Goal: Contribute content: Contribute content

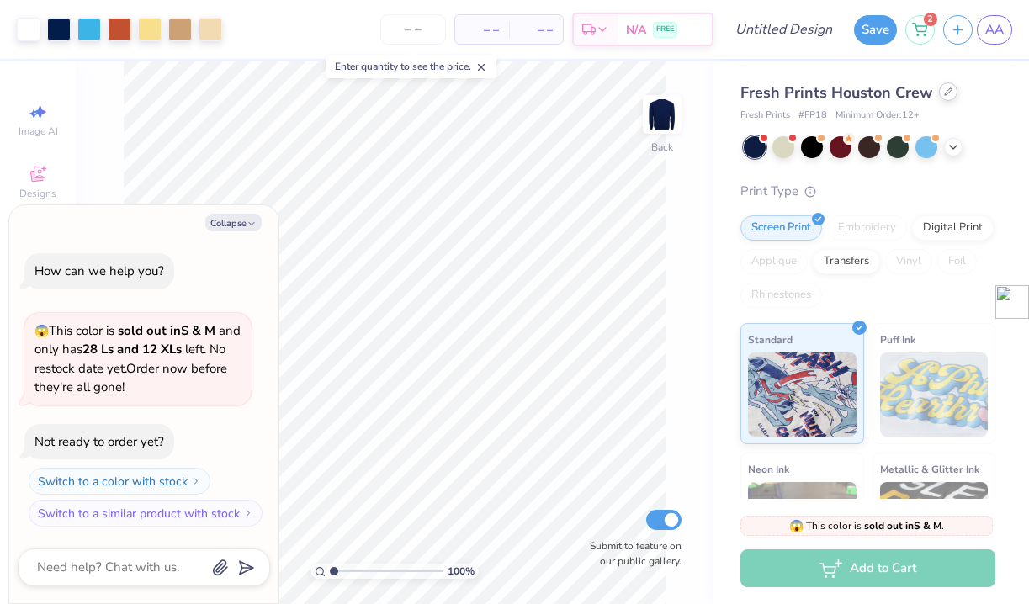
click at [949, 91] on icon at bounding box center [948, 91] width 8 height 8
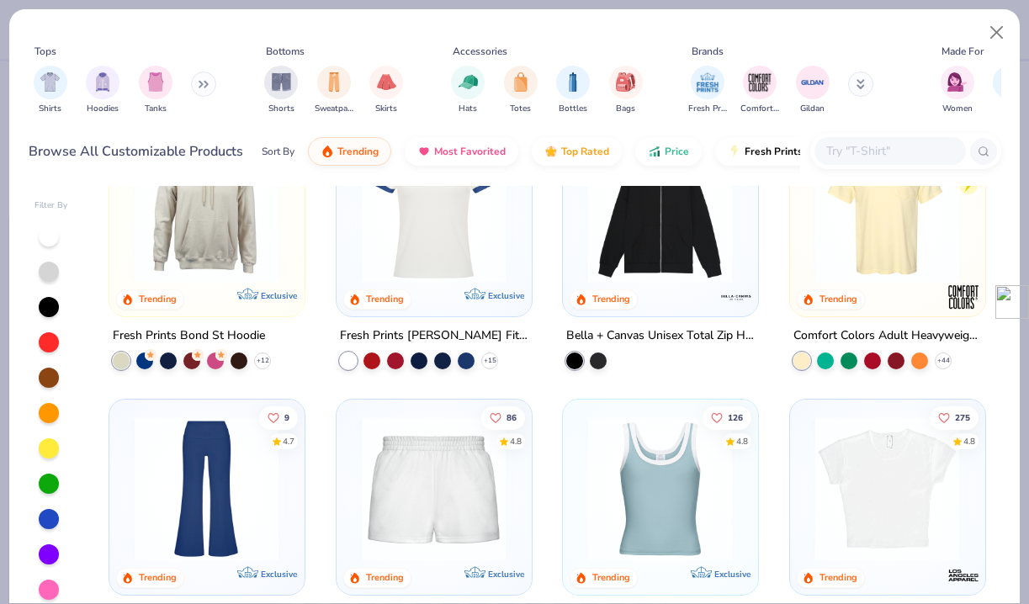
scroll to position [1284, 0]
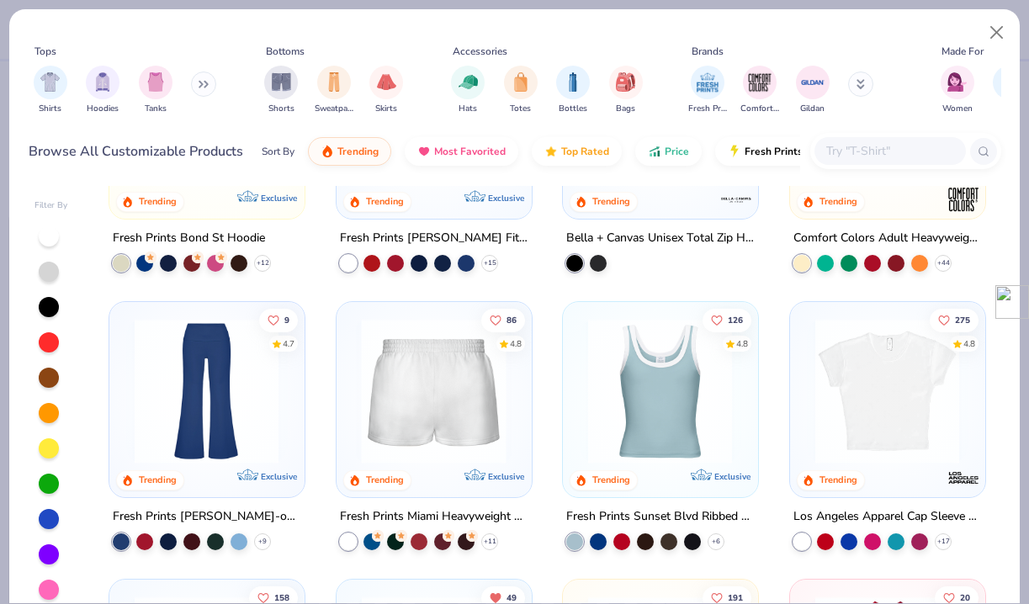
click at [668, 397] on img at bounding box center [660, 390] width 161 height 145
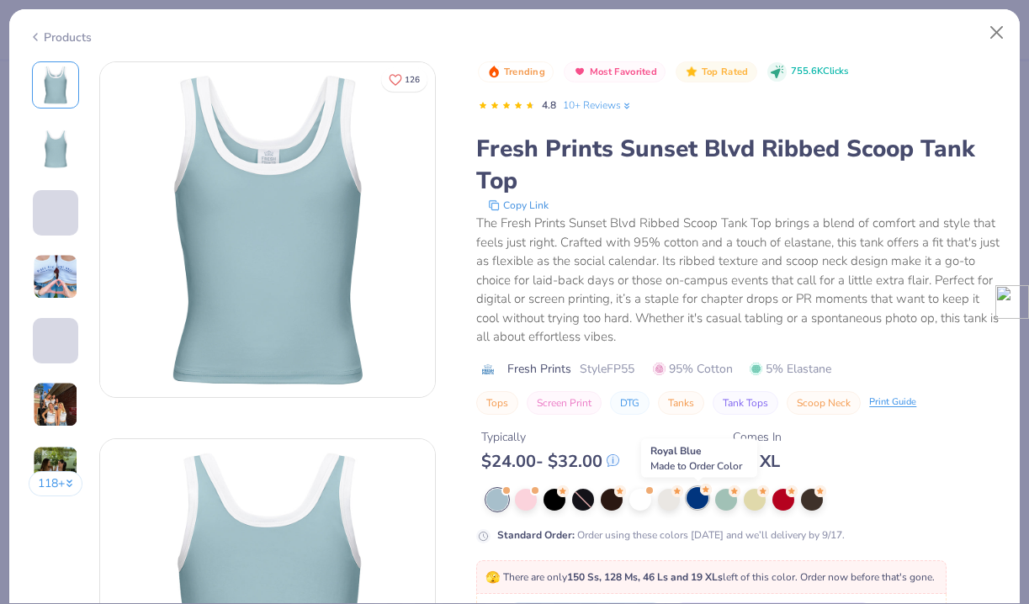
click at [701, 500] on div at bounding box center [697, 498] width 22 height 22
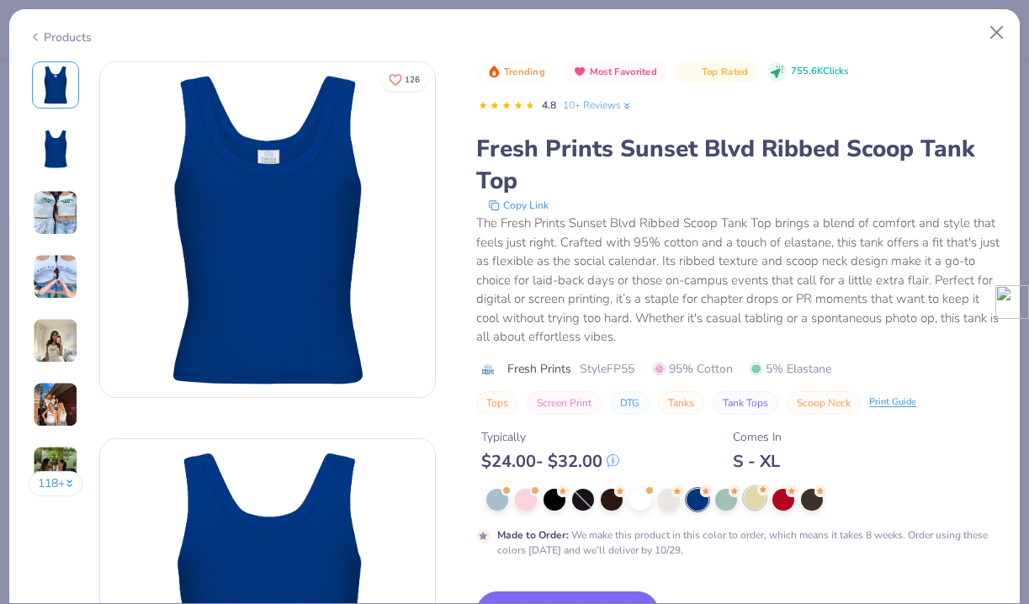
click at [755, 496] on div at bounding box center [755, 498] width 22 height 22
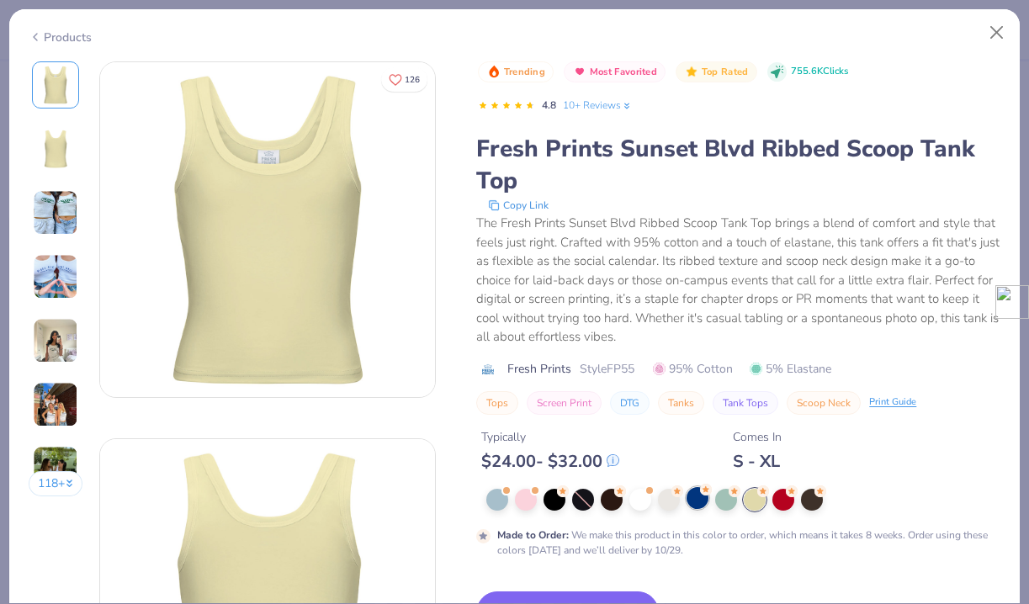
click at [691, 509] on div at bounding box center [697, 498] width 22 height 22
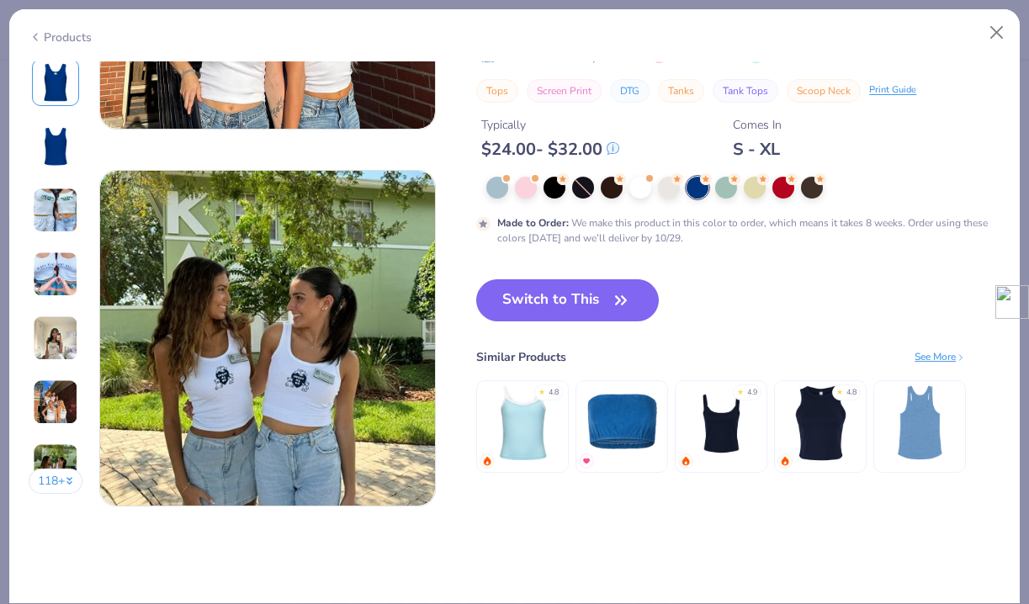
scroll to position [2308, 0]
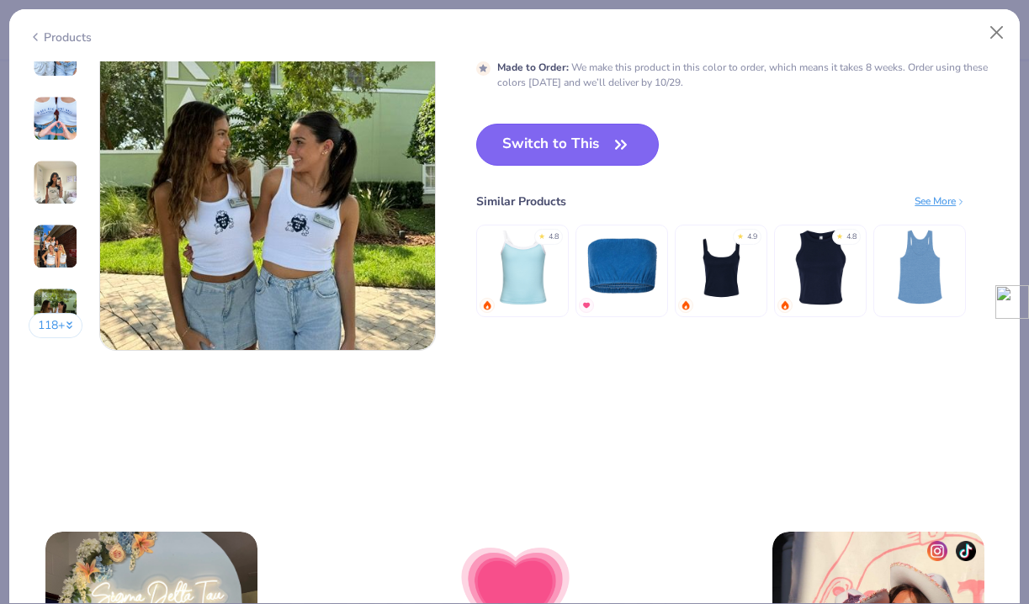
click at [602, 144] on button "Switch to This" at bounding box center [567, 145] width 183 height 42
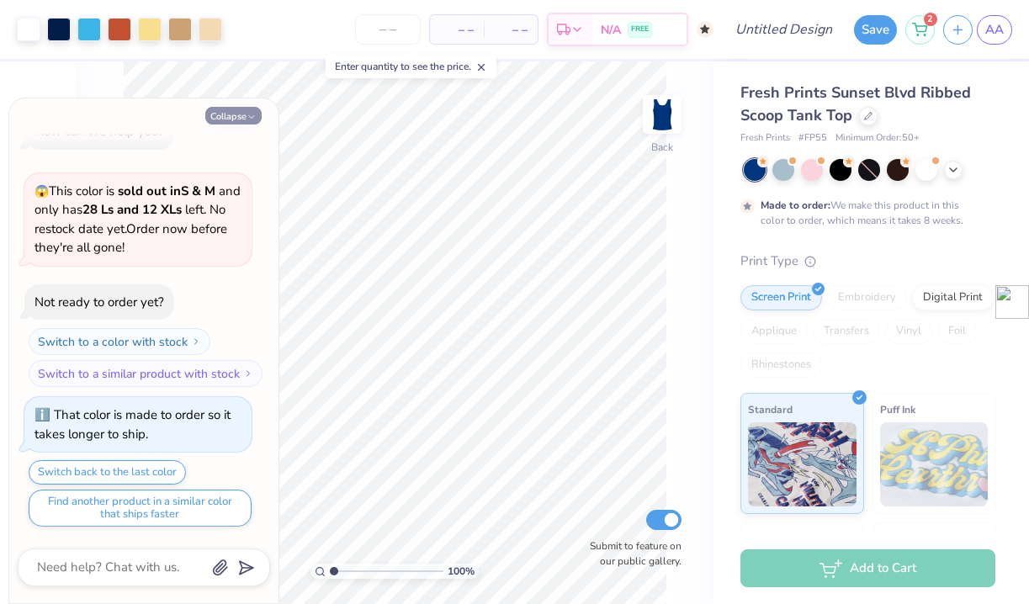
click at [251, 118] on polyline "button" at bounding box center [251, 117] width 5 height 3
type textarea "x"
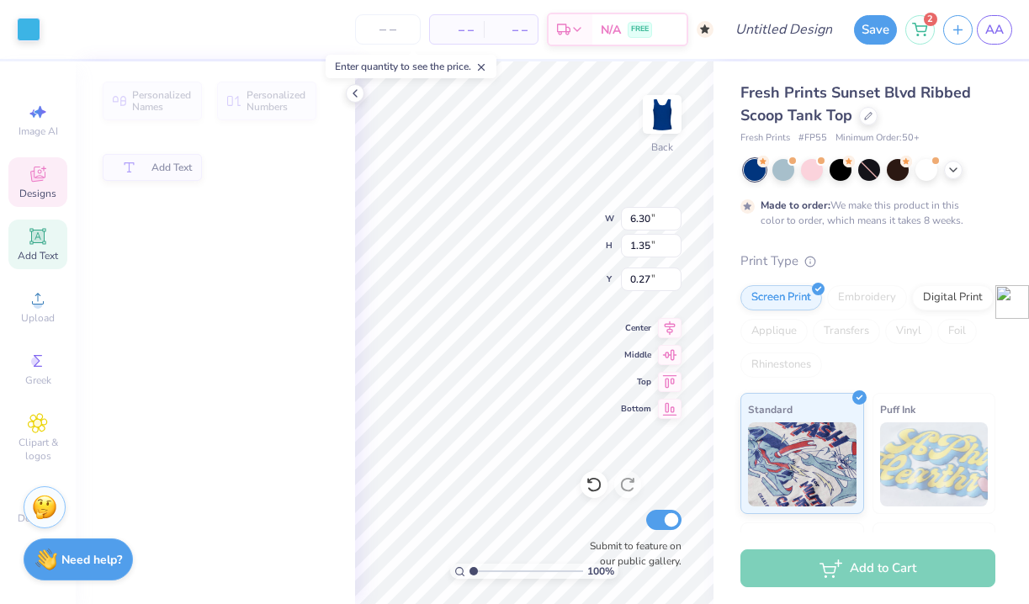
type input "6.30"
type input "1.35"
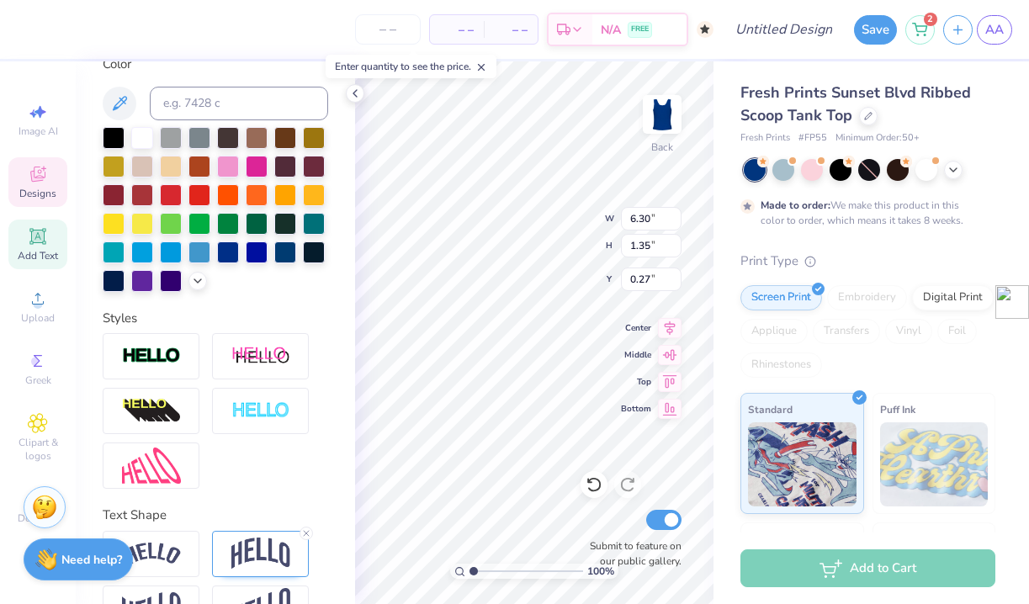
scroll to position [373, 0]
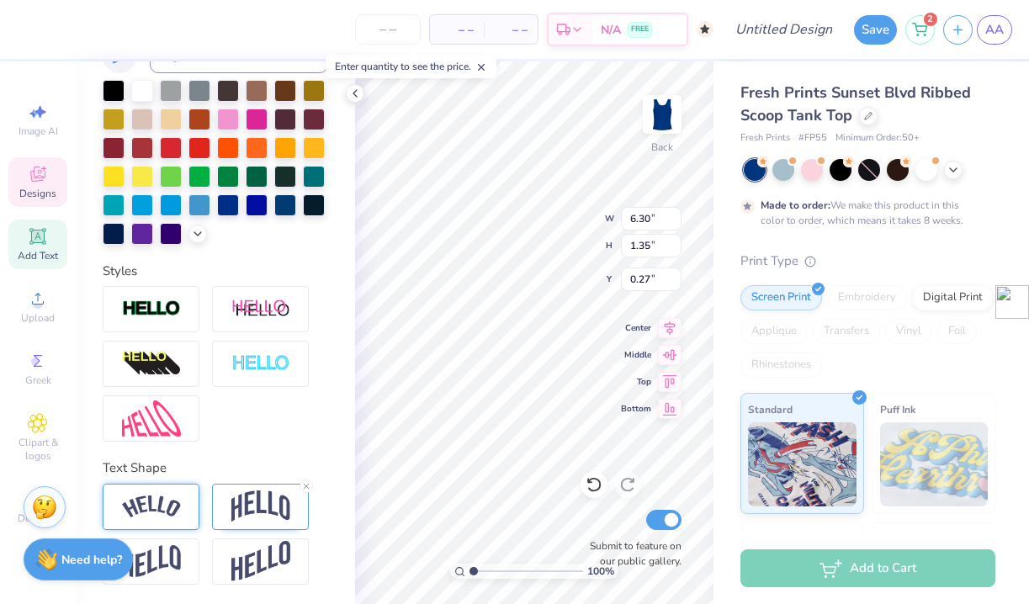
type textarea "KAPPA KAPPA GAMMAI"
click at [152, 511] on img at bounding box center [151, 506] width 59 height 23
click at [164, 503] on img at bounding box center [151, 506] width 59 height 23
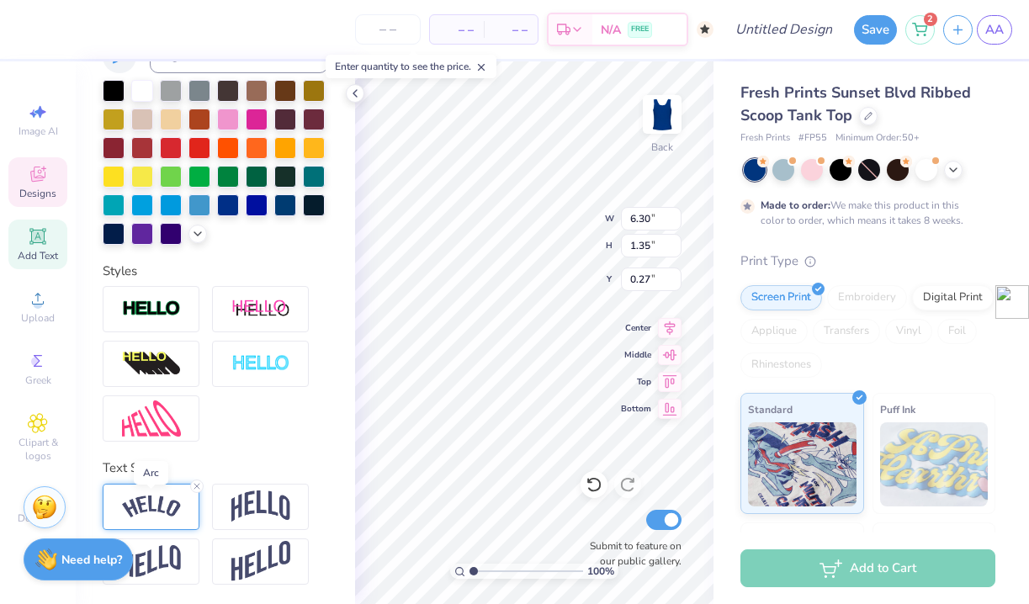
click at [164, 503] on img at bounding box center [151, 506] width 59 height 23
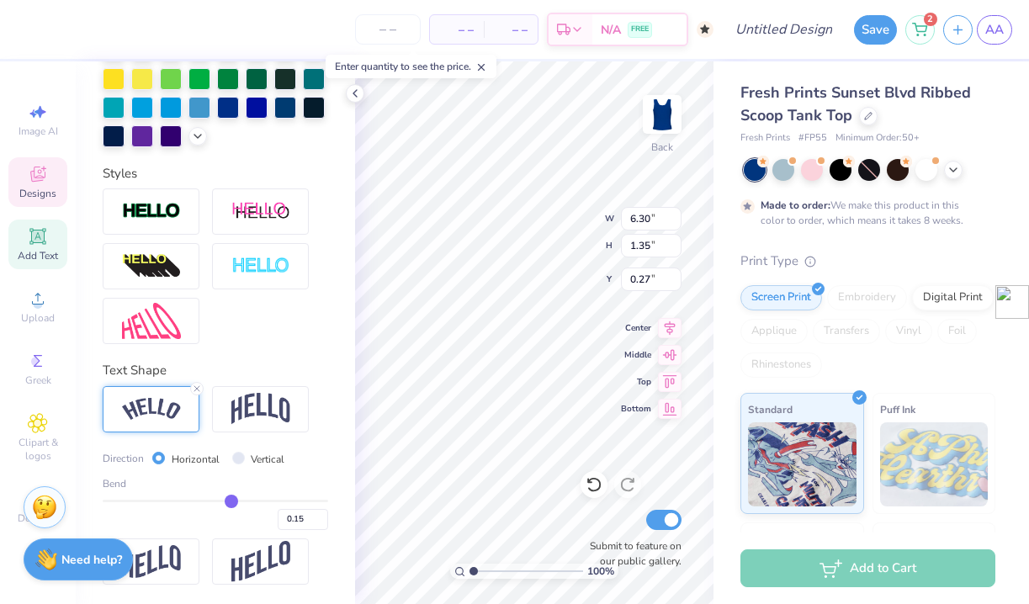
scroll to position [472, 0]
type input "0.16"
type input "0.19"
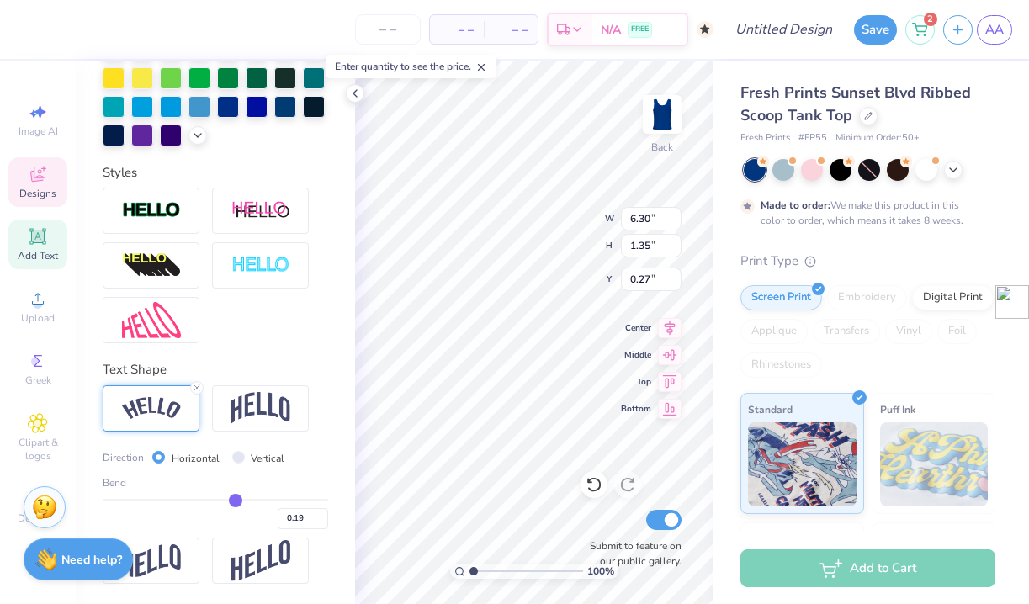
type input "0.21"
type input "0.23"
type input "0.24"
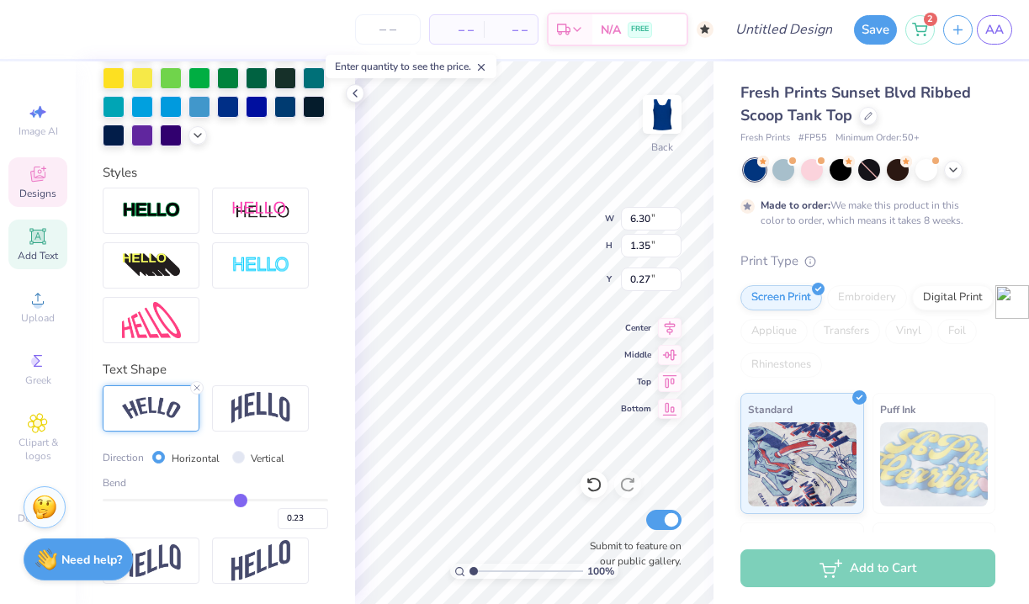
type input "0.24"
type input "0.25"
type input "0.26"
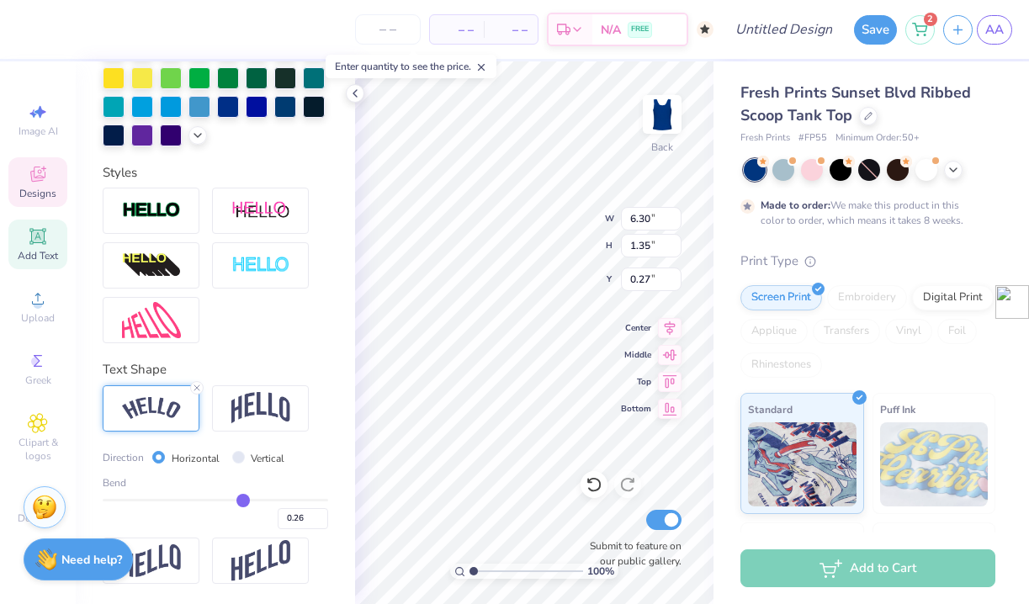
type input "0.27"
type input "0.28"
type input "0.29"
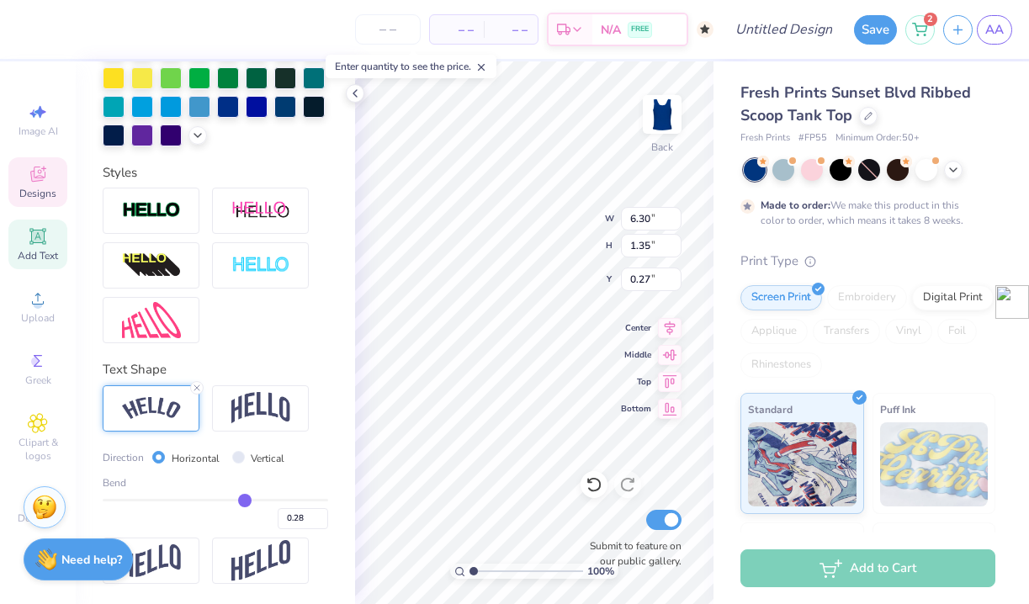
type input "0.29"
type input "0.3"
type input "0.30"
drag, startPoint x: 231, startPoint y: 498, endPoint x: 247, endPoint y: 499, distance: 16.0
type input "0.3"
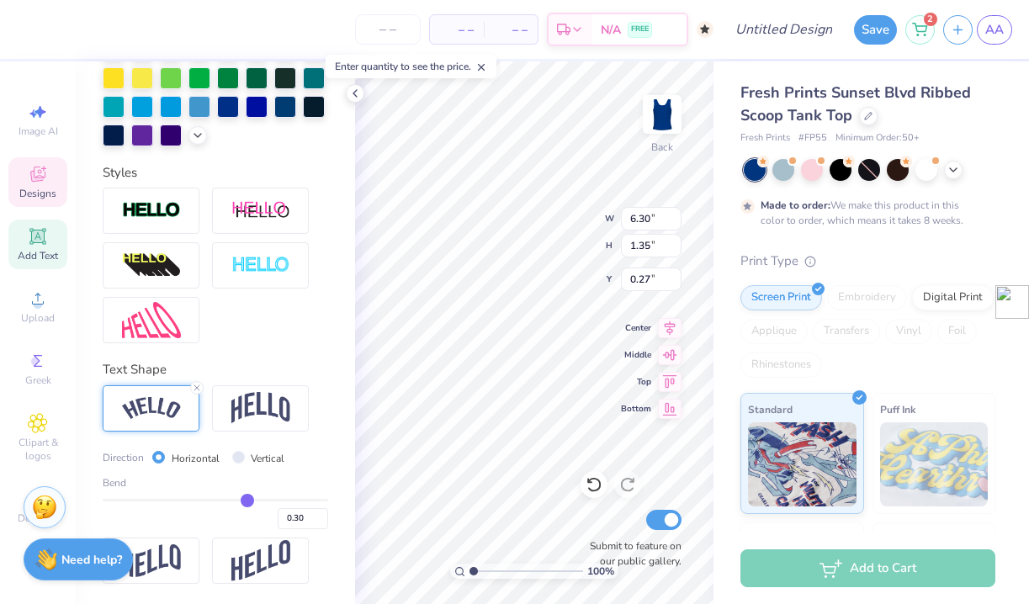
click at [247, 499] on input "range" at bounding box center [215, 500] width 225 height 3
click at [717, 324] on div "Fresh Prints Sunset Blvd Ribbed Scoop Tank Top Fresh Prints # FP55 Minimum Orde…" at bounding box center [870, 417] width 315 height 712
type input "7.77"
type input "1.37"
click at [631, 357] on span "Middle" at bounding box center [636, 353] width 30 height 12
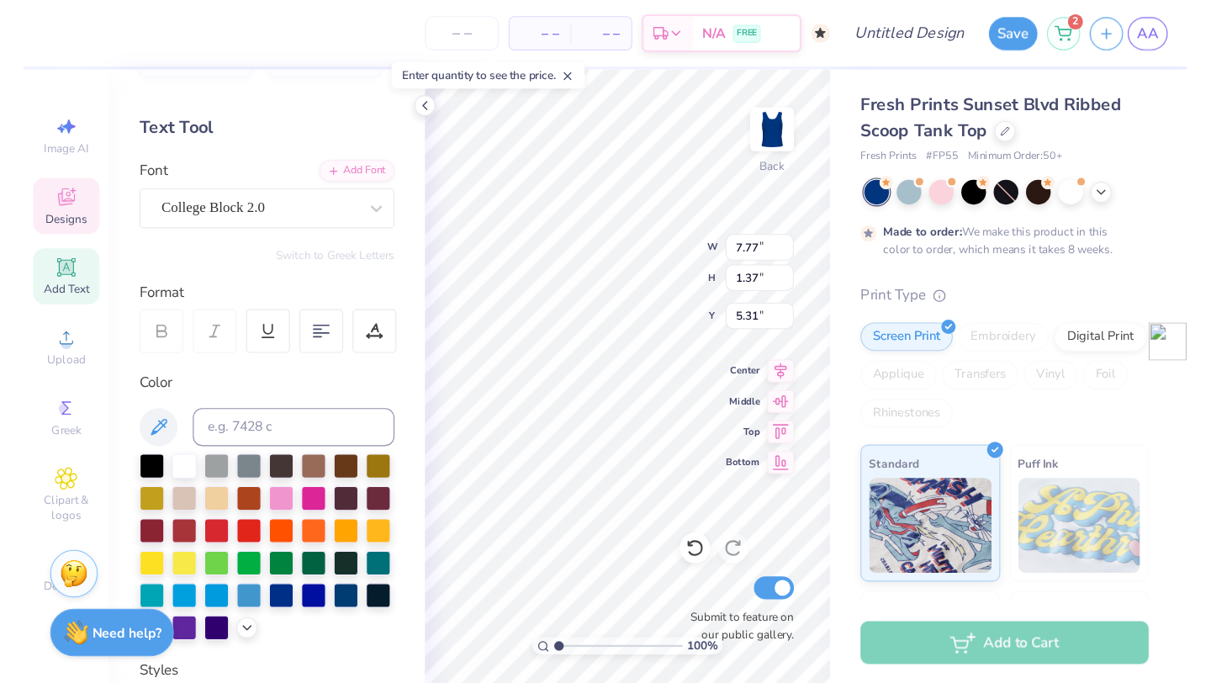
scroll to position [0, 0]
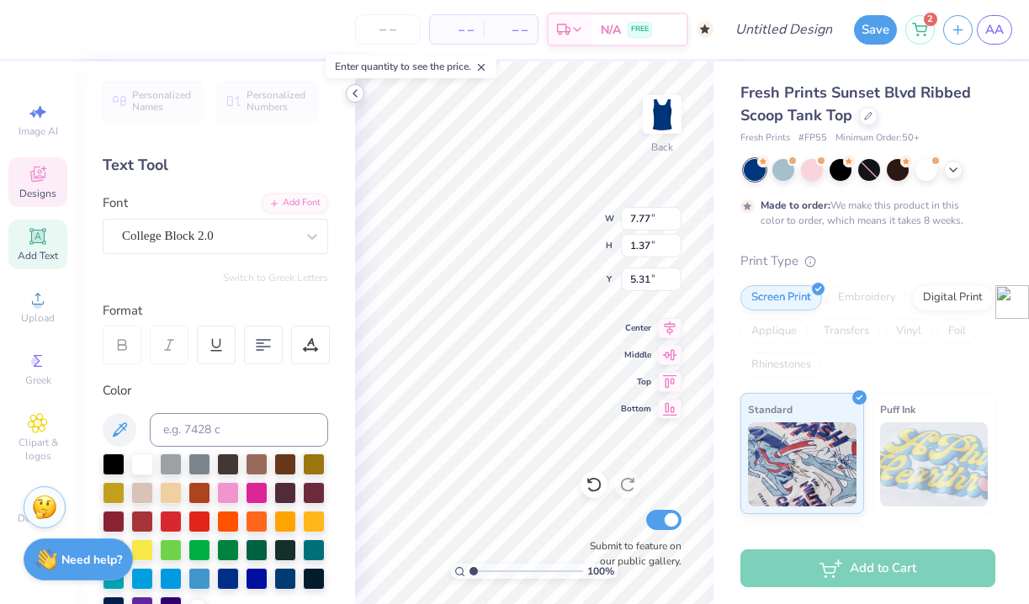
click at [354, 93] on icon at bounding box center [354, 93] width 13 height 13
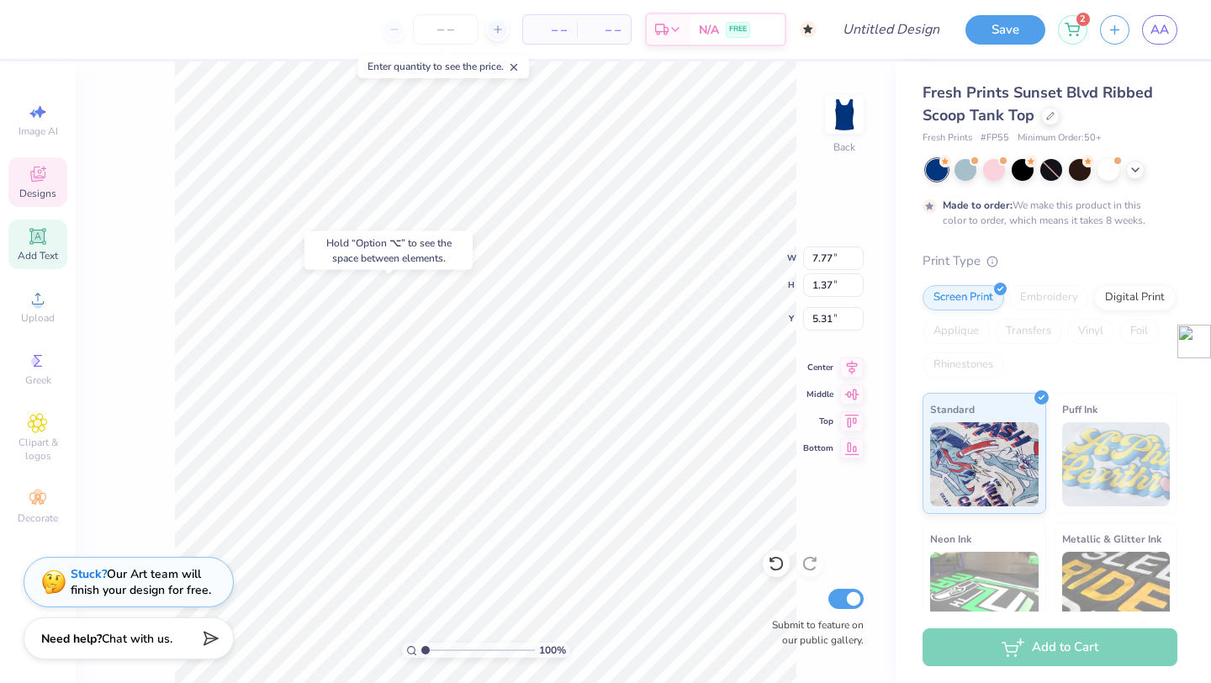
type input "0.57"
type textarea "KAPPA KAPPA GAMMA"
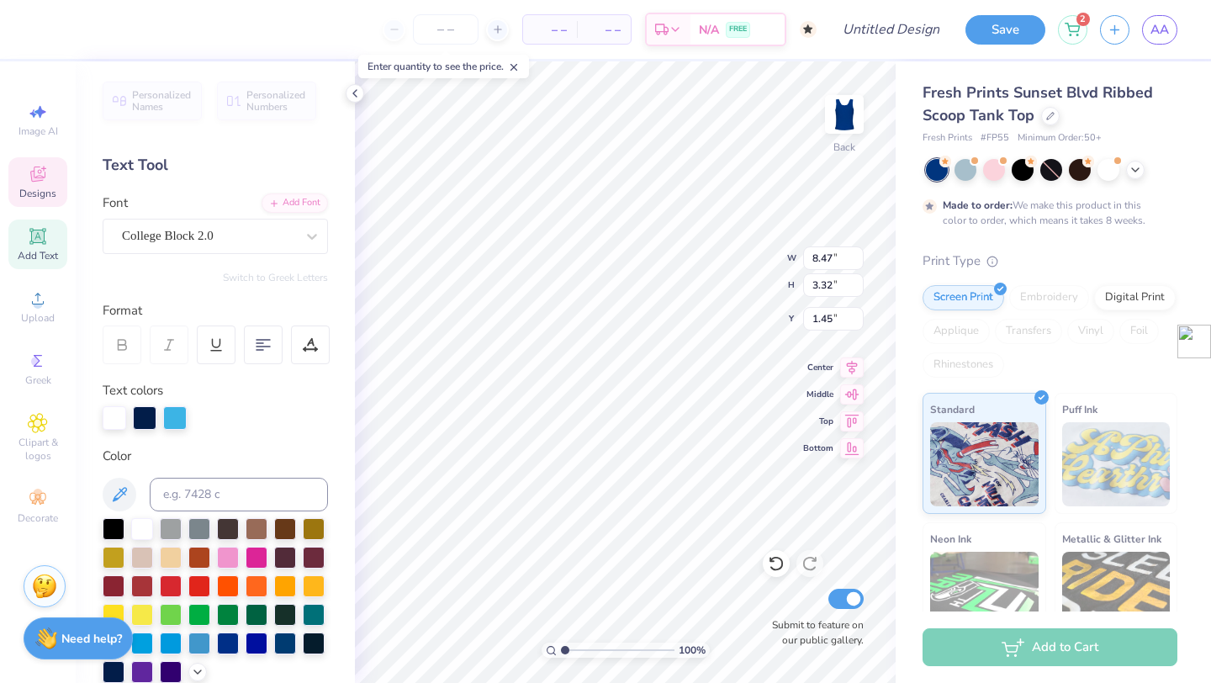
type input "8.47"
type input "3.32"
type input "1.53"
type input "2.06"
type input "1.56"
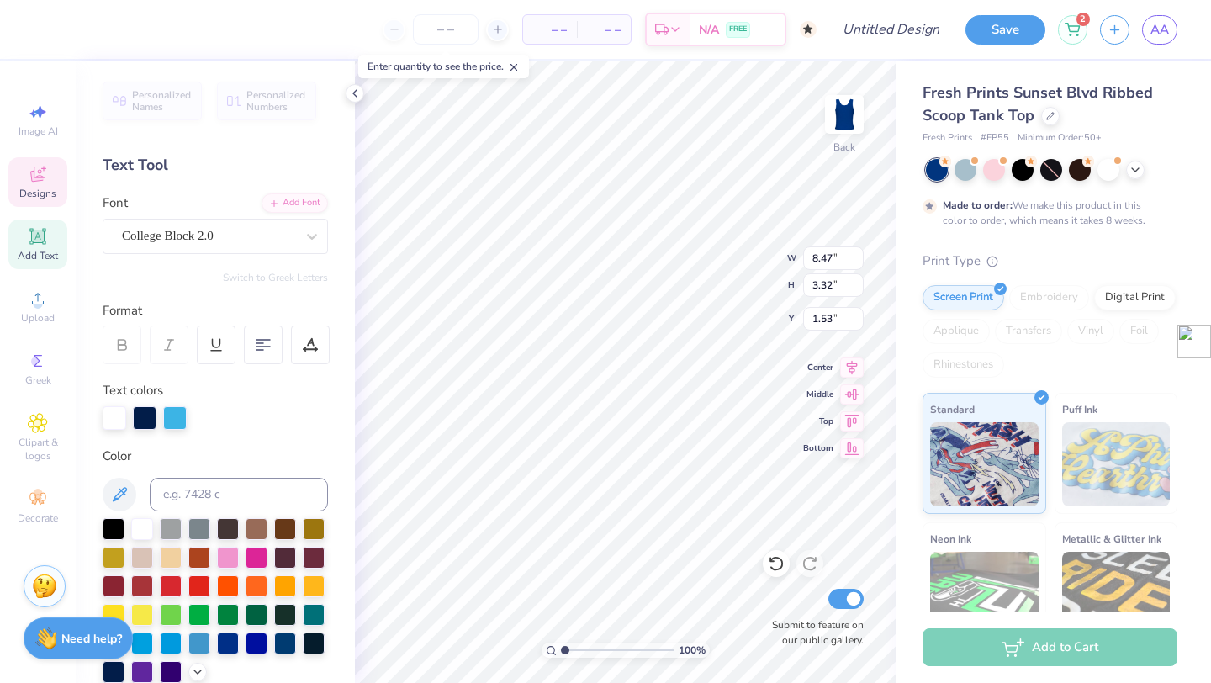
type input "3.29"
type textarea "‘26"
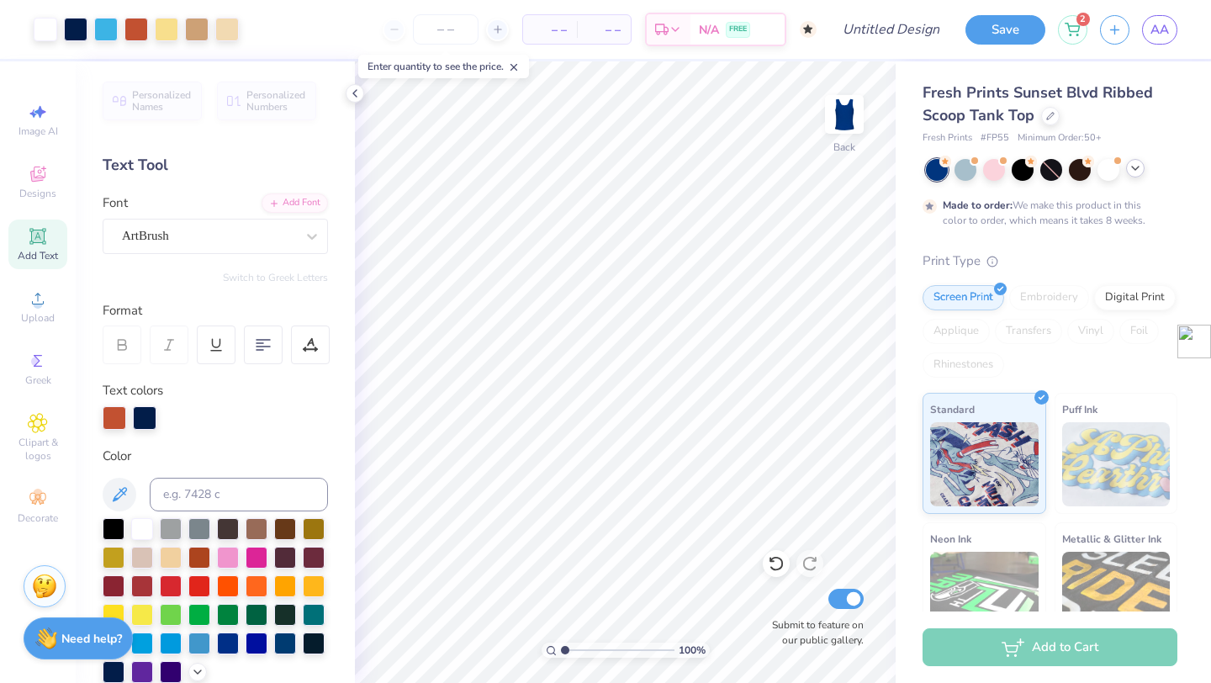
click at [1028, 174] on div at bounding box center [1135, 168] width 19 height 19
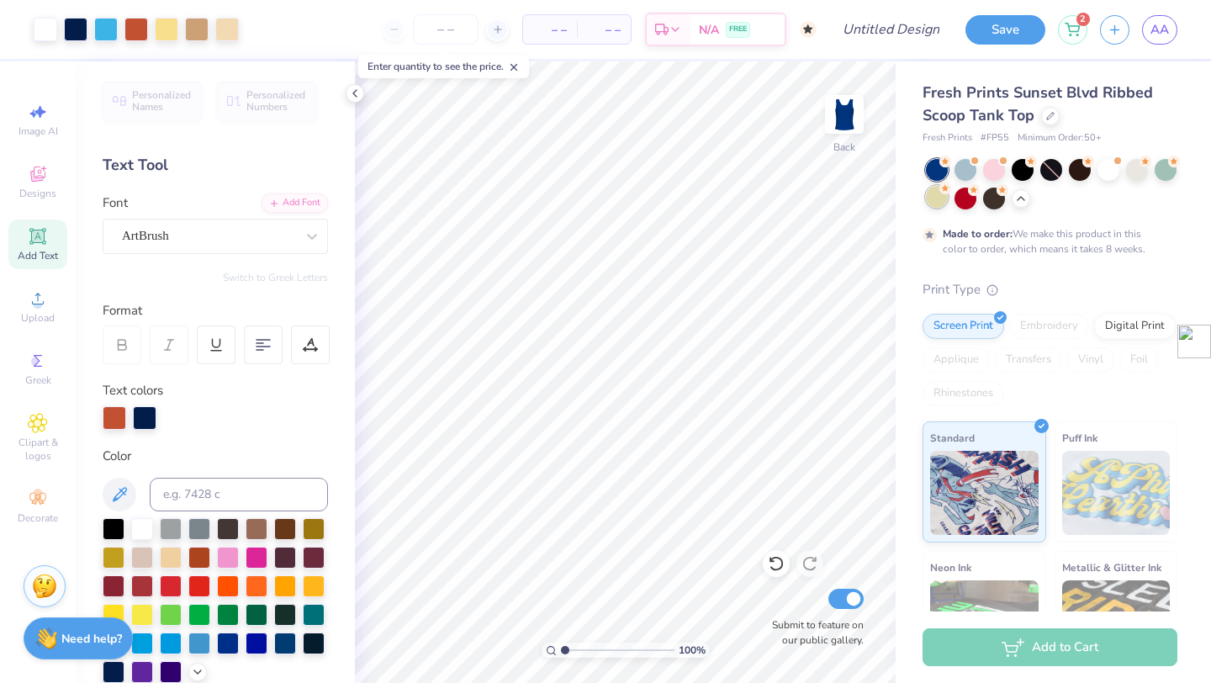
click at [938, 207] on div at bounding box center [937, 197] width 22 height 22
click at [1025, 23] on button "Save" at bounding box center [1006, 27] width 80 height 29
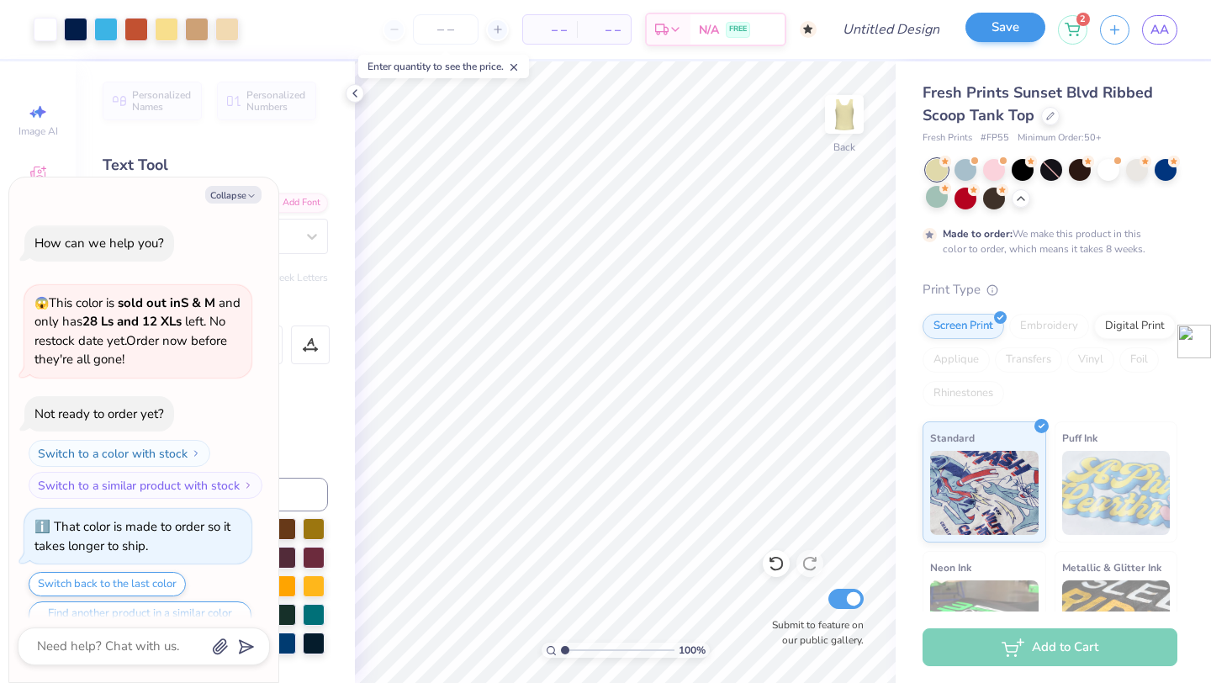
scroll to position [78, 0]
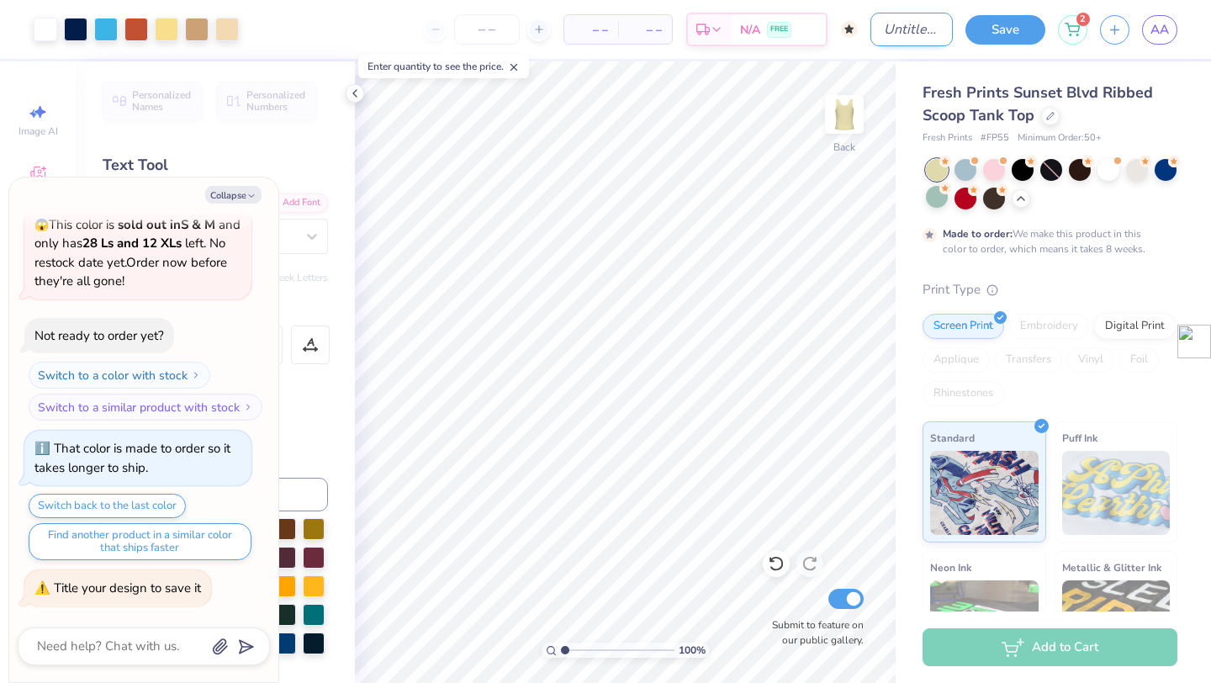
type textarea "x"
click at [878, 32] on input "Design Title" at bounding box center [912, 30] width 82 height 34
type input "B"
type textarea "x"
type input "B"
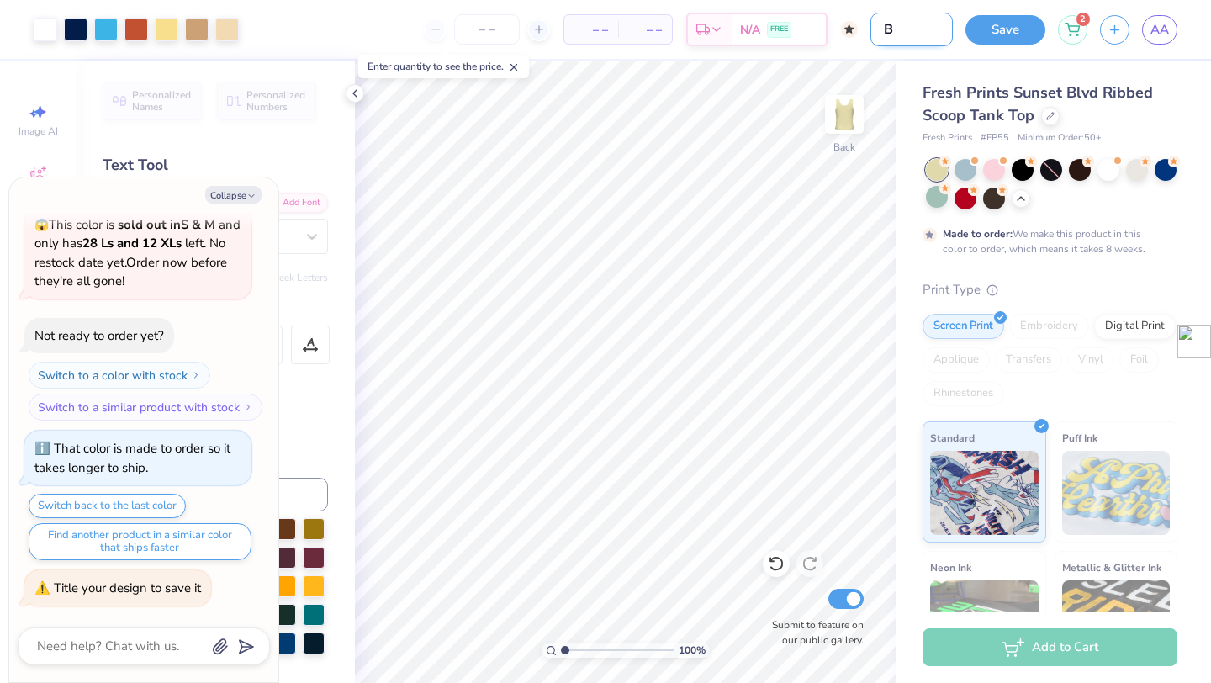
type textarea "x"
type input "B B"
type textarea "x"
type input "B BA"
type textarea "x"
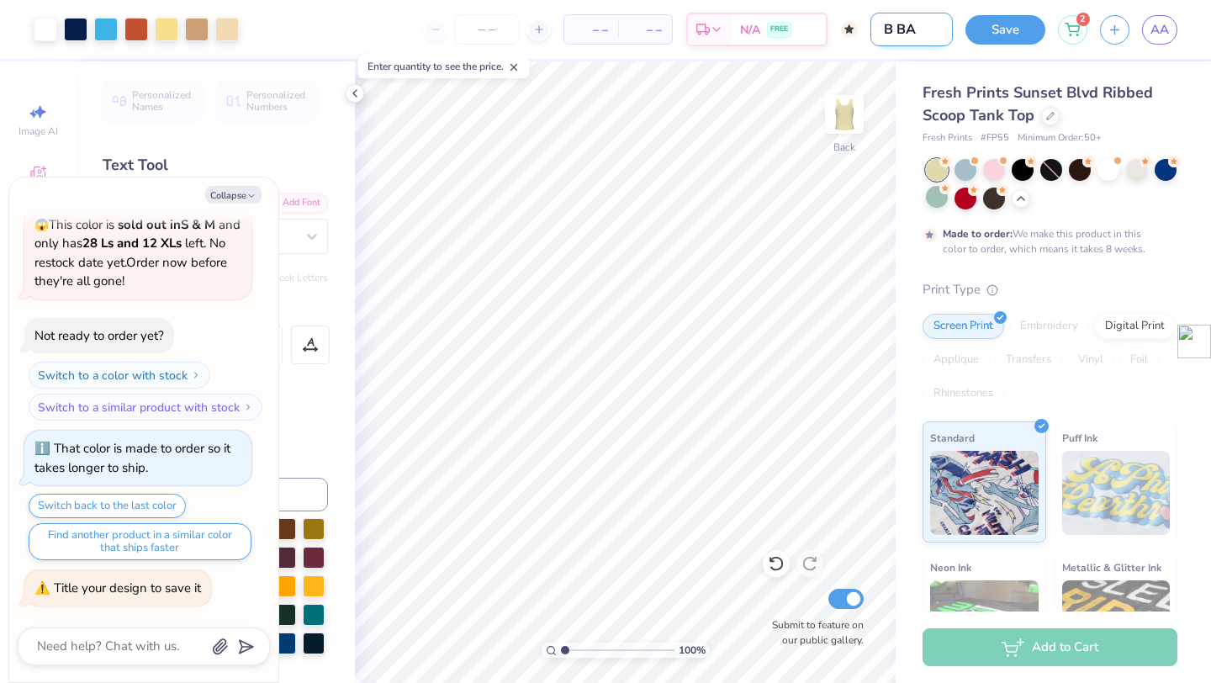
type input "B BAL"
type textarea "x"
type input "B BALL"
type textarea "x"
type input "B BALL"
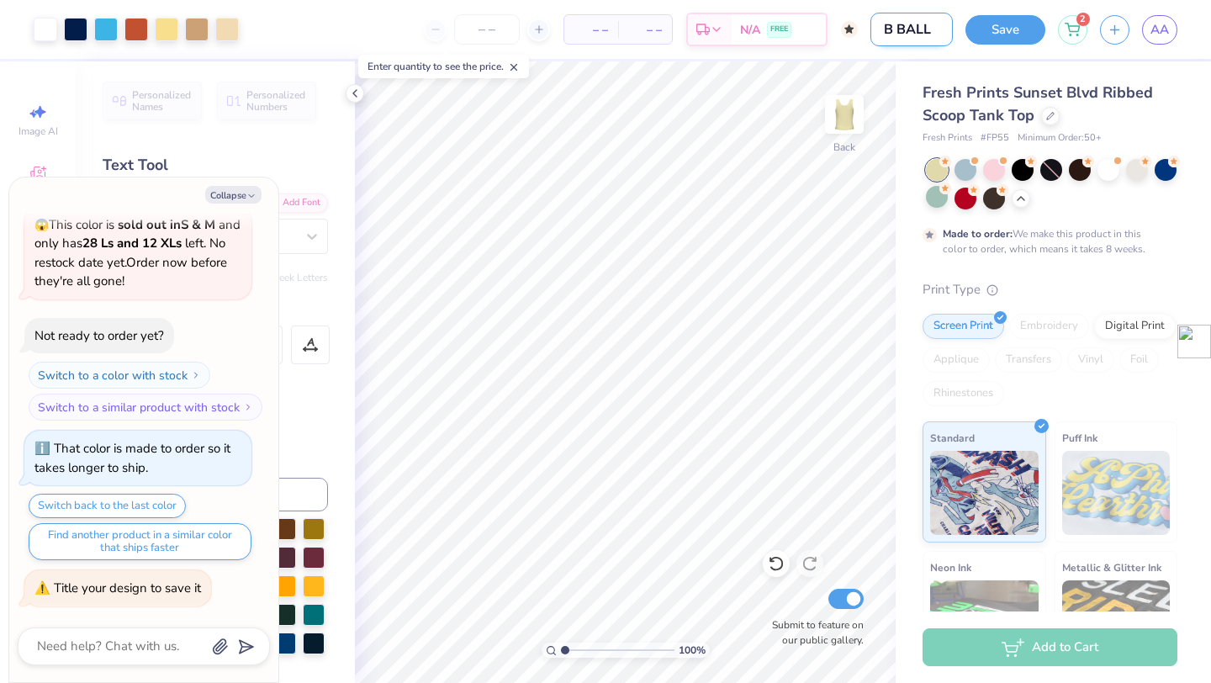
type textarea "x"
type input "B BALL T"
type textarea "x"
type input "B BALL TA"
type textarea "x"
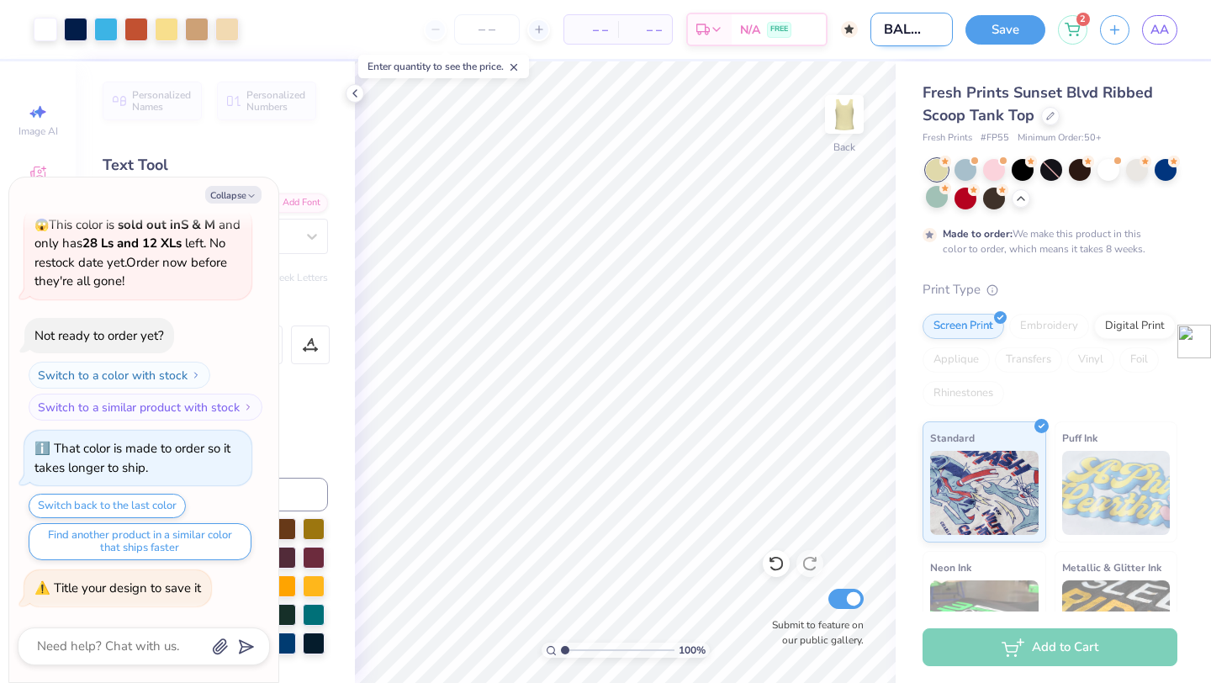
type input "B BALL TAN"
type textarea "x"
type input "B BALL TANK"
type textarea "x"
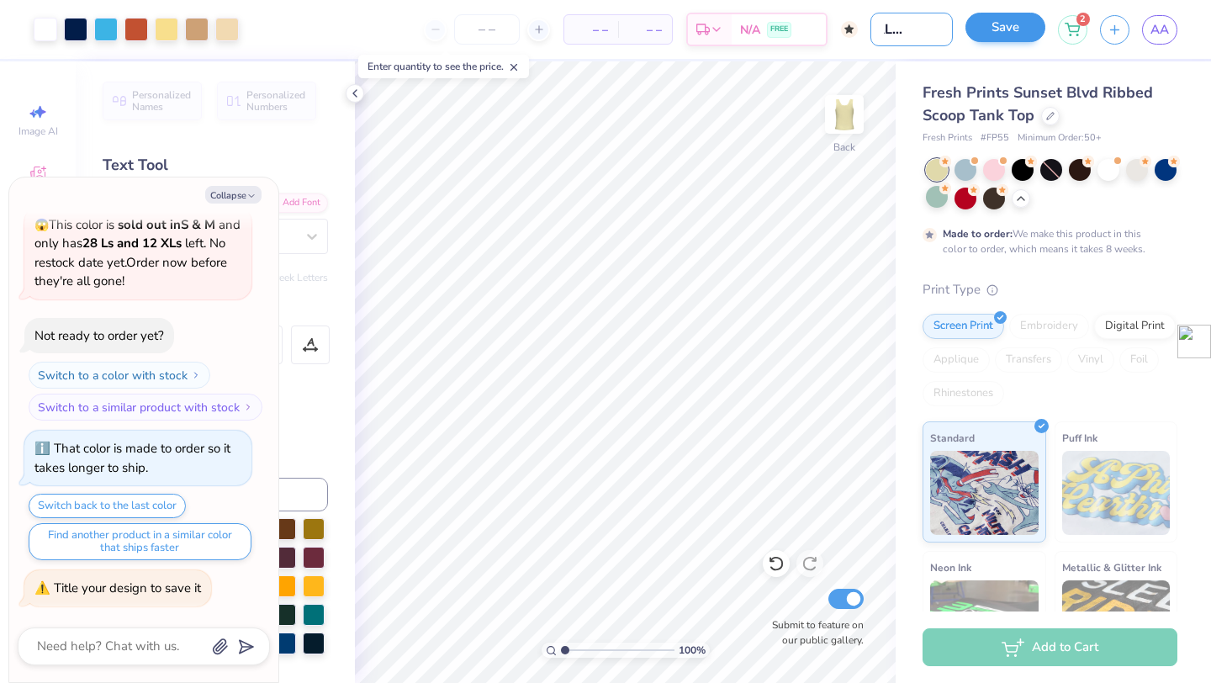
type input "B BALL TANK"
click at [986, 34] on button "Save" at bounding box center [1006, 27] width 80 height 29
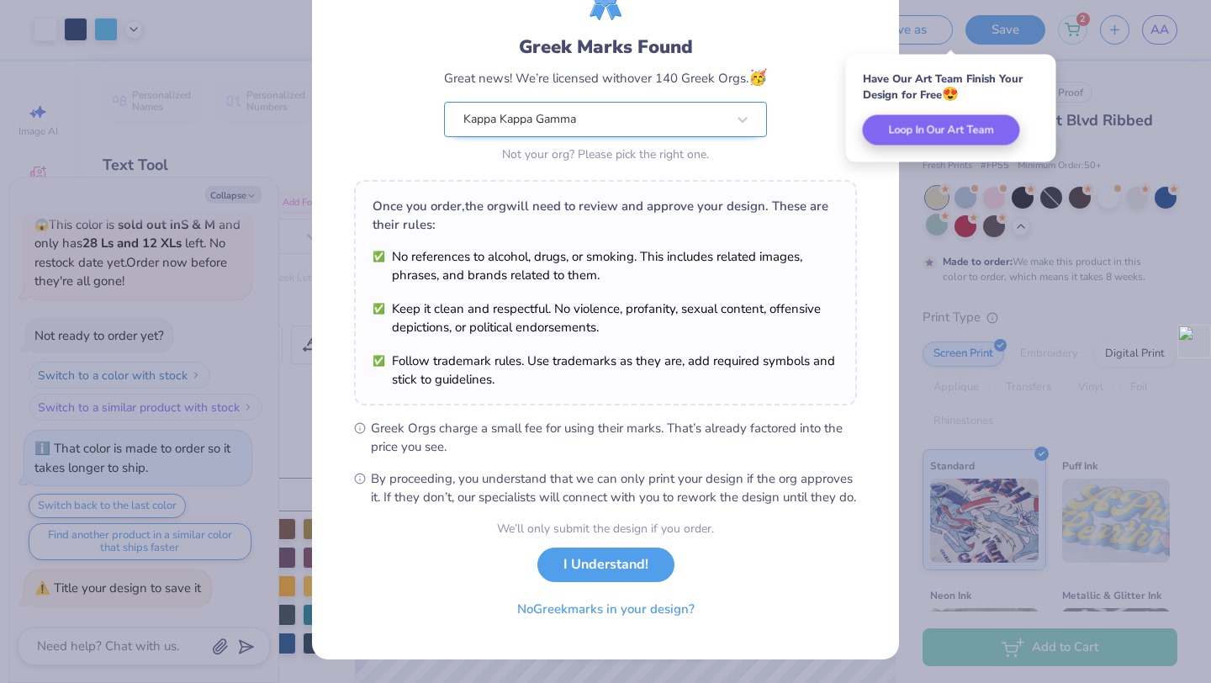
scroll to position [104, 0]
click at [582, 573] on button "I Understand!" at bounding box center [605, 560] width 137 height 34
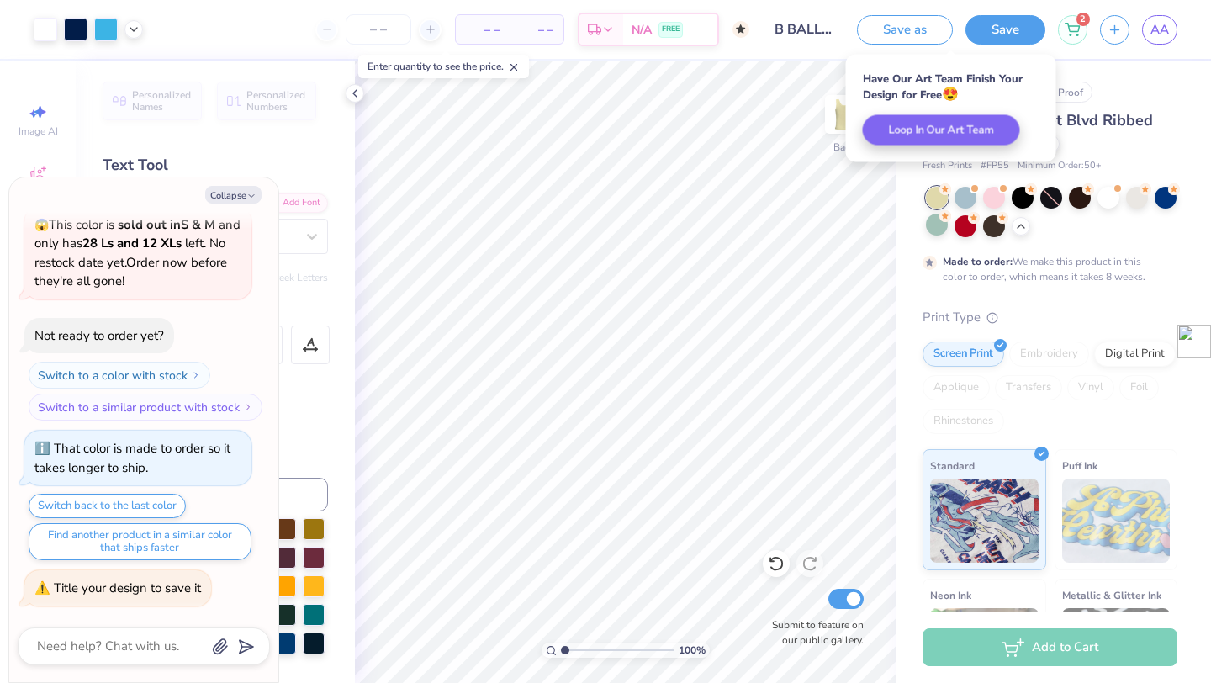
scroll to position [0, 0]
click at [354, 93] on icon at bounding box center [354, 93] width 13 height 13
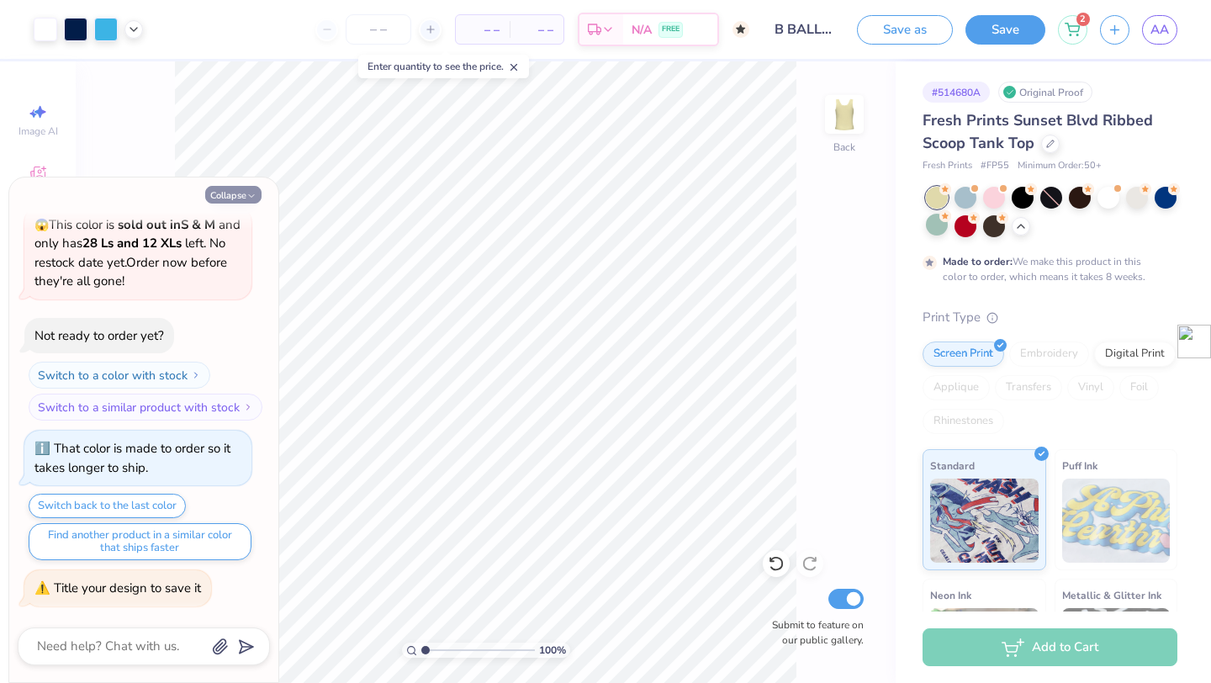
click at [241, 193] on button "Collapse" at bounding box center [233, 195] width 56 height 18
type textarea "x"
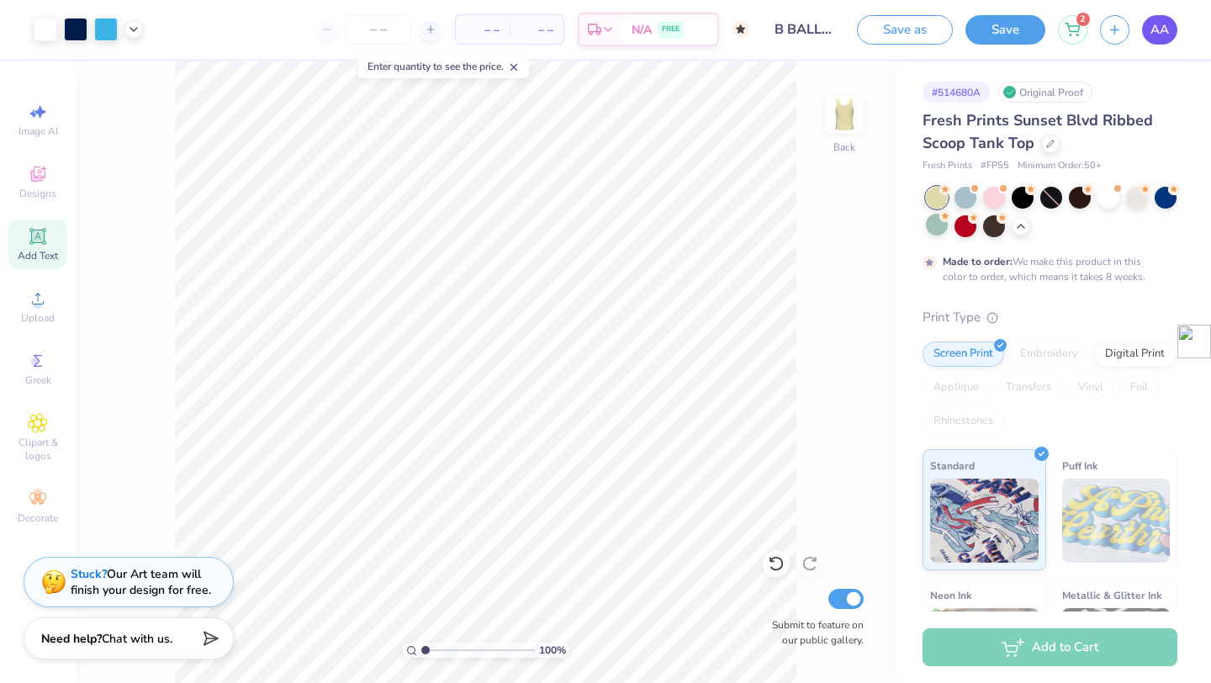
click at [1028, 24] on link "AA" at bounding box center [1159, 29] width 35 height 29
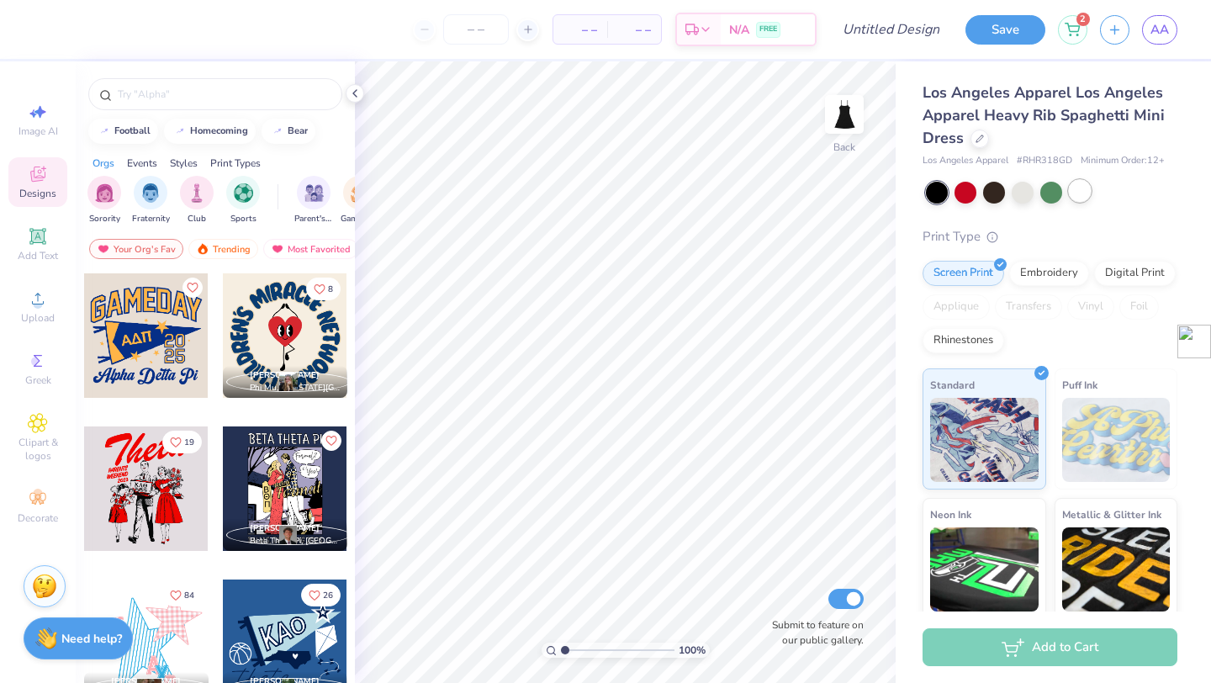
click at [1077, 193] on div at bounding box center [1080, 191] width 22 height 22
click at [1047, 195] on div at bounding box center [1051, 191] width 22 height 22
click at [1082, 193] on div at bounding box center [1080, 191] width 22 height 22
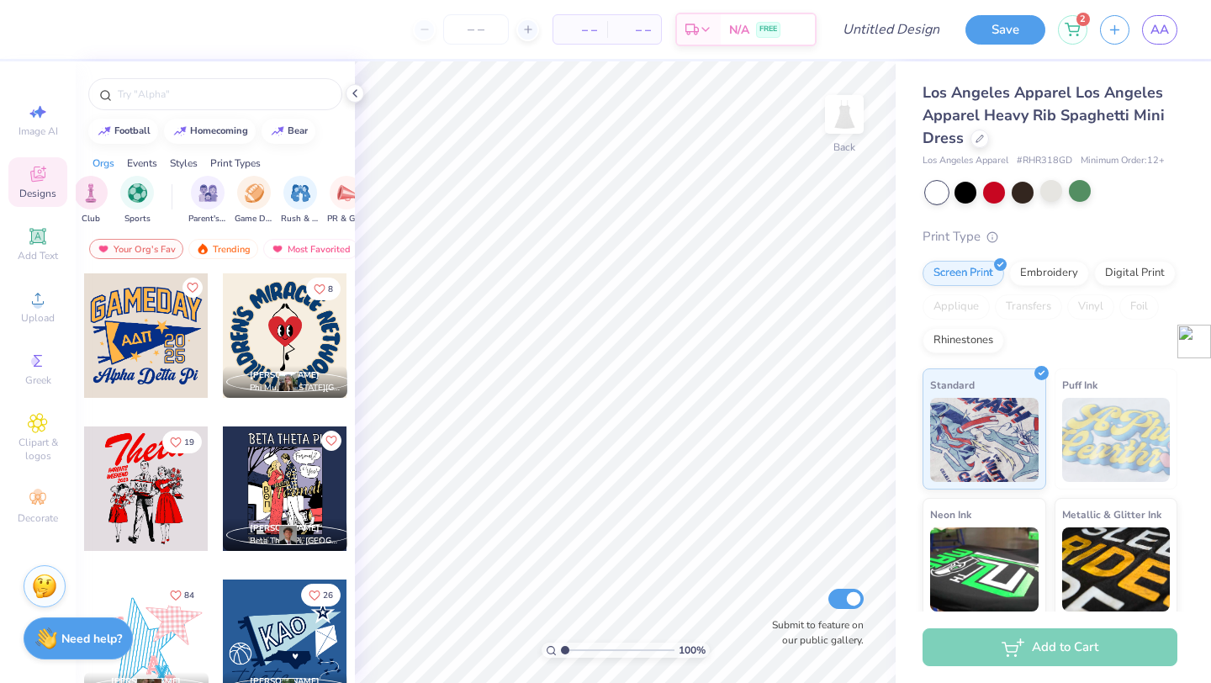
scroll to position [0, 107]
click at [253, 189] on img "filter for Game Day" at bounding box center [253, 191] width 19 height 19
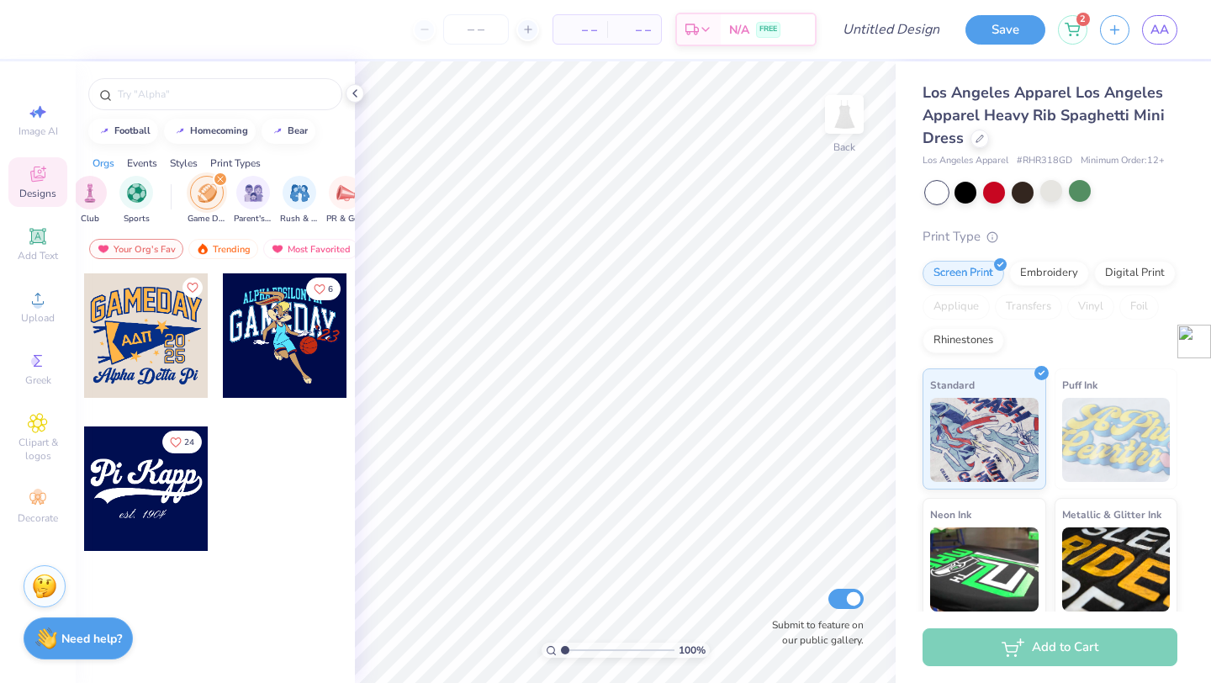
click at [238, 237] on div "Your Org's Fav Trending Most Favorited Newest" at bounding box center [215, 253] width 279 height 39
click at [239, 246] on div "Trending" at bounding box center [223, 249] width 70 height 20
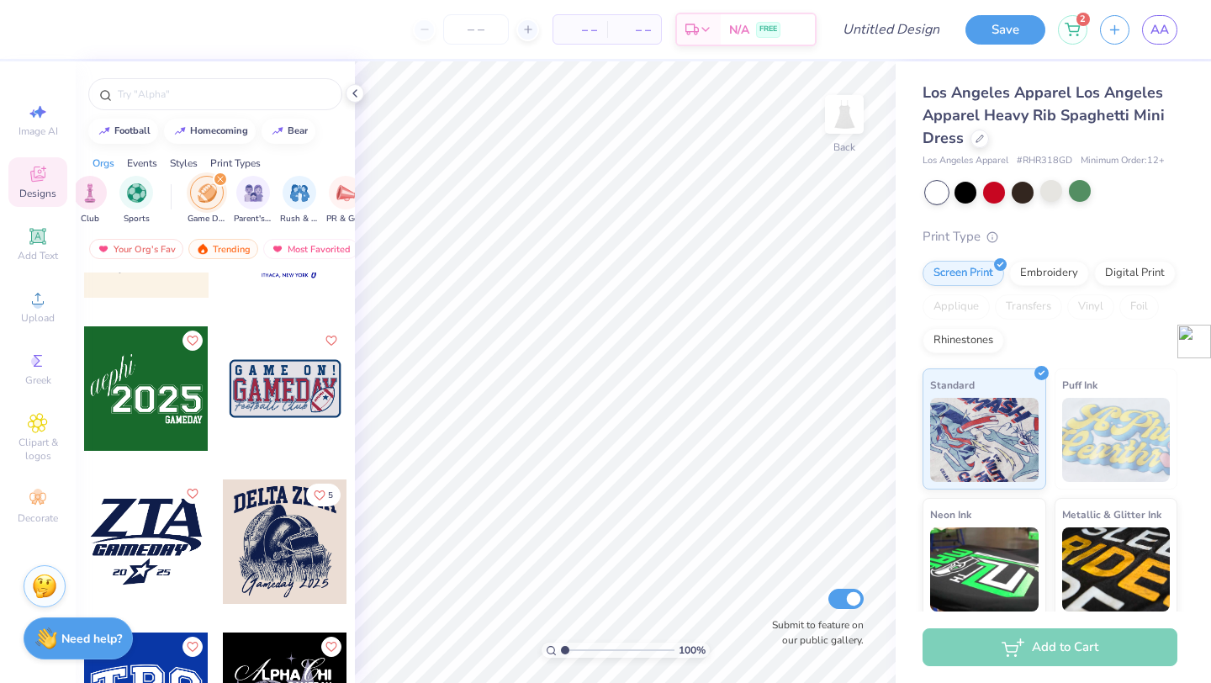
scroll to position [5488, 0]
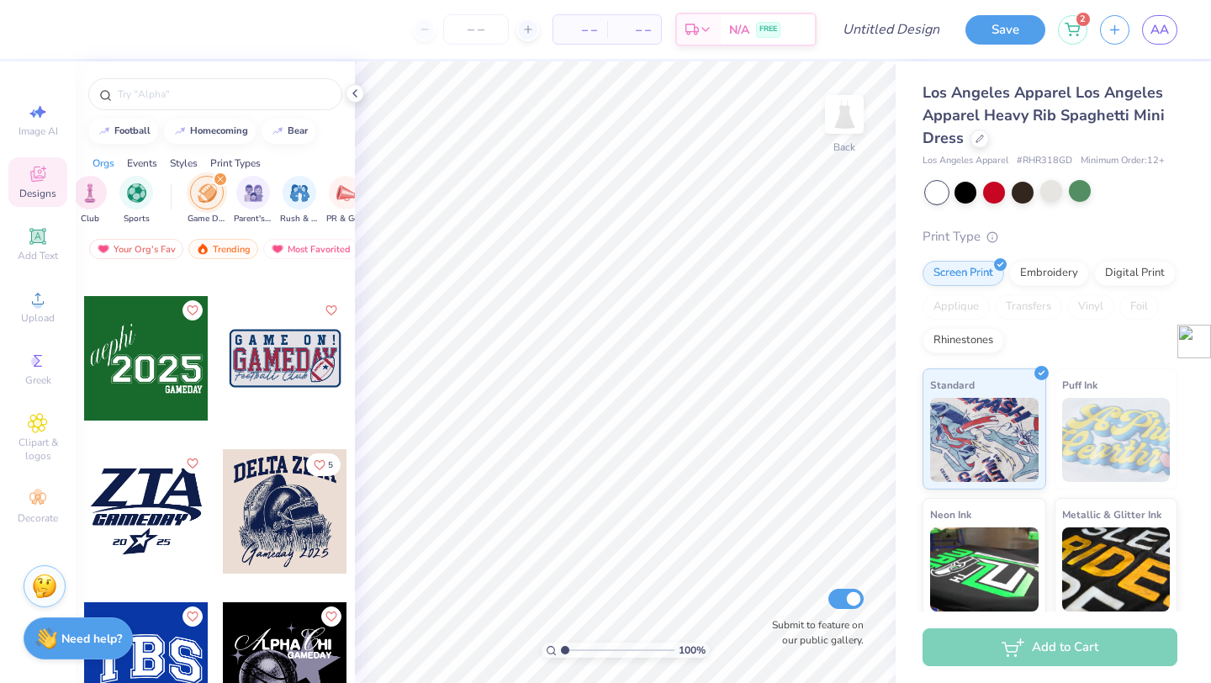
click at [277, 383] on div at bounding box center [285, 358] width 124 height 124
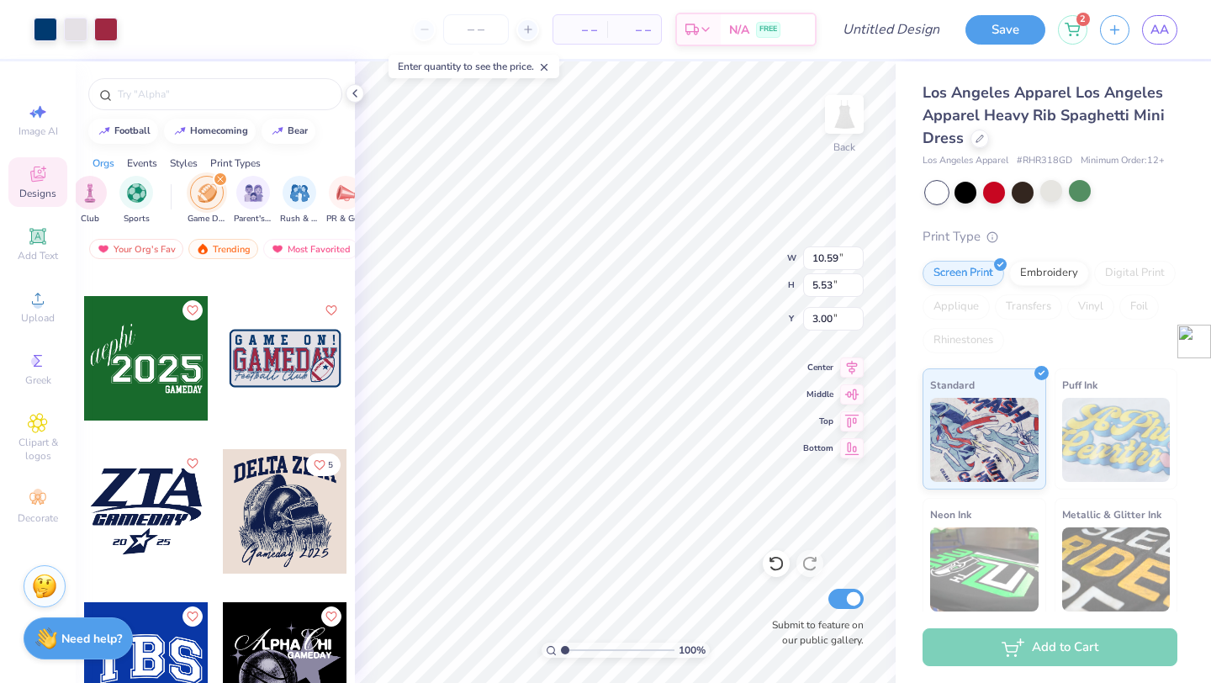
type input "6.95"
type input "3.63"
type input "1.68"
type input "1.67"
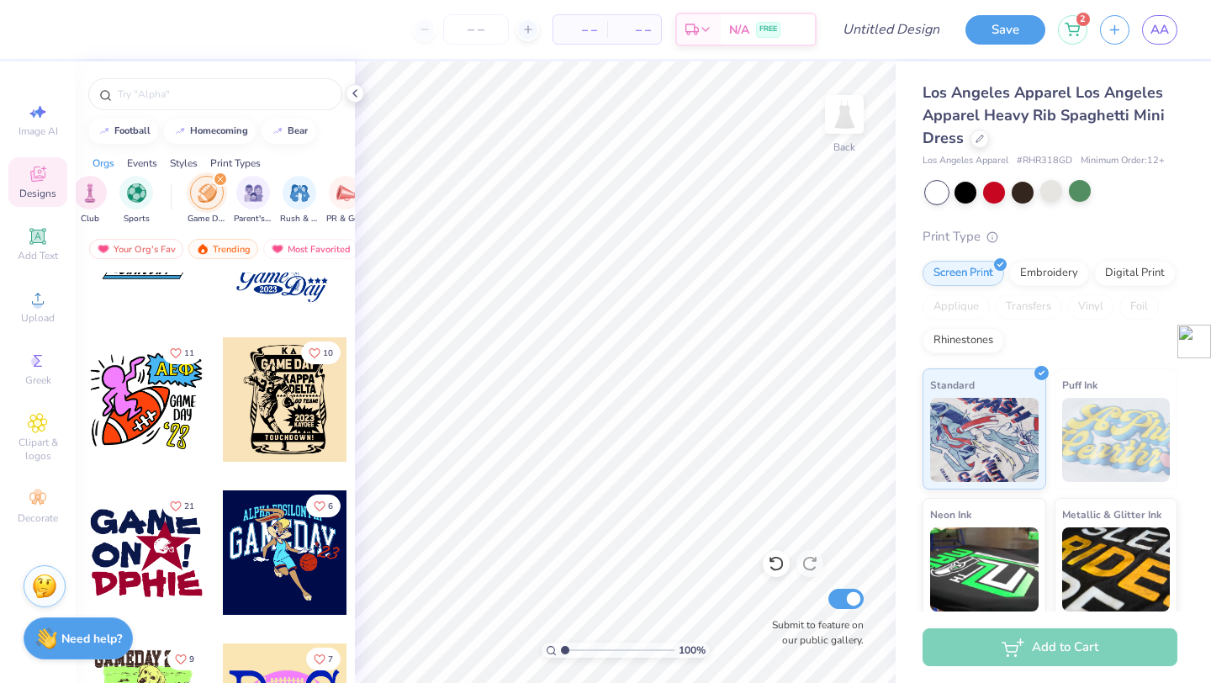
scroll to position [10659, 0]
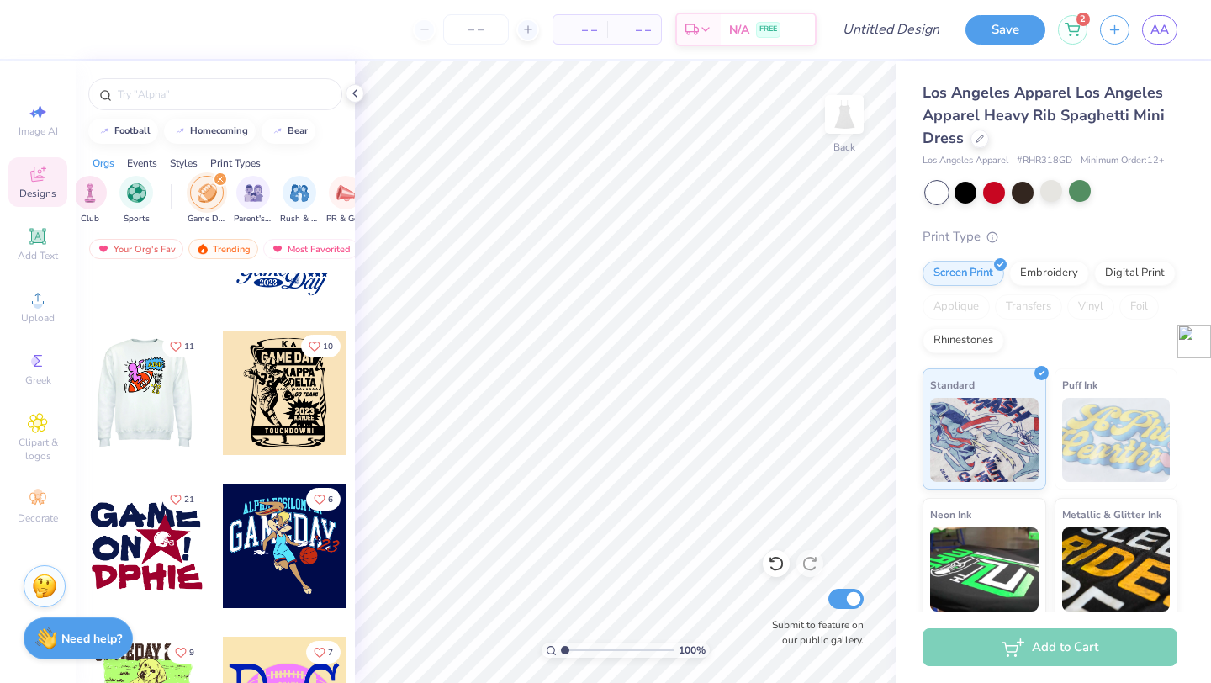
click at [159, 410] on div at bounding box center [145, 393] width 124 height 124
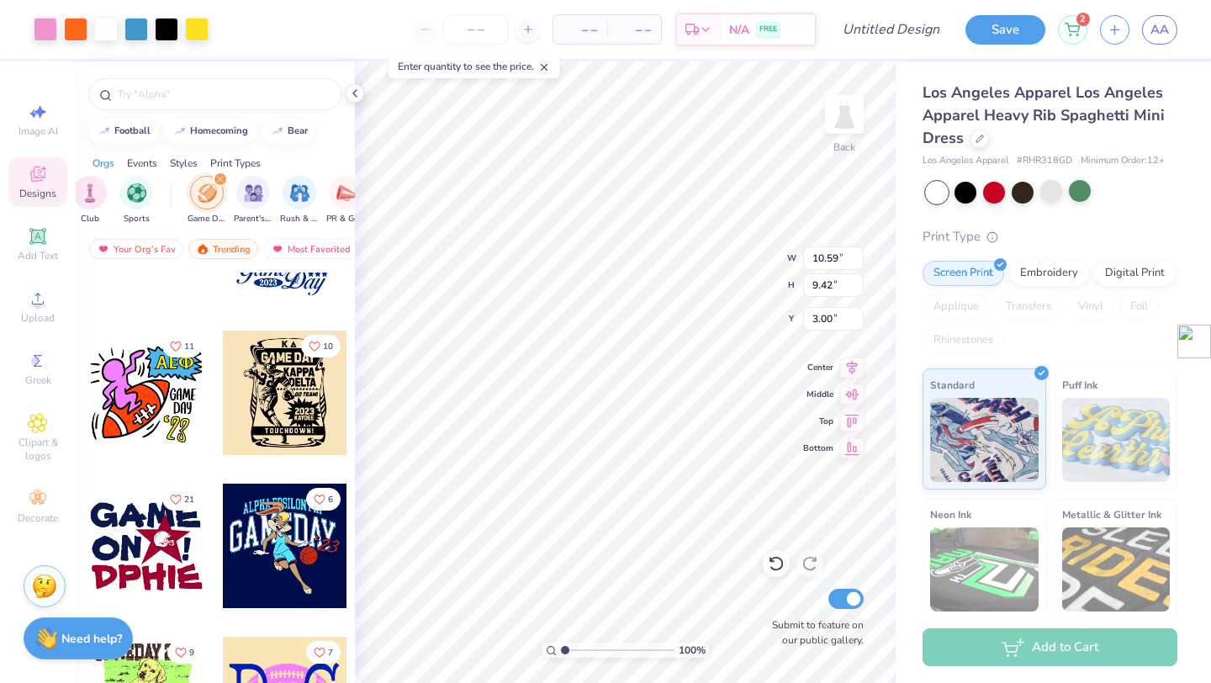
type input "6.53"
type input "5.81"
type input "1.30"
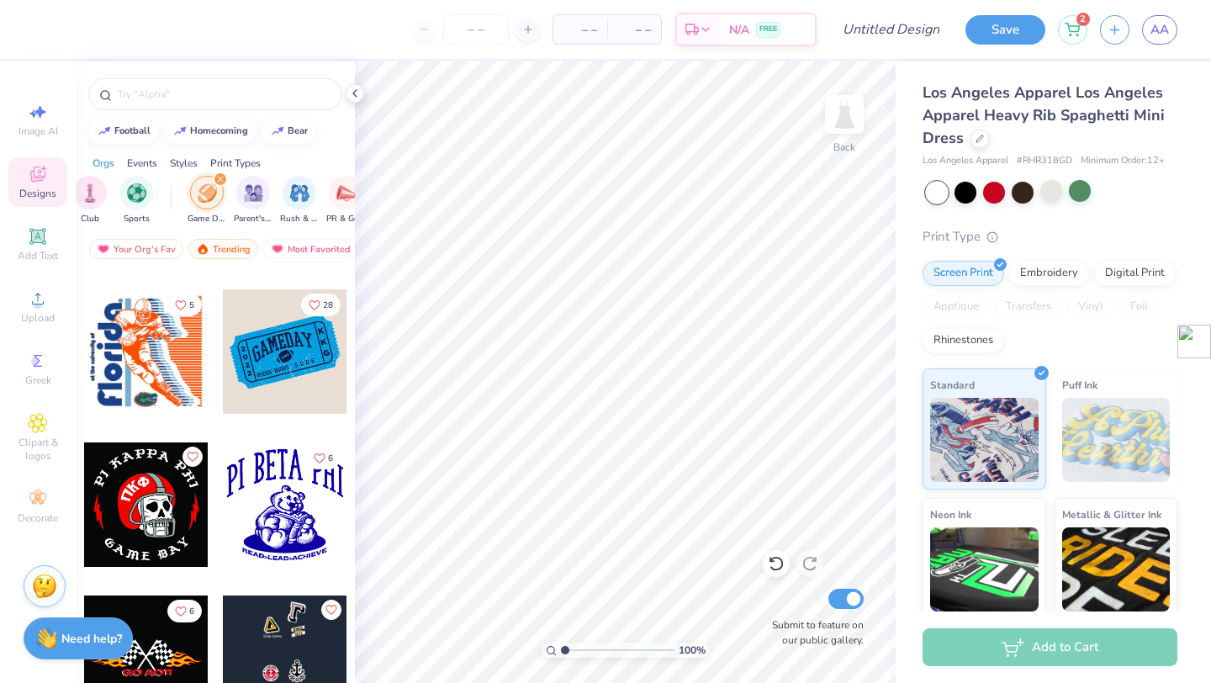
scroll to position [11313, 0]
click at [292, 362] on div at bounding box center [285, 350] width 124 height 124
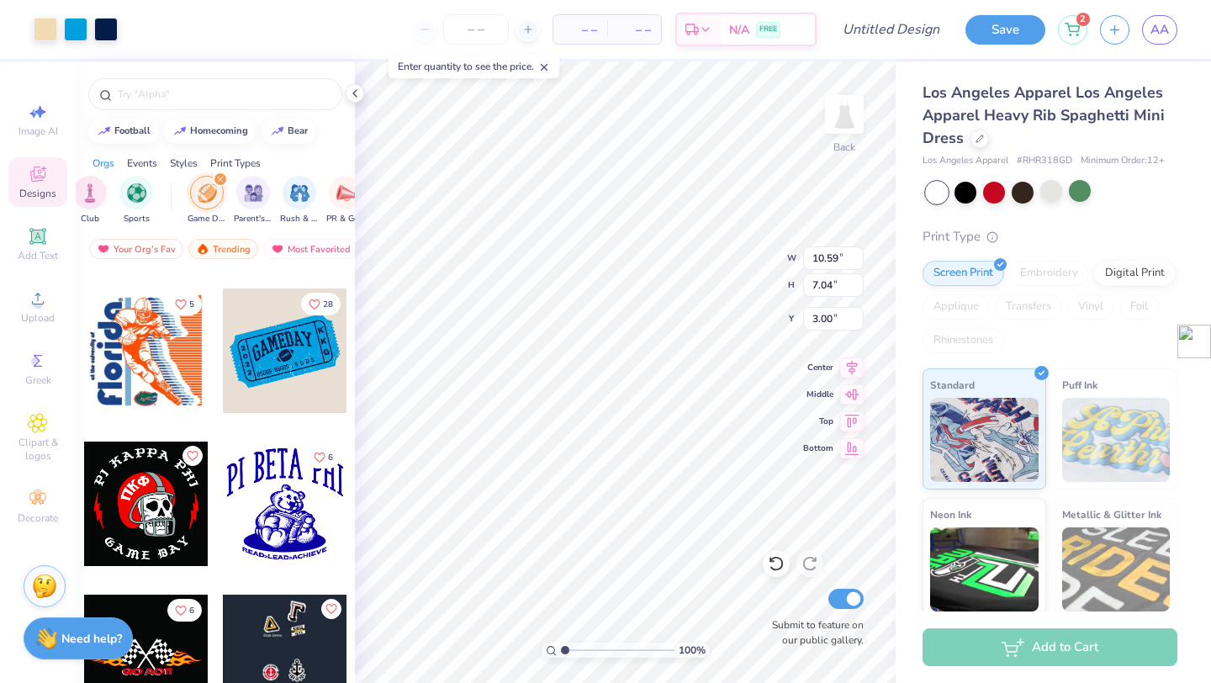
type input "5.17"
type input "3.44"
type input "1.56"
type input "1.28"
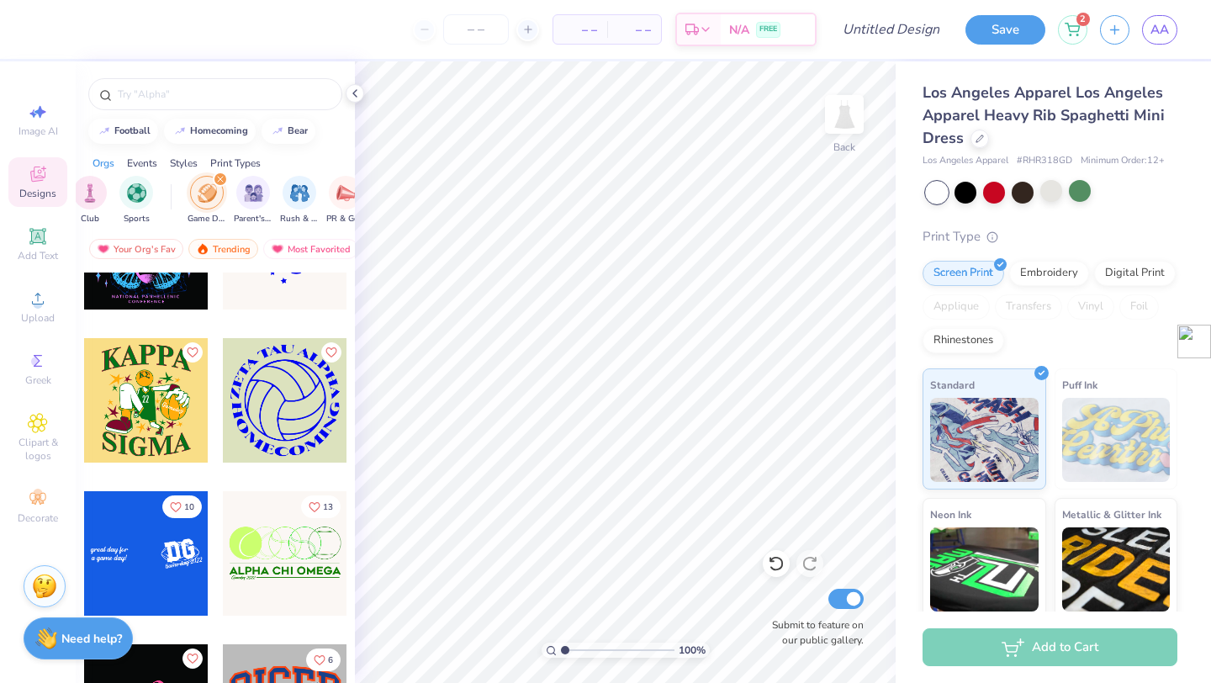
scroll to position [12184, 0]
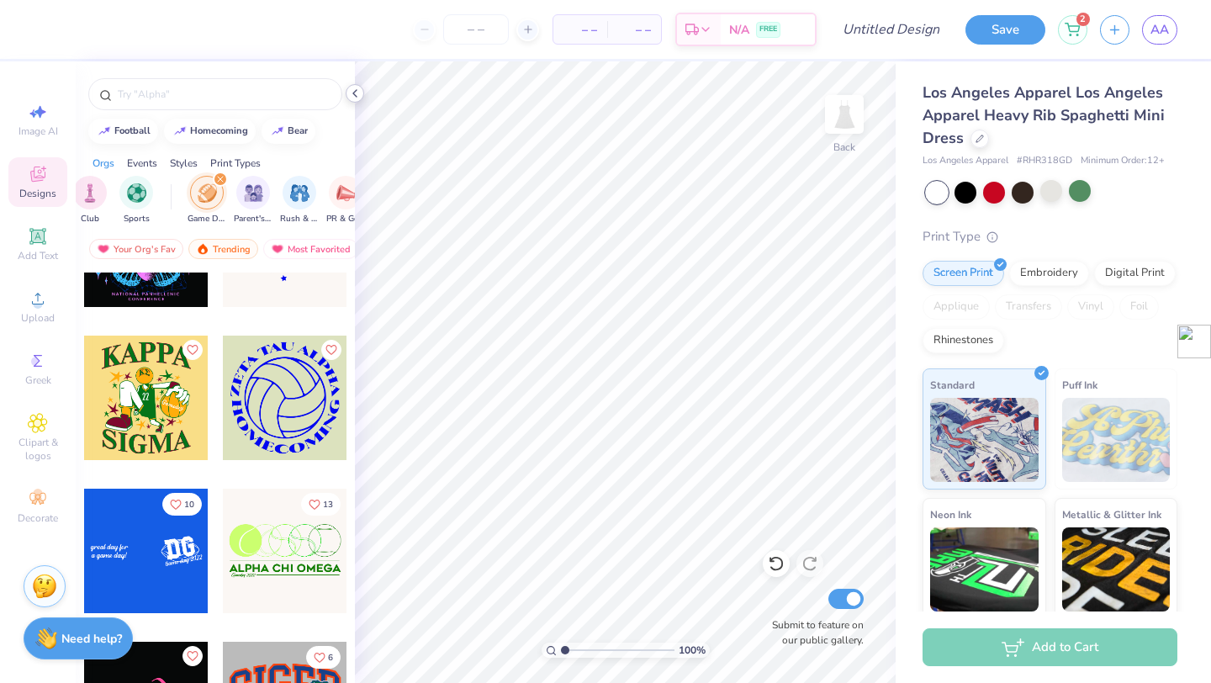
click at [352, 94] on icon at bounding box center [354, 93] width 13 height 13
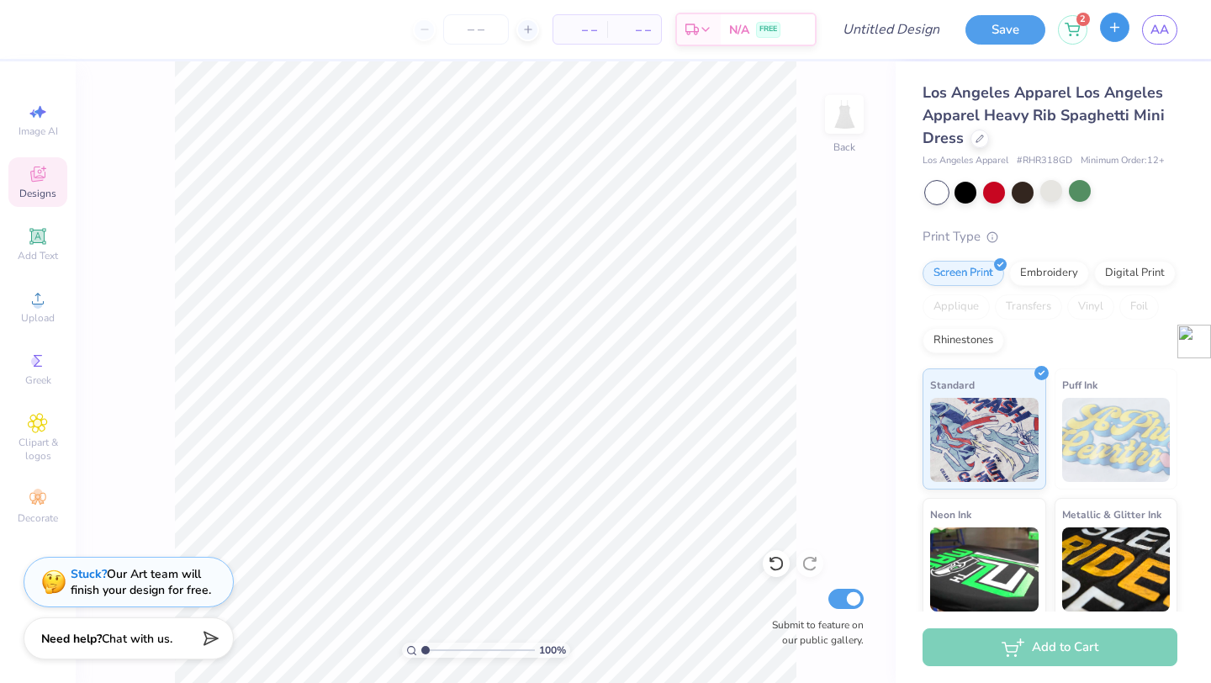
click at [1120, 24] on icon "button" at bounding box center [1115, 27] width 14 height 14
click at [1119, 33] on icon "button" at bounding box center [1115, 27] width 14 height 14
click at [1170, 29] on link "AA" at bounding box center [1159, 29] width 35 height 29
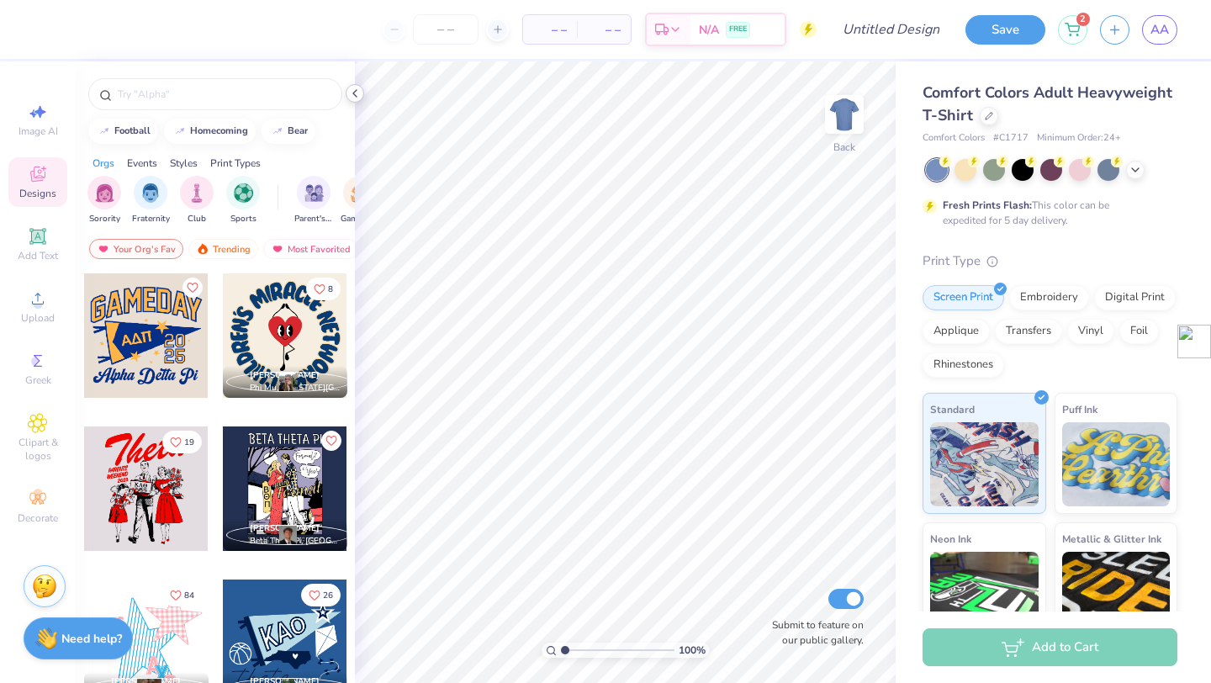
click at [357, 93] on icon at bounding box center [354, 93] width 13 height 13
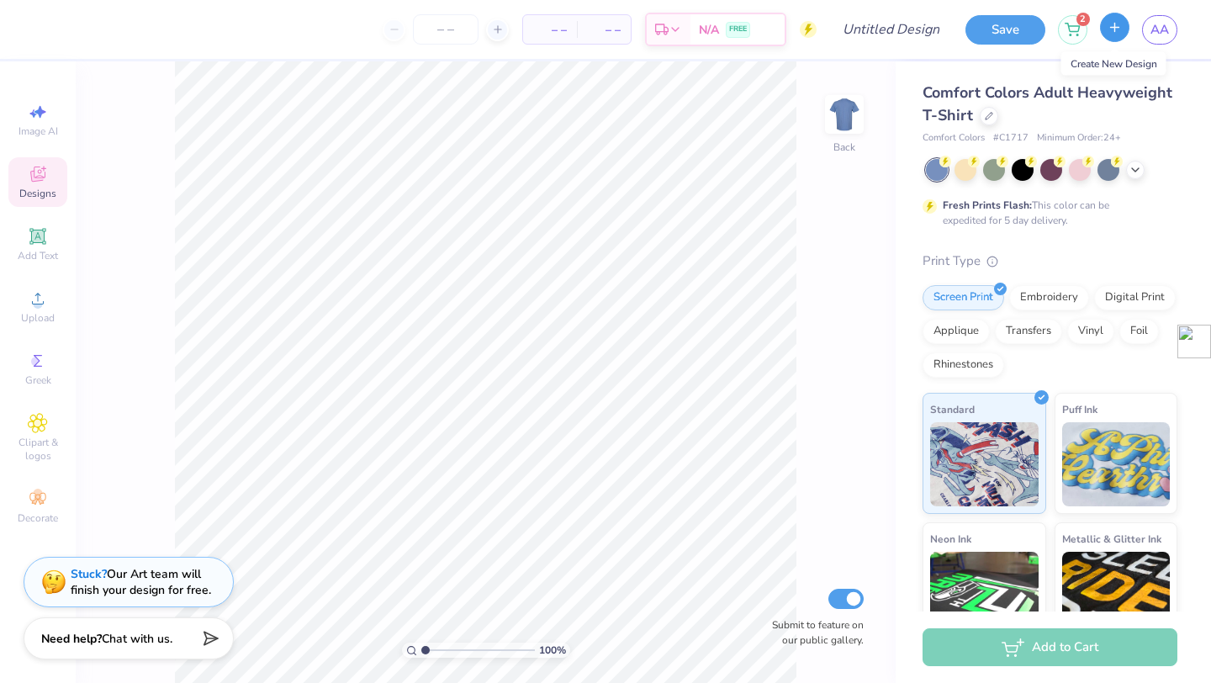
click at [1109, 24] on icon "button" at bounding box center [1115, 27] width 14 height 14
click at [985, 113] on icon at bounding box center [989, 114] width 8 height 8
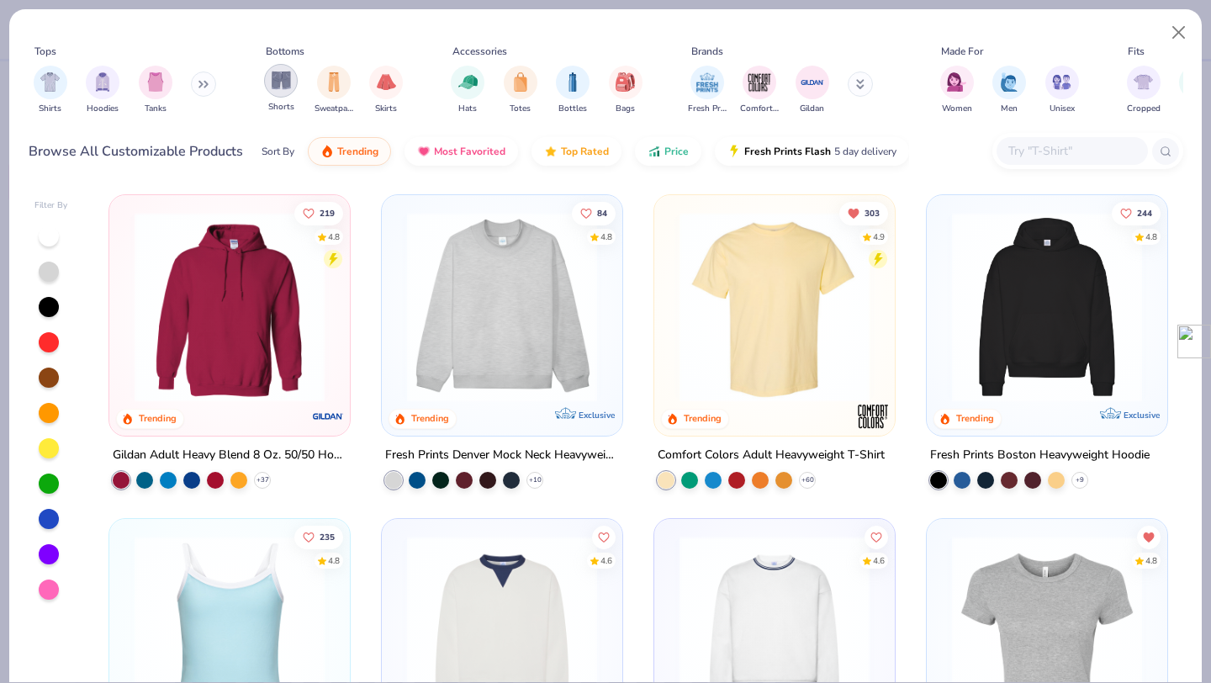
click at [291, 87] on div "filter for Shorts" at bounding box center [281, 81] width 34 height 34
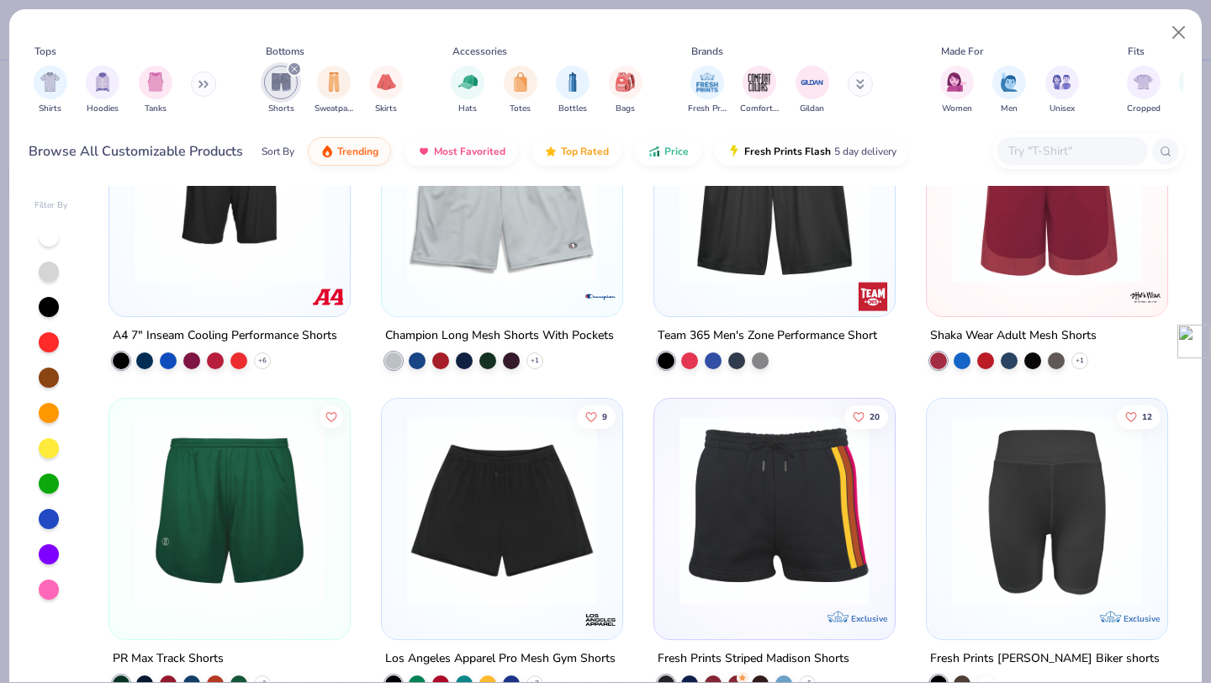
scroll to position [2194, 0]
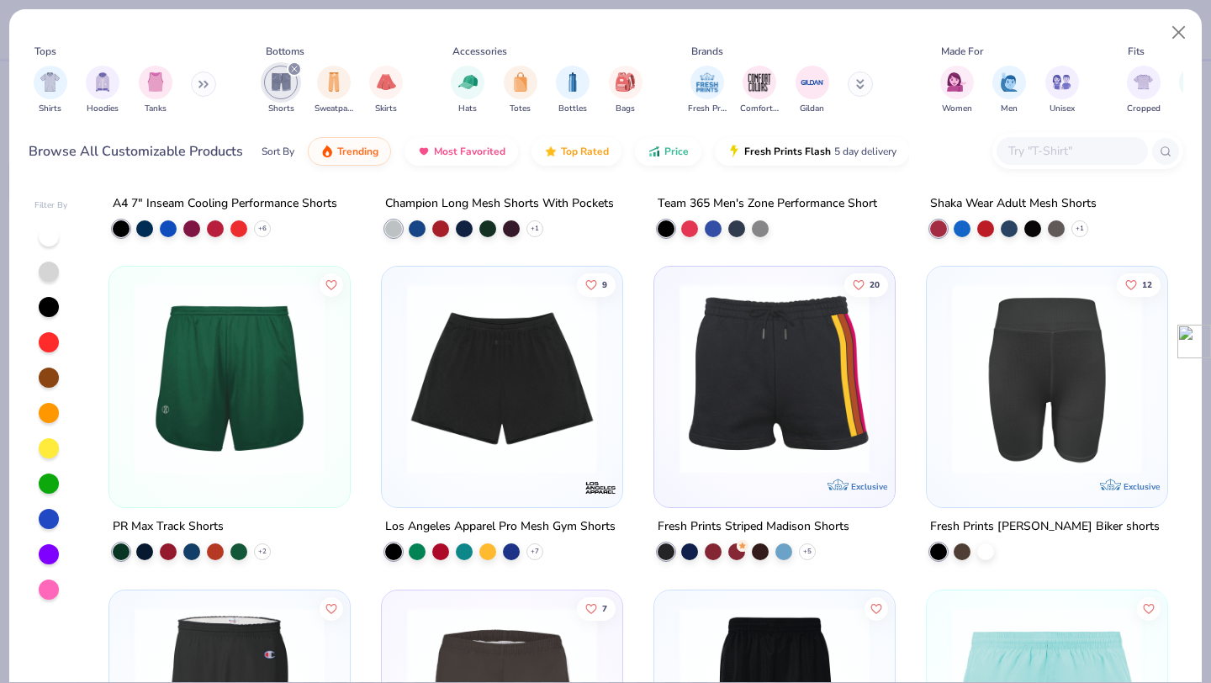
click at [506, 375] on img at bounding box center [502, 378] width 207 height 190
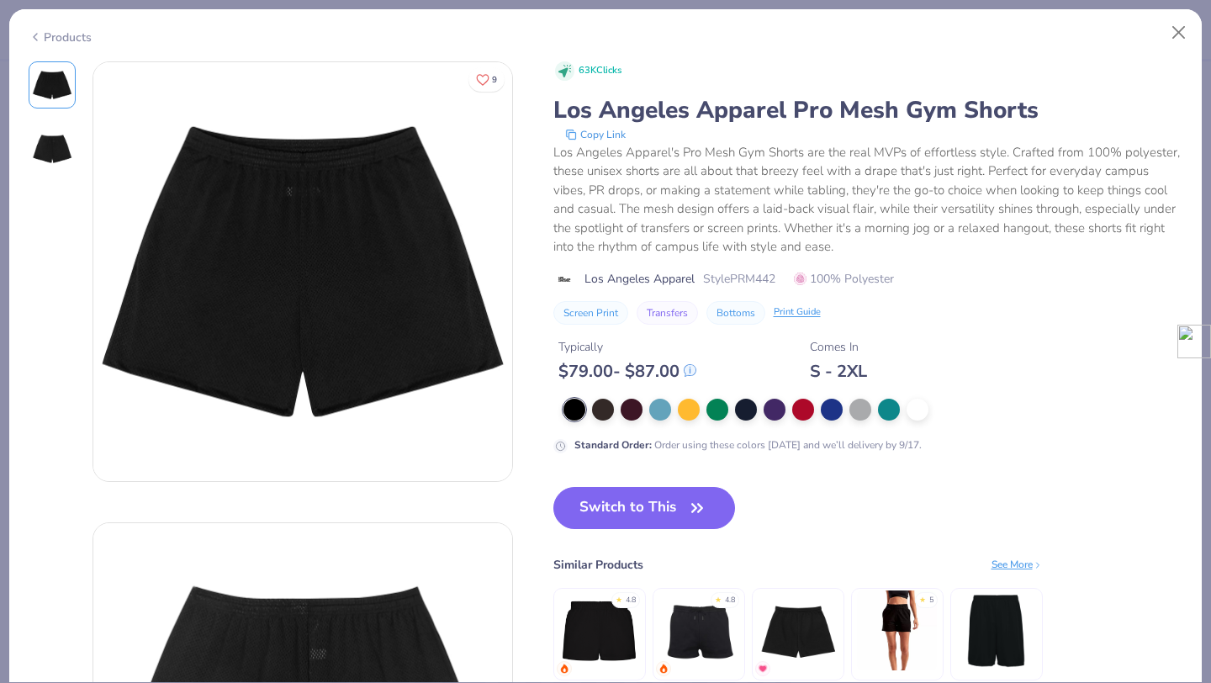
click at [885, 628] on img at bounding box center [897, 630] width 80 height 80
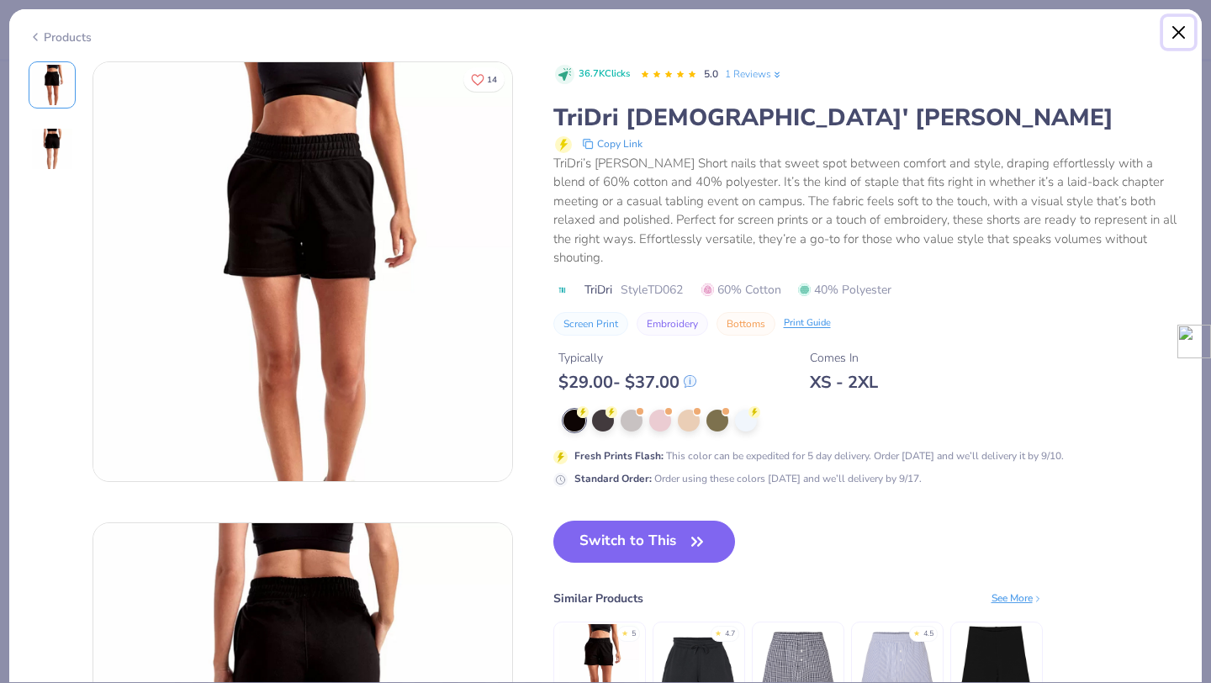
click at [1167, 34] on button "Close" at bounding box center [1179, 33] width 32 height 32
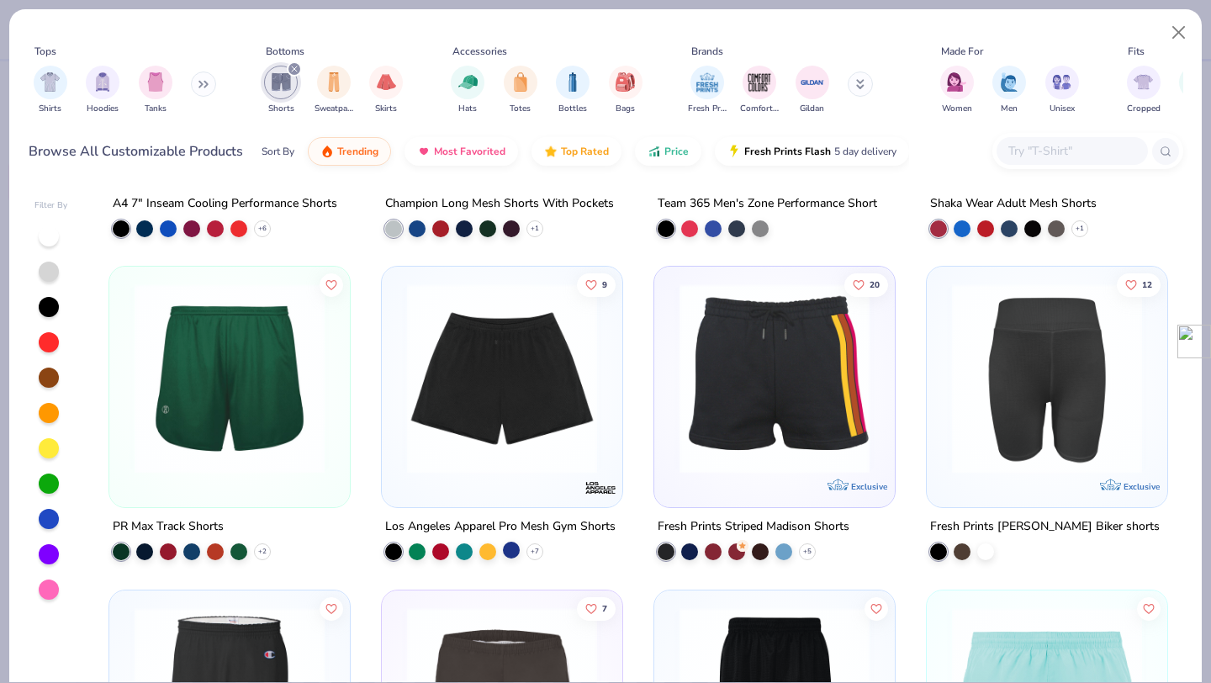
click at [514, 548] on div at bounding box center [511, 550] width 17 height 17
click at [508, 395] on img at bounding box center [502, 378] width 207 height 190
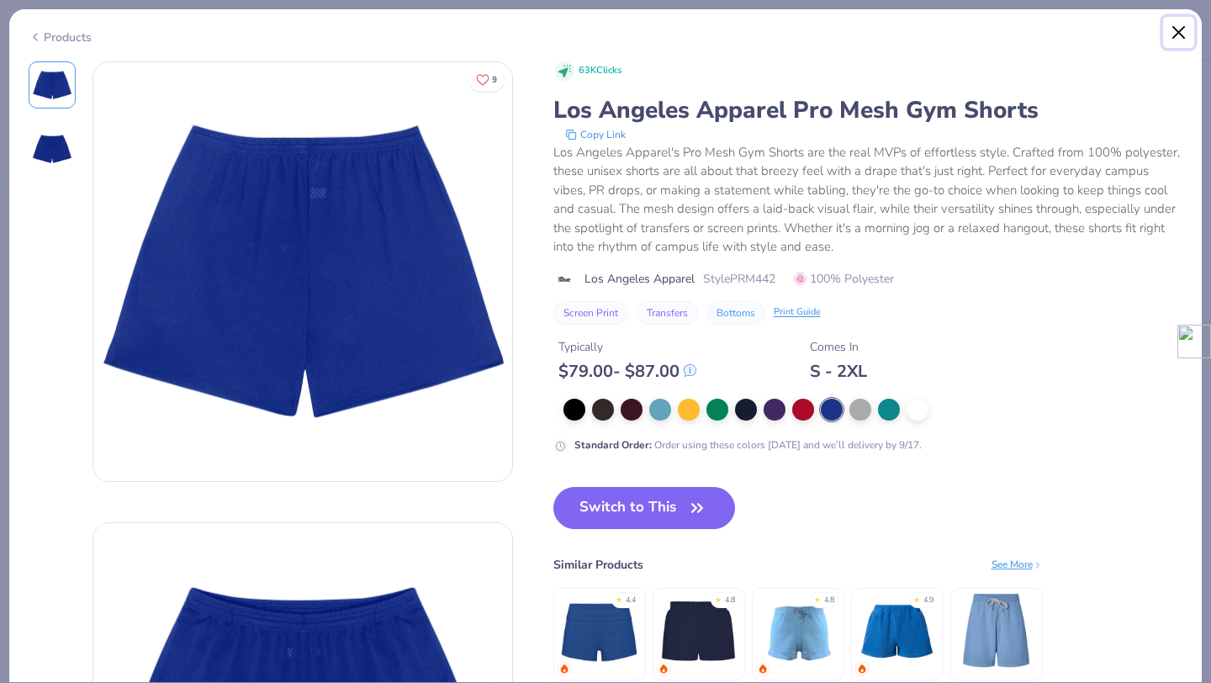
click at [1175, 33] on button "Close" at bounding box center [1179, 33] width 32 height 32
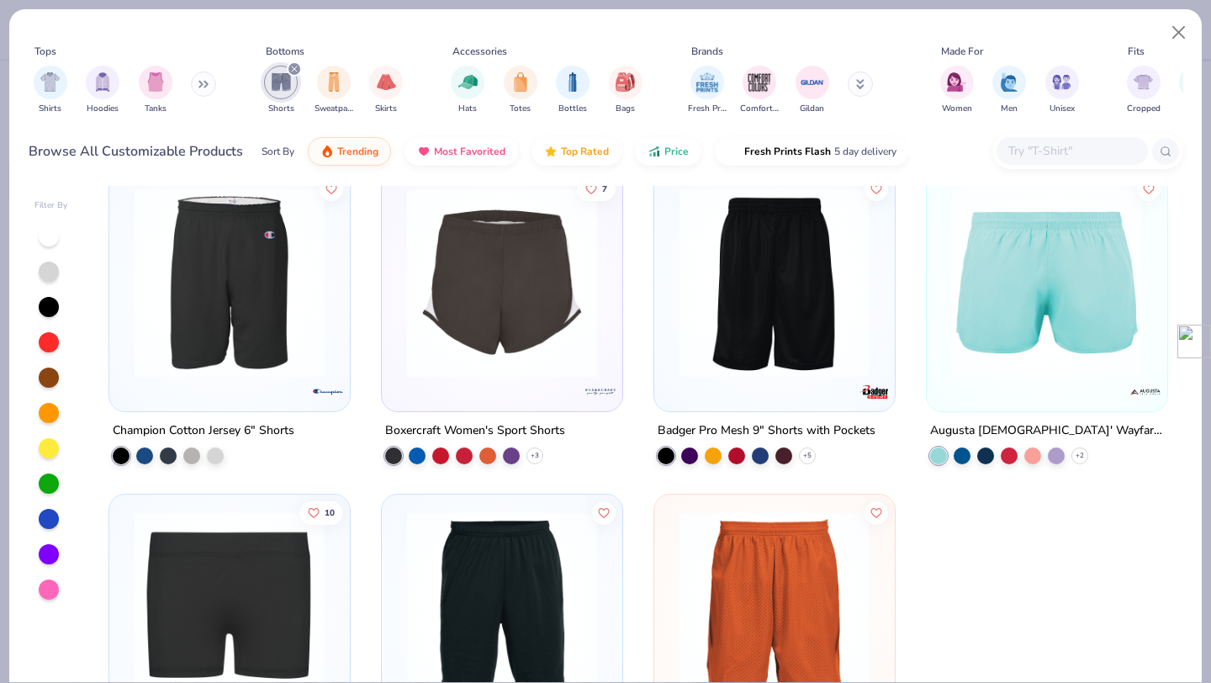
scroll to position [2574, 0]
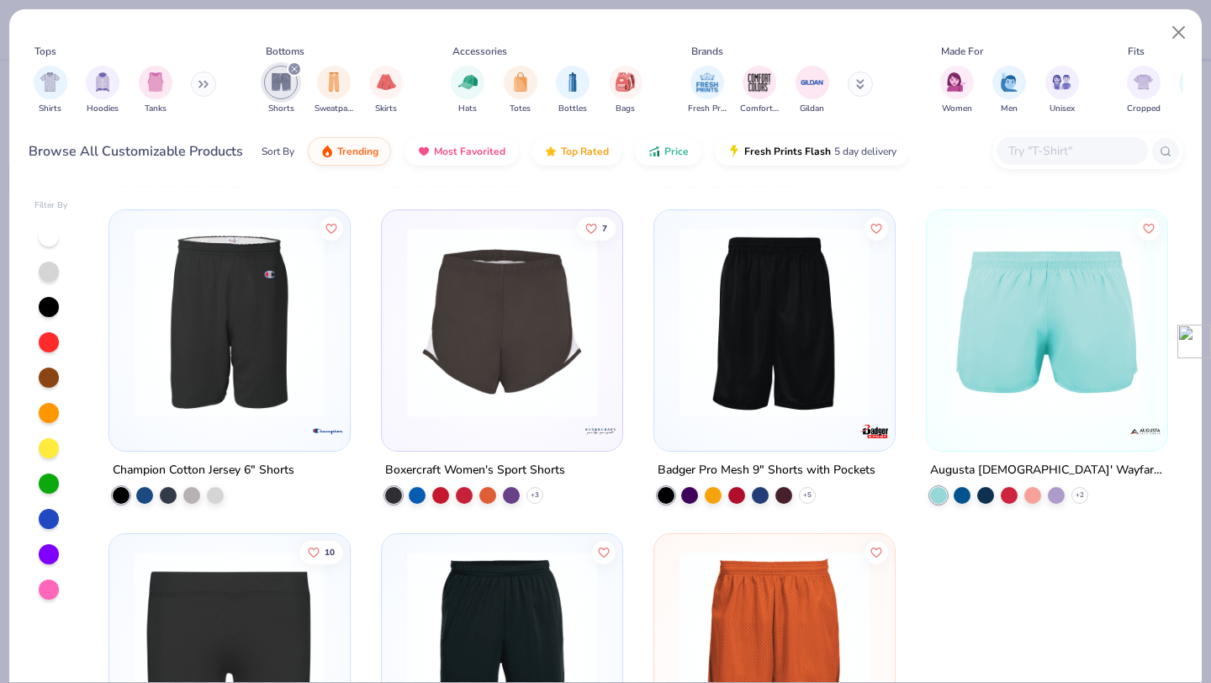
click at [500, 357] on img at bounding box center [502, 322] width 207 height 190
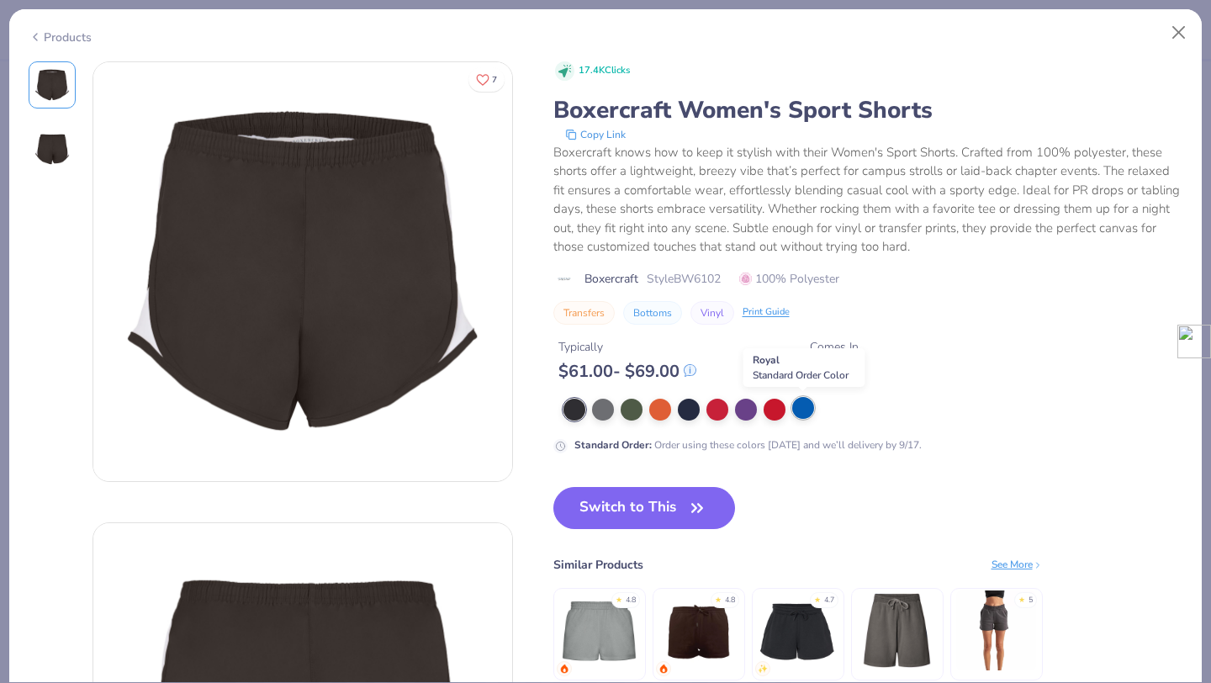
click at [801, 400] on div at bounding box center [803, 408] width 22 height 22
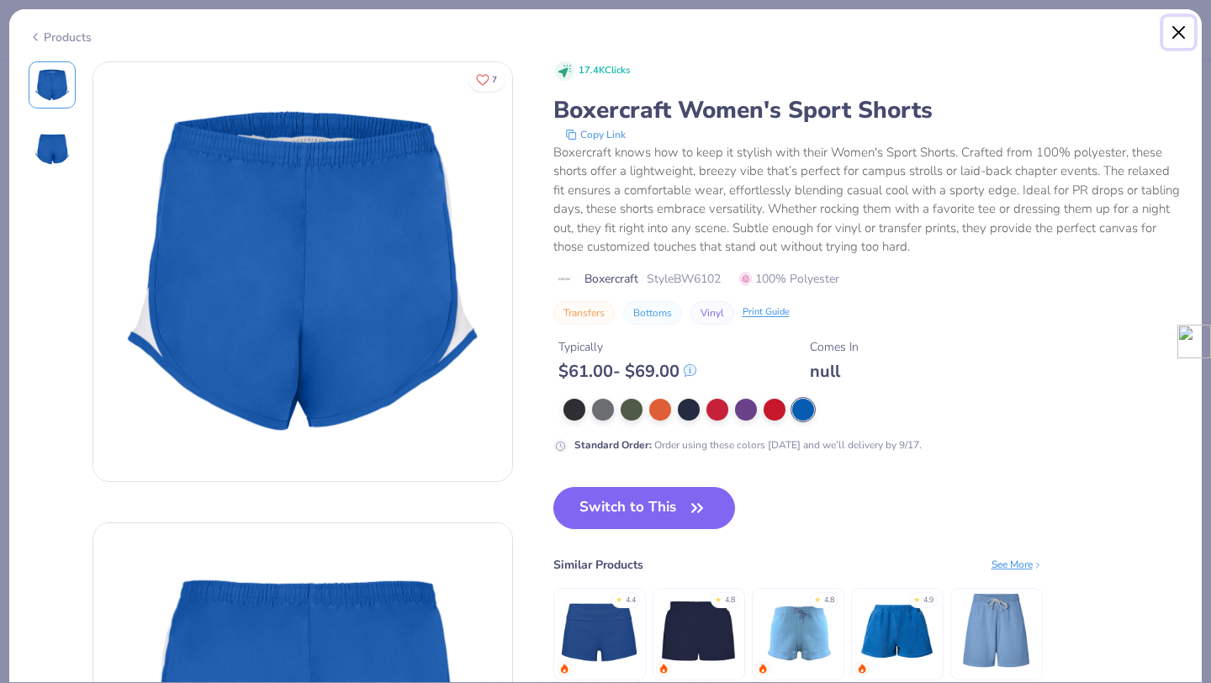
click at [1179, 38] on button "Close" at bounding box center [1179, 33] width 32 height 32
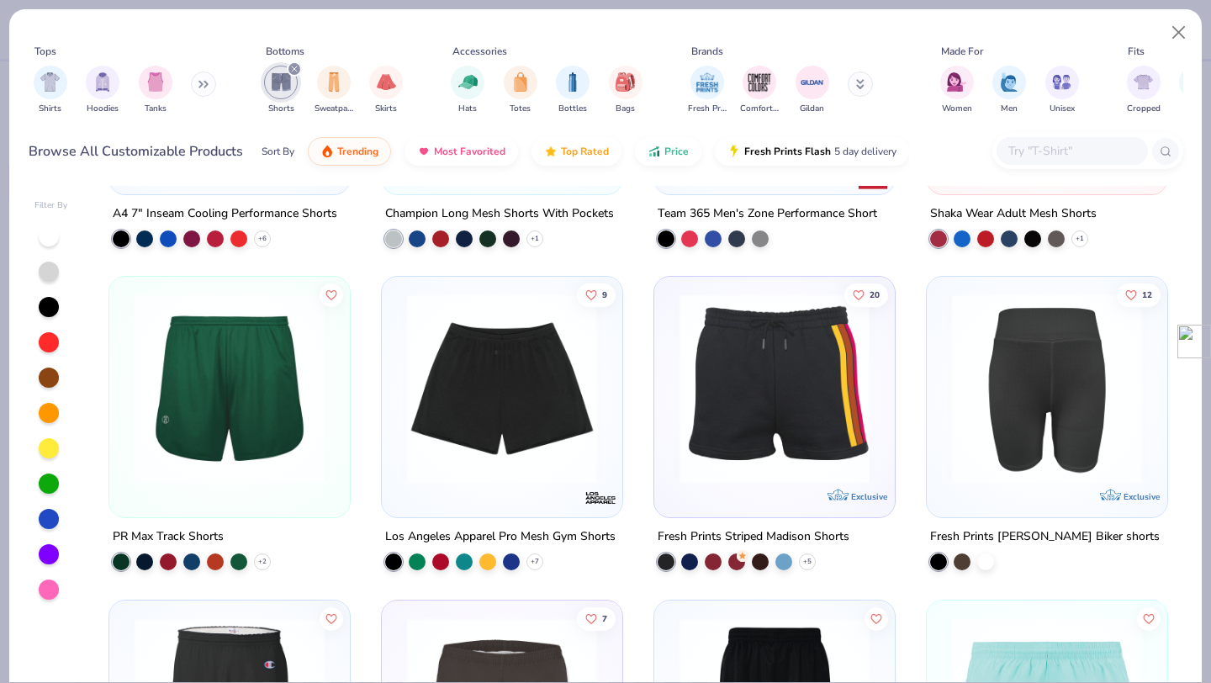
scroll to position [2184, 0]
click at [569, 421] on img at bounding box center [502, 389] width 207 height 190
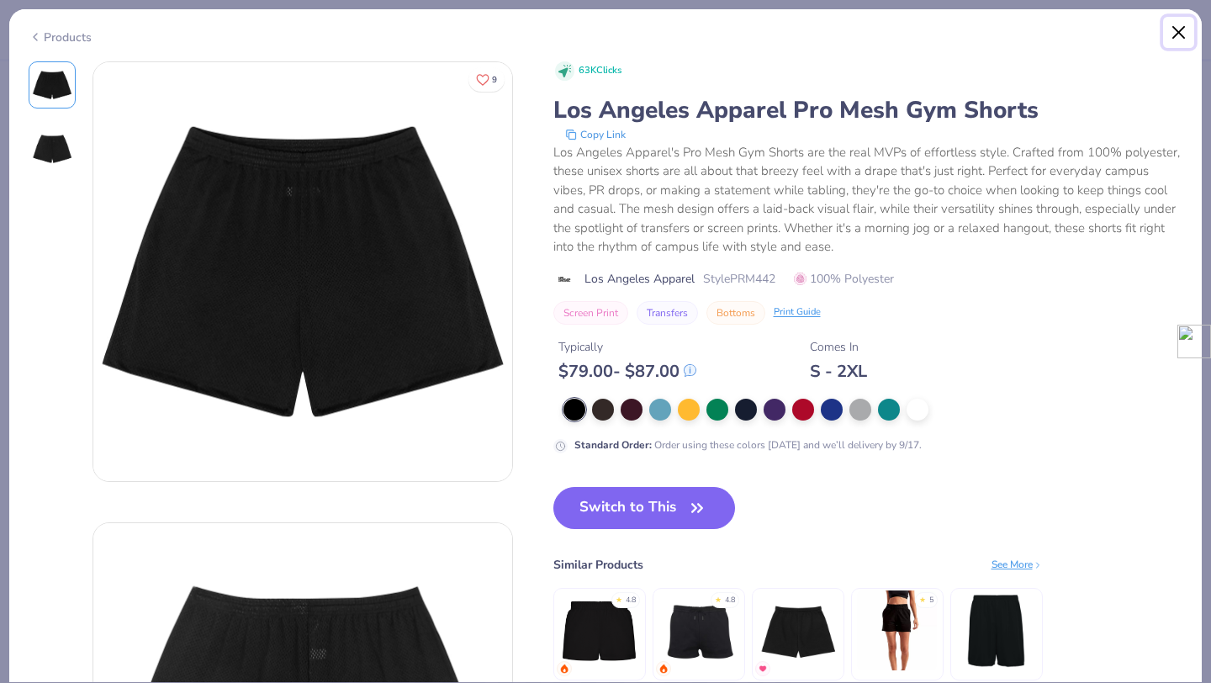
click at [1181, 45] on button "Close" at bounding box center [1179, 33] width 32 height 32
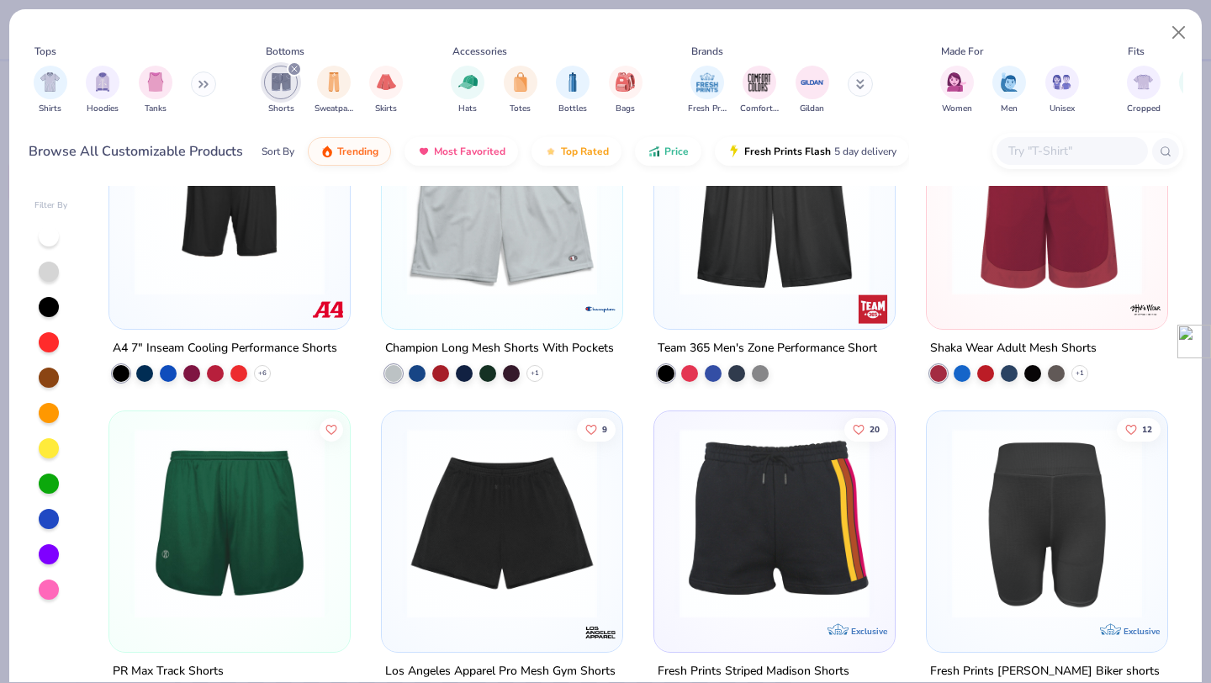
scroll to position [1896, 0]
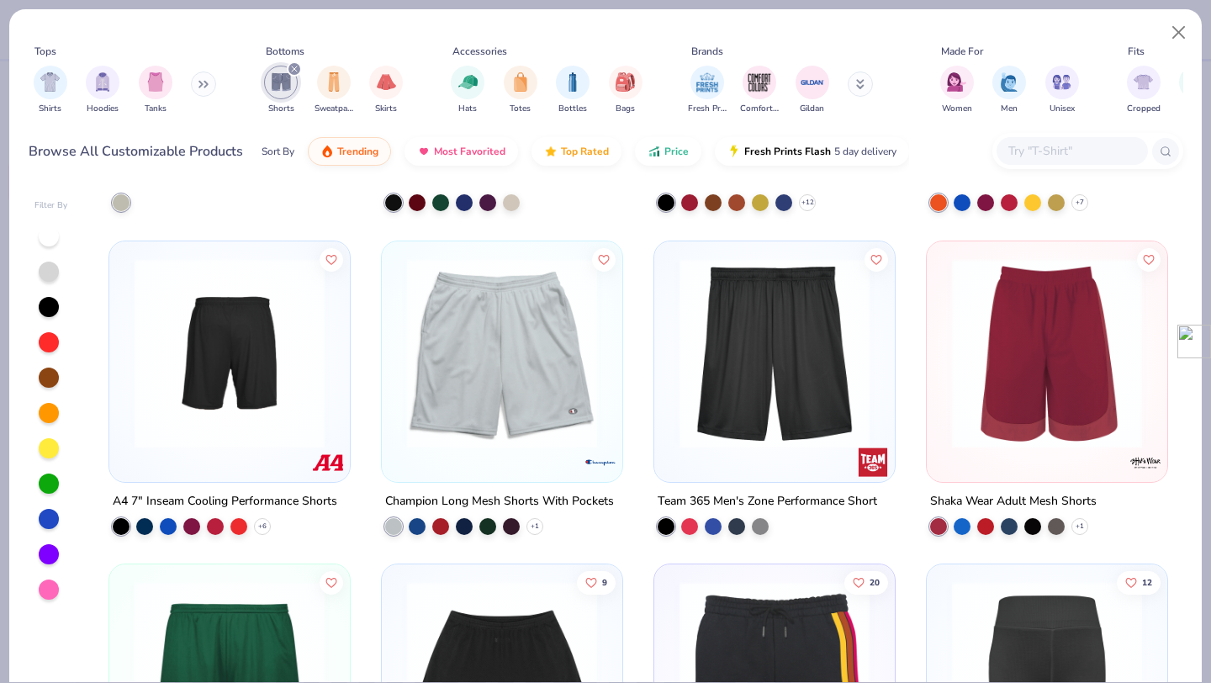
click at [547, 363] on img at bounding box center [502, 352] width 207 height 190
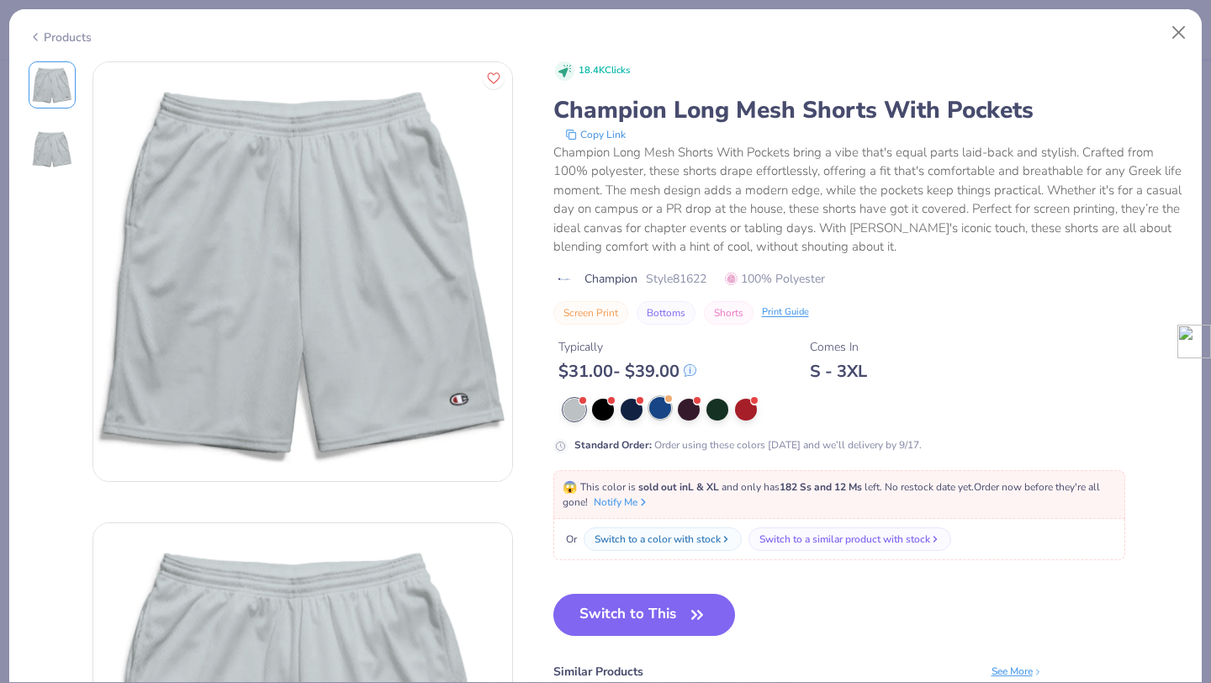
click at [659, 408] on div at bounding box center [660, 408] width 22 height 22
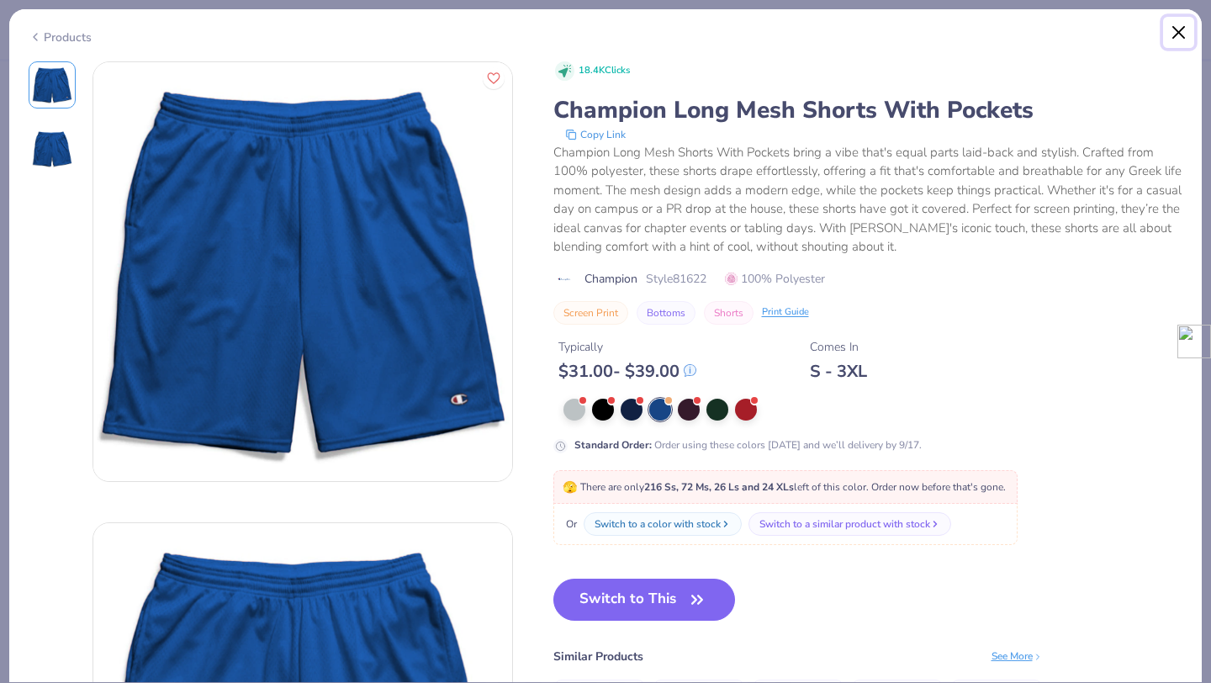
click at [1178, 28] on button "Close" at bounding box center [1179, 33] width 32 height 32
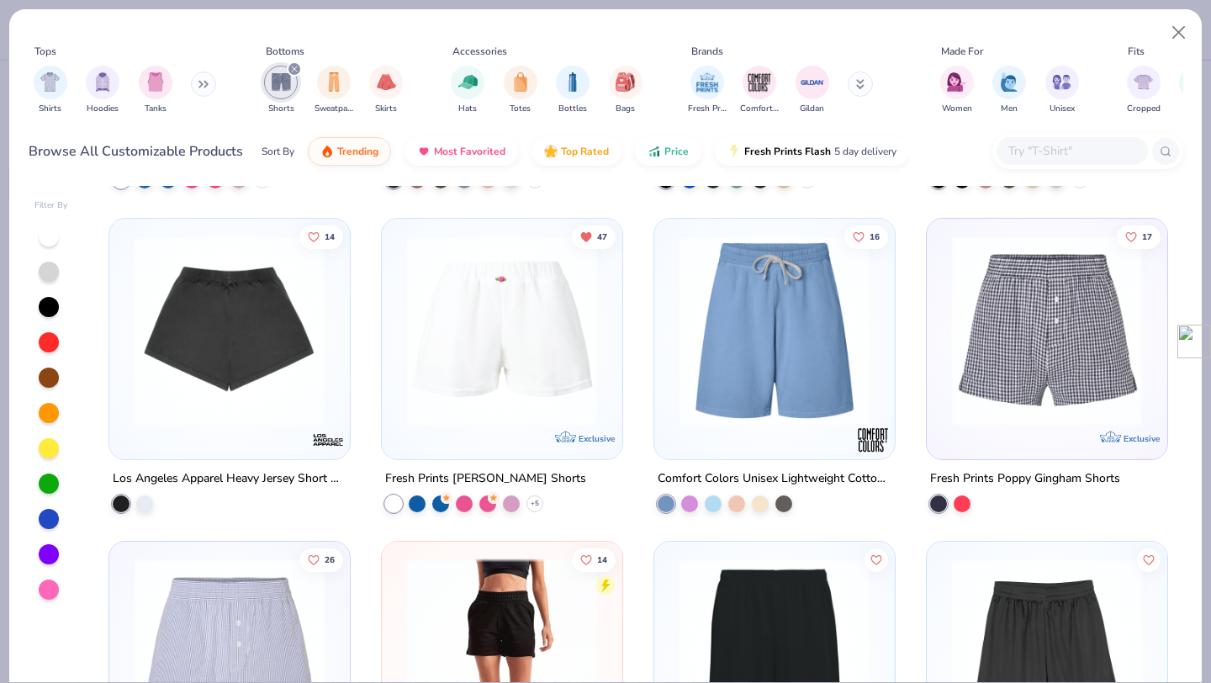
scroll to position [625, 0]
click at [265, 364] on img at bounding box center [229, 329] width 207 height 190
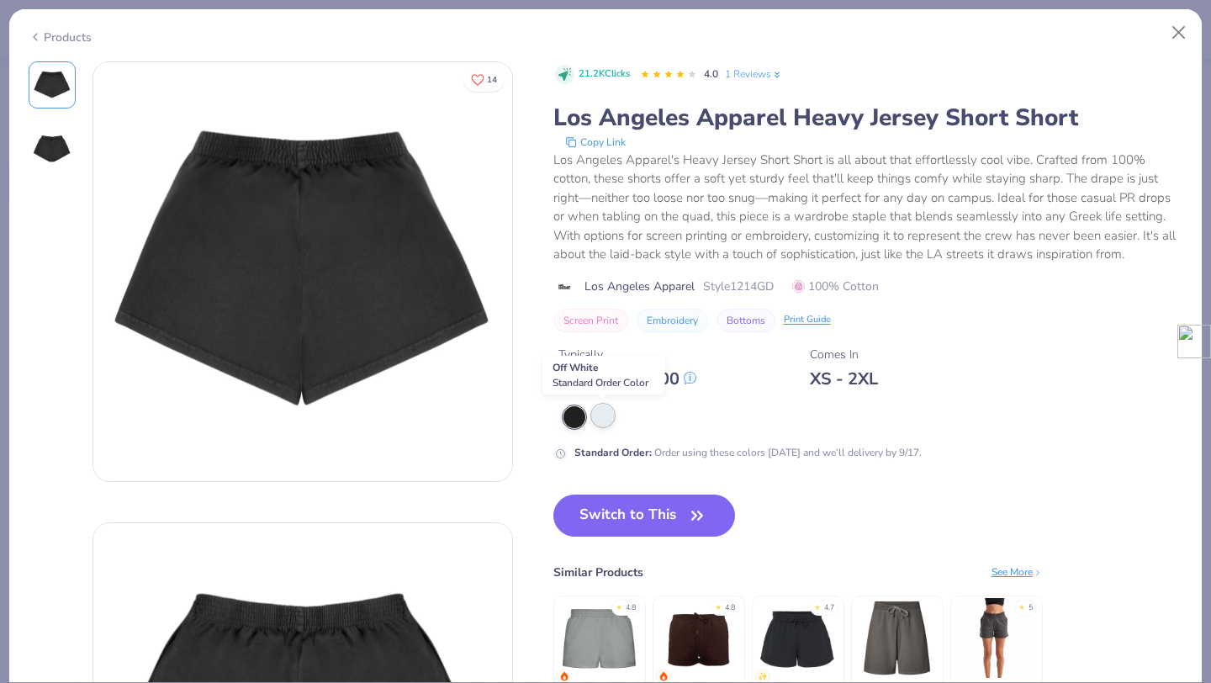
click at [599, 407] on div at bounding box center [603, 416] width 22 height 22
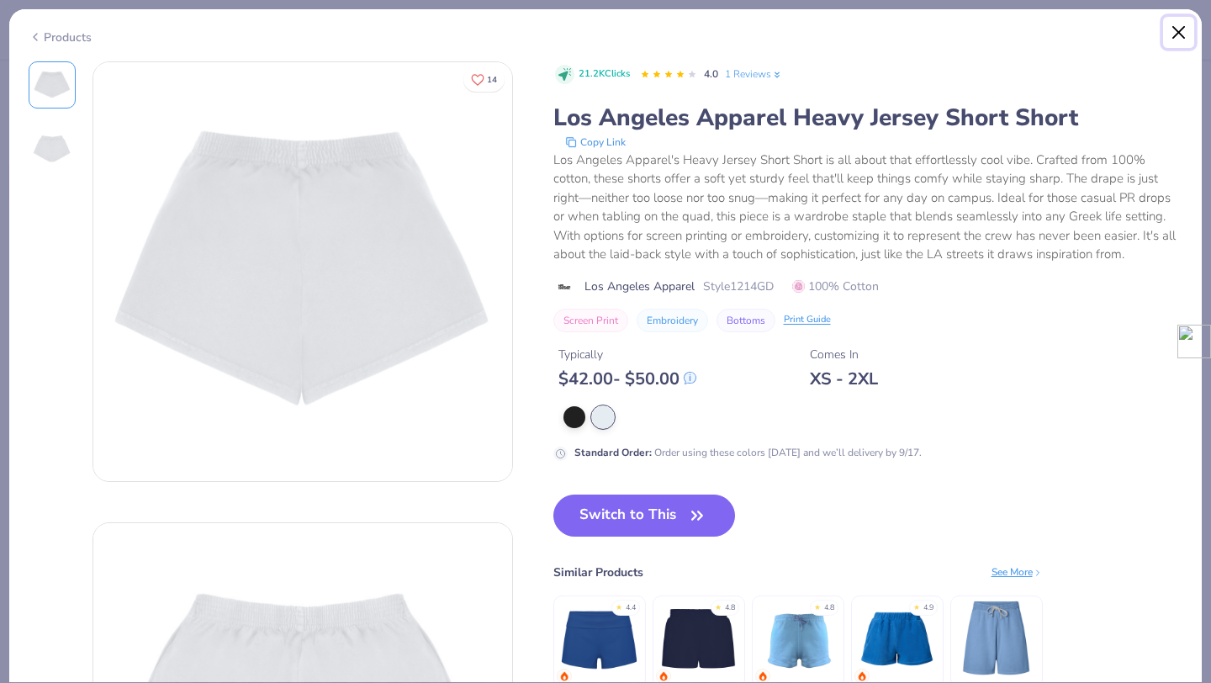
click at [1178, 32] on button "Close" at bounding box center [1179, 33] width 32 height 32
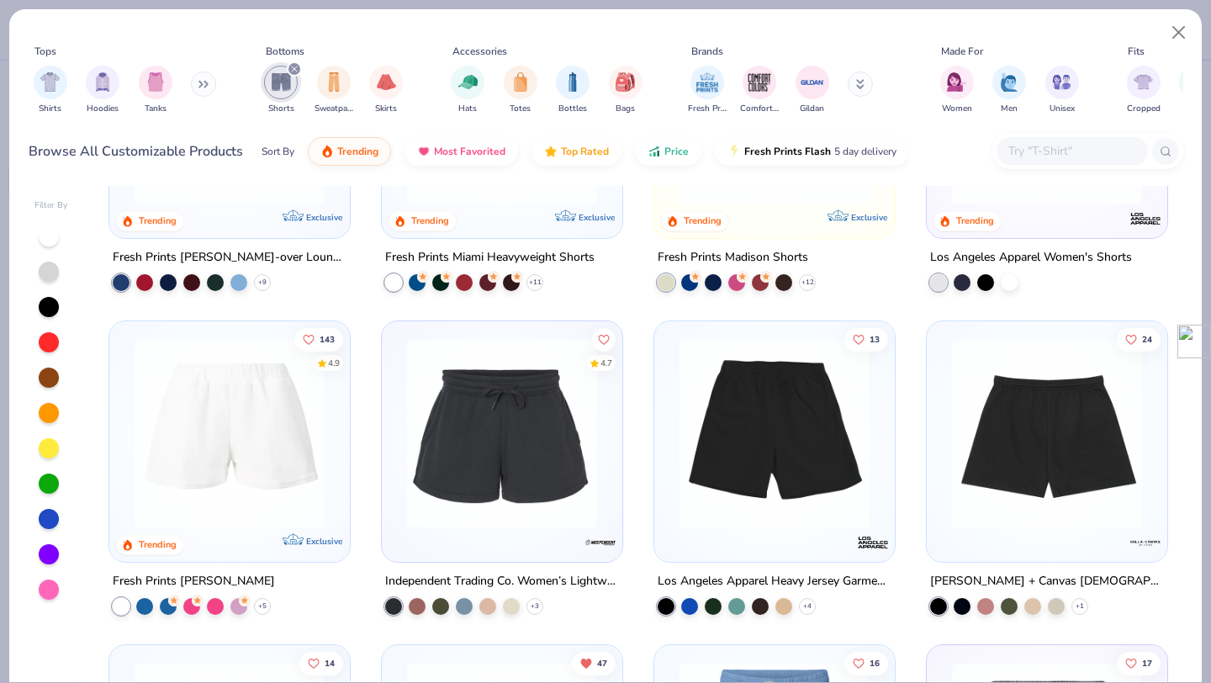
scroll to position [201, 0]
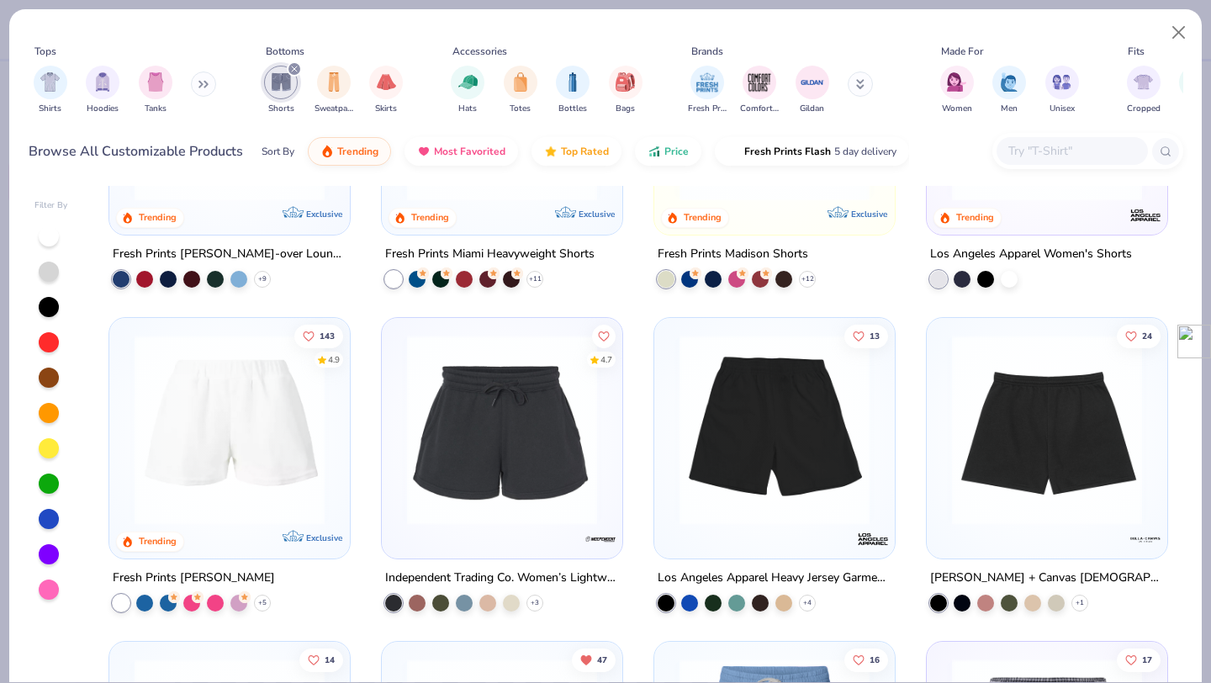
click at [251, 443] on img at bounding box center [229, 430] width 207 height 190
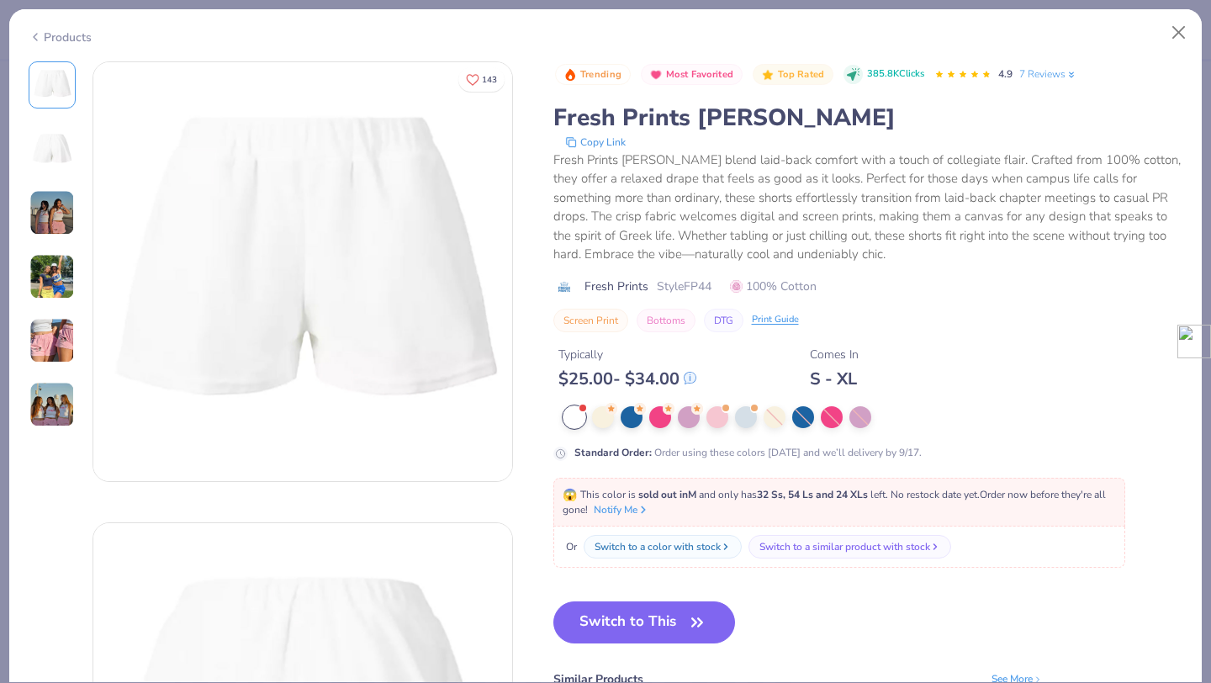
click at [48, 207] on img at bounding box center [51, 212] width 45 height 45
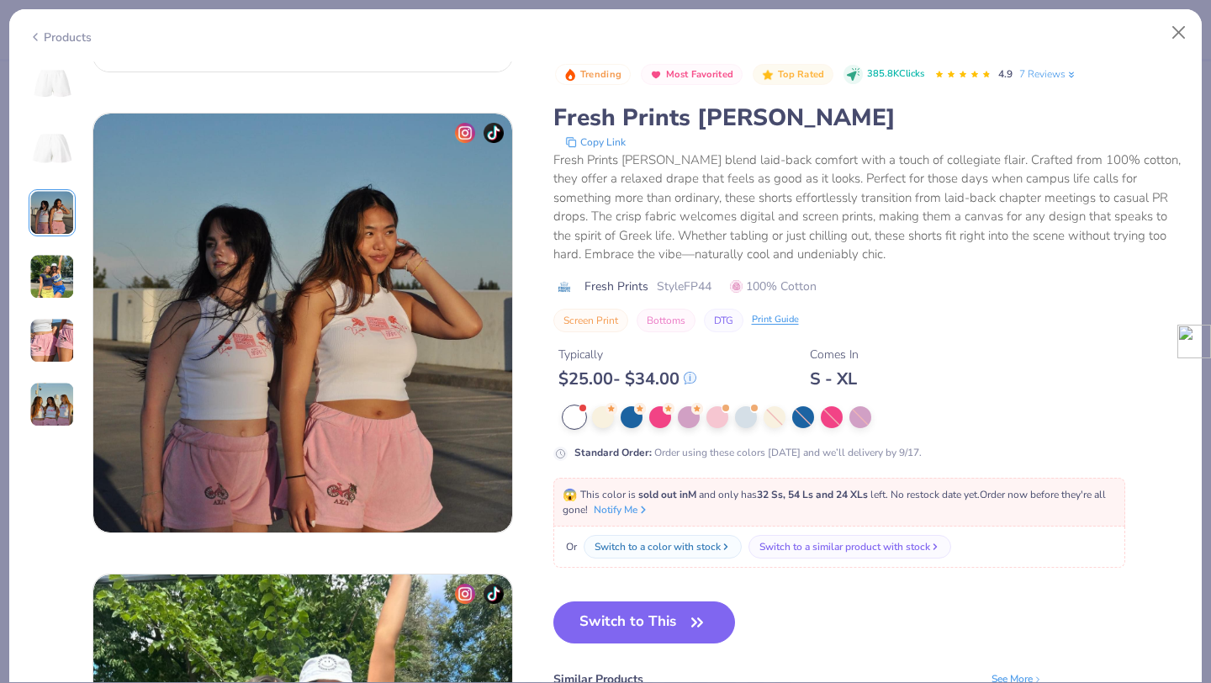
scroll to position [922, 0]
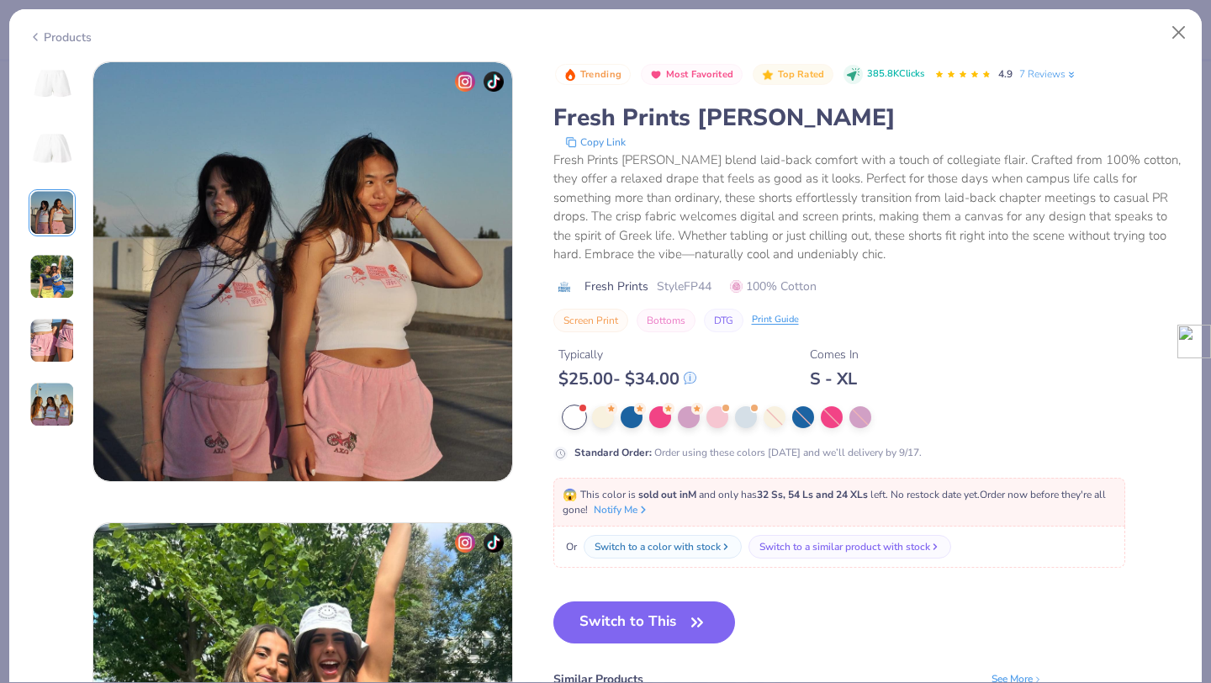
click at [50, 280] on img at bounding box center [51, 276] width 45 height 45
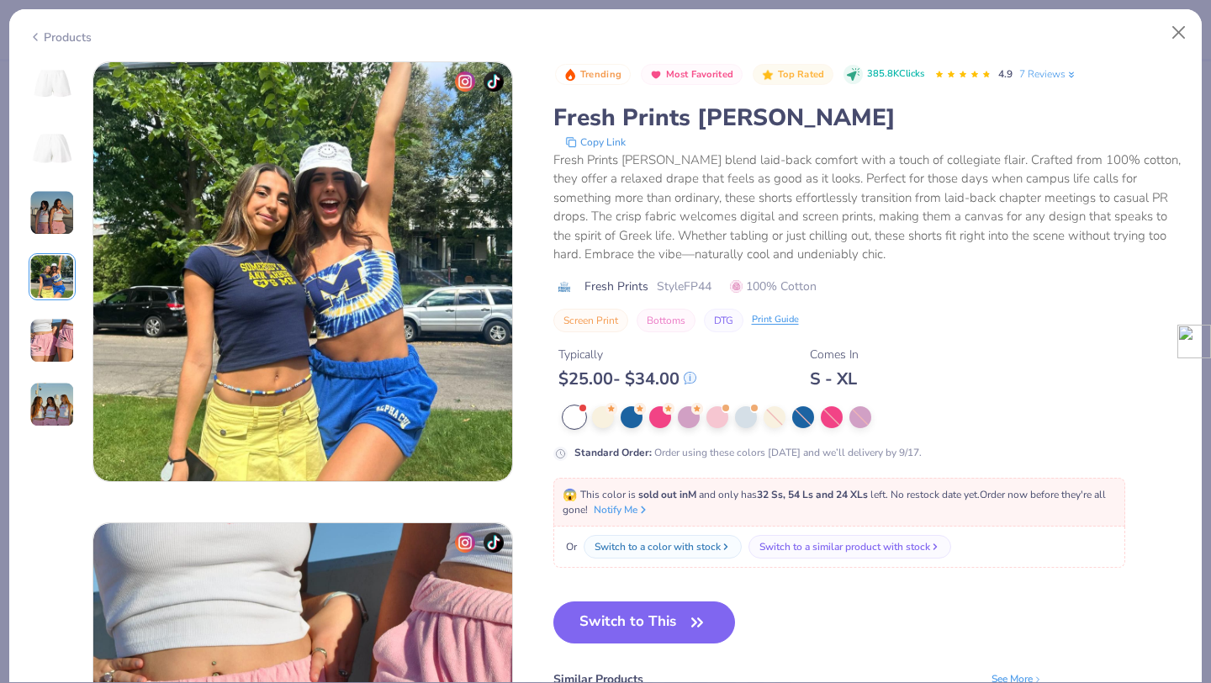
click at [55, 318] on img at bounding box center [51, 340] width 45 height 45
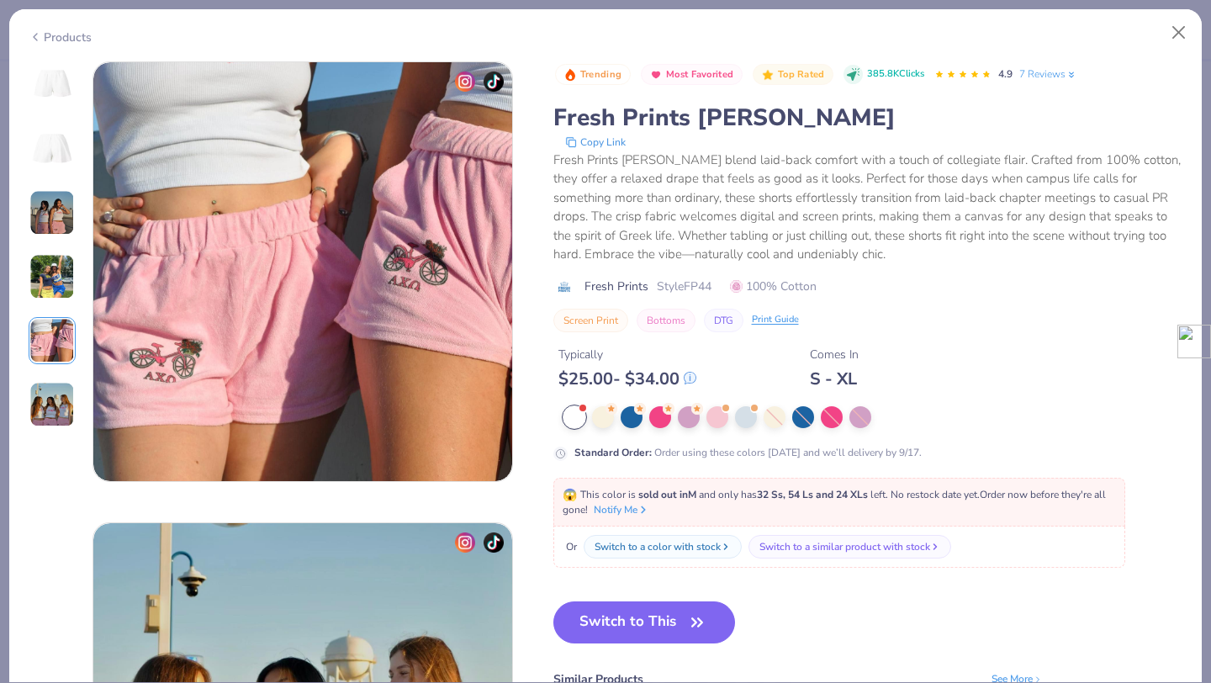
click at [53, 395] on img at bounding box center [51, 404] width 45 height 45
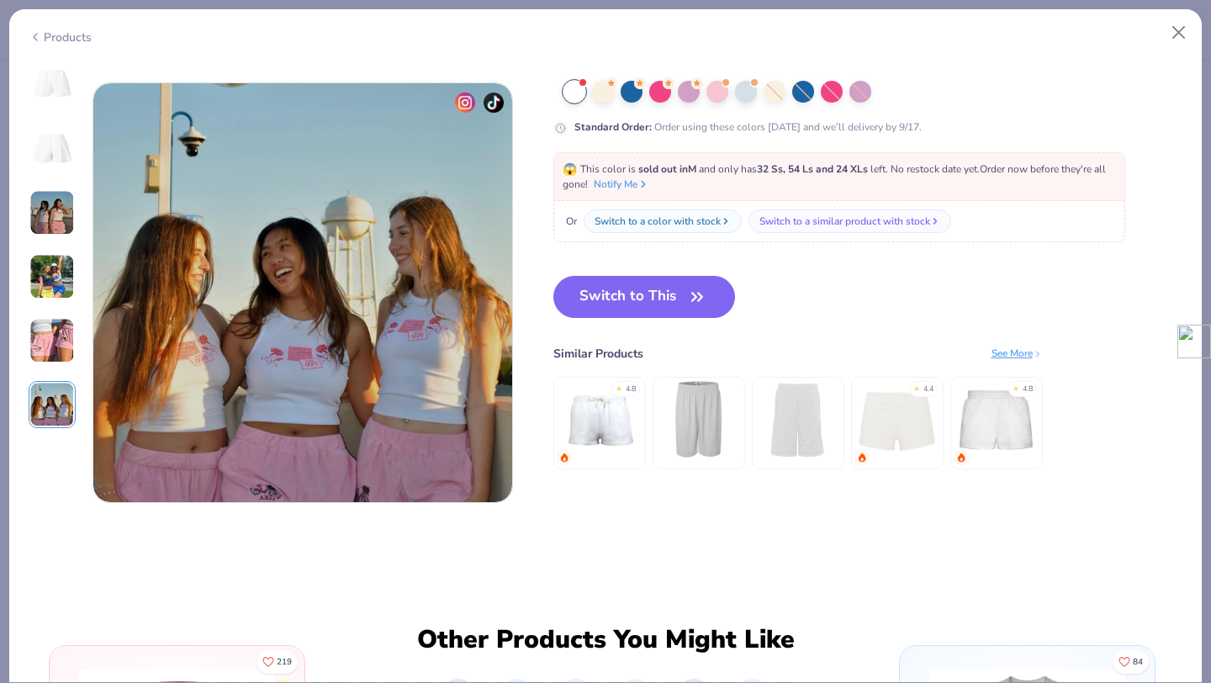
scroll to position [2305, 0]
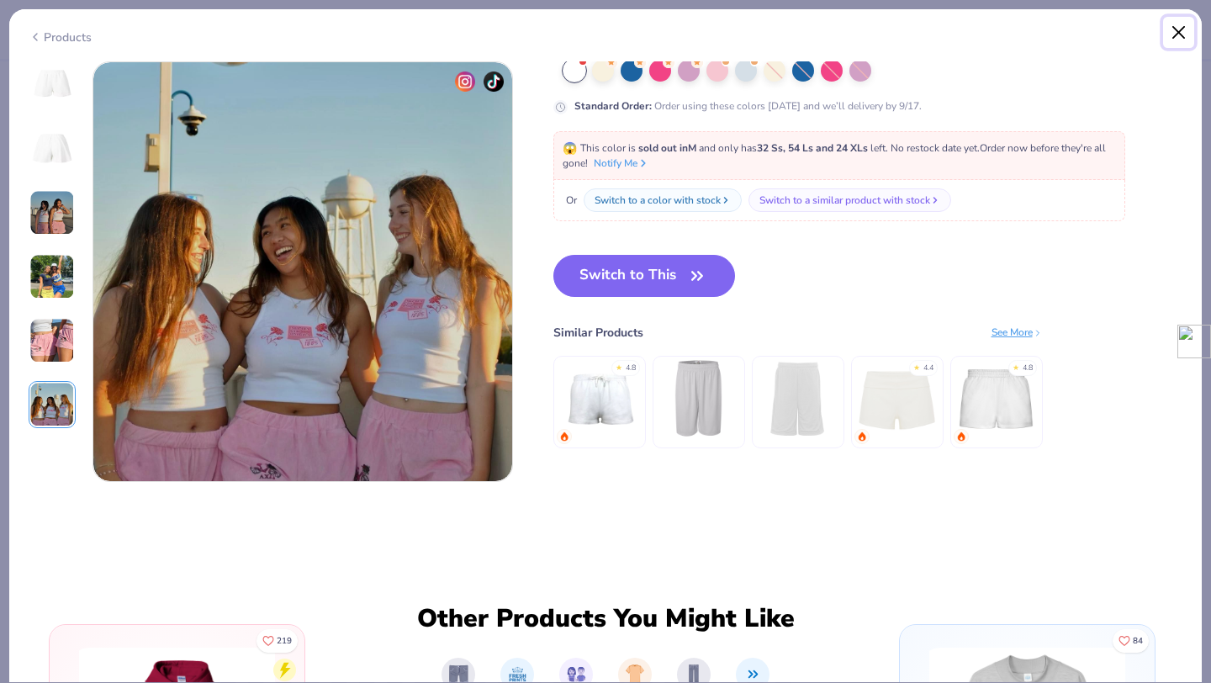
click at [1176, 28] on button "Close" at bounding box center [1179, 33] width 32 height 32
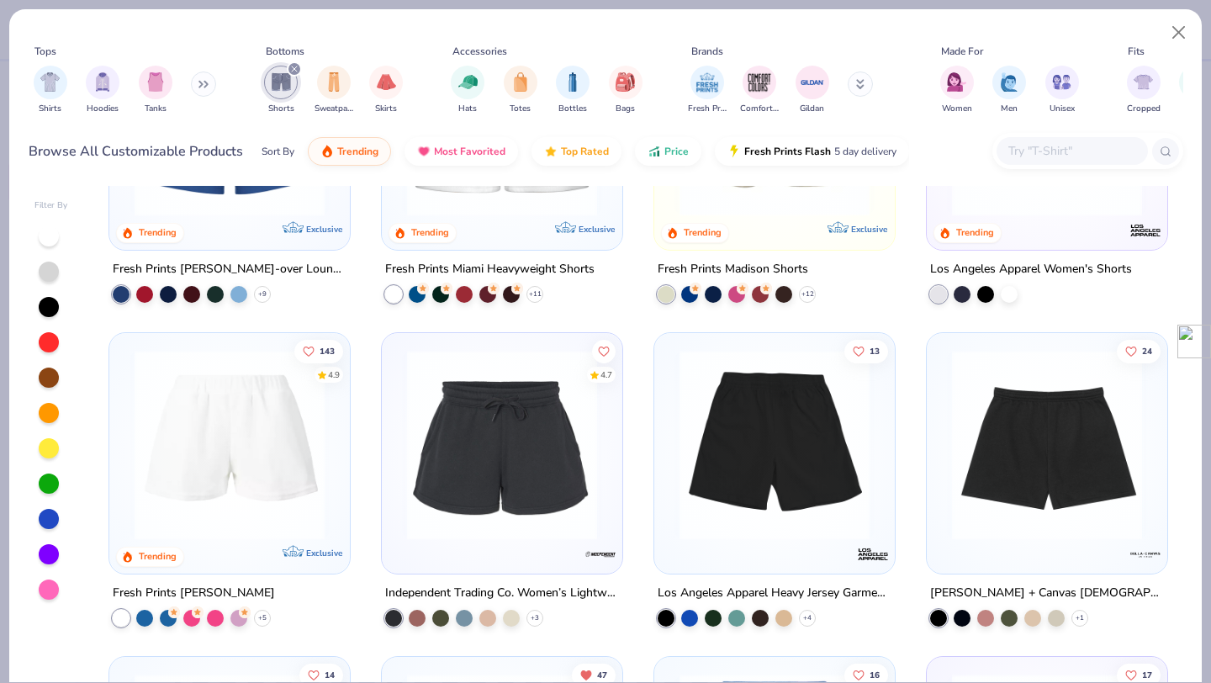
scroll to position [185, 0]
click at [1077, 475] on img at bounding box center [1047, 446] width 207 height 190
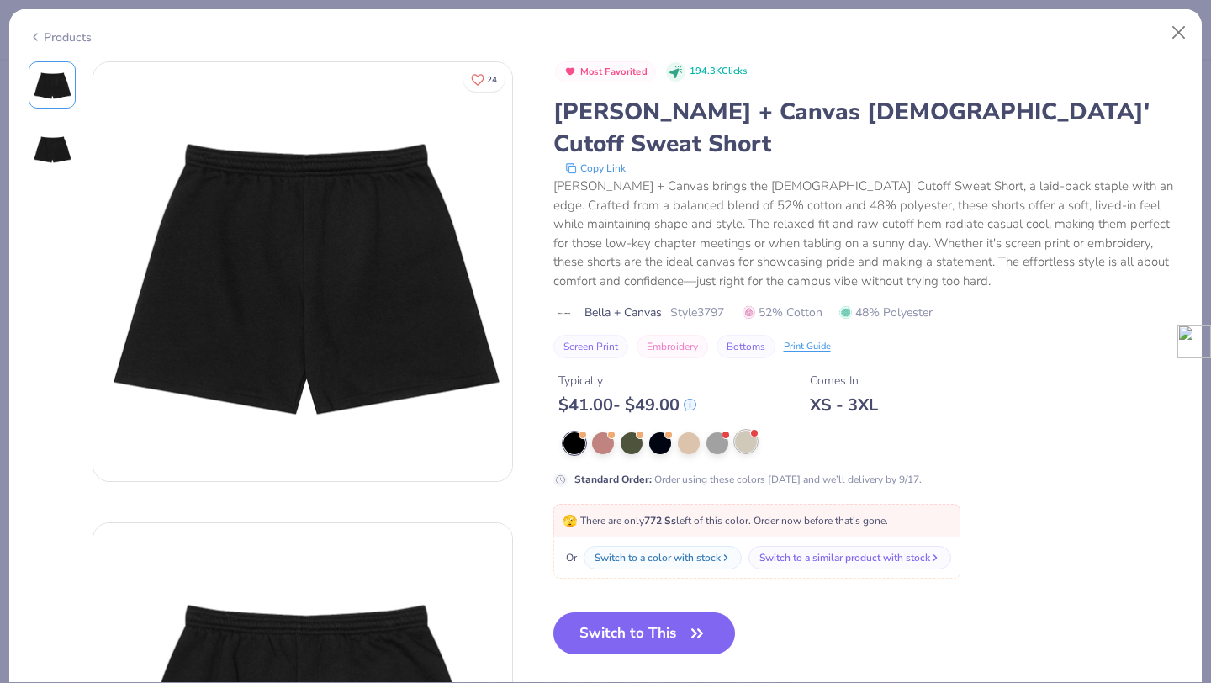
click at [737, 431] on div at bounding box center [746, 442] width 22 height 22
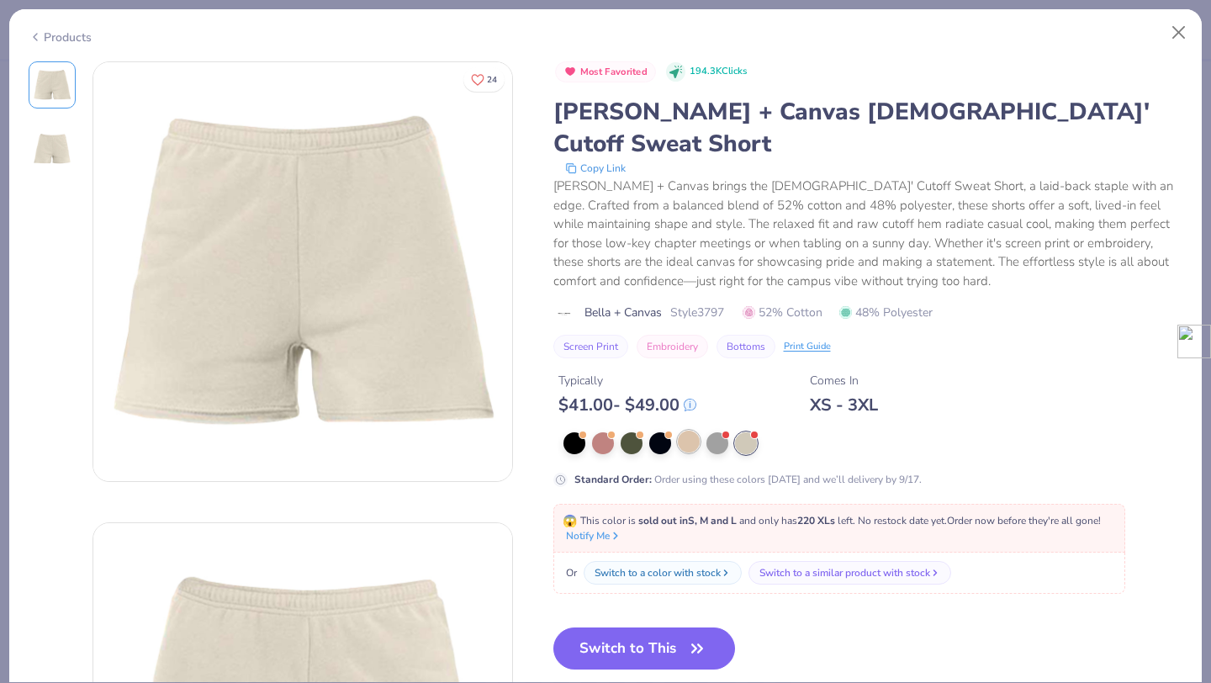
click at [679, 431] on div at bounding box center [689, 442] width 22 height 22
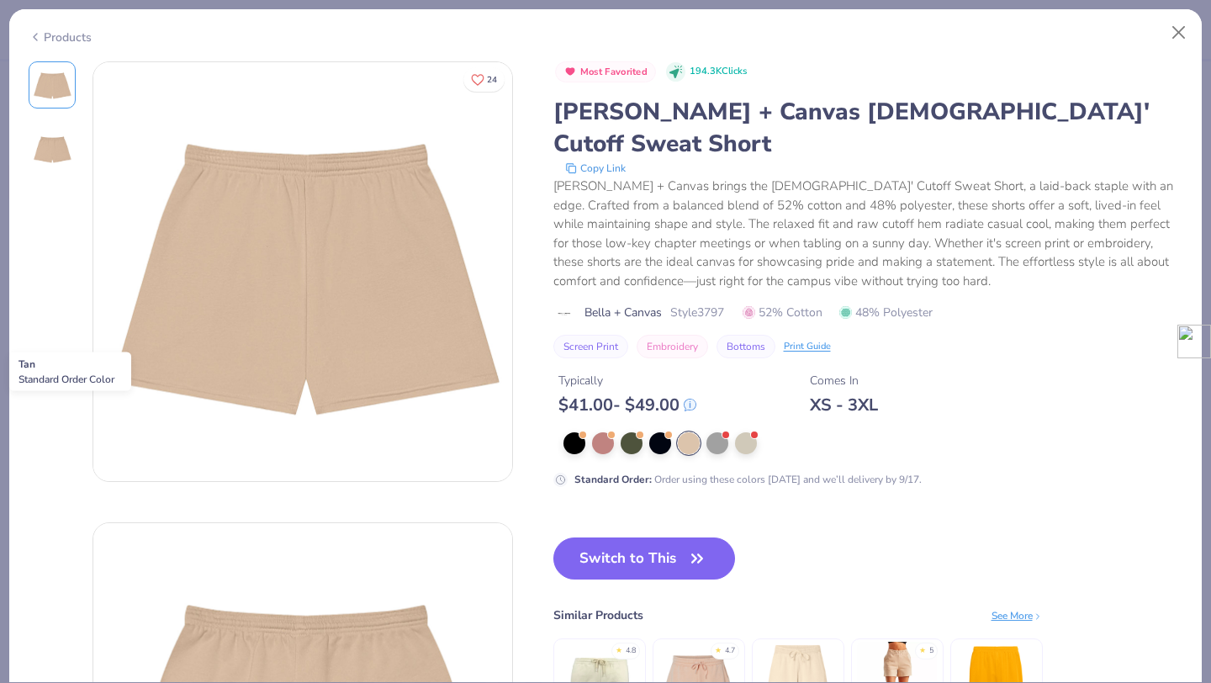
click at [698, 432] on div at bounding box center [689, 443] width 22 height 22
click at [1183, 34] on button "Close" at bounding box center [1179, 33] width 32 height 32
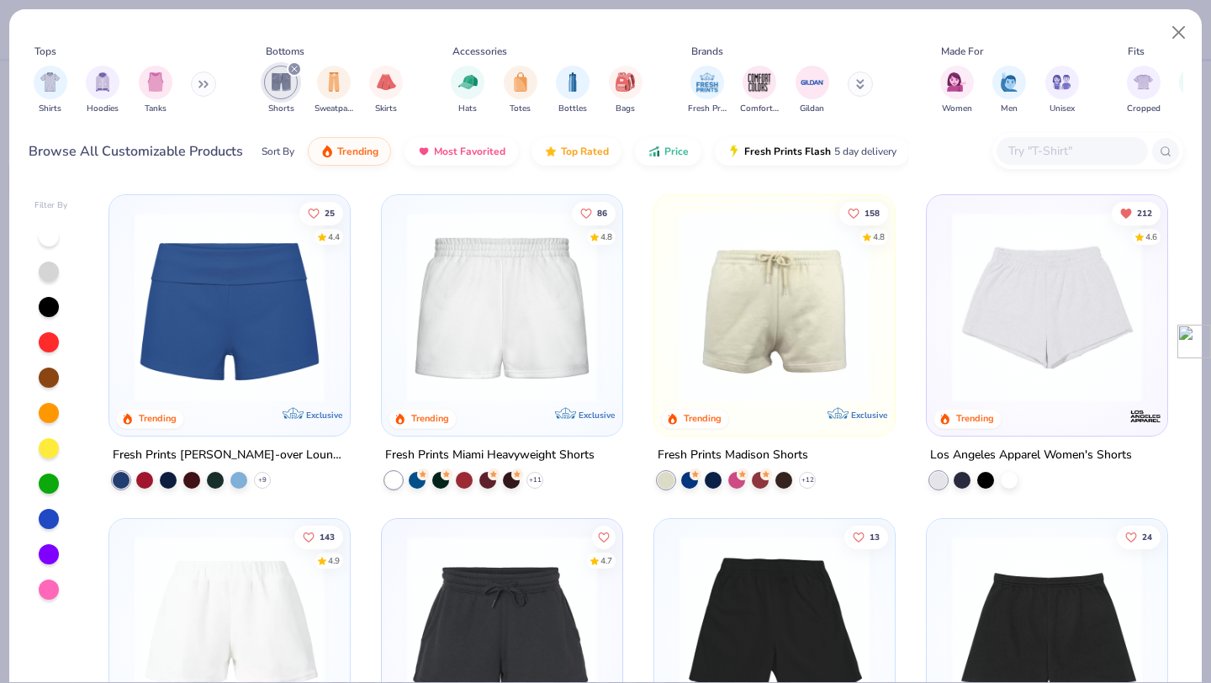
scroll to position [6, 0]
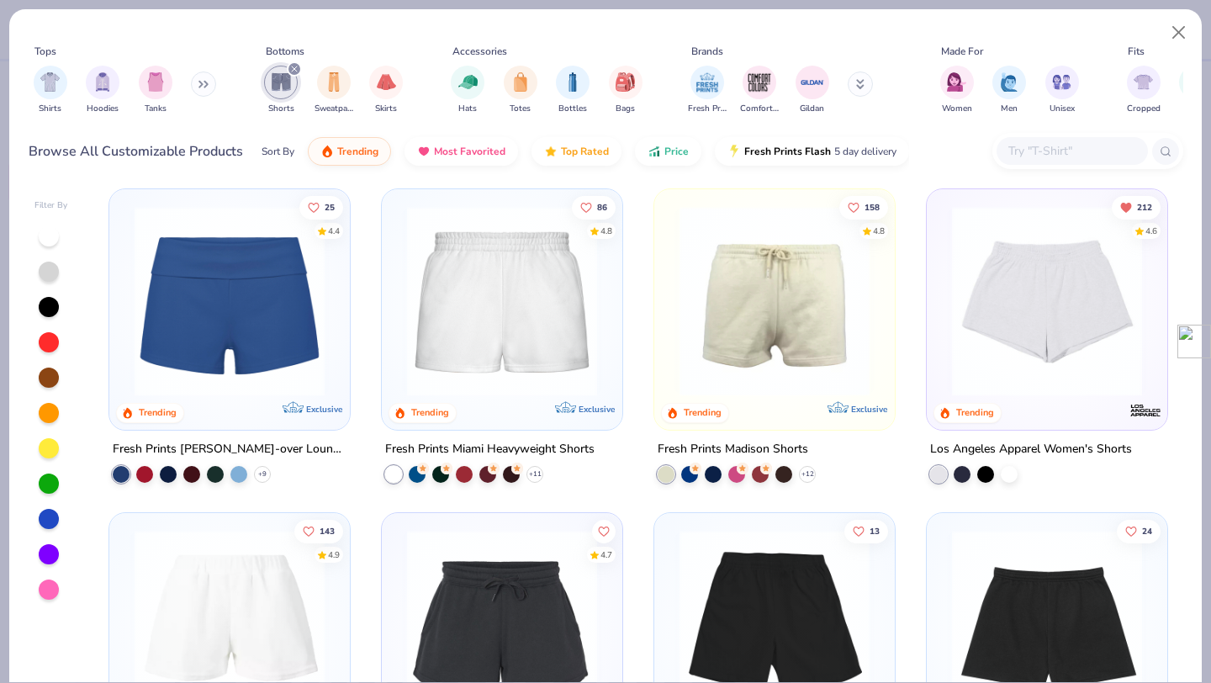
click at [208, 335] on img at bounding box center [229, 301] width 207 height 190
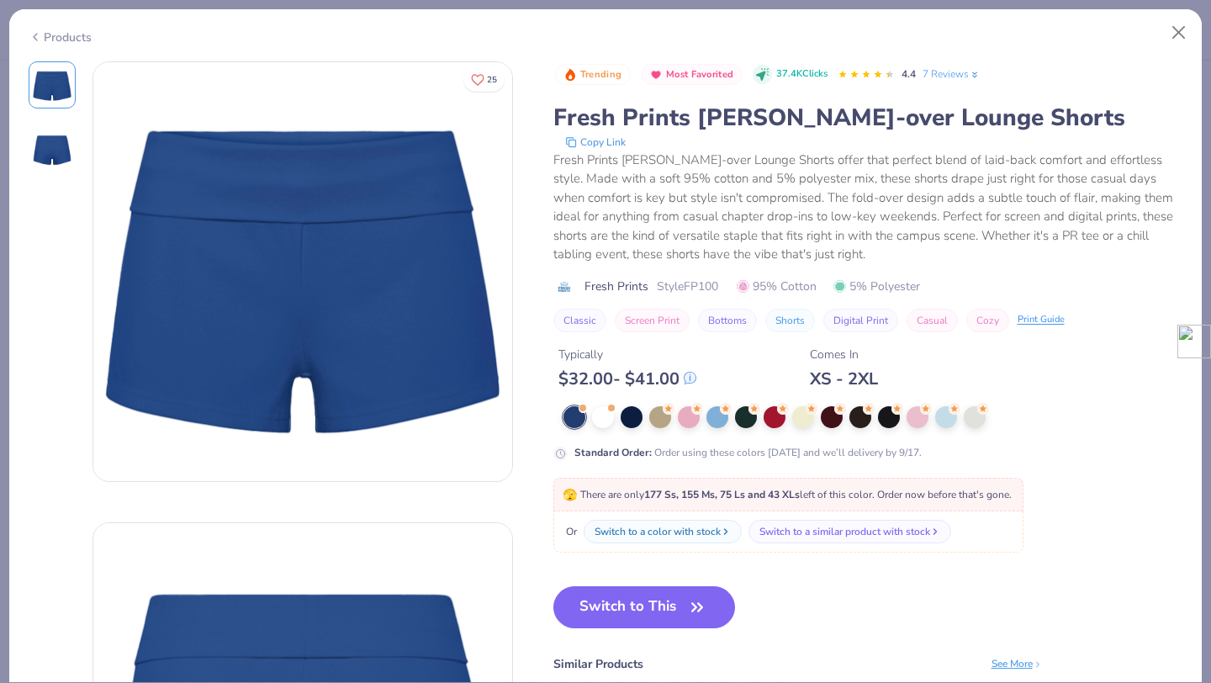
click at [52, 154] on img at bounding box center [52, 149] width 40 height 40
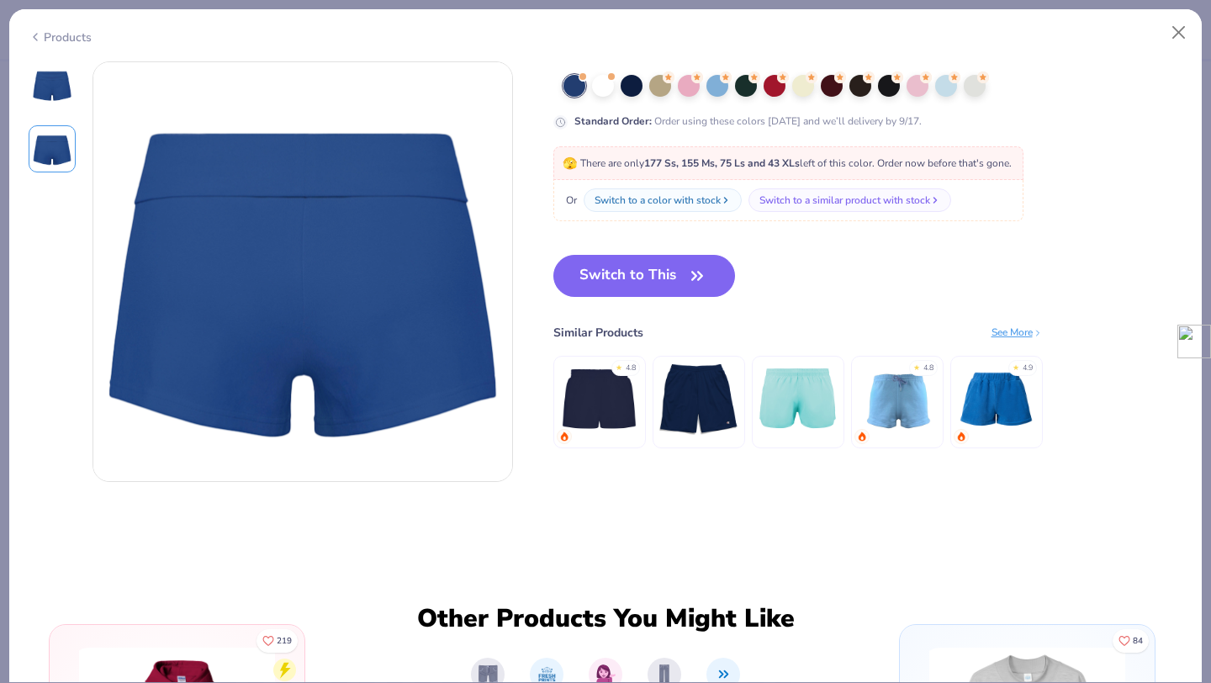
scroll to position [347, 0]
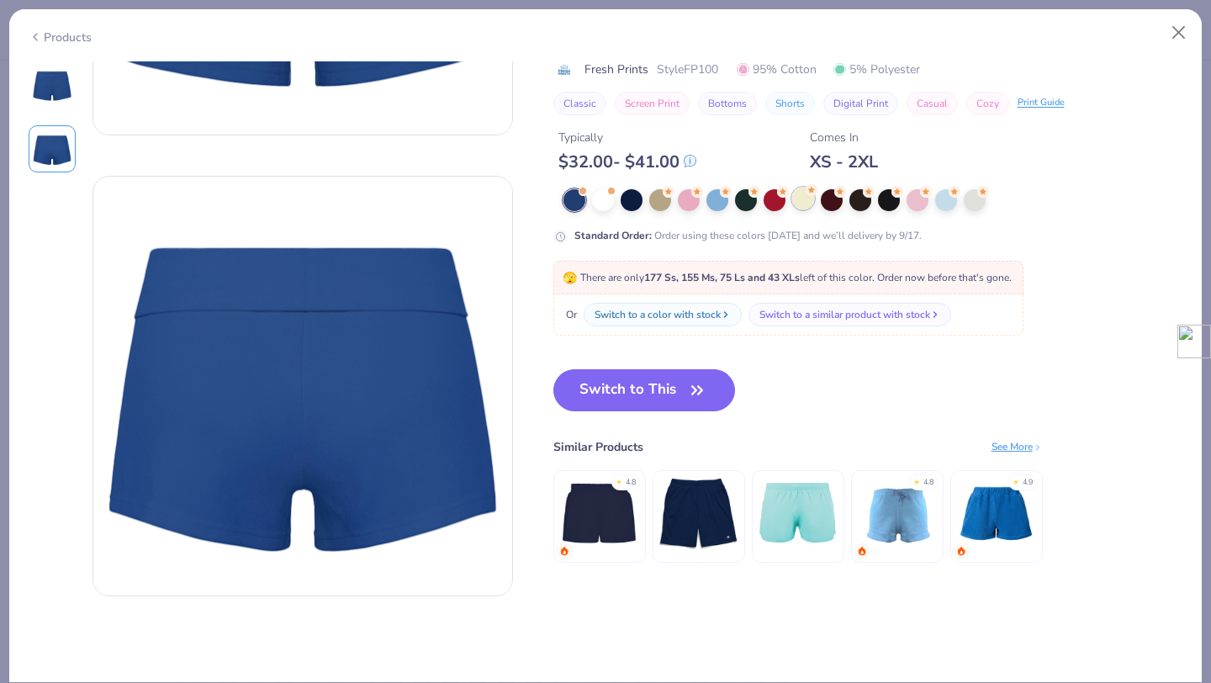
click at [808, 202] on div at bounding box center [803, 199] width 22 height 22
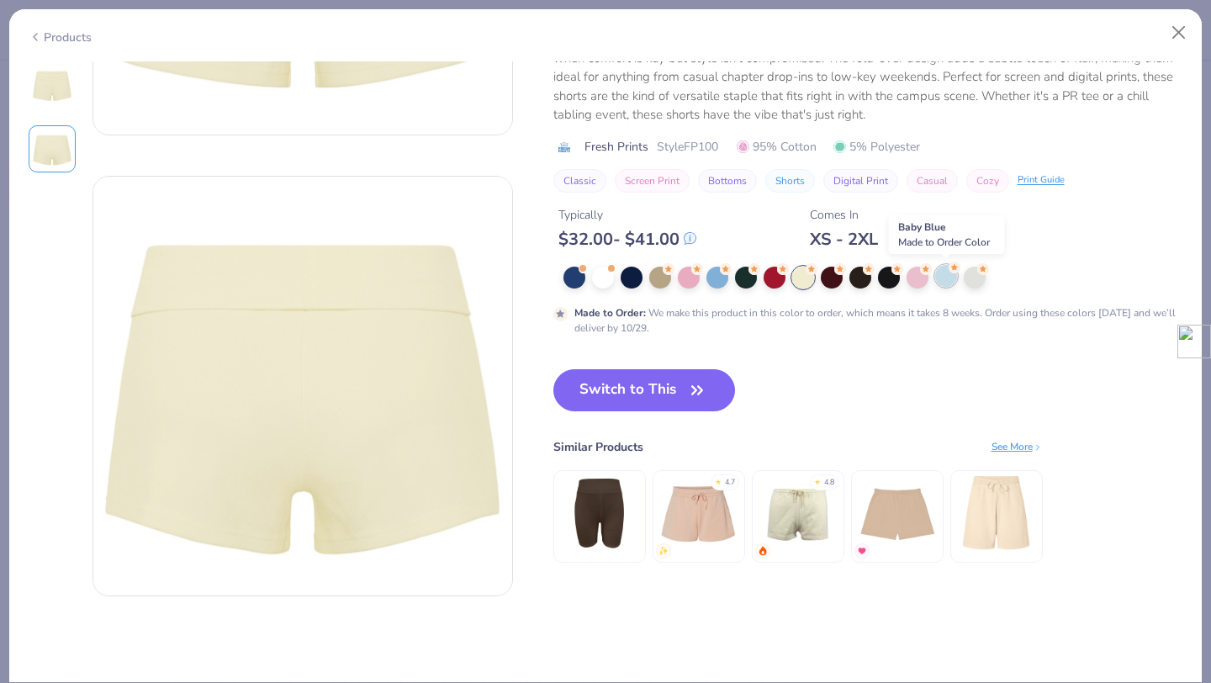
click at [944, 277] on div at bounding box center [946, 276] width 22 height 22
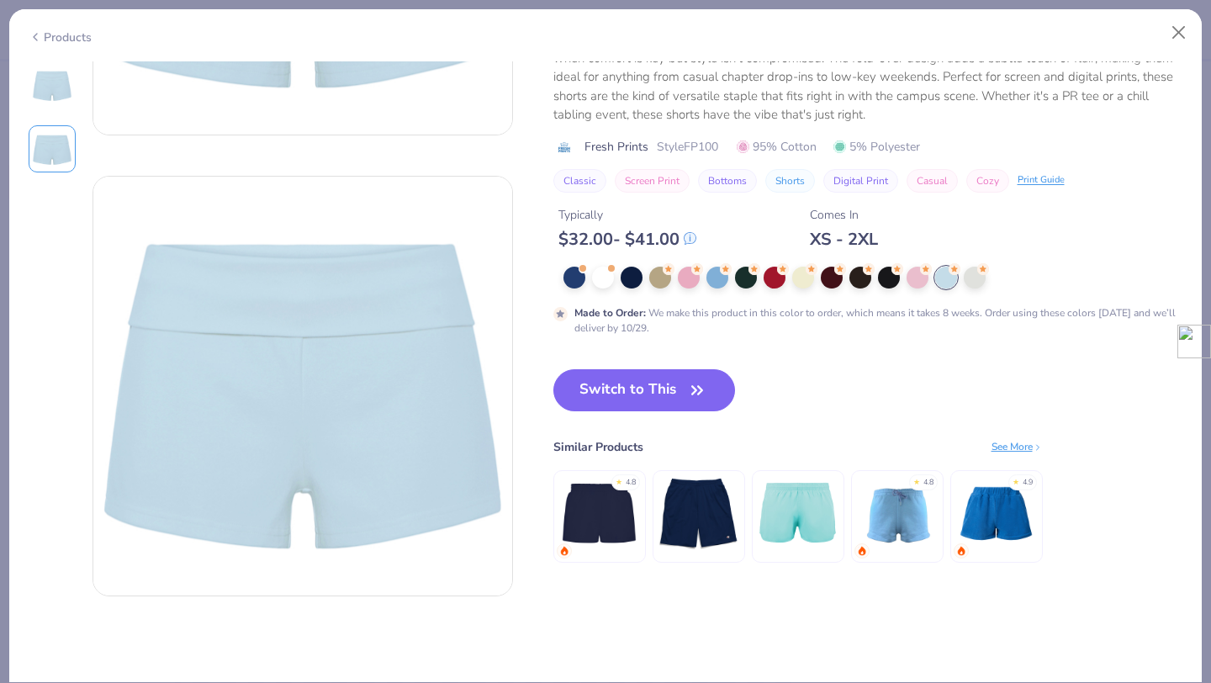
click at [989, 278] on div at bounding box center [874, 278] width 620 height 22
click at [982, 278] on div at bounding box center [975, 276] width 22 height 22
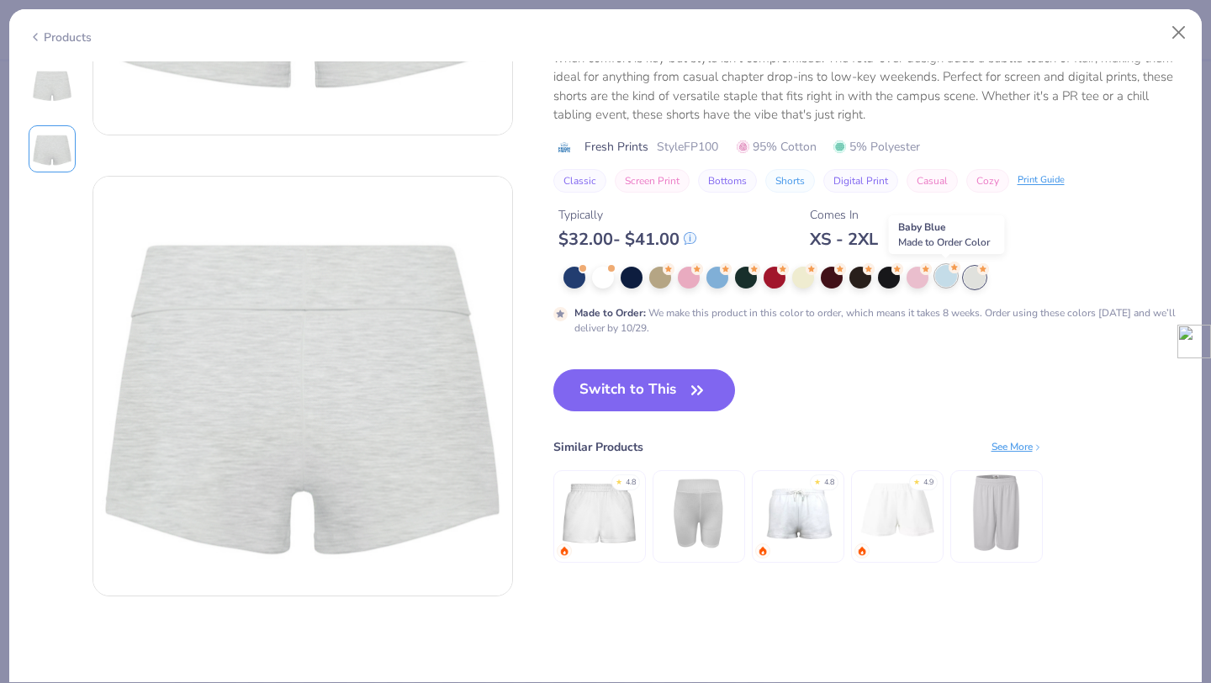
click at [949, 280] on div at bounding box center [946, 276] width 22 height 22
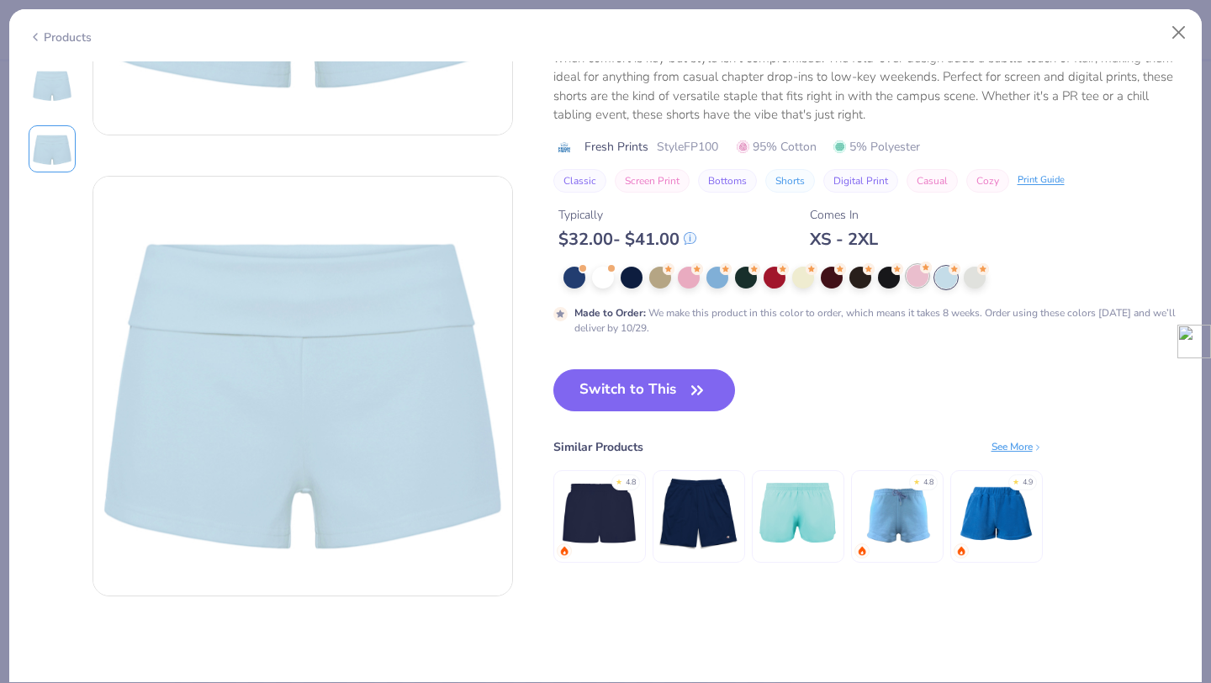
click at [921, 279] on div at bounding box center [918, 276] width 22 height 22
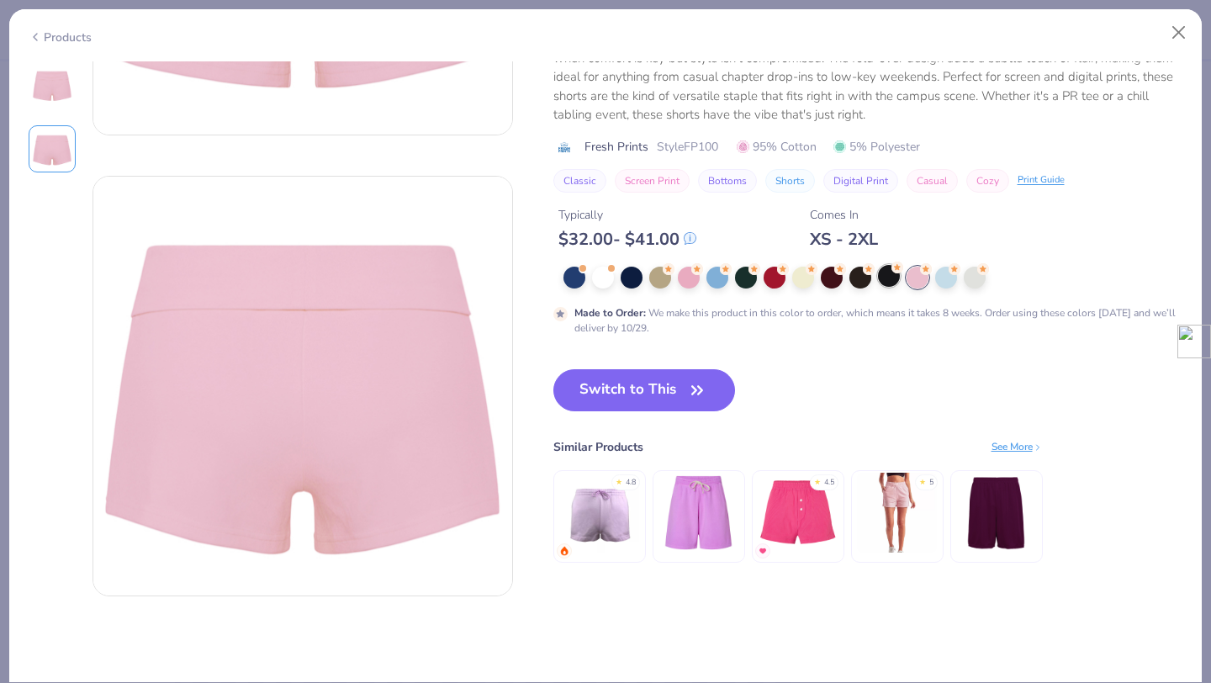
click at [893, 279] on div at bounding box center [889, 276] width 22 height 22
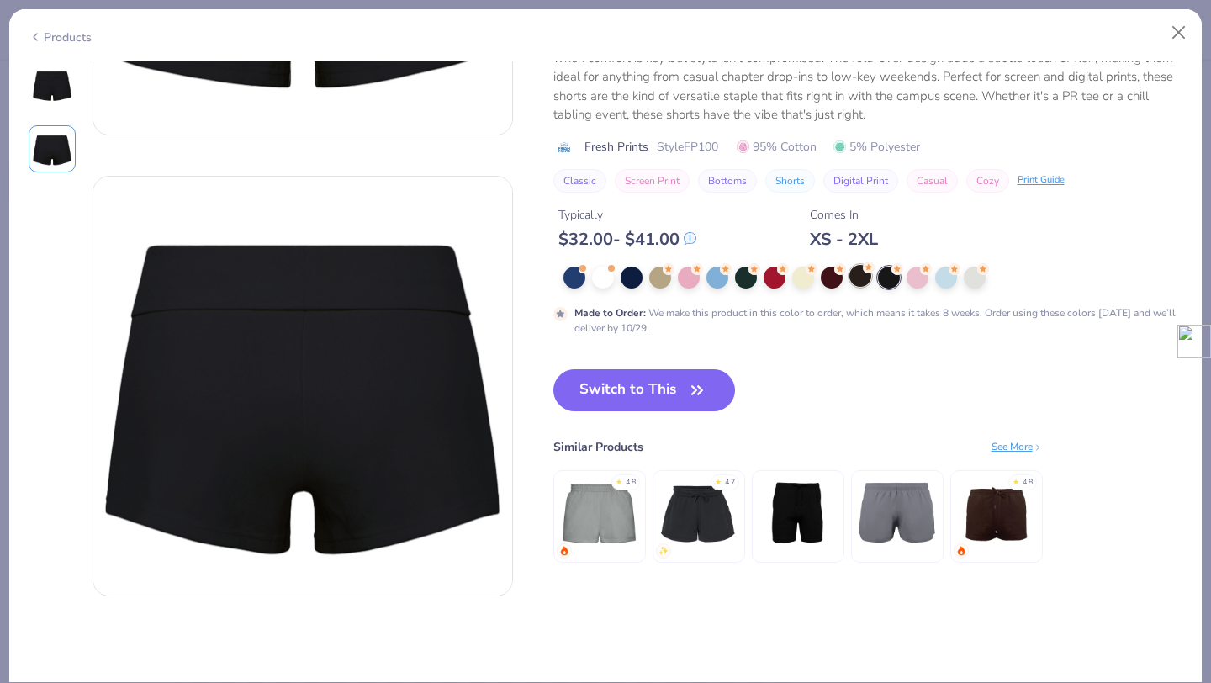
click at [860, 278] on div at bounding box center [861, 276] width 22 height 22
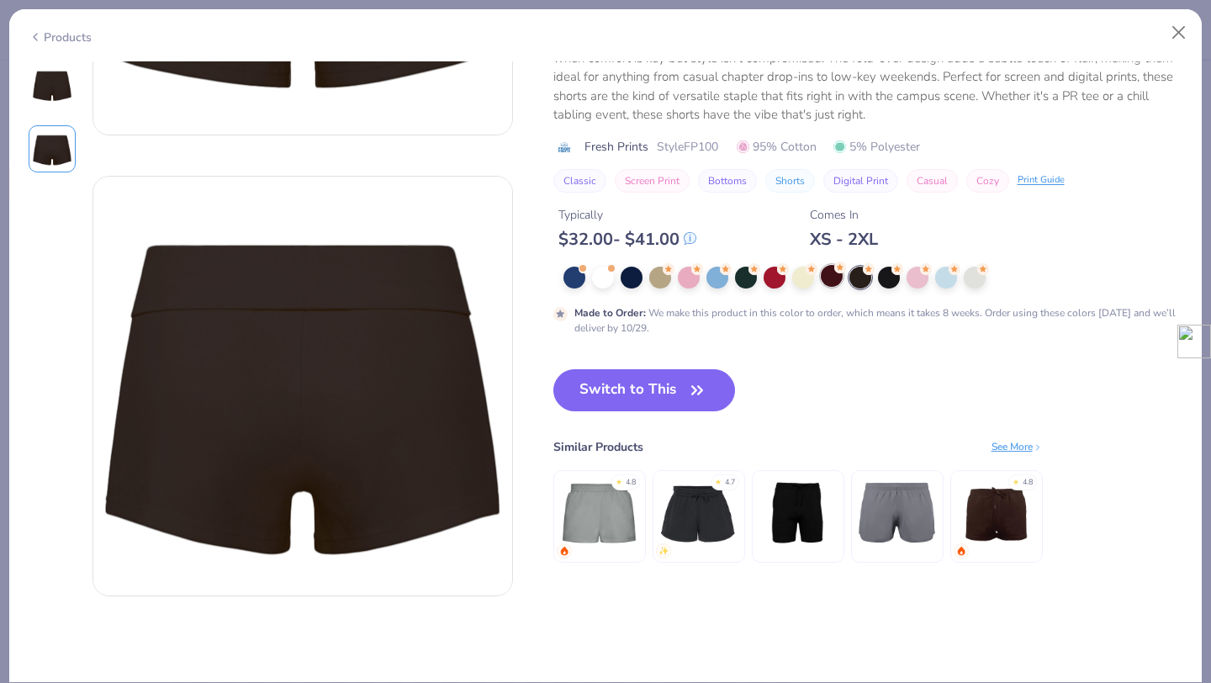
click at [831, 278] on div at bounding box center [832, 276] width 22 height 22
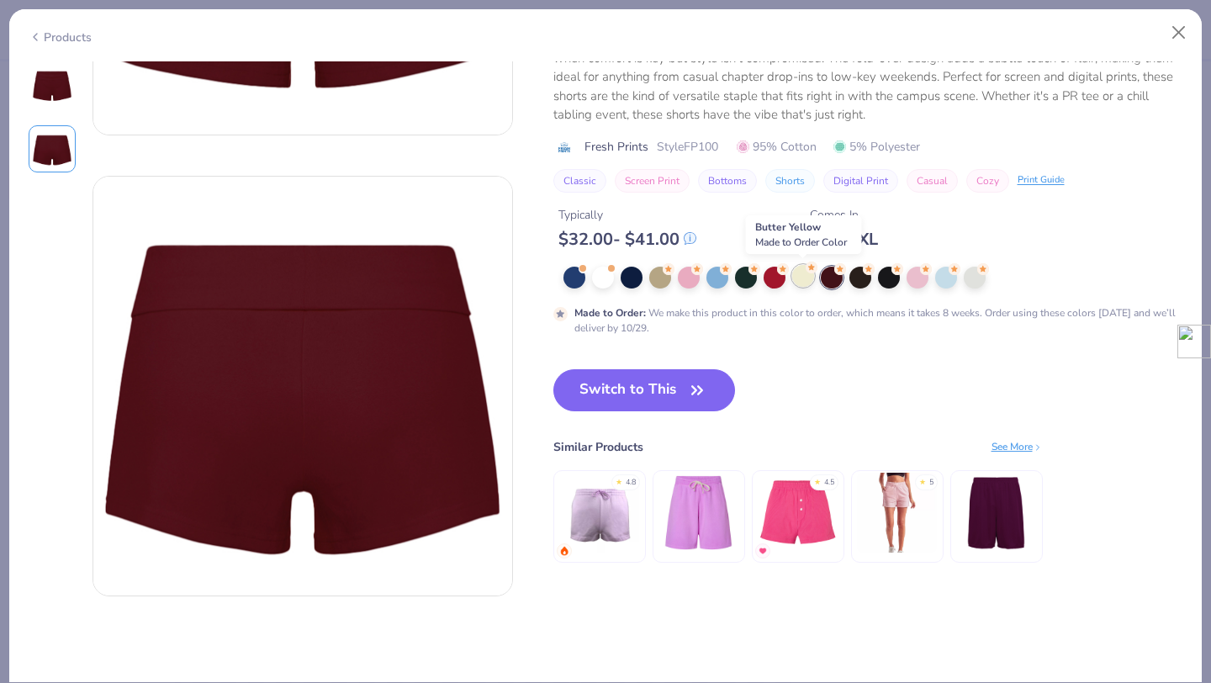
click at [807, 278] on div at bounding box center [803, 276] width 22 height 22
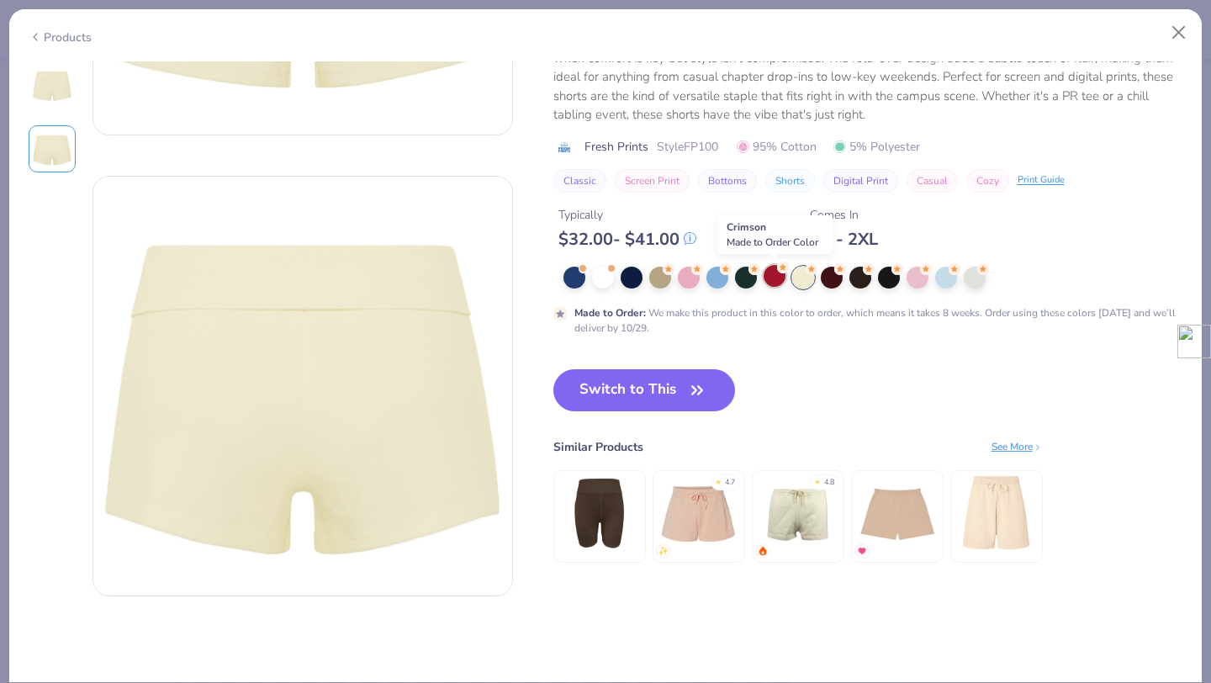
click at [770, 282] on div at bounding box center [775, 276] width 22 height 22
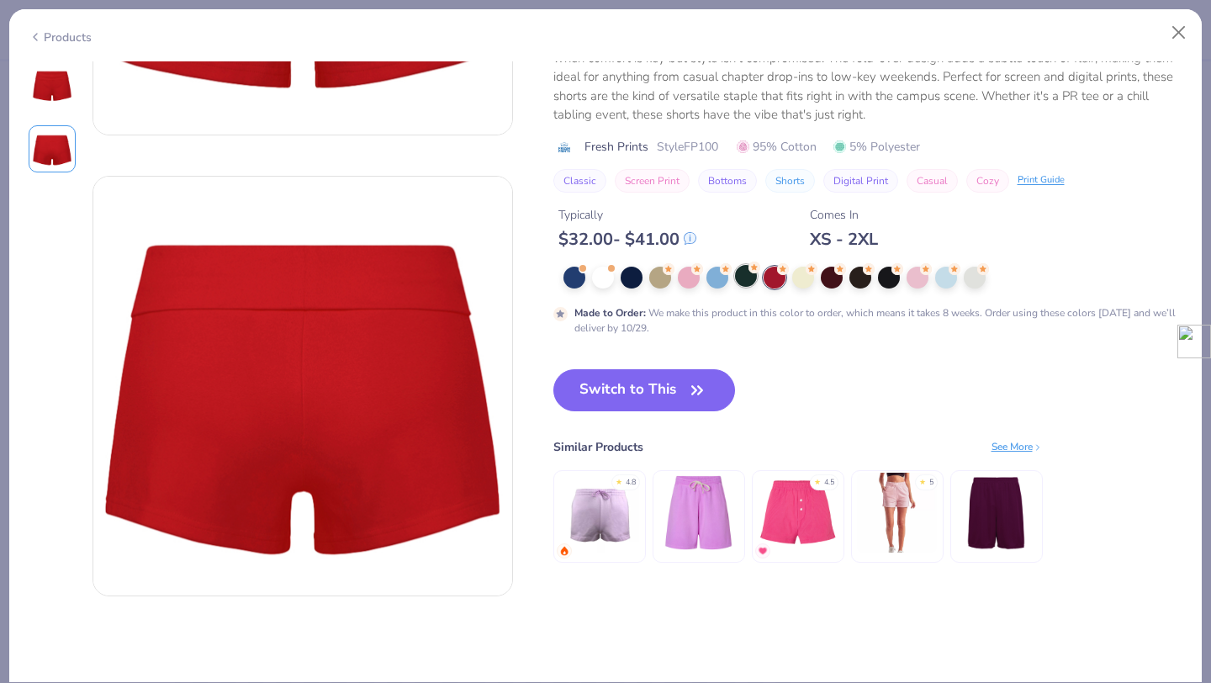
click at [739, 285] on div at bounding box center [746, 276] width 22 height 22
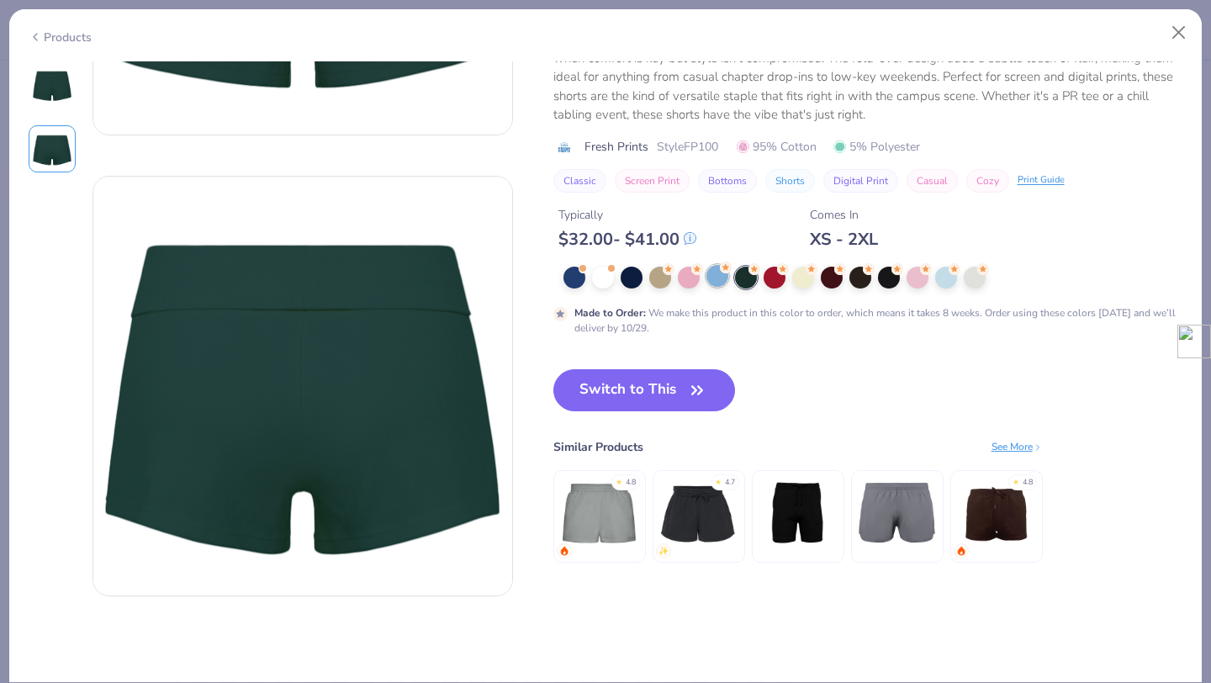
click at [719, 281] on div at bounding box center [718, 276] width 22 height 22
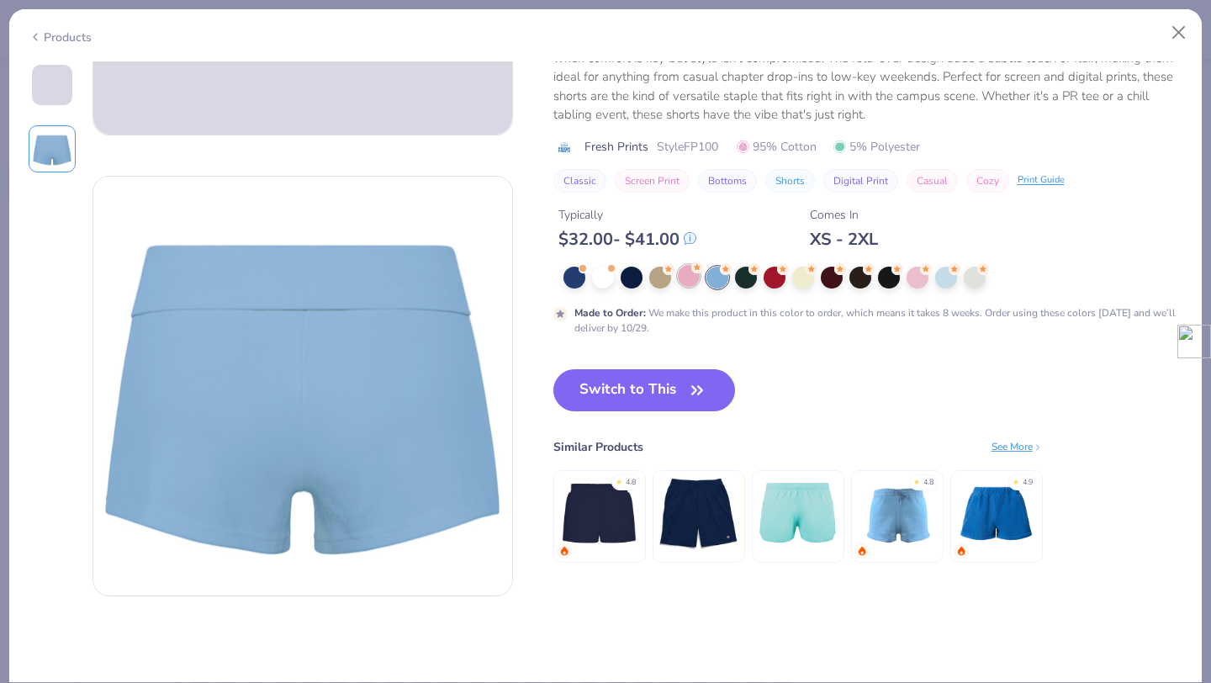
click at [686, 281] on div at bounding box center [689, 276] width 22 height 22
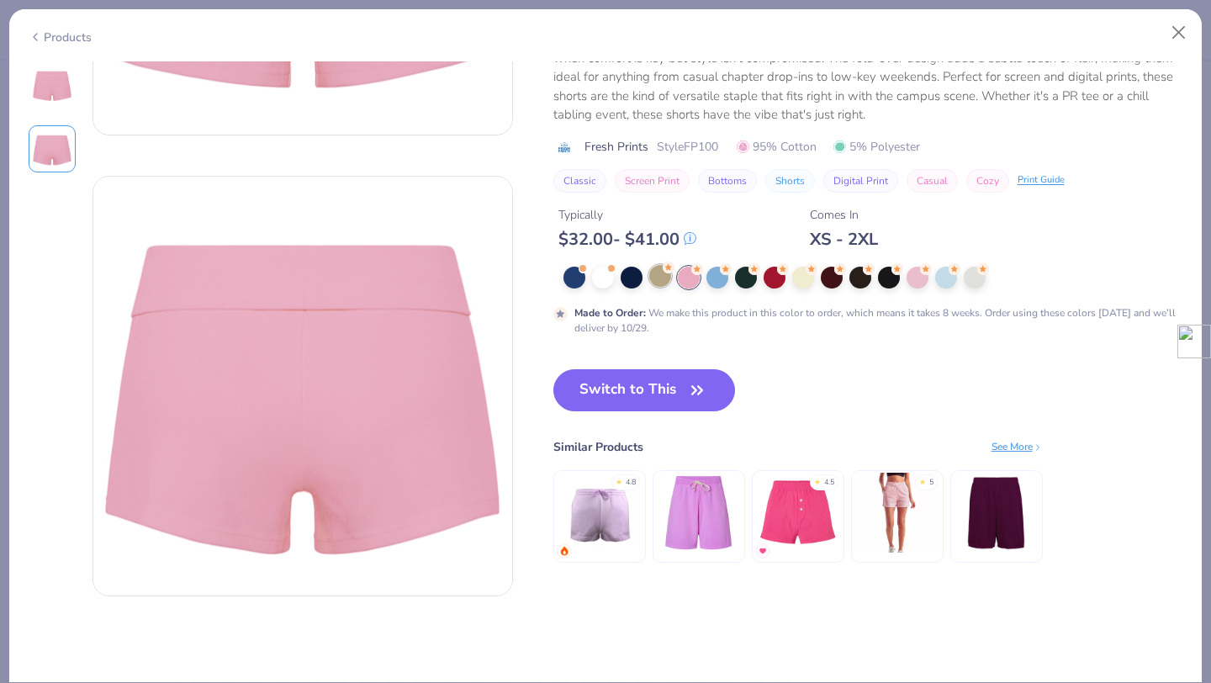
click at [659, 276] on div at bounding box center [660, 276] width 22 height 22
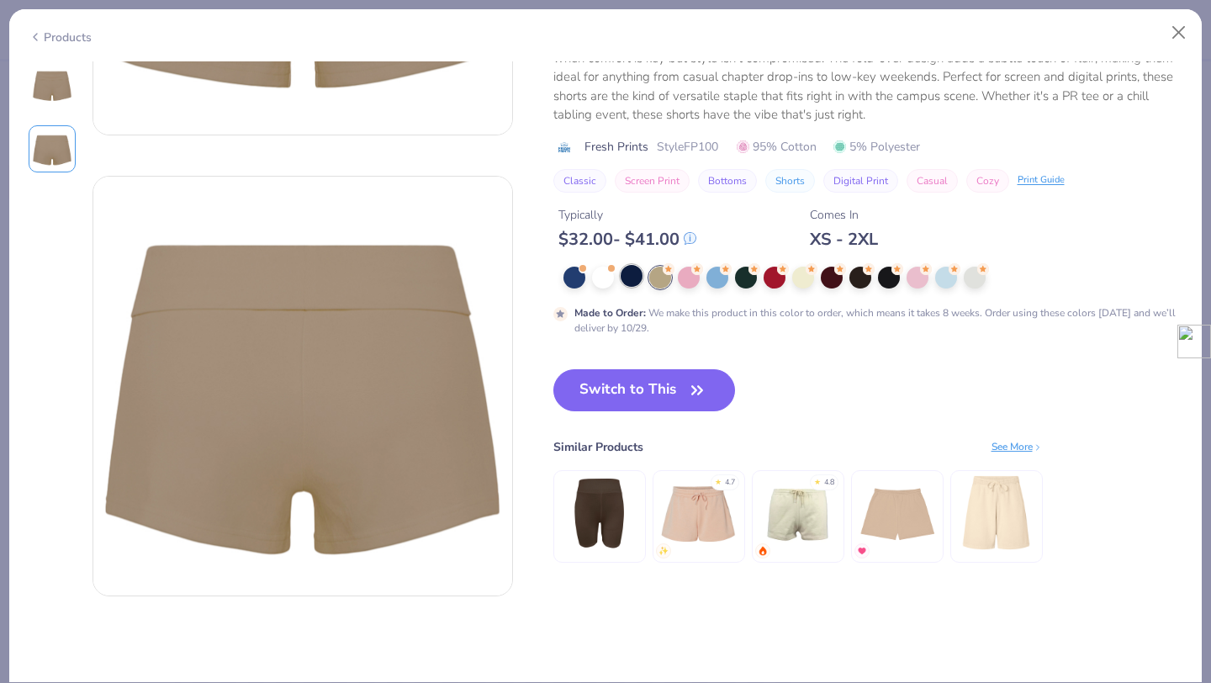
click at [638, 275] on div at bounding box center [632, 276] width 22 height 22
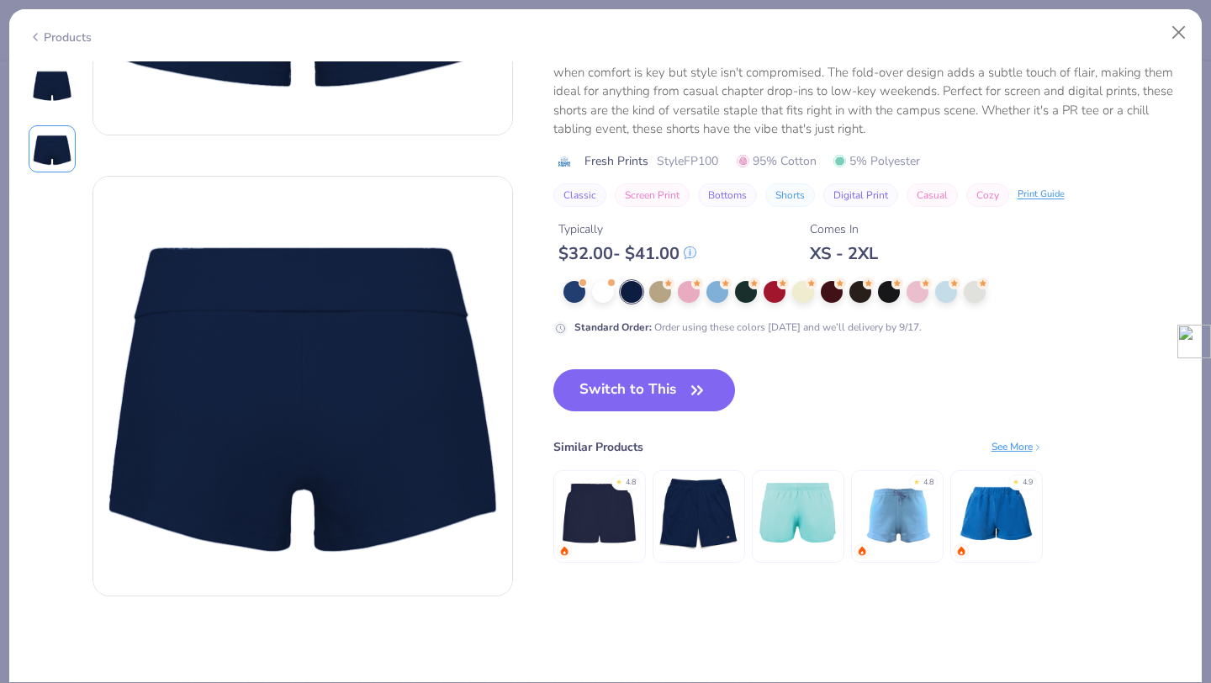
click at [610, 273] on div "Trending Most Favorited 37.4K Clicks 4.4 7 Reviews Fresh Prints [PERSON_NAME]-o…" at bounding box center [868, 136] width 630 height 400
click at [607, 280] on span at bounding box center [611, 281] width 9 height 9
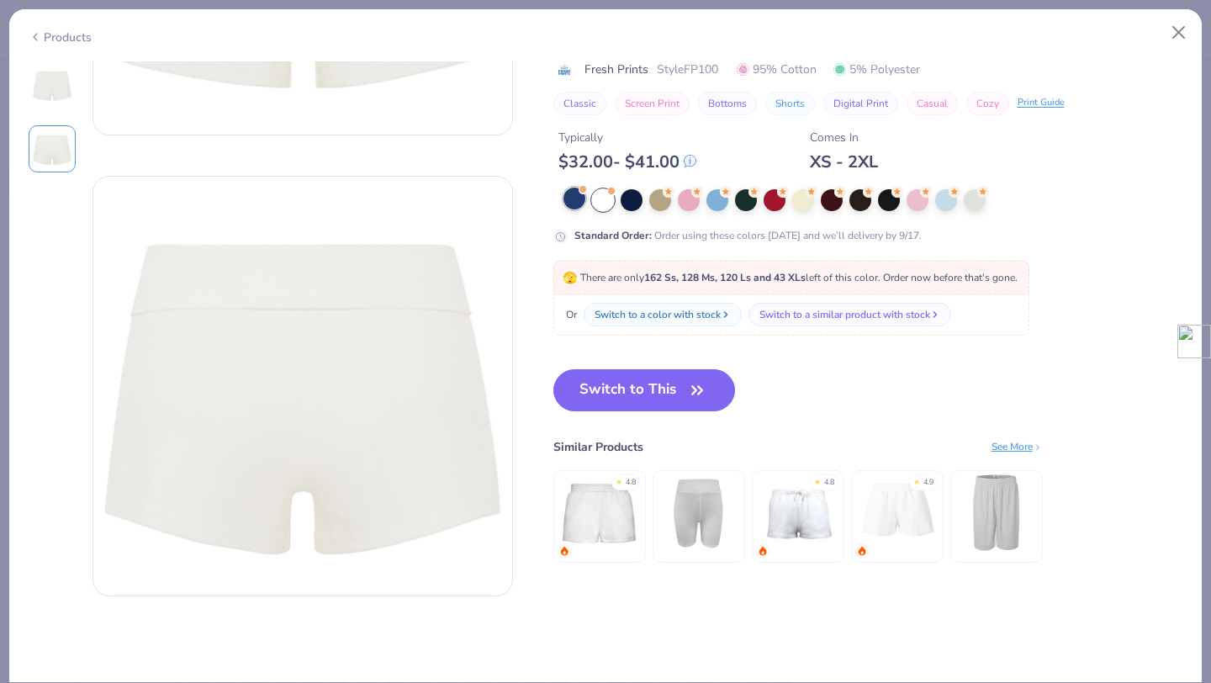
click at [572, 199] on div at bounding box center [575, 199] width 22 height 22
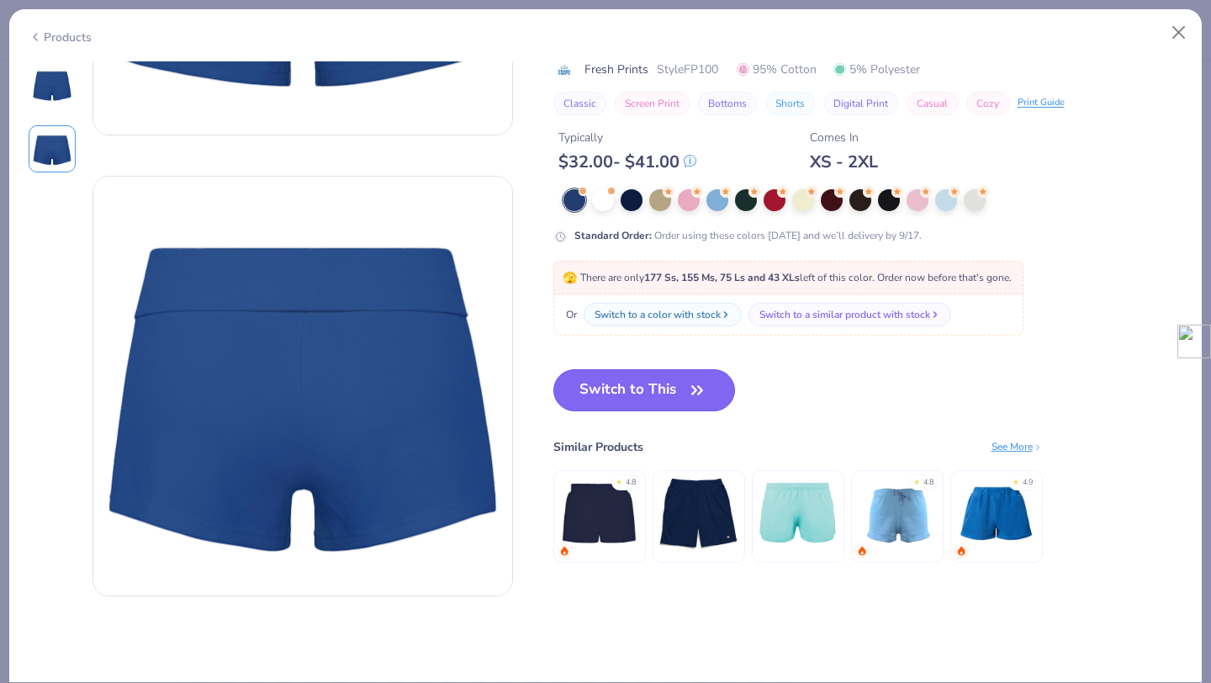
click at [693, 389] on icon "button" at bounding box center [698, 390] width 24 height 24
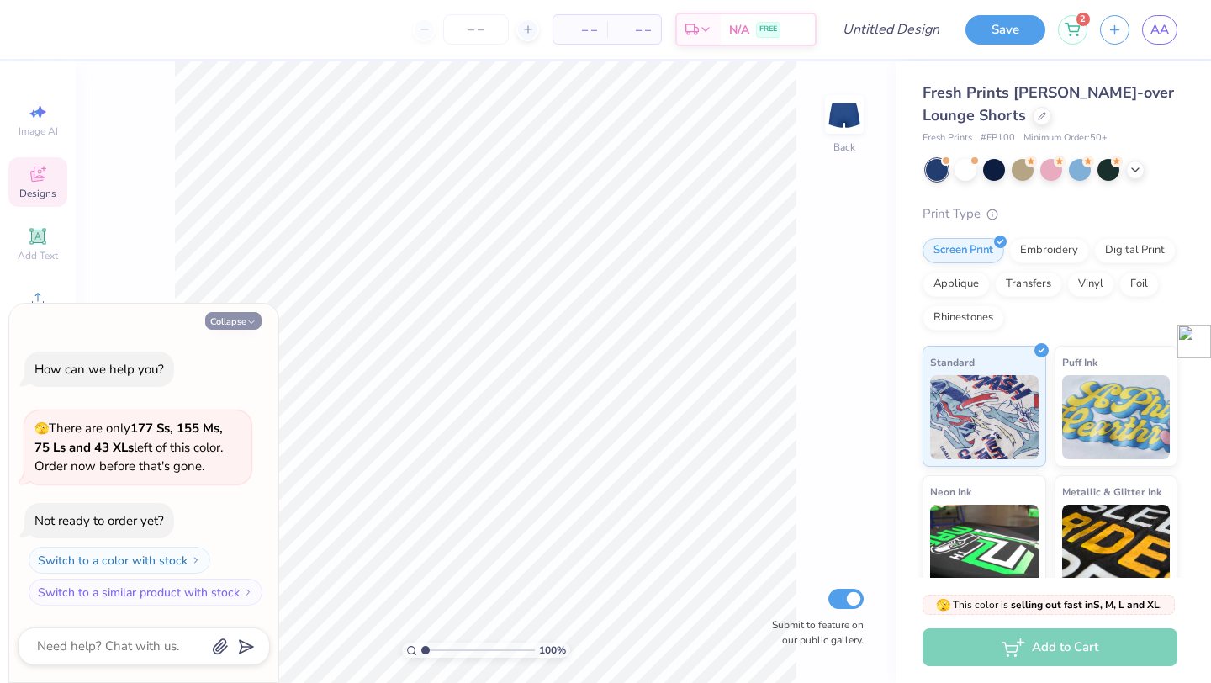
click at [251, 312] on button "Collapse" at bounding box center [233, 321] width 56 height 18
type textarea "x"
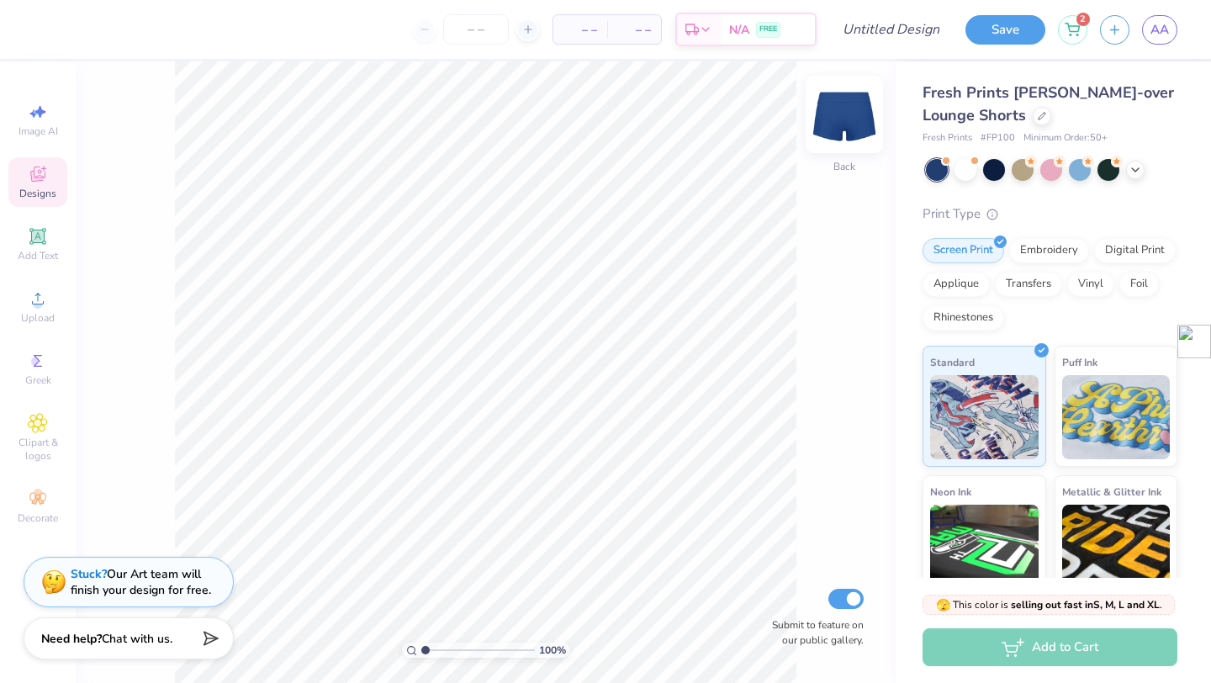
click at [845, 116] on img at bounding box center [844, 114] width 67 height 67
click at [53, 246] on div "Add Text" at bounding box center [37, 245] width 59 height 50
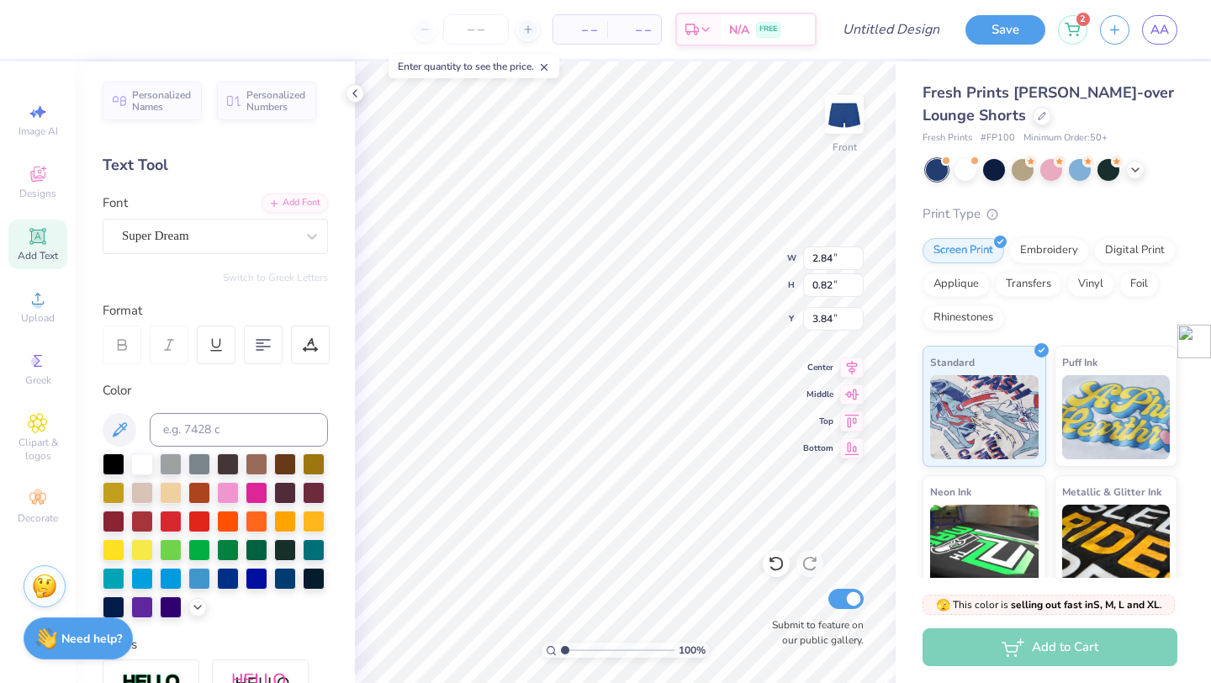
type textarea "T"
type textarea "[GEOGRAPHIC_DATA]"
type input "1.07"
type input "3.72"
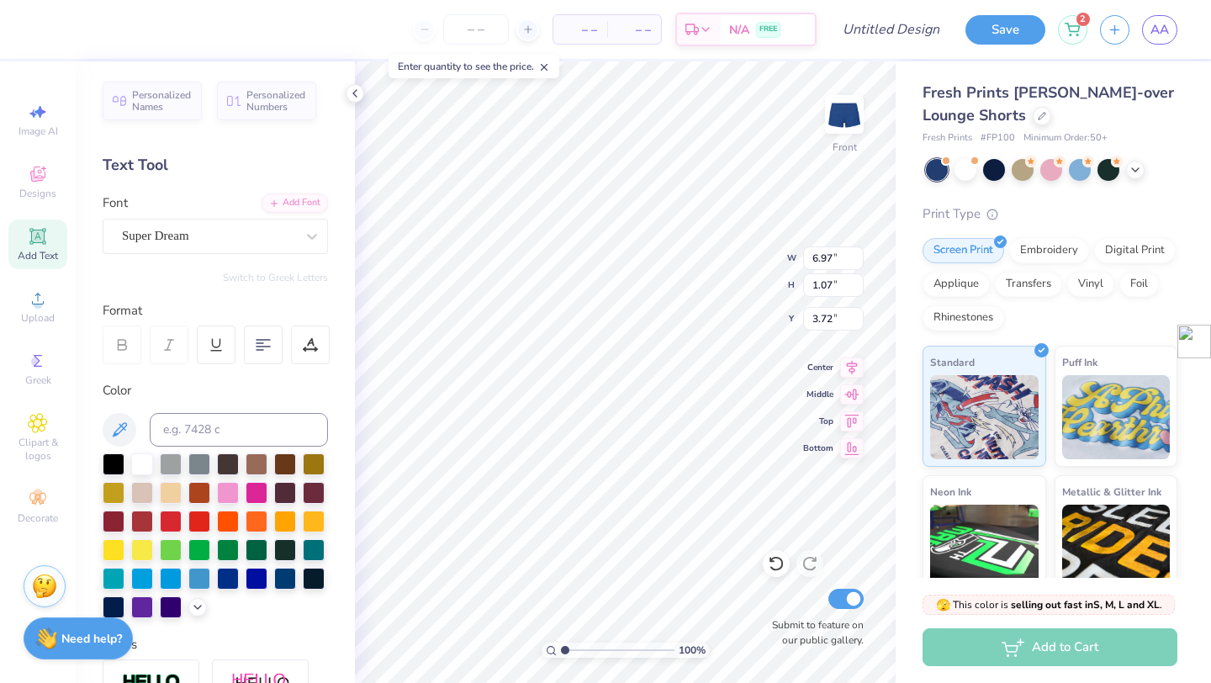
type input "4.76"
type input "0.73"
type input "6.76"
type input "5.04"
type input "0.77"
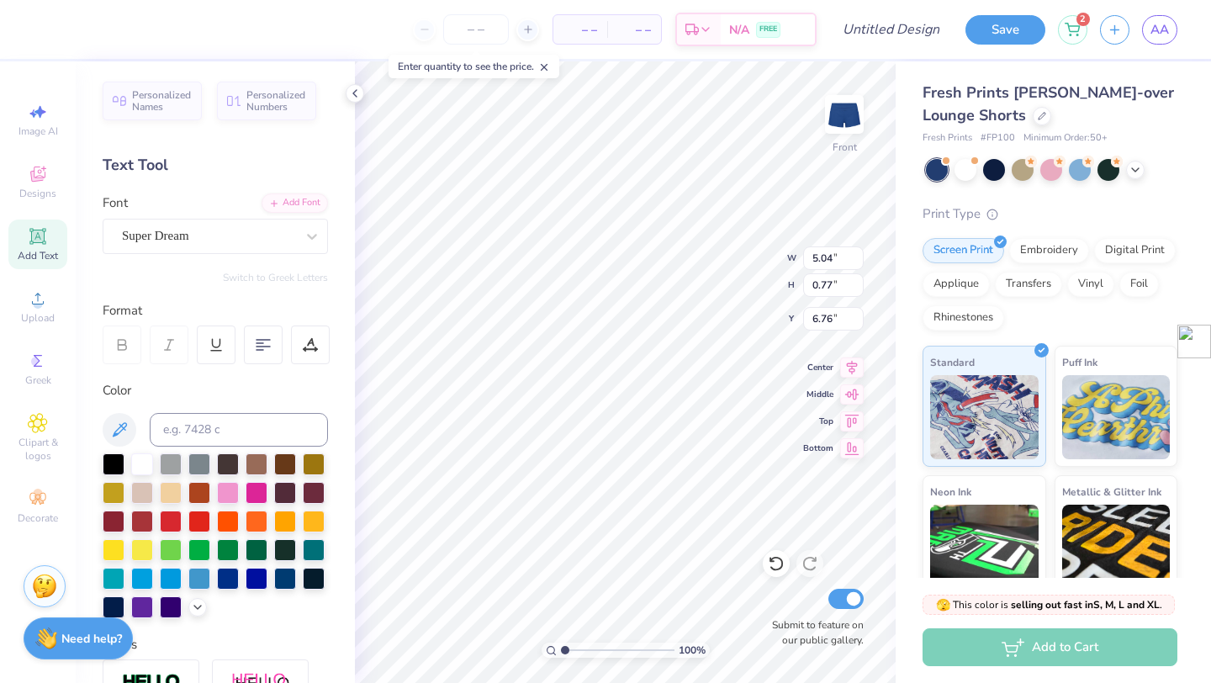
type input "5.01"
type input "1.45"
type input "6.55"
click at [145, 553] on div at bounding box center [142, 548] width 22 height 22
click at [198, 613] on div at bounding box center [197, 605] width 19 height 19
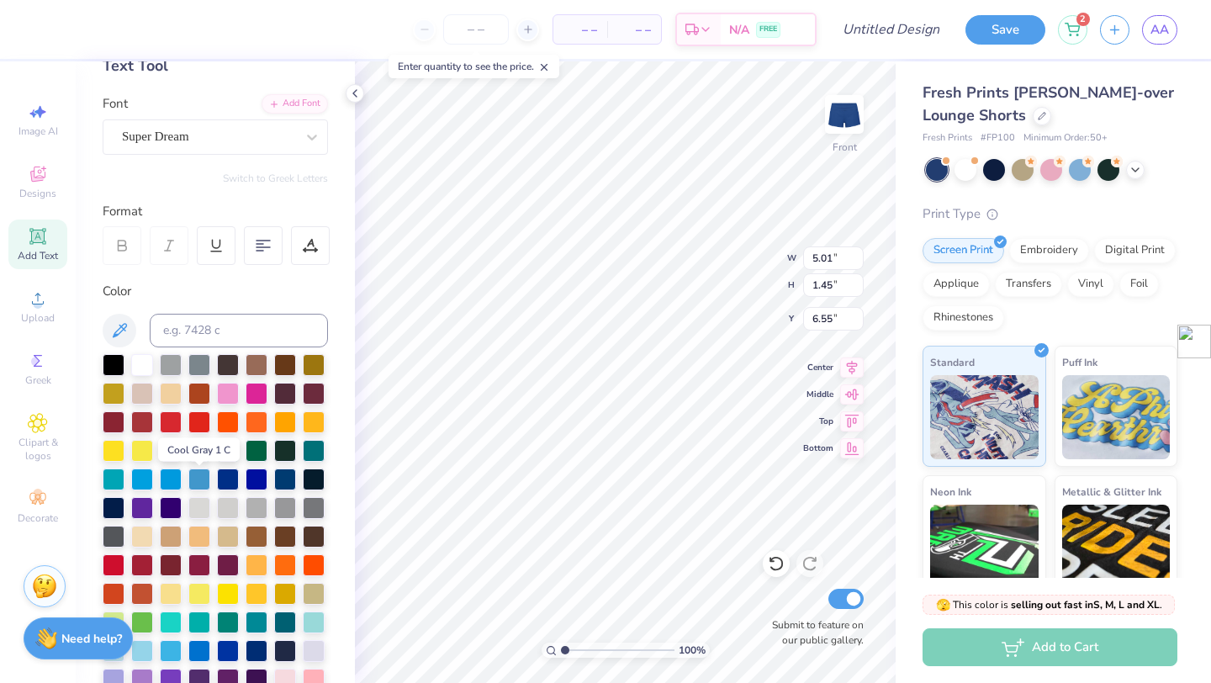
scroll to position [123, 0]
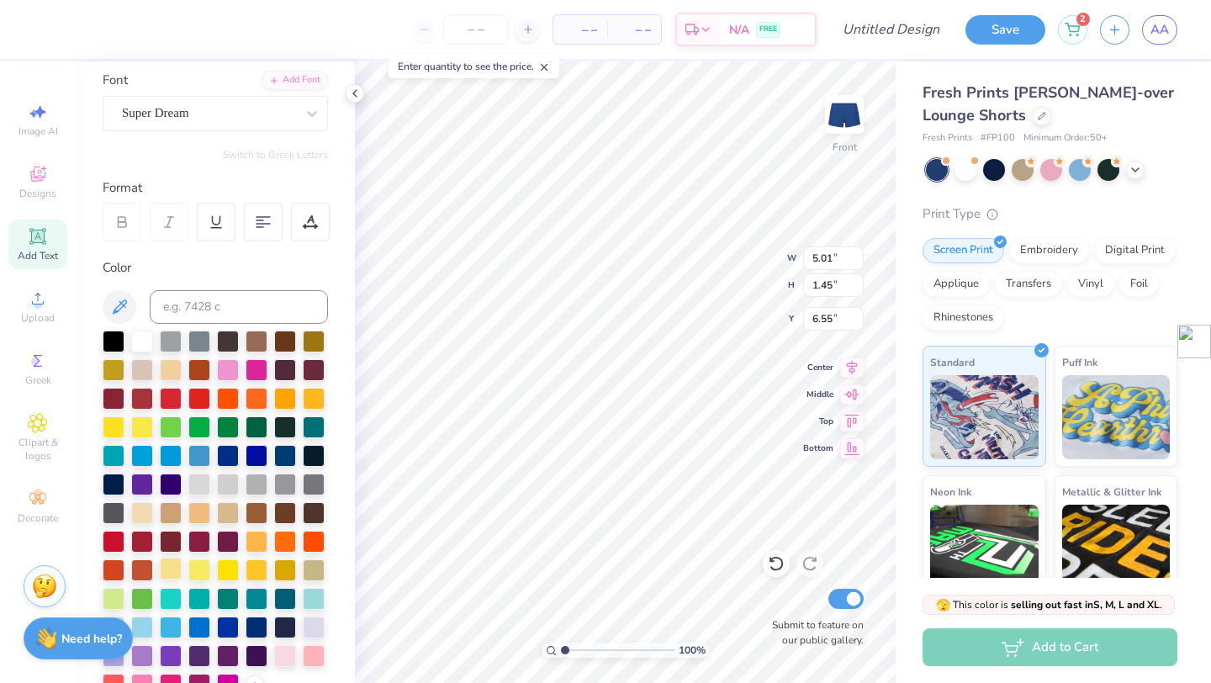
click at [172, 569] on div at bounding box center [171, 569] width 22 height 22
click at [182, 570] on div at bounding box center [171, 569] width 22 height 22
click at [194, 575] on div at bounding box center [199, 569] width 22 height 22
click at [170, 577] on div at bounding box center [171, 569] width 22 height 22
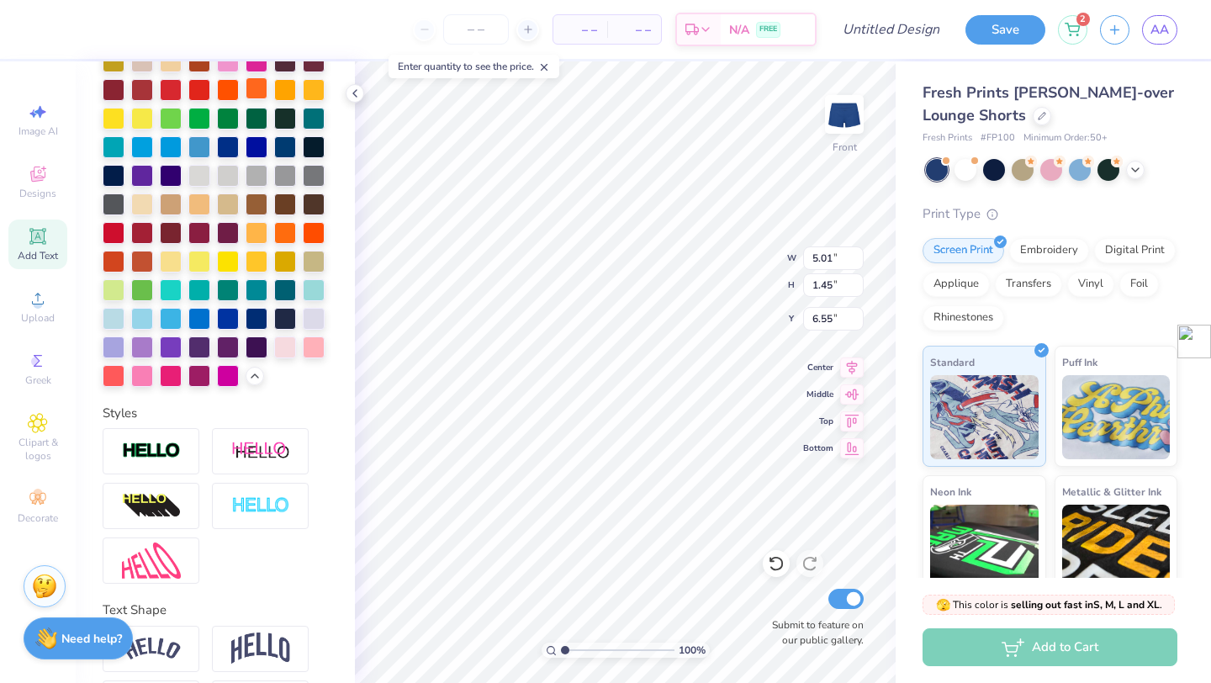
scroll to position [495, 0]
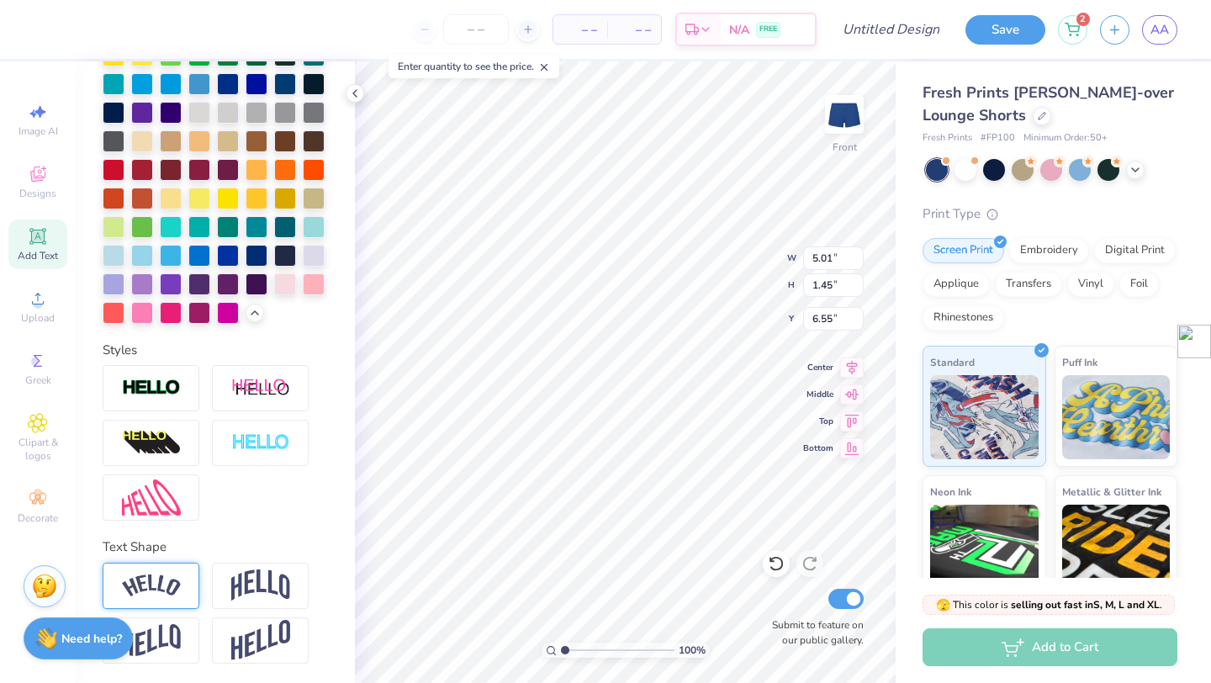
click at [184, 578] on div at bounding box center [151, 586] width 97 height 46
type input "5.67"
type input "1.78"
type input "6.20"
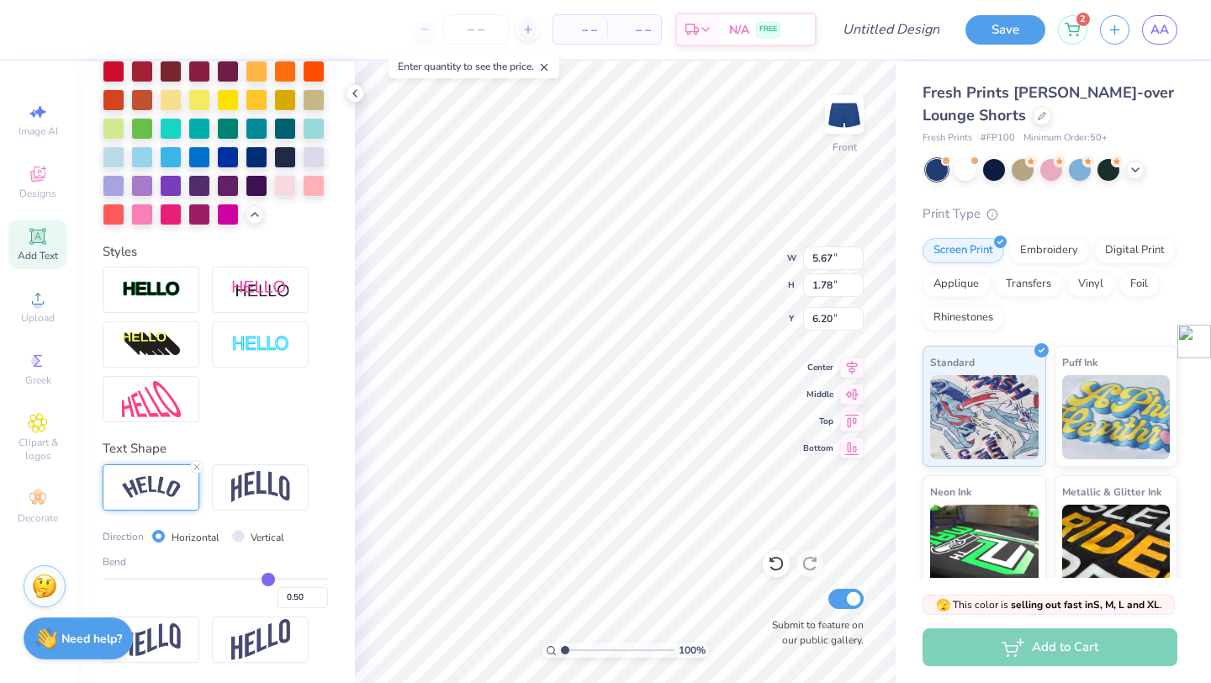
type input "0.48"
type input "0.44"
type input "0.39"
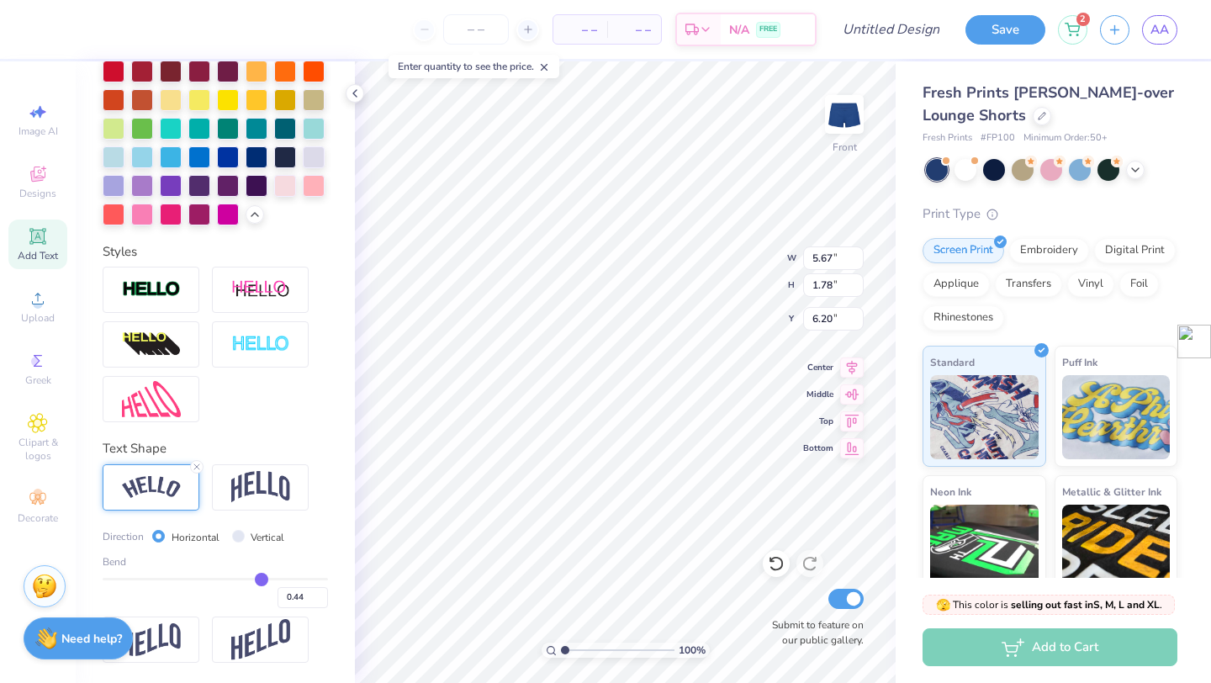
type input "0.39"
type input "0.28"
type input "0.19"
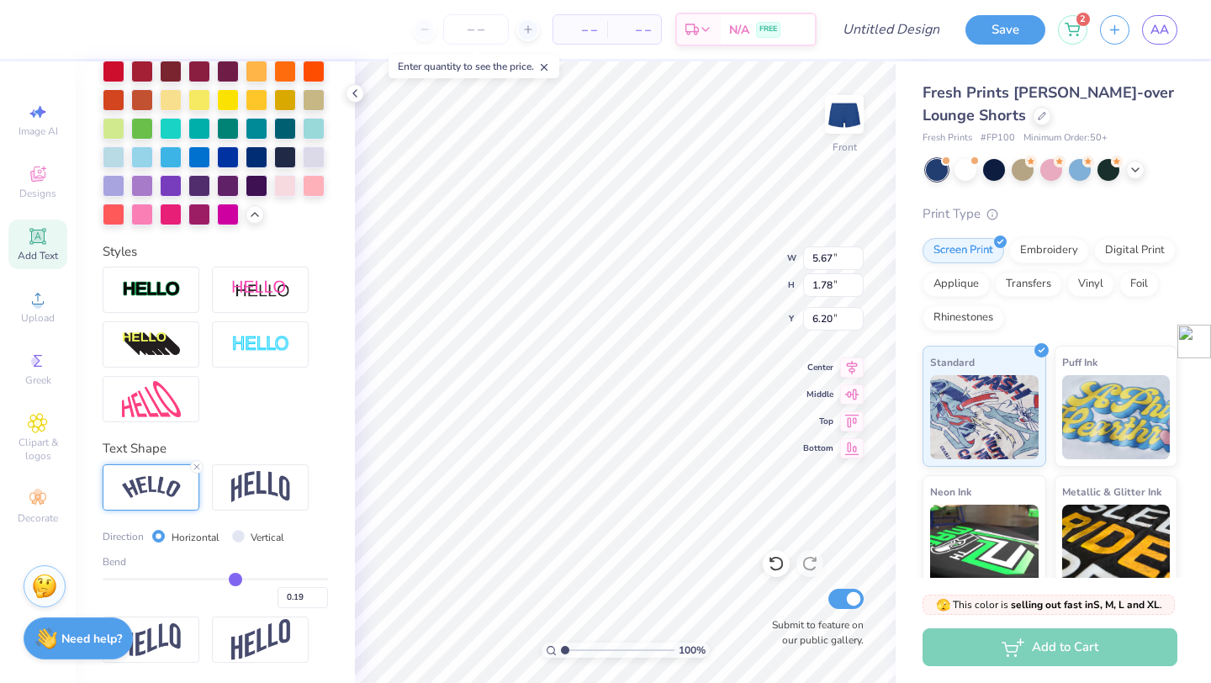
type input "0.09"
type input "0"
type input "0.00"
type input "-0.08"
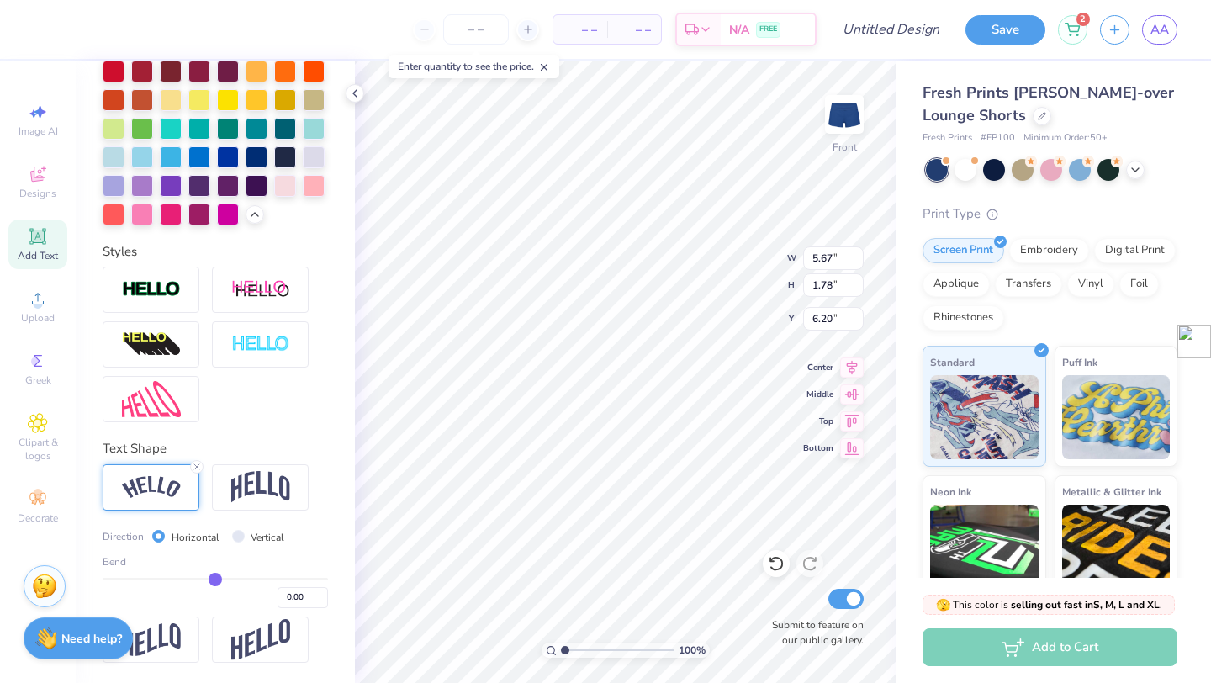
type input "-0.08"
type input "-0.15"
type input "-0.19"
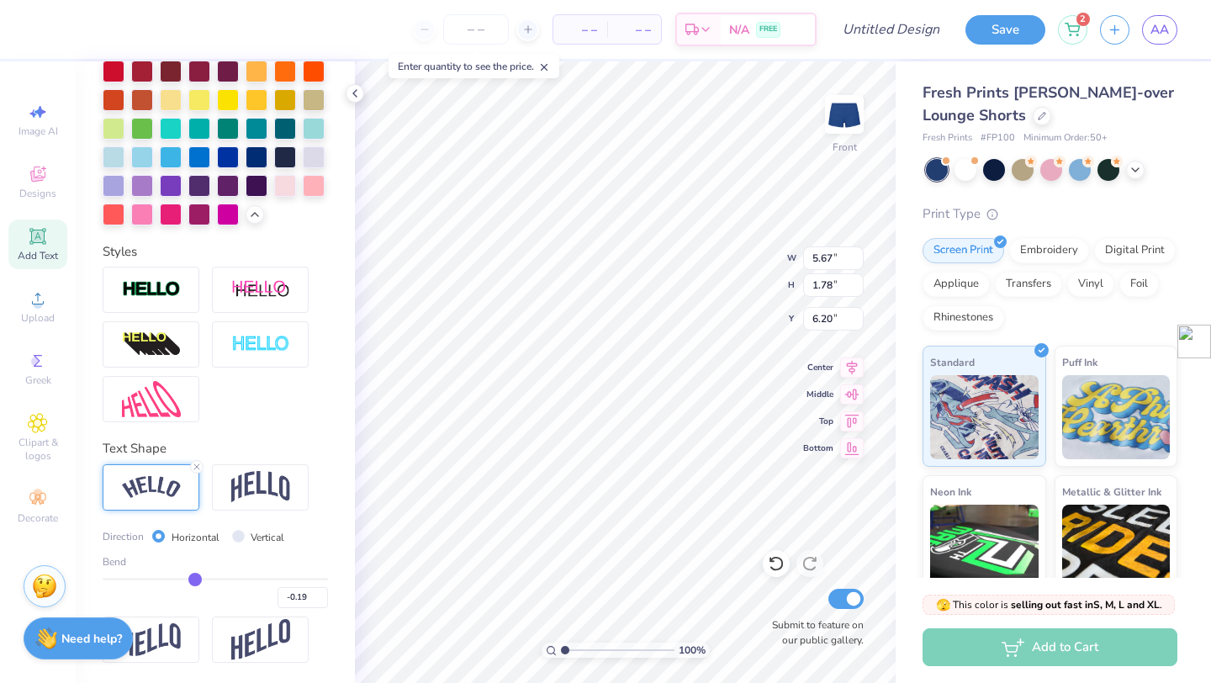
type input "-0.23"
type input "-0.26"
type input "-0.29"
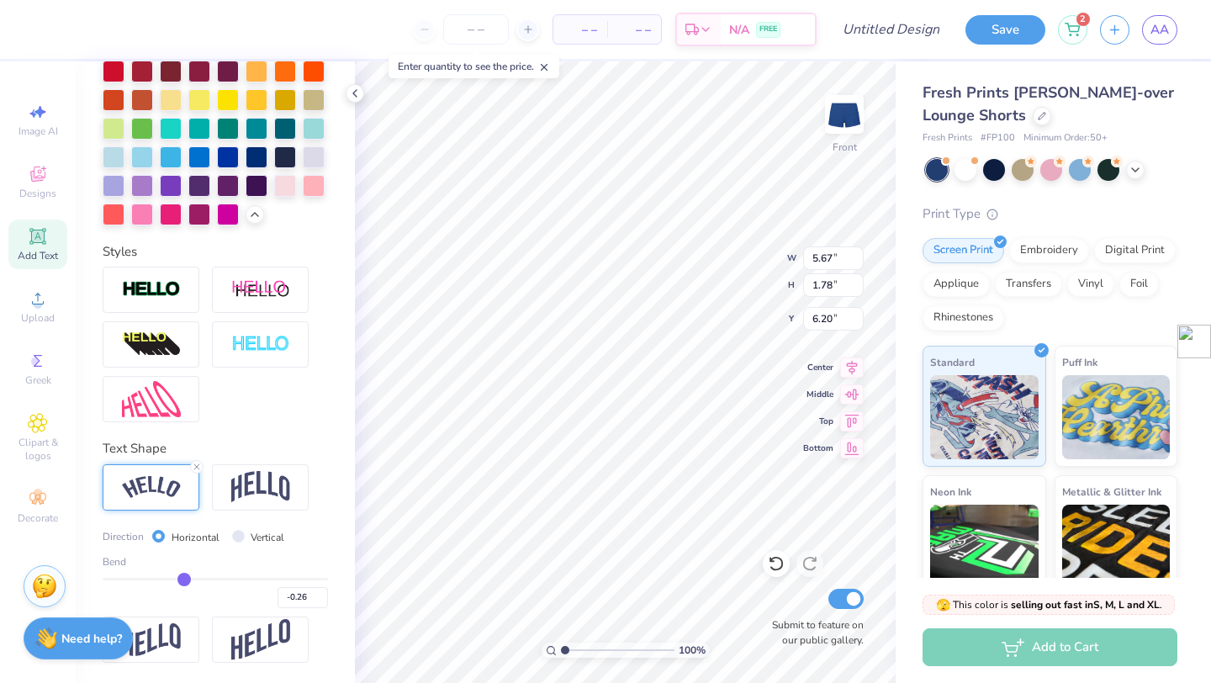
type input "-0.29"
type input "-0.31"
type input "-0.33"
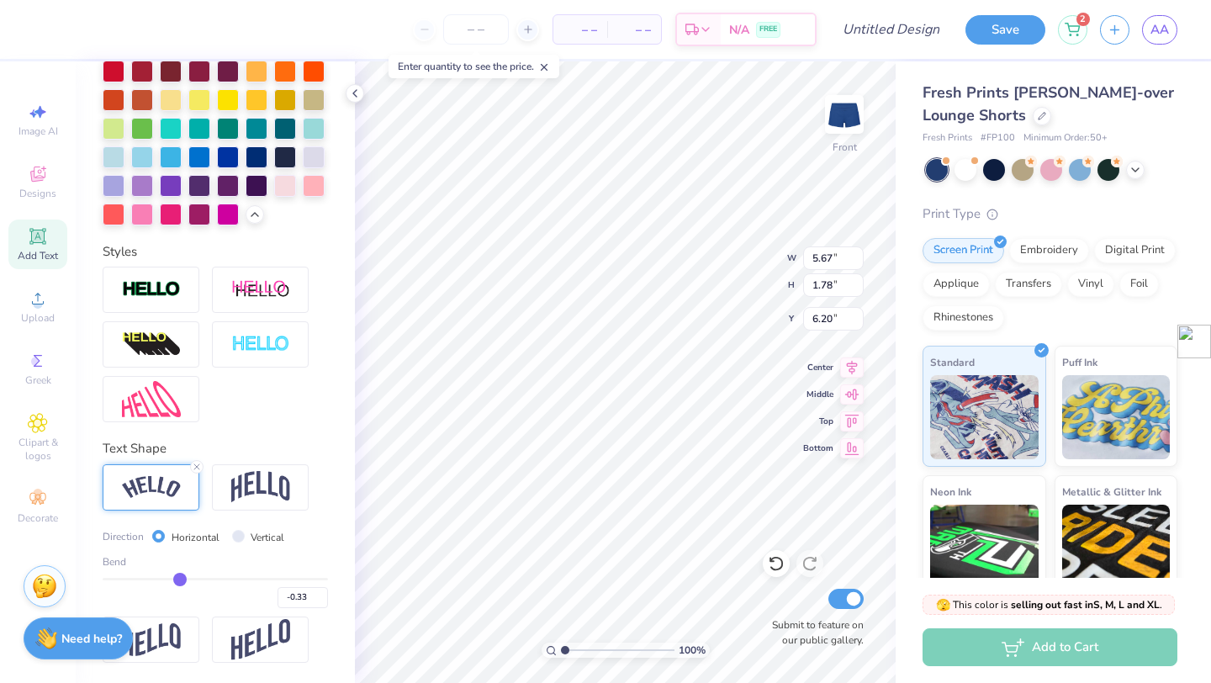
type input "-0.35"
type input "-0.36"
type input "-0.38"
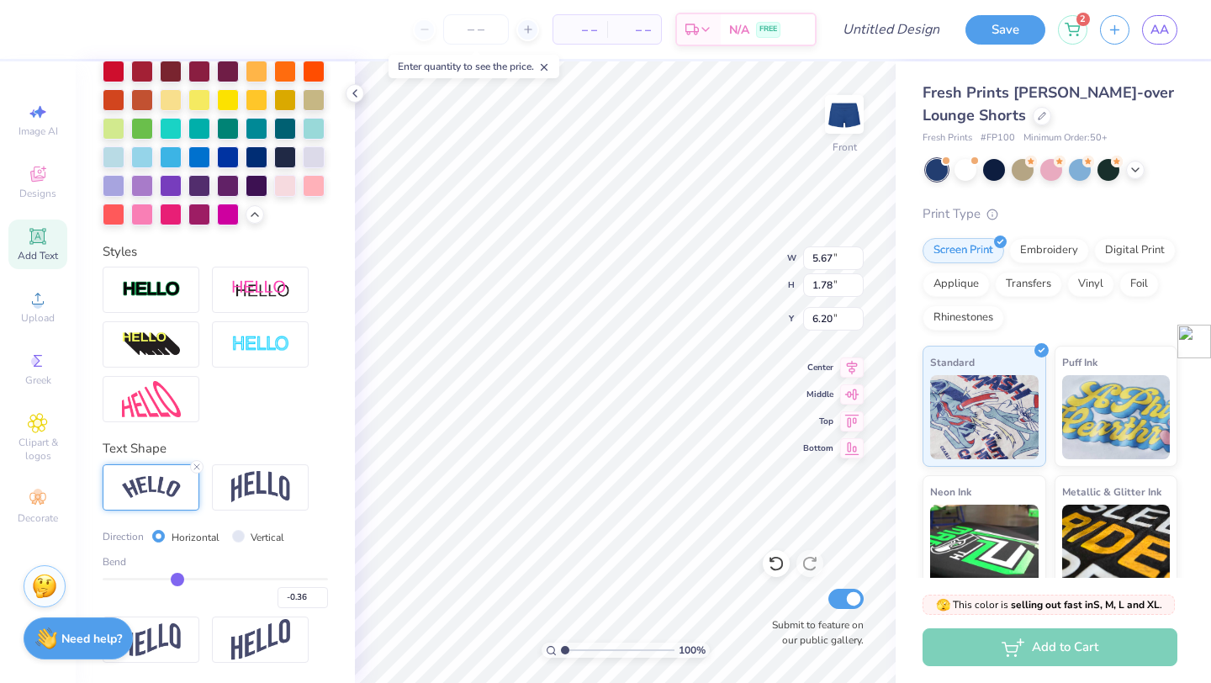
type input "-0.38"
type input "-0.39"
type input "-0.41"
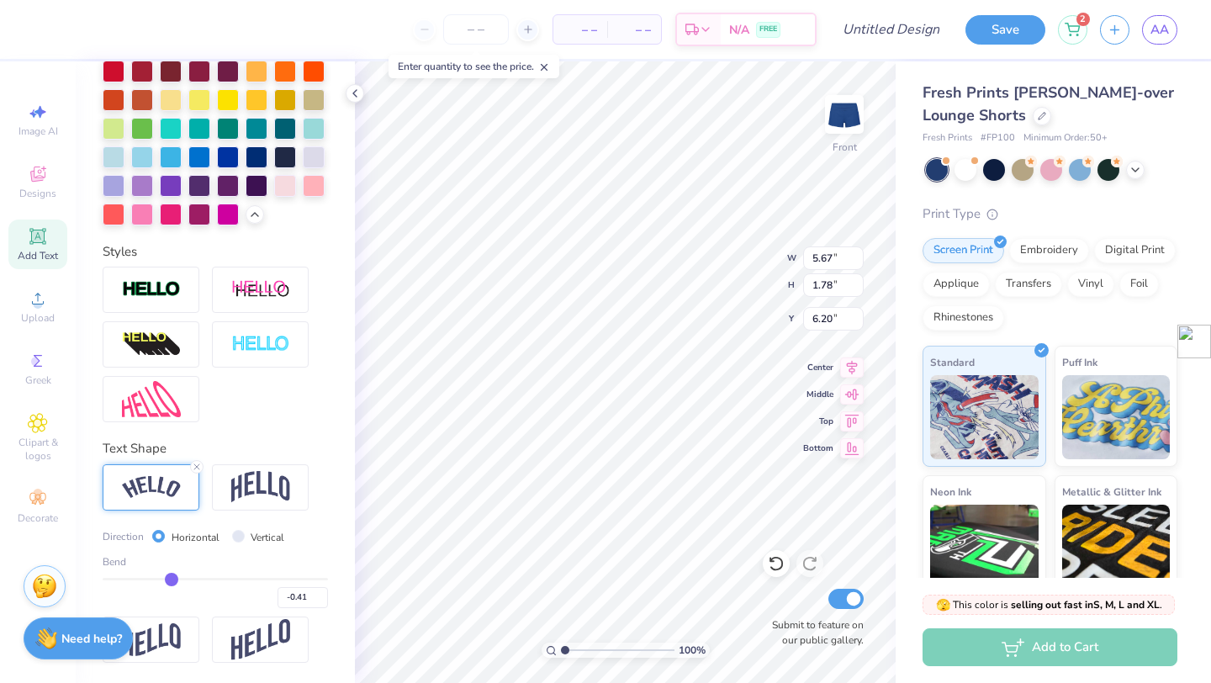
type input "-0.42"
type input "-0.44"
type input "-0.45"
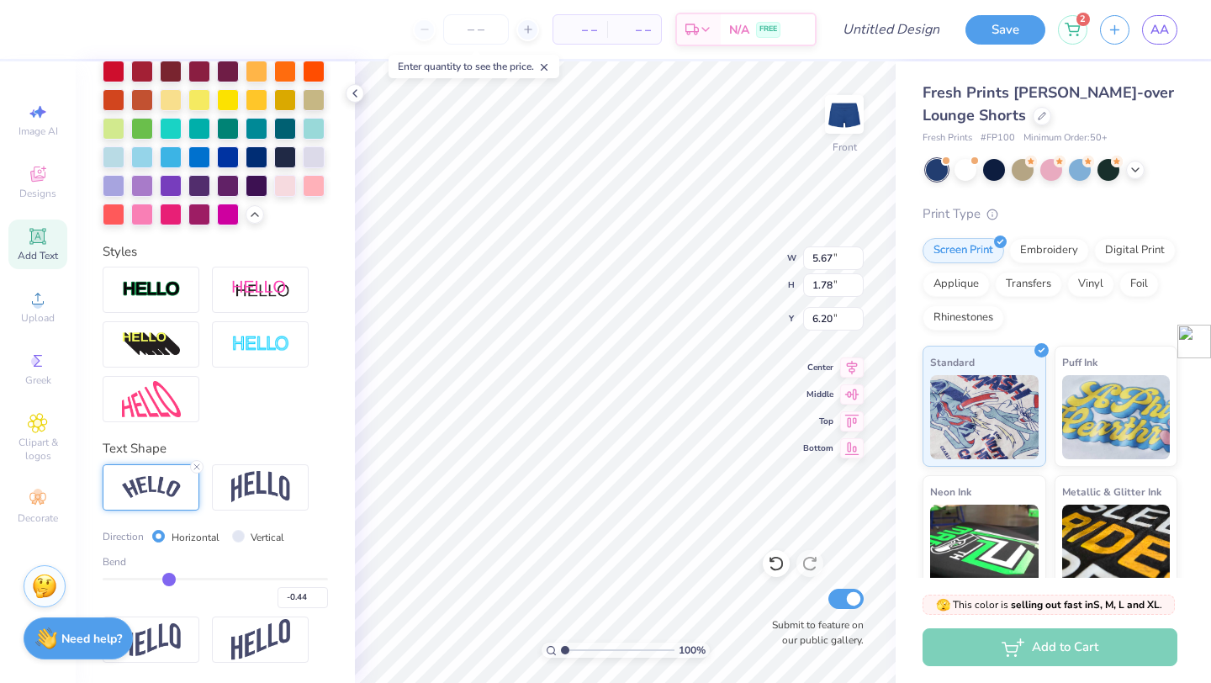
type input "-0.45"
type input "-0.47"
type input "-0.49"
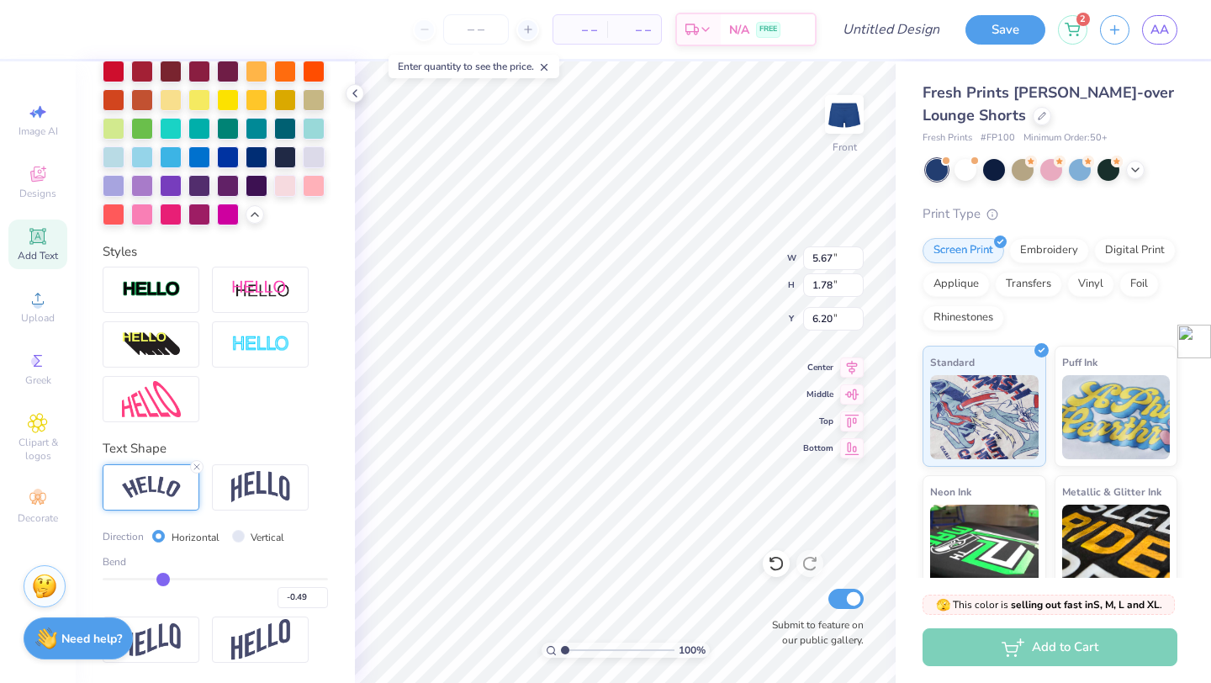
type input "-0.51"
type input "-0.53"
type input "-0.54"
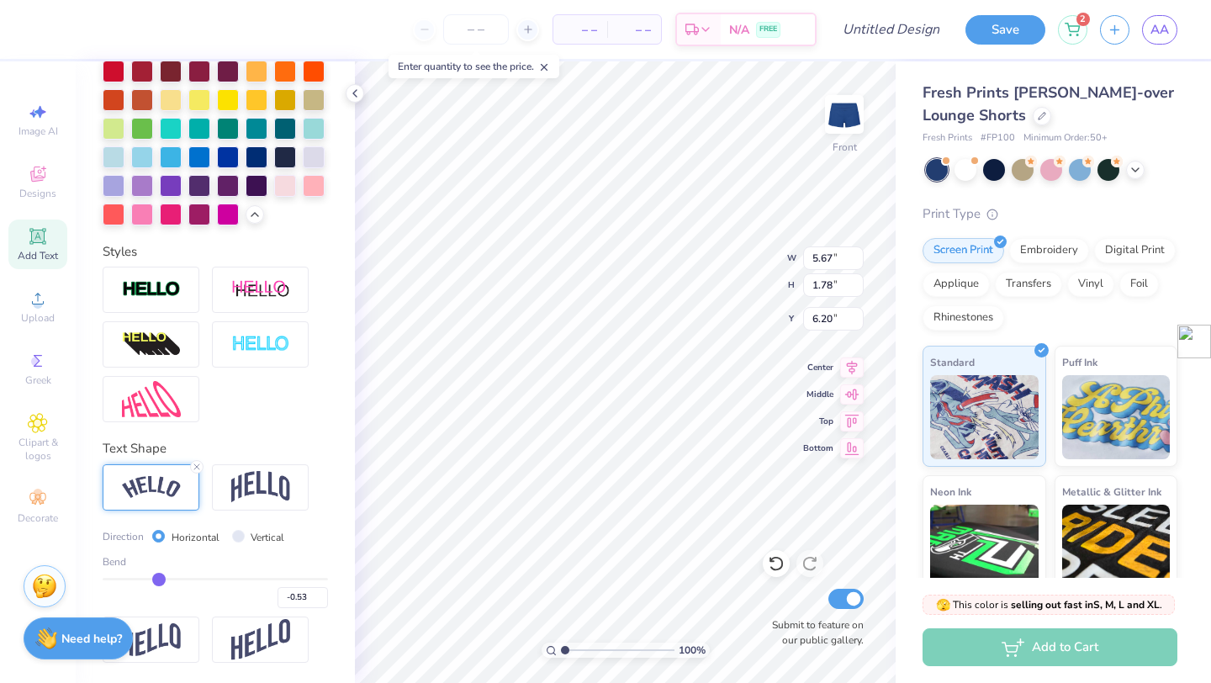
type input "-0.54"
type input "-0.55"
type input "-0.56"
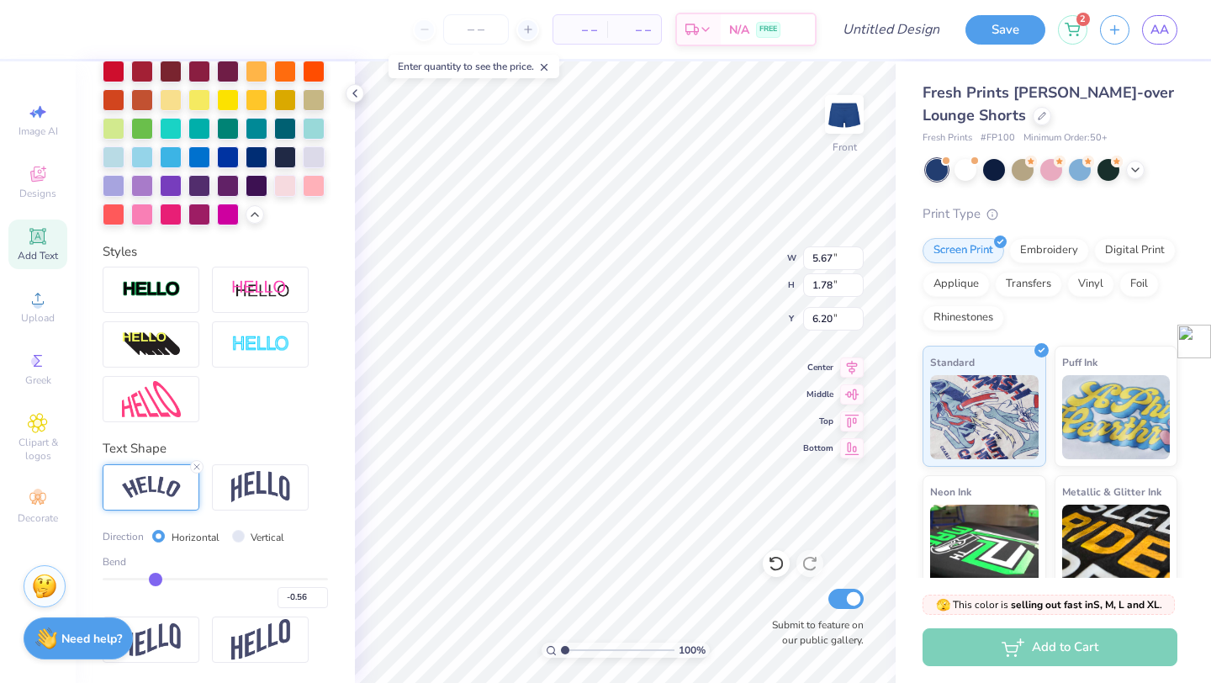
type input "-0.57"
type input "-0.58"
type input "-0.59"
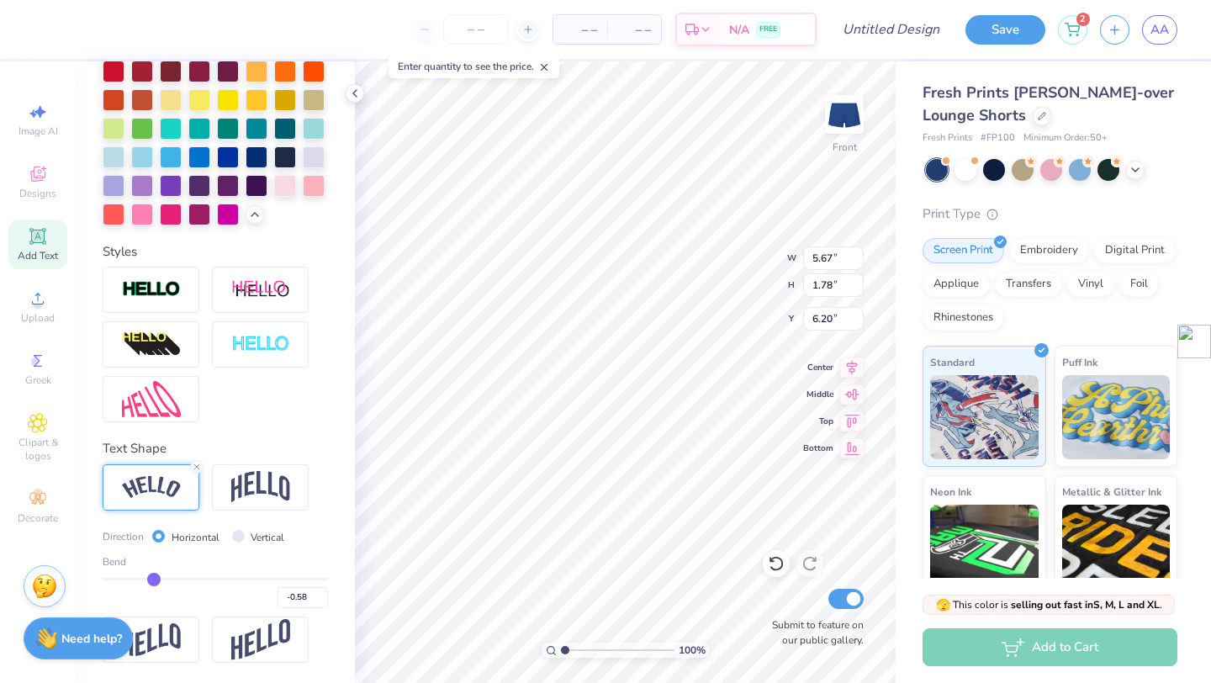
type input "-0.59"
type input "-0.6"
type input "-0.60"
type input "-0.59"
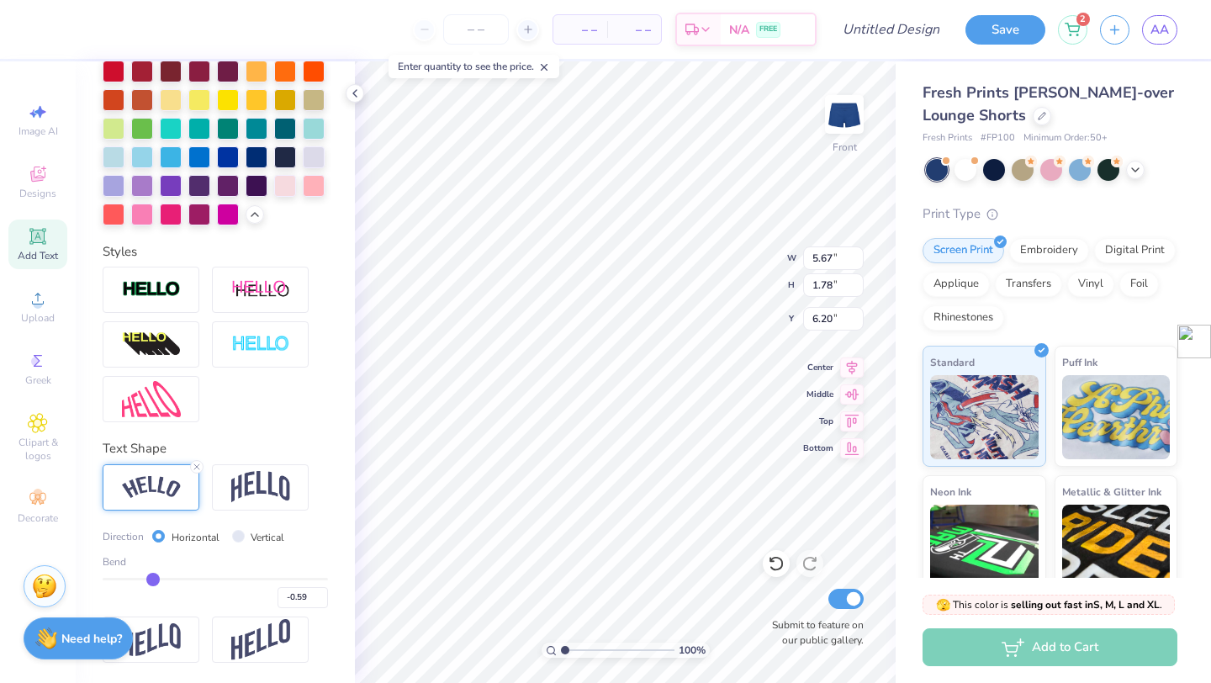
type input "-0.58"
type input "-0.57"
type input "-0.56"
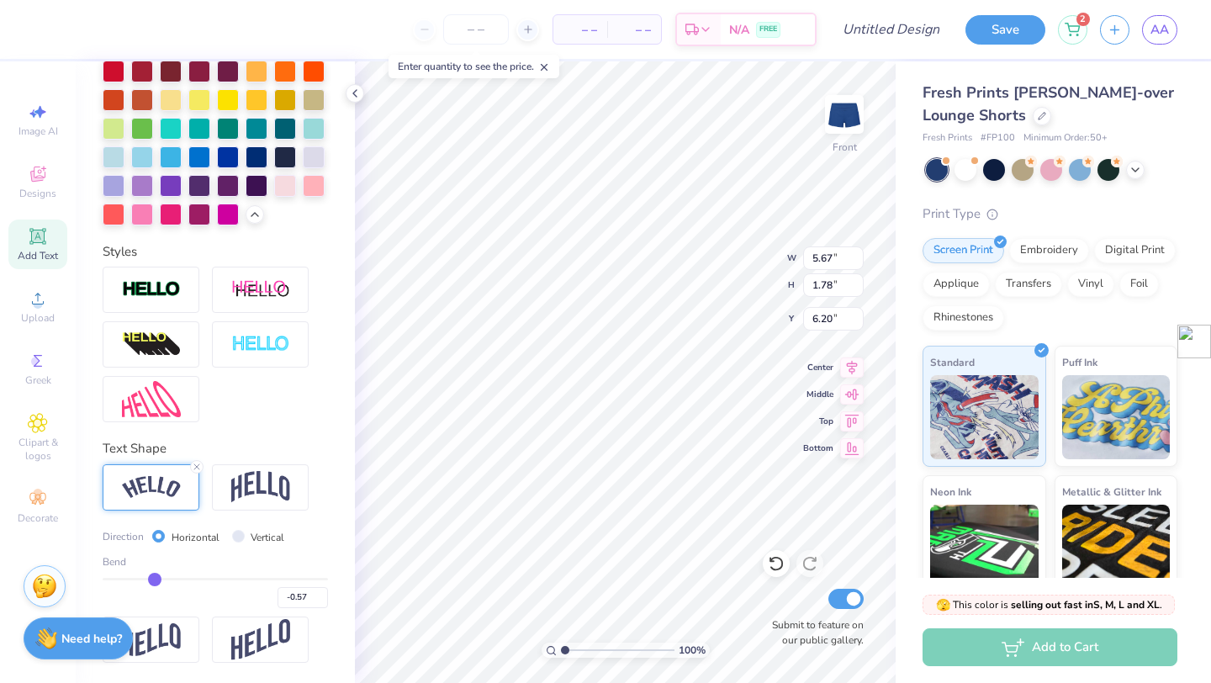
type input "-0.56"
type input "-0.55"
type input "-0.54"
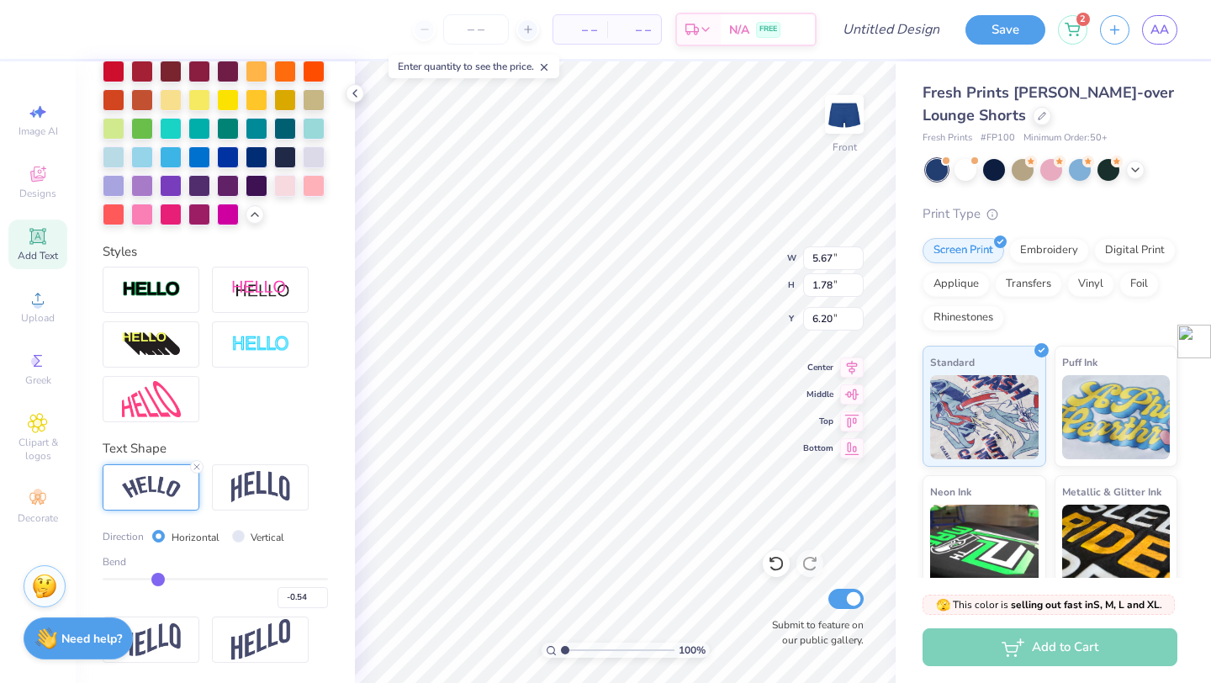
type input "-0.53"
type input "-0.52"
type input "-0.49"
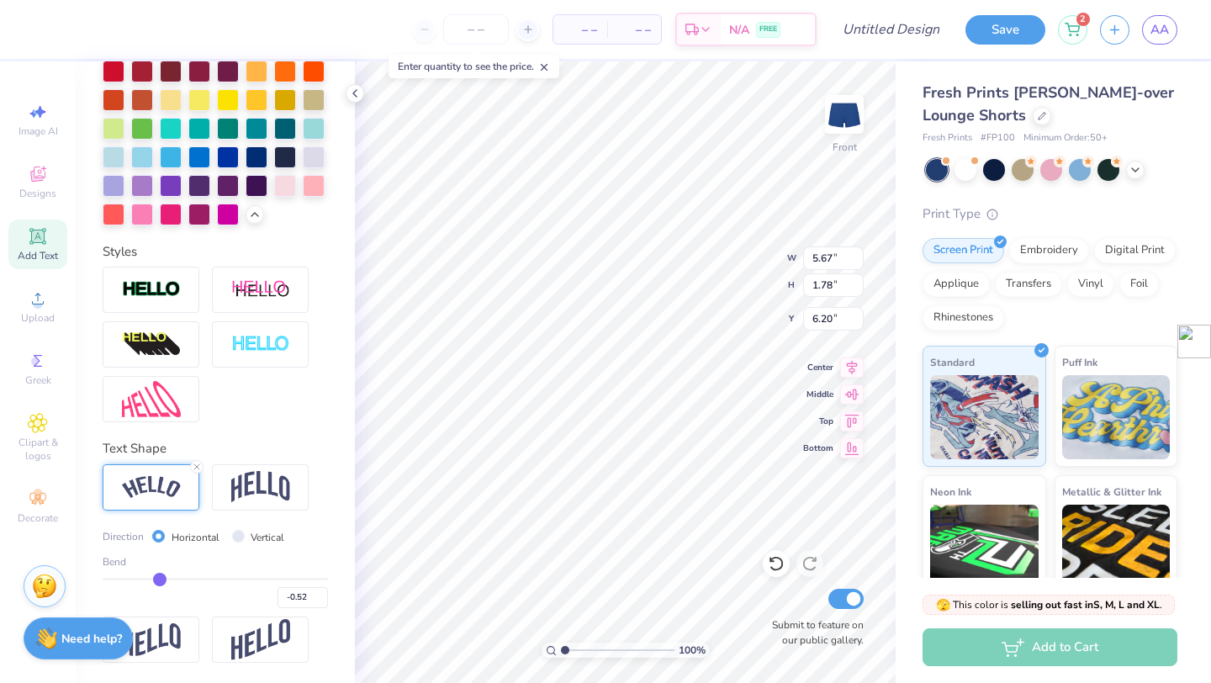
type input "-0.49"
type input "-0.46"
type input "-0.42"
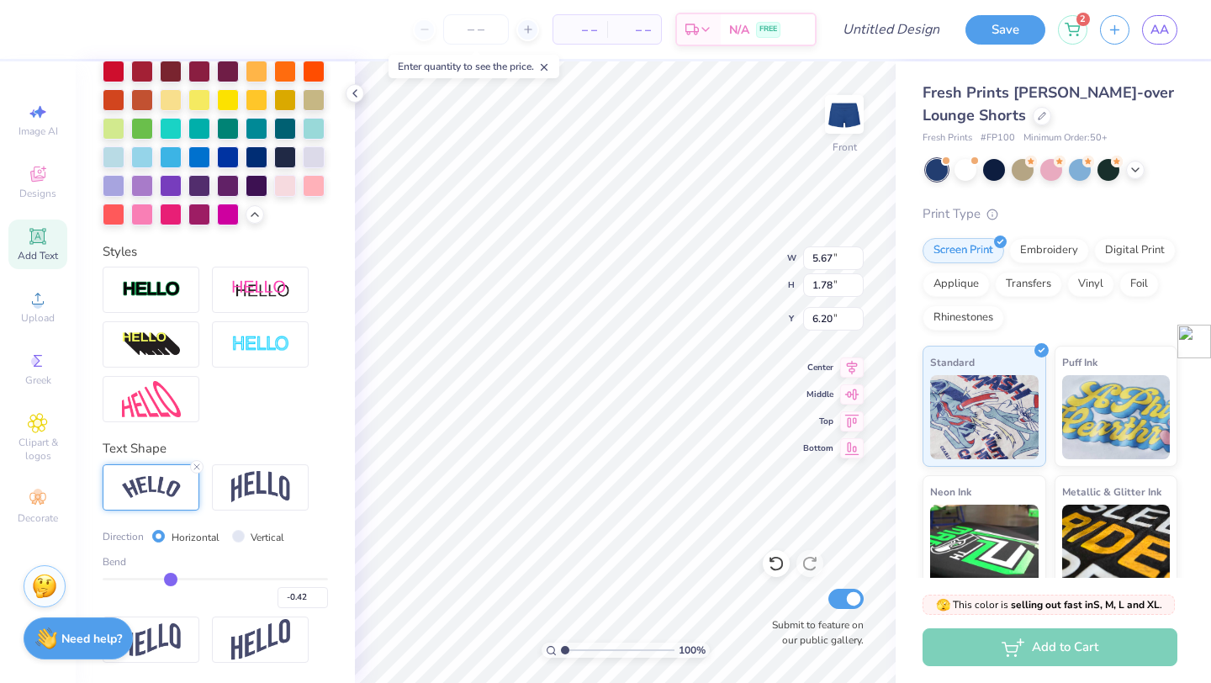
type input "-0.4"
type input "-0.40"
type input "-0.37"
type input "-0.36"
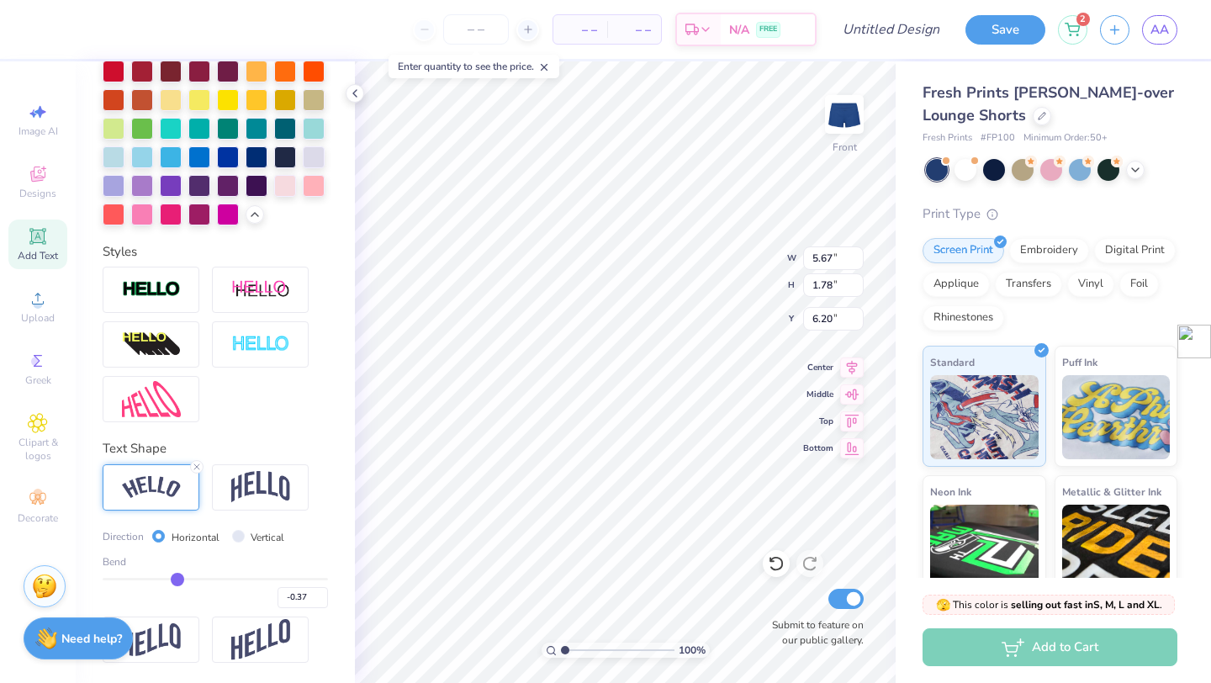
type input "-0.36"
type input "-0.34"
type input "-0.33"
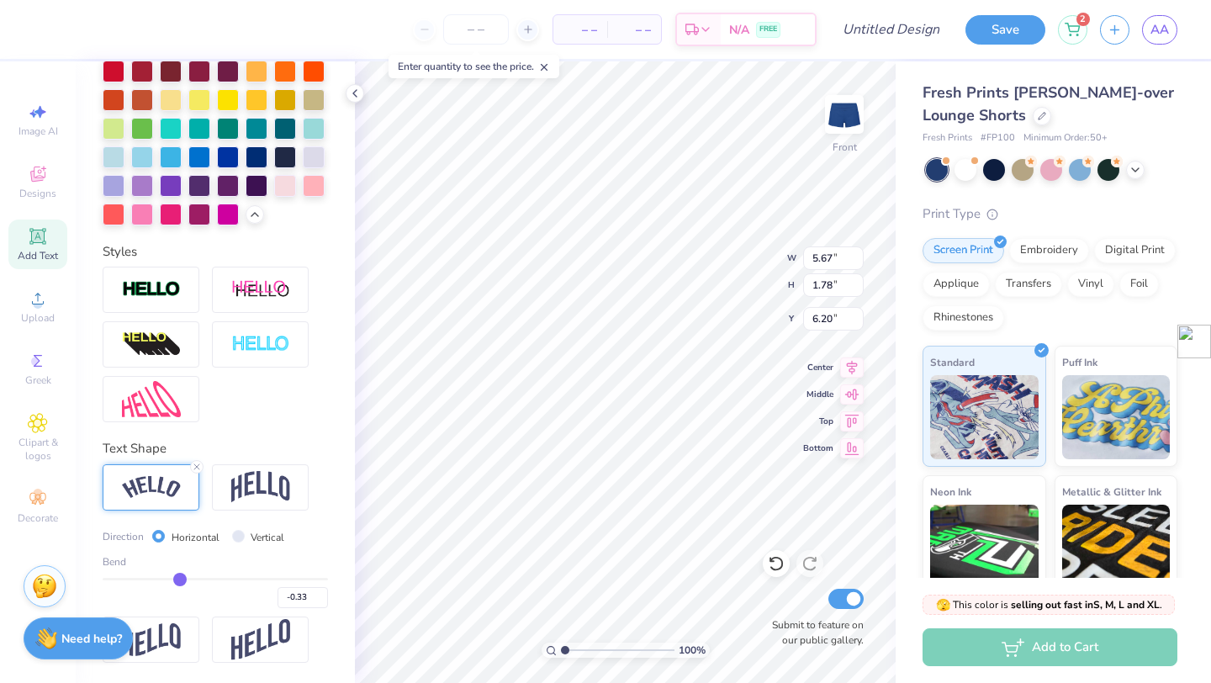
type input "-0.31"
type input "-0.3"
type input "-0.30"
type input "-0.29"
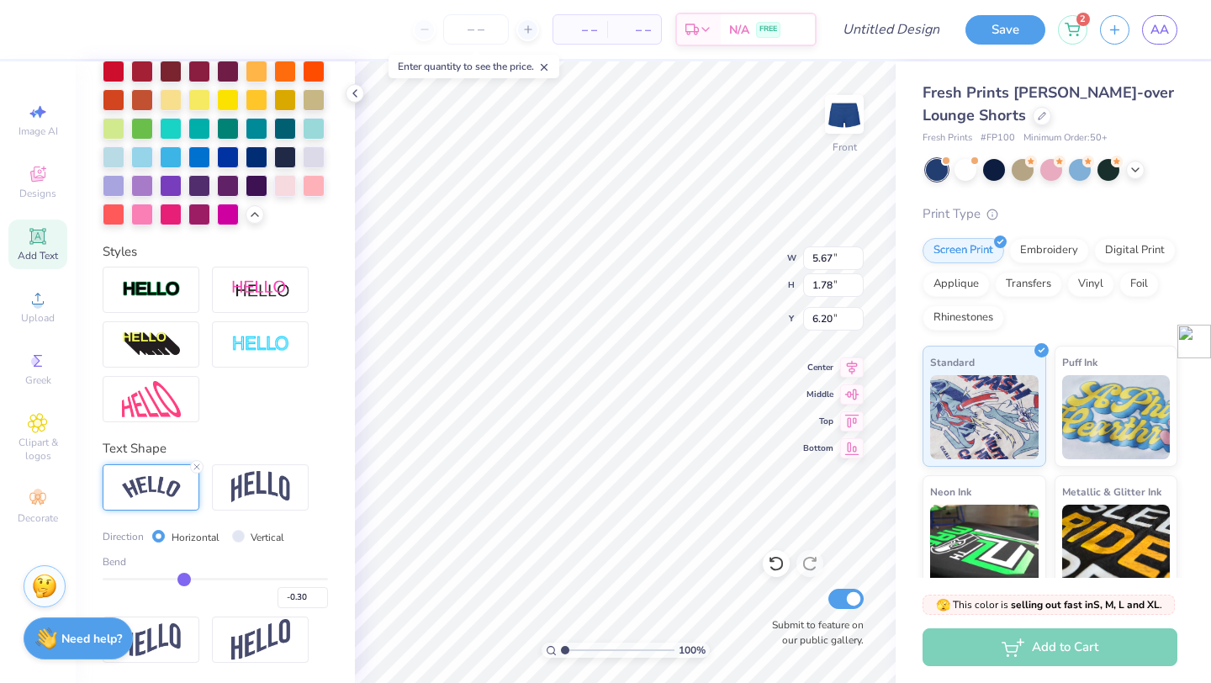
type input "-0.29"
drag, startPoint x: 268, startPoint y: 582, endPoint x: 184, endPoint y: 587, distance: 84.3
type input "-0.29"
click at [184, 580] on input "range" at bounding box center [215, 579] width 225 height 3
type input "5.37"
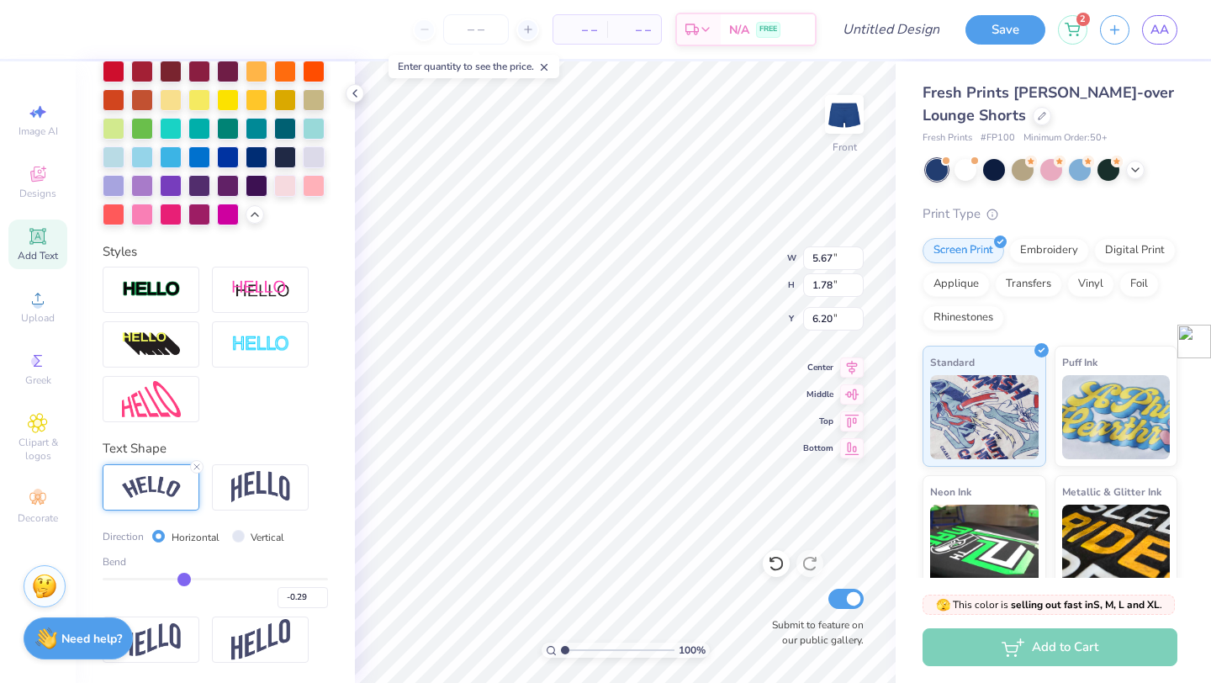
type input "1.49"
type input "6.05"
type input "-0.28"
type input "-0.27"
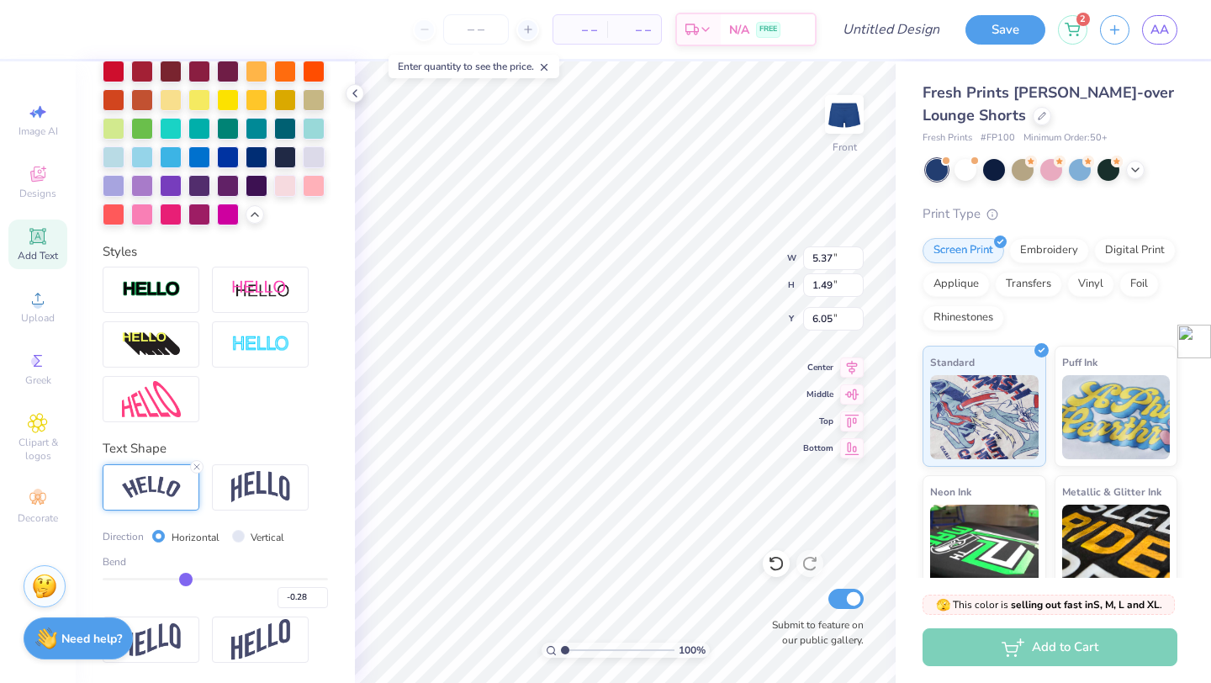
type input "-0.27"
type input "-0.26"
type input "-0.25"
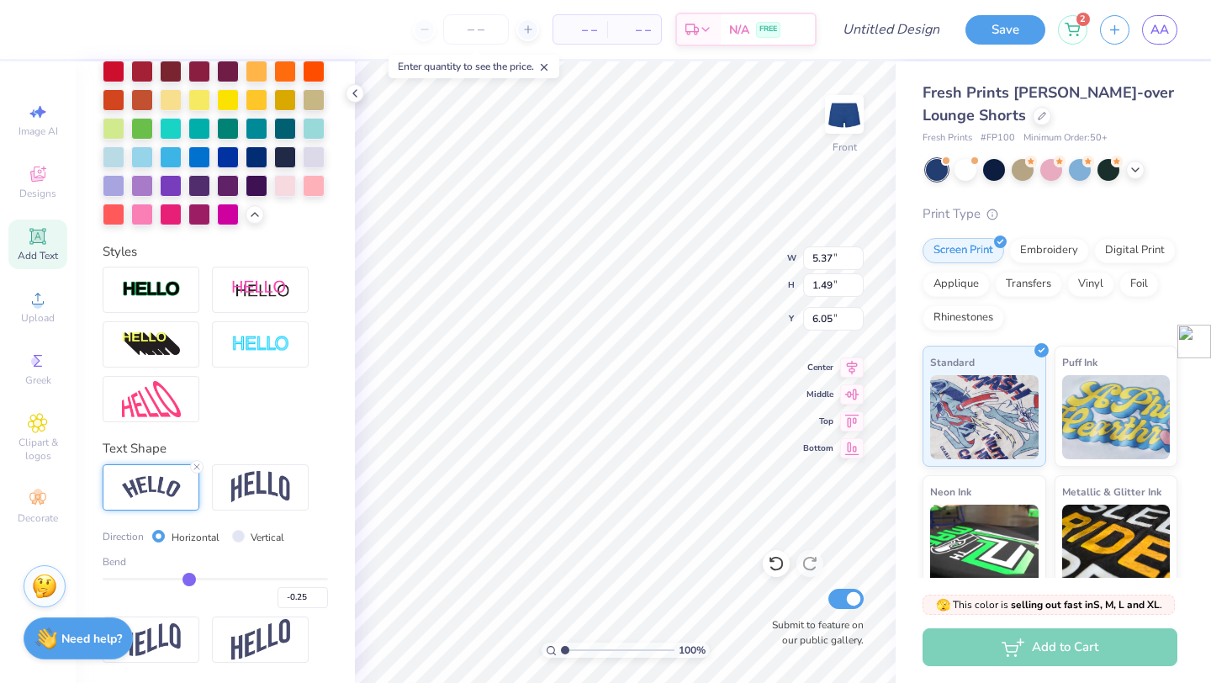
type input "-0.24"
type input "-0.23"
type input "-0.22"
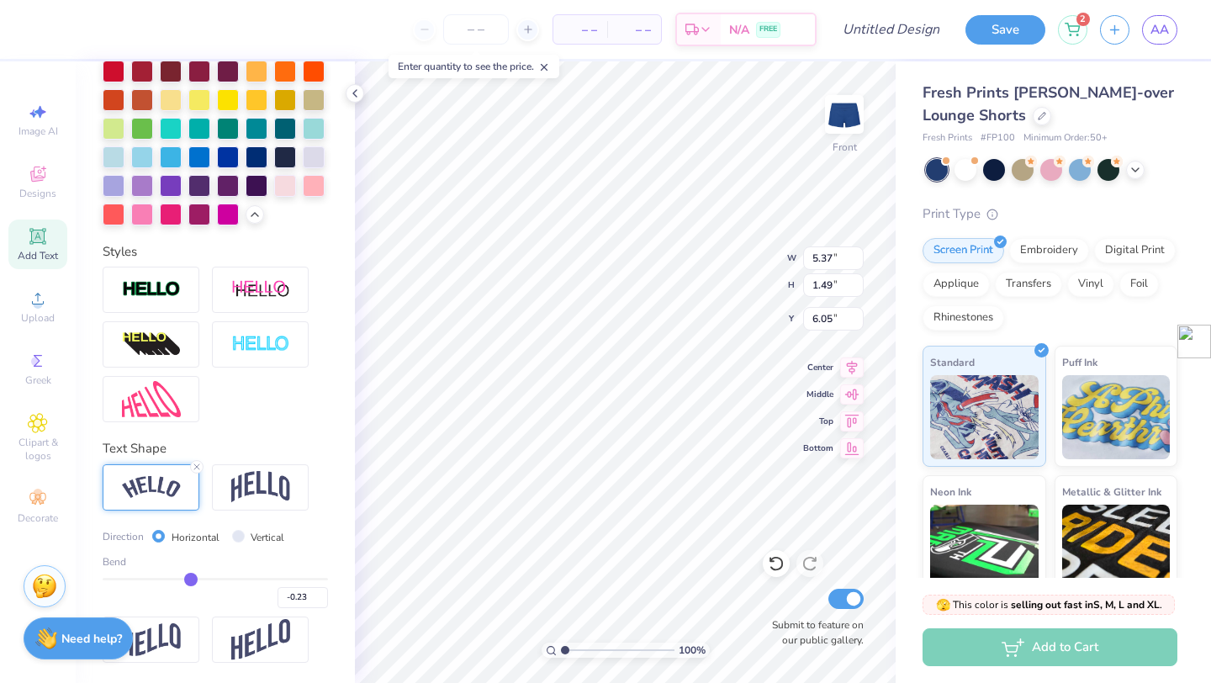
type input "-0.22"
type input "-0.21"
type input "-0.2"
type input "-0.20"
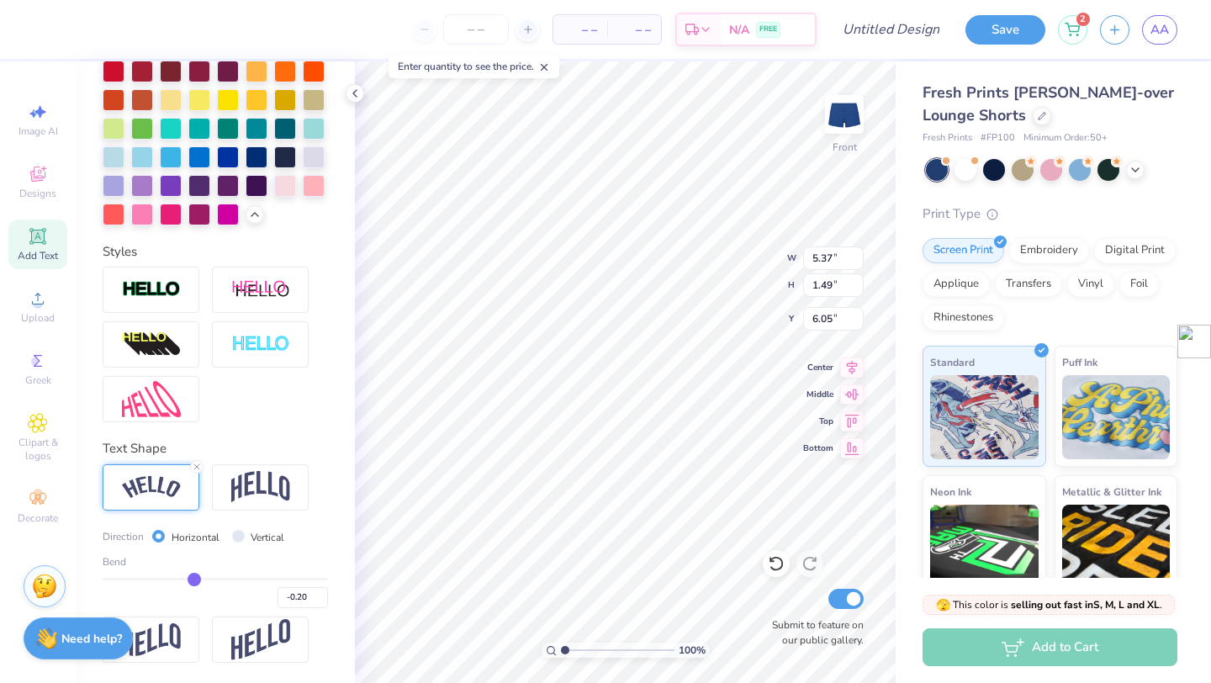
drag, startPoint x: 184, startPoint y: 578, endPoint x: 193, endPoint y: 580, distance: 9.4
type input "-0.2"
click at [193, 580] on input "range" at bounding box center [215, 579] width 225 height 3
type input "5.25"
type input "1.48"
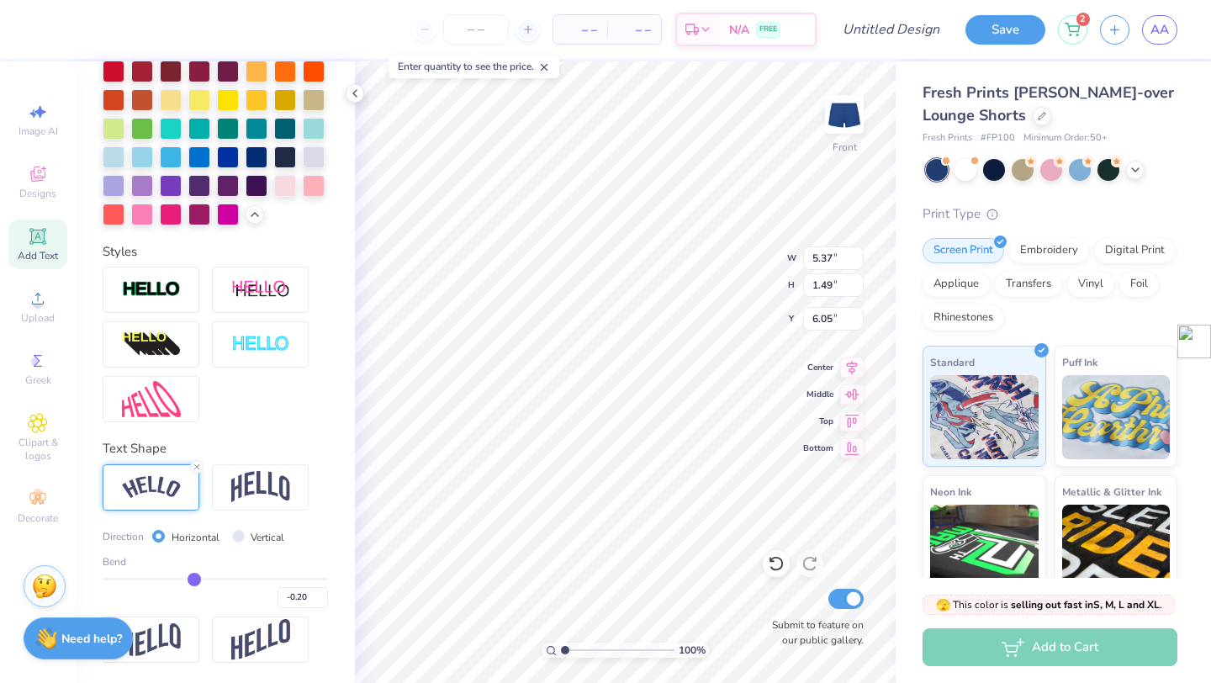
type input "6.12"
type input "6.52"
click at [839, 119] on img at bounding box center [844, 114] width 67 height 67
click at [44, 231] on icon at bounding box center [37, 236] width 16 height 16
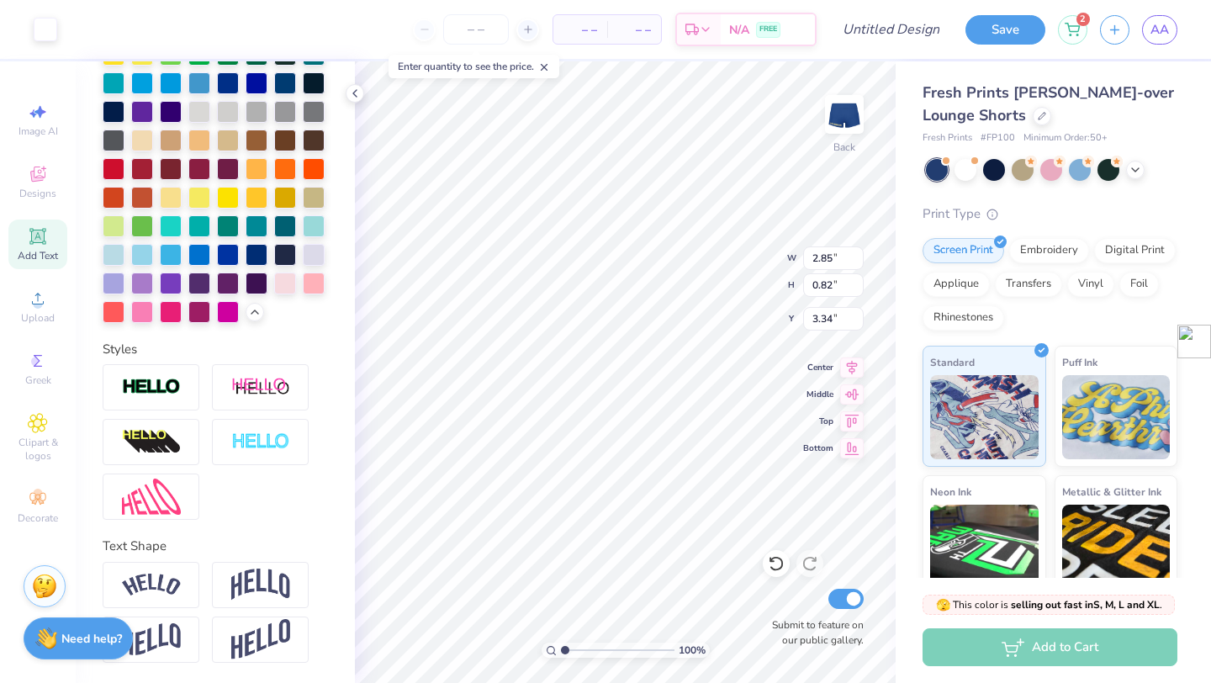
scroll to position [495, 0]
type input "1.67"
type textarea "T"
type textarea "KAPPA KAPPA GAMMA"
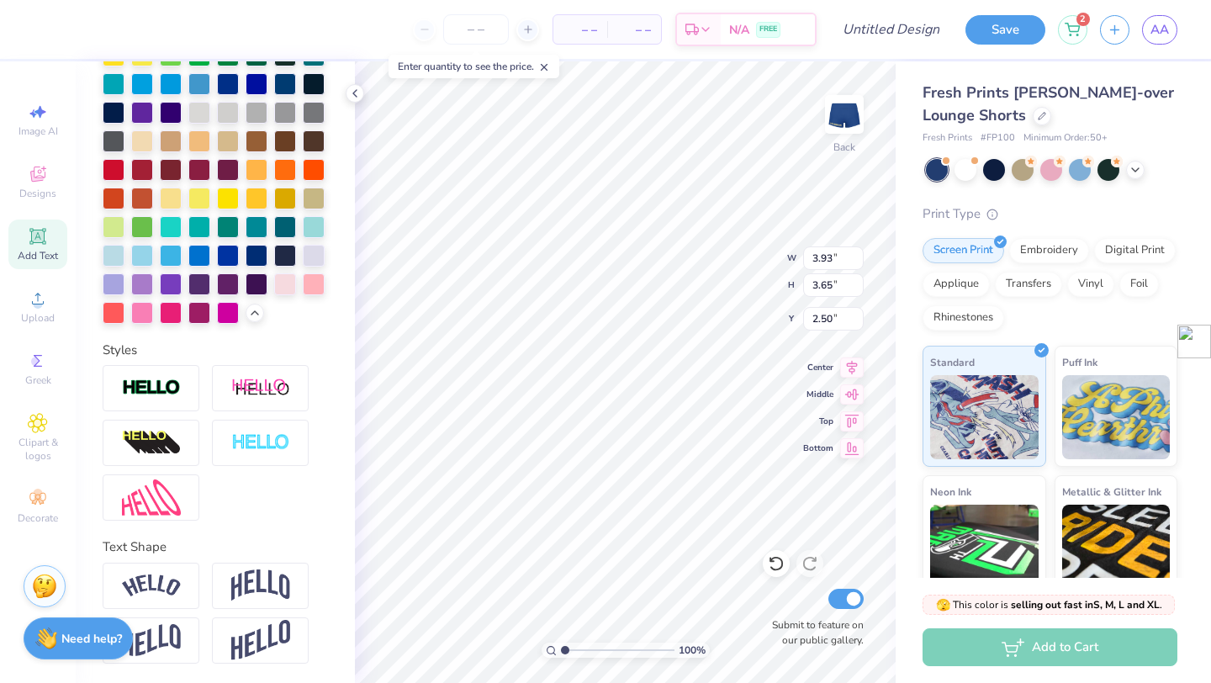
type input "2.50"
type input "4.51"
type input "4.18"
type input "1.97"
type input "3.24"
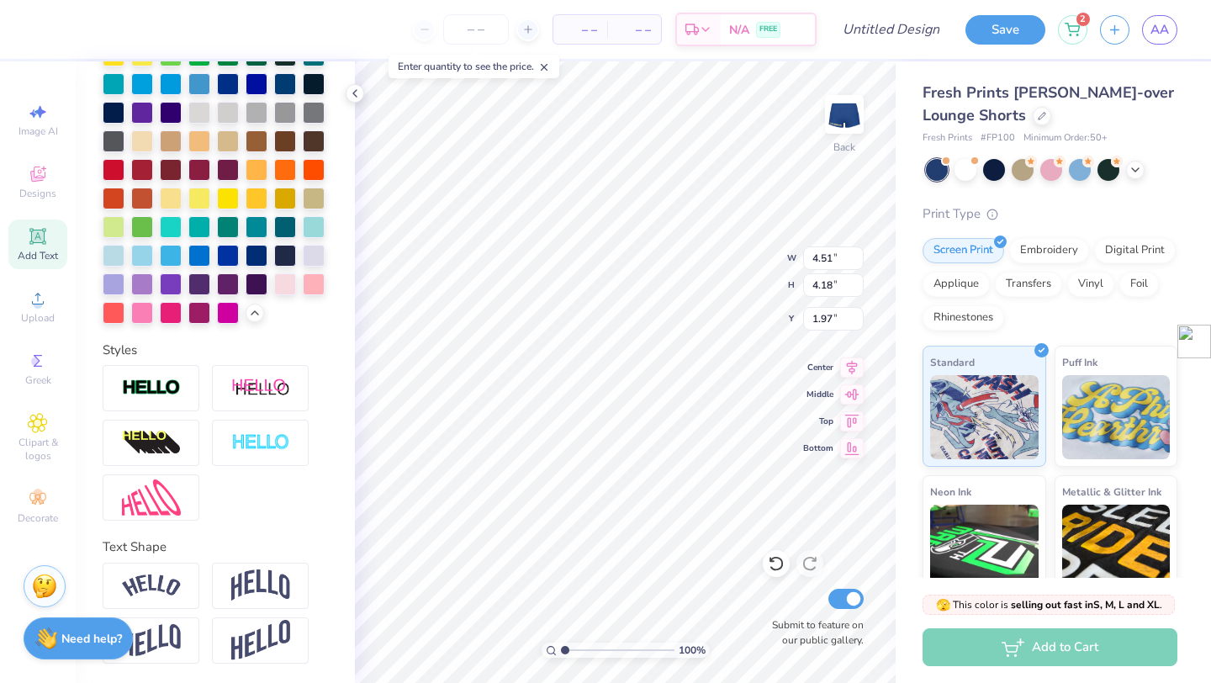
type input "3.00"
type input "3.35"
click at [169, 183] on div at bounding box center [215, 141] width 225 height 365
click at [169, 192] on div at bounding box center [171, 197] width 22 height 22
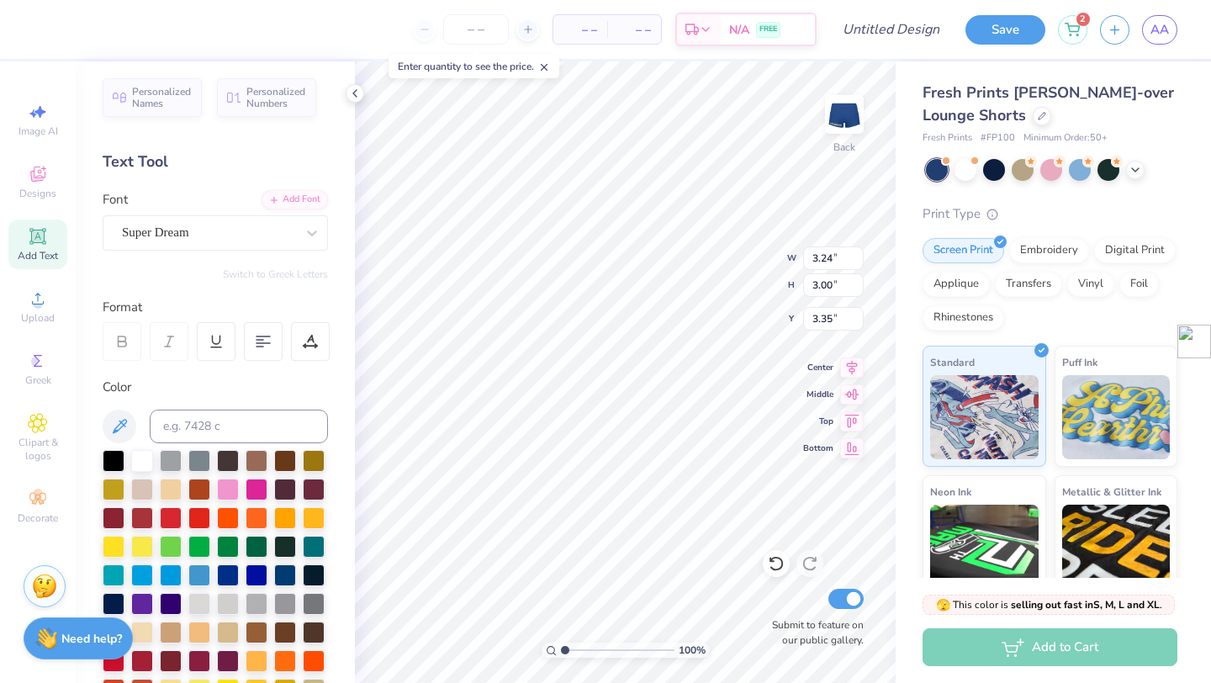
scroll to position [0, 0]
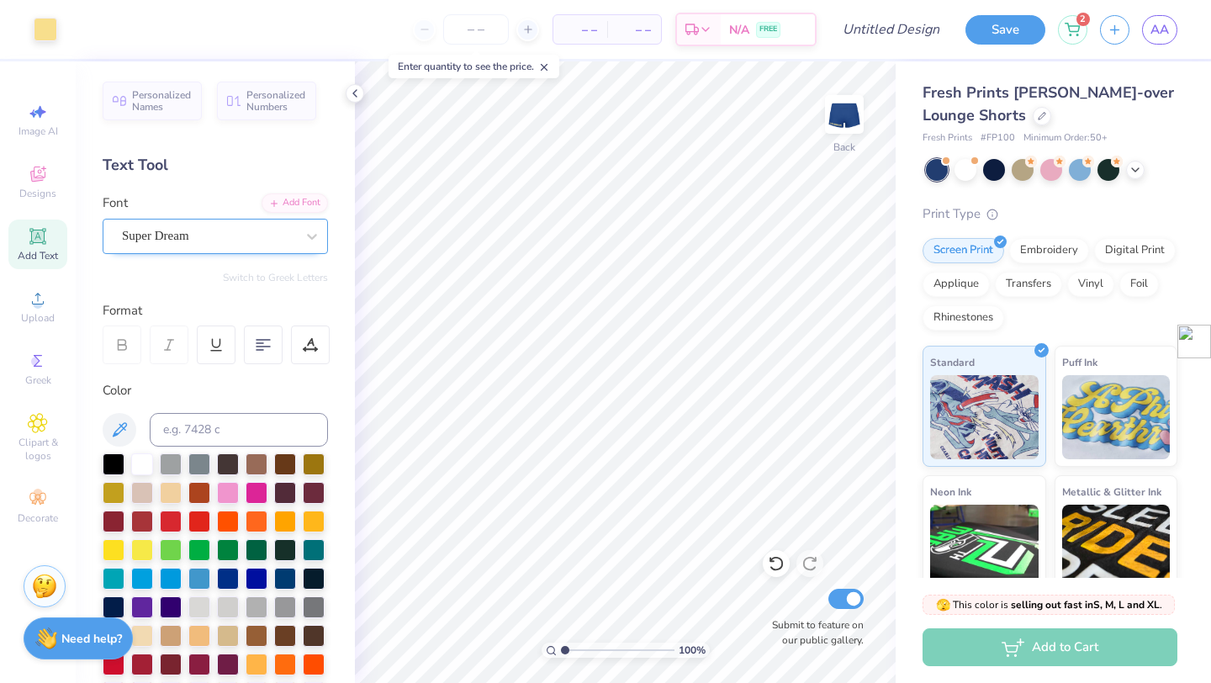
click at [274, 236] on div "Super Dream" at bounding box center [208, 236] width 177 height 26
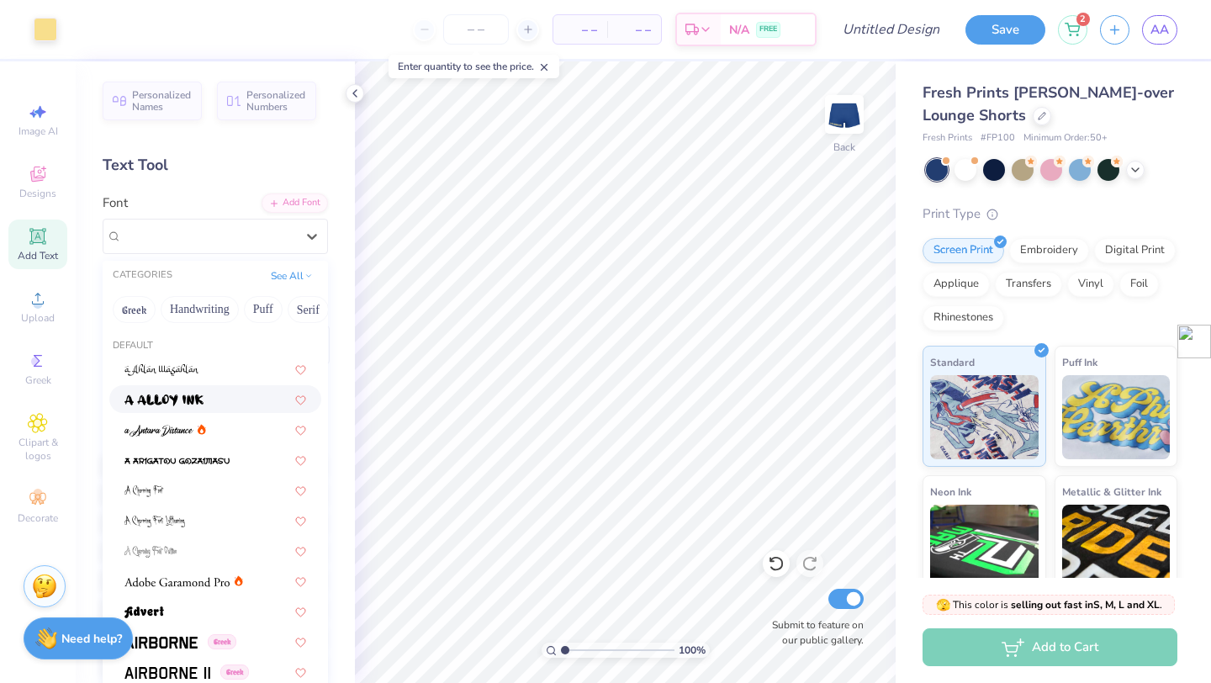
click at [215, 407] on div at bounding box center [215, 399] width 182 height 18
click at [254, 230] on div "a Alloy Ink" at bounding box center [208, 236] width 177 height 26
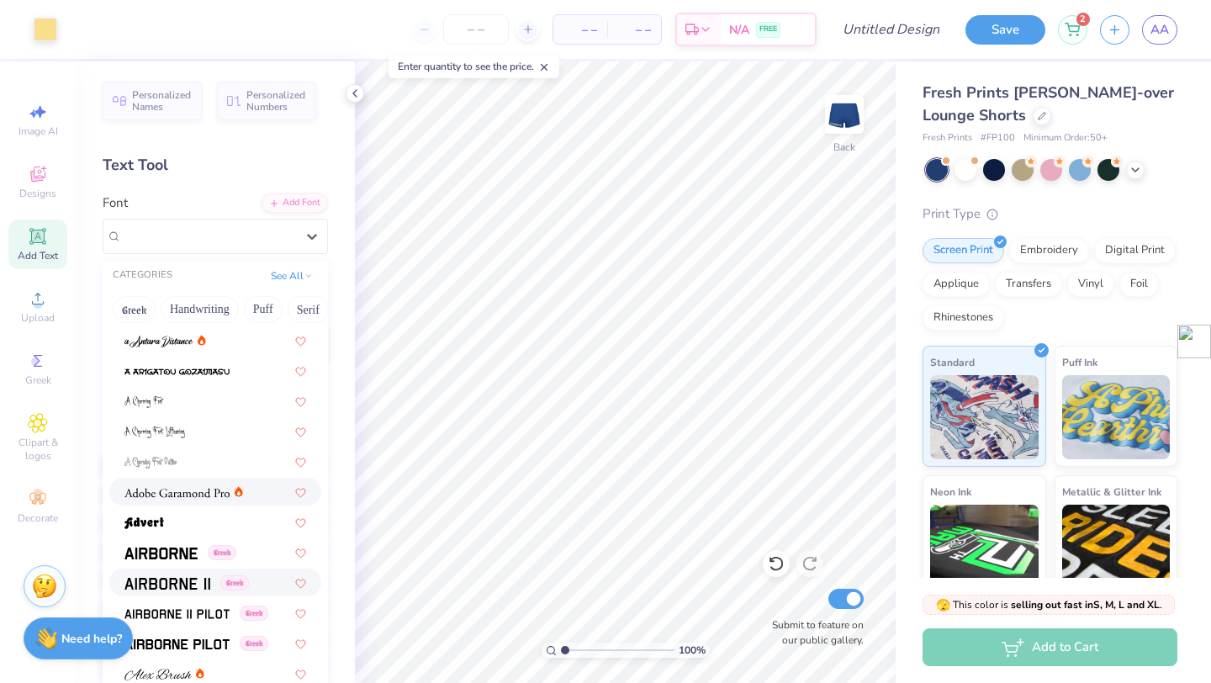
scroll to position [161, 0]
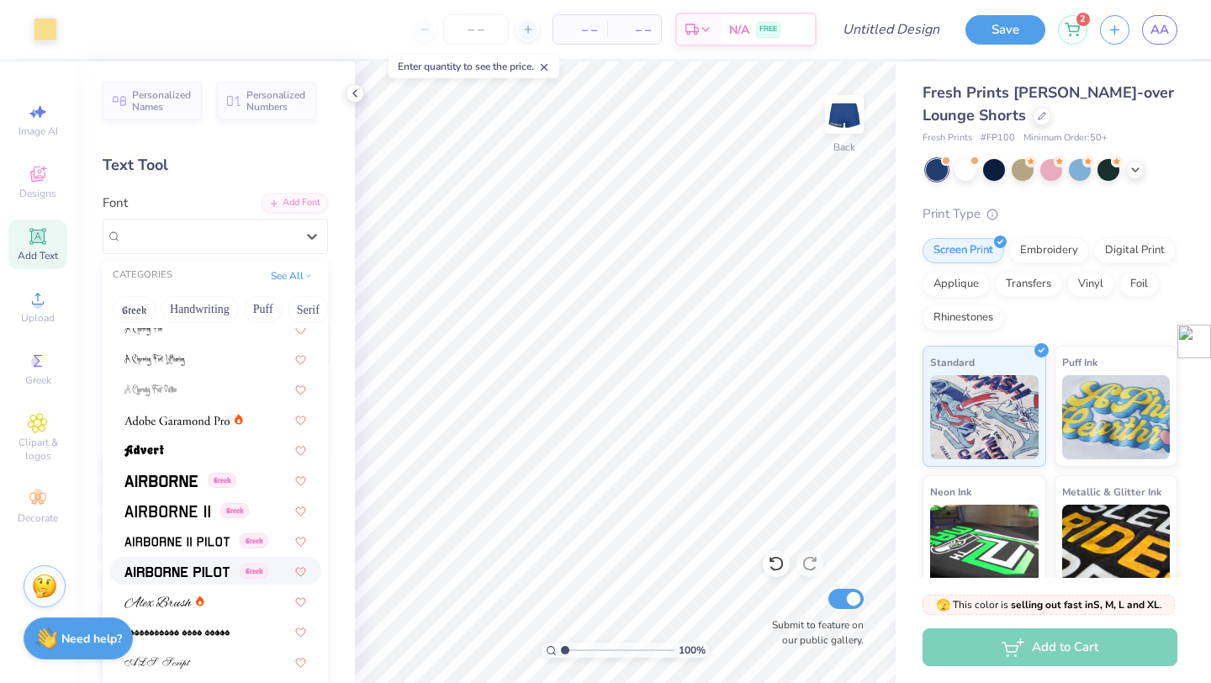
click at [199, 563] on span at bounding box center [176, 571] width 105 height 18
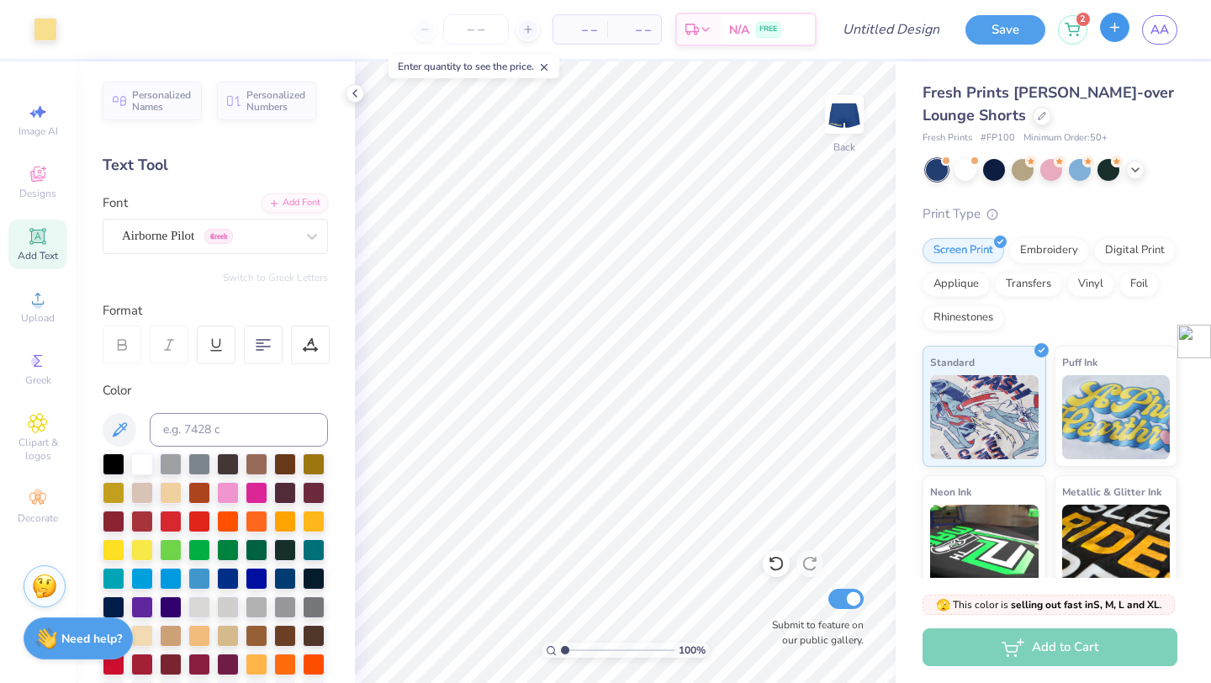
click at [1123, 32] on button "button" at bounding box center [1114, 27] width 29 height 29
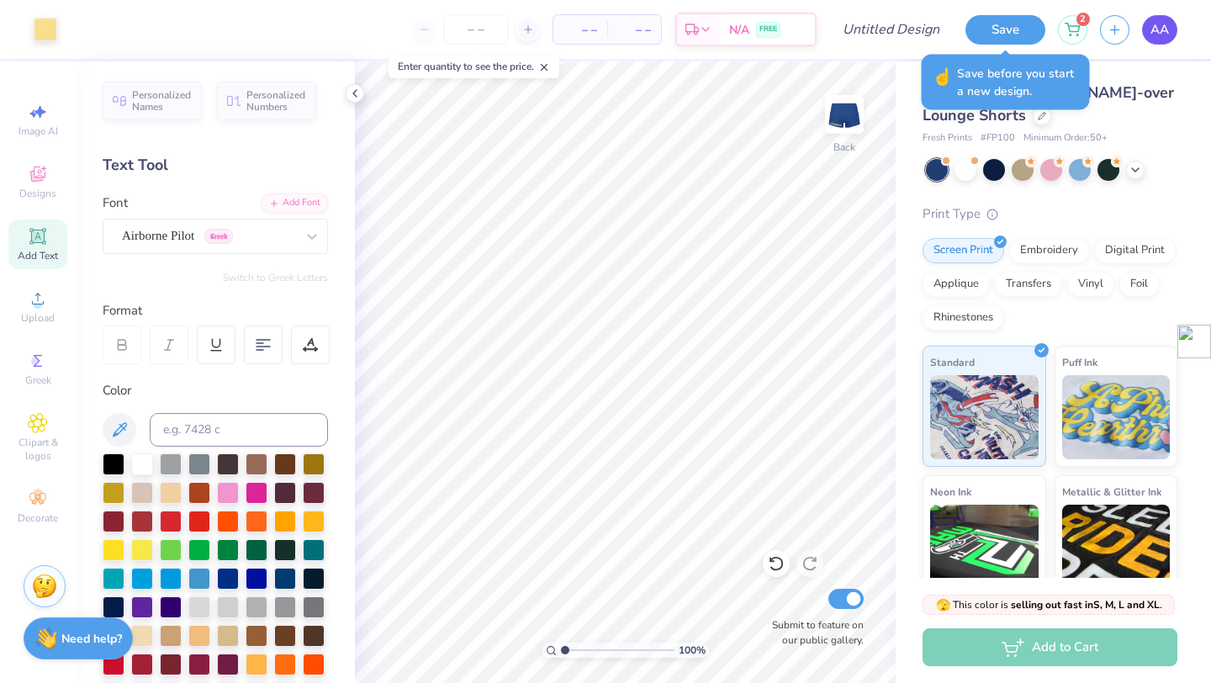
click at [1151, 28] on span "AA" at bounding box center [1160, 29] width 19 height 19
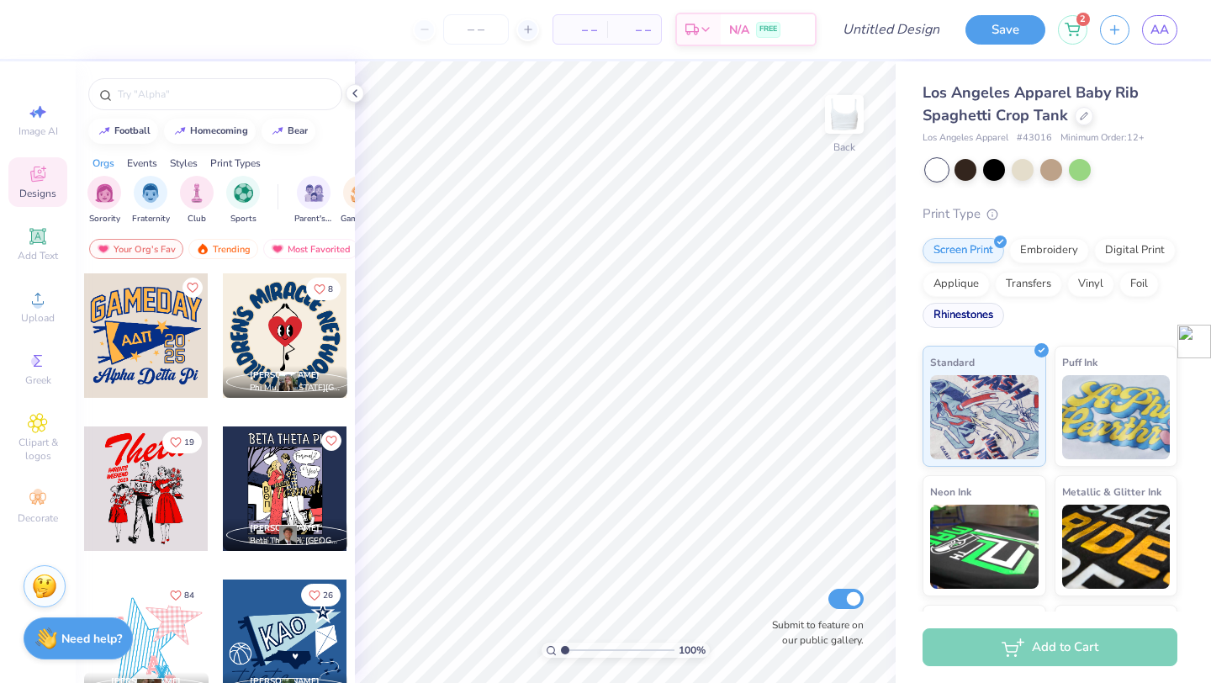
click at [961, 314] on div "Rhinestones" at bounding box center [964, 315] width 82 height 25
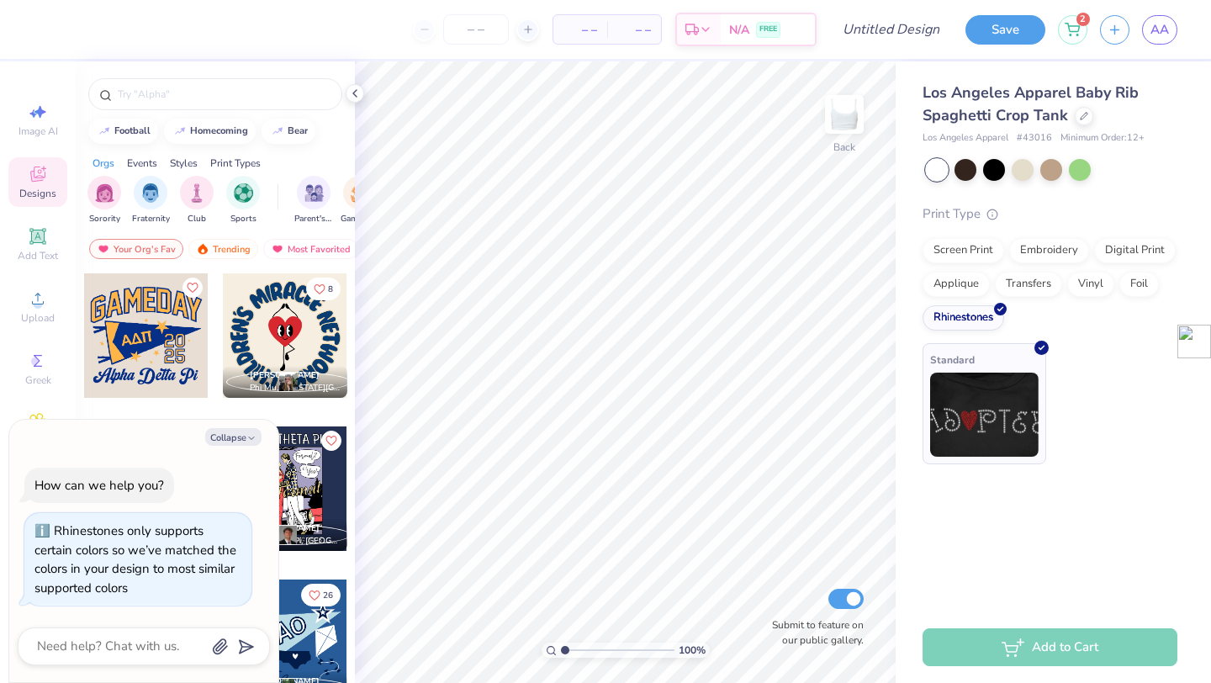
click at [981, 415] on img at bounding box center [984, 415] width 109 height 84
click at [38, 241] on icon at bounding box center [37, 236] width 13 height 13
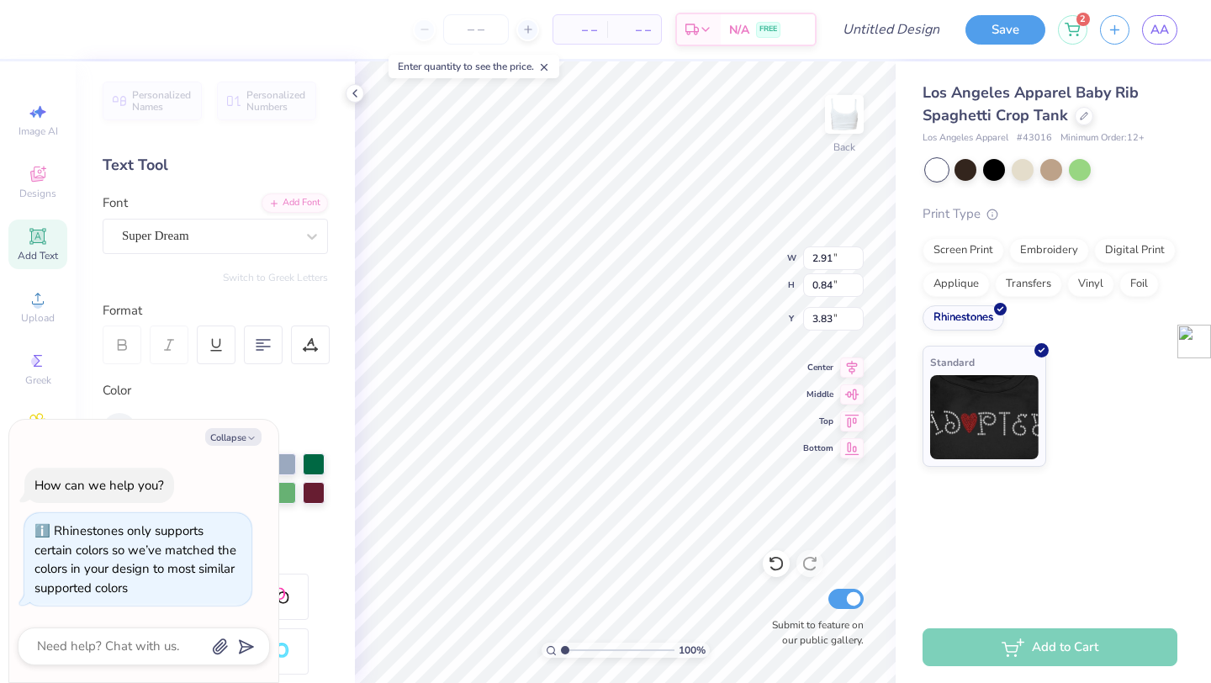
type textarea "x"
type textarea "K"
type textarea "x"
type textarea "KA"
type textarea "x"
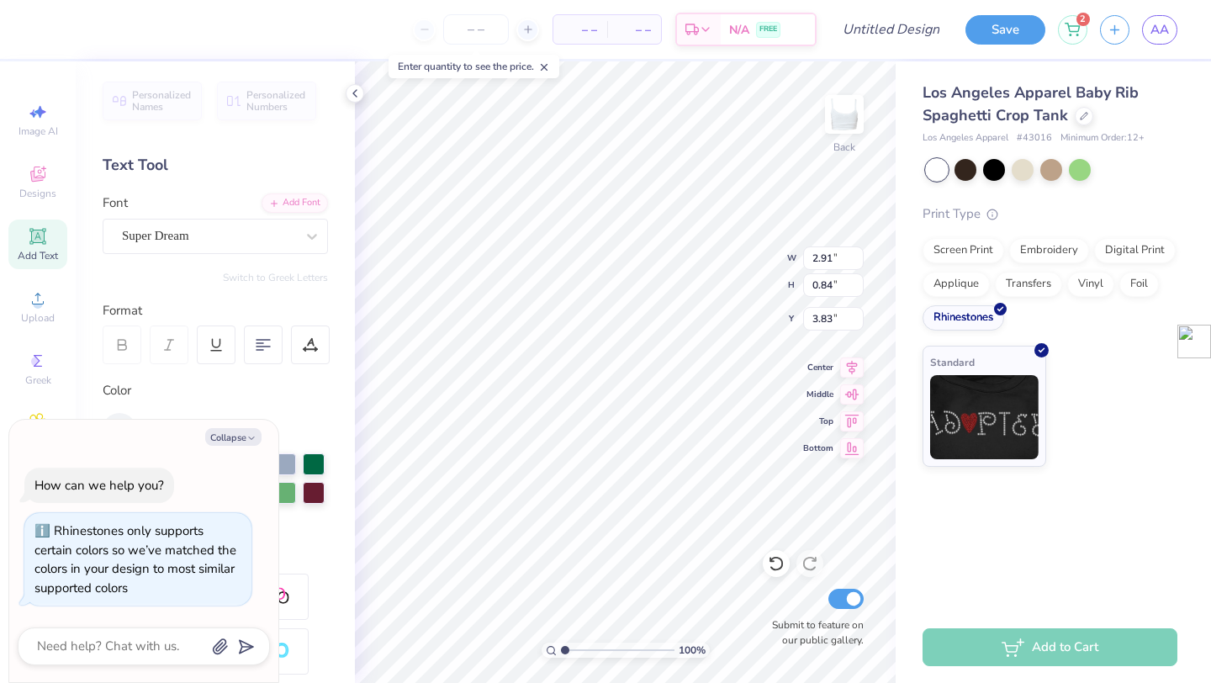
type textarea "KAP"
type textarea "x"
type textarea "[PERSON_NAME]"
type textarea "x"
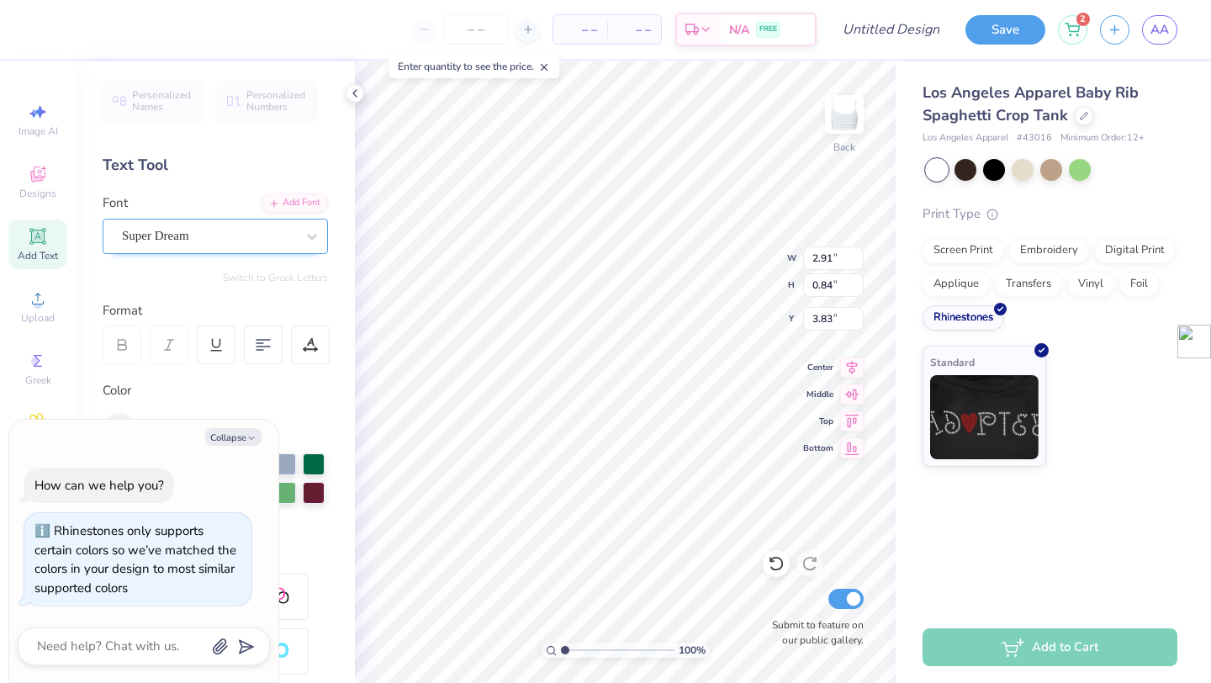
type textarea "KAPPA"
click at [280, 229] on div "Super Dream" at bounding box center [208, 236] width 177 height 26
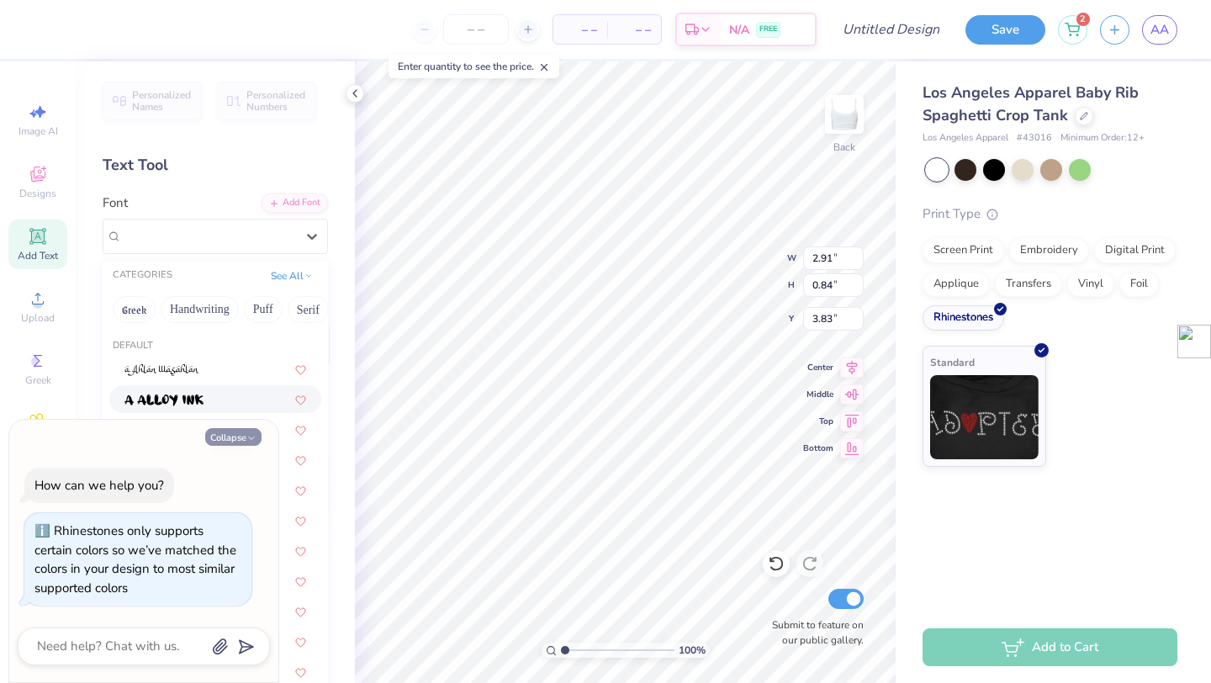
click at [245, 440] on button "Collapse" at bounding box center [233, 437] width 56 height 18
type textarea "x"
type input "3.44"
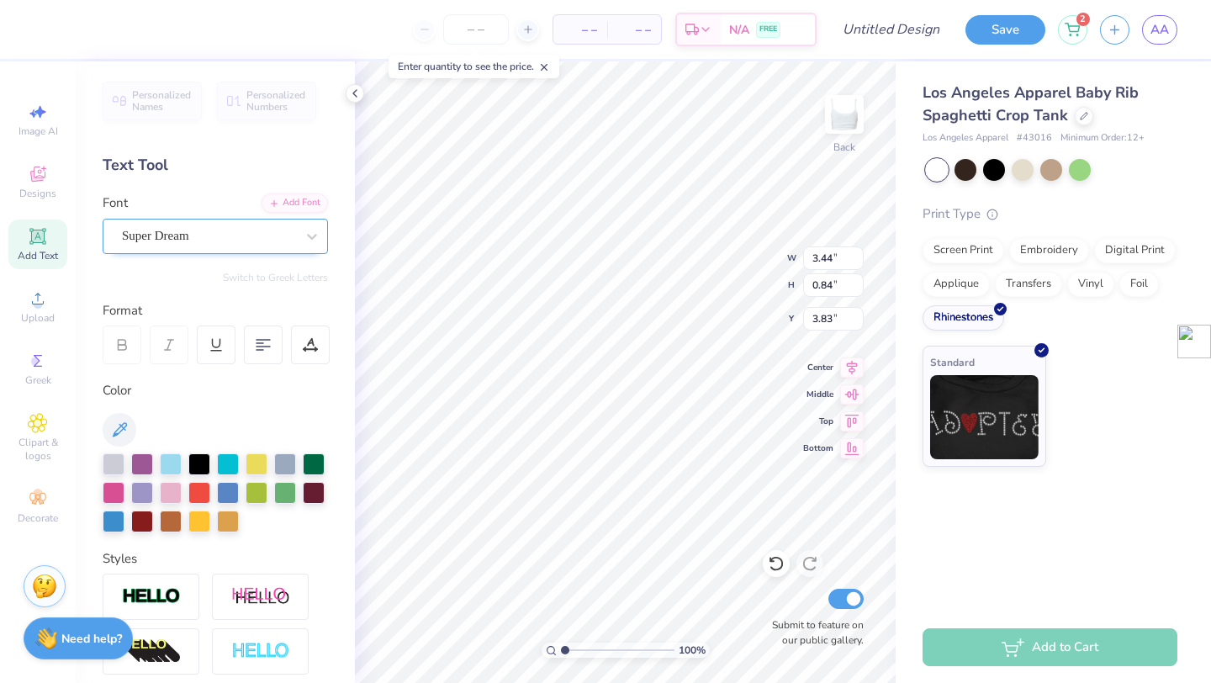
click at [251, 241] on div "Super Dream" at bounding box center [208, 236] width 177 height 26
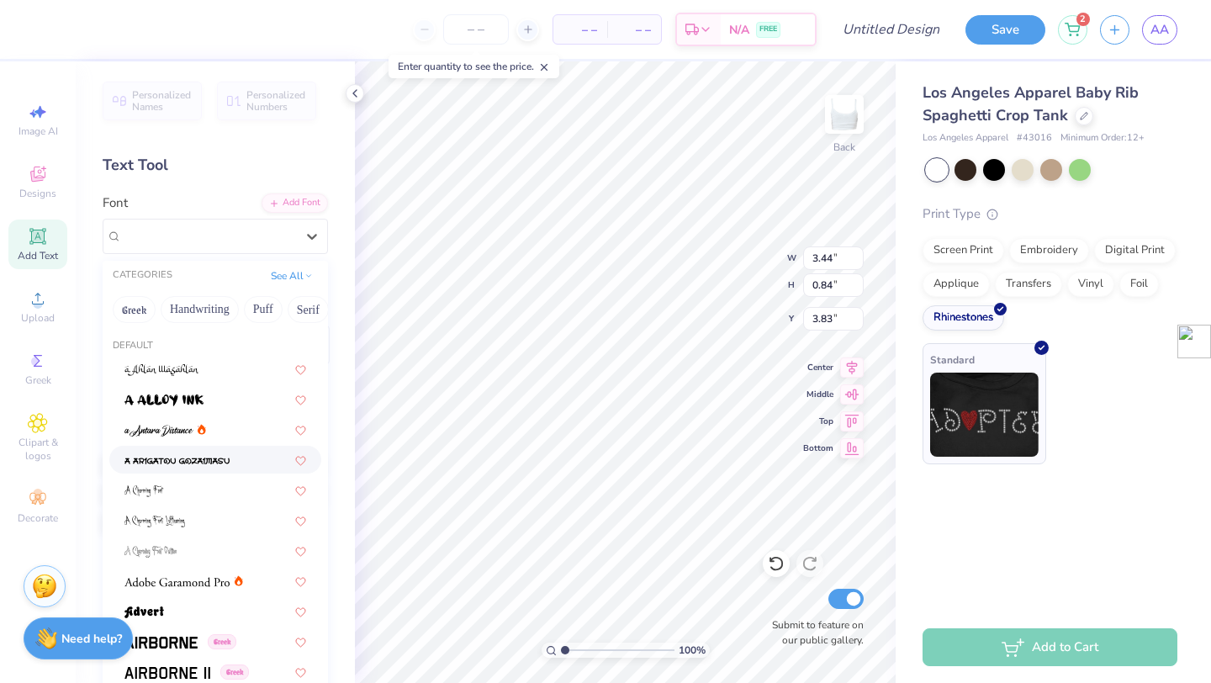
click at [999, 414] on img at bounding box center [984, 415] width 109 height 84
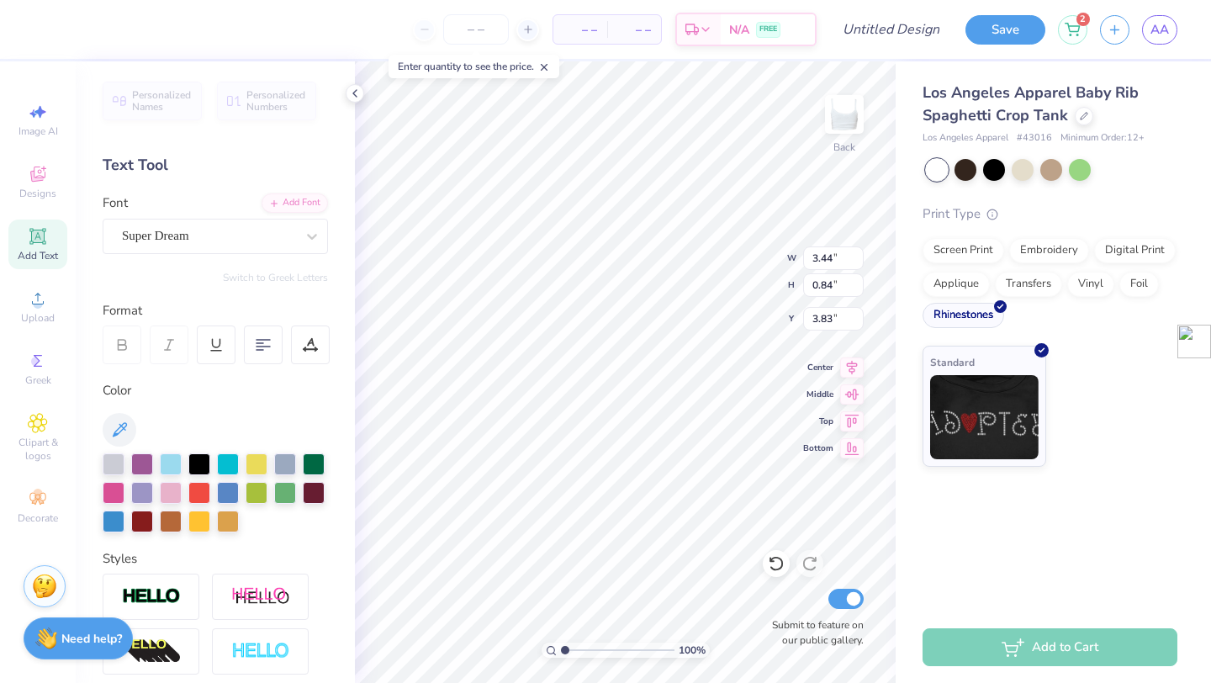
click at [987, 323] on div "Rhinestones" at bounding box center [964, 315] width 82 height 25
click at [1137, 280] on div "Foil" at bounding box center [1140, 281] width 40 height 25
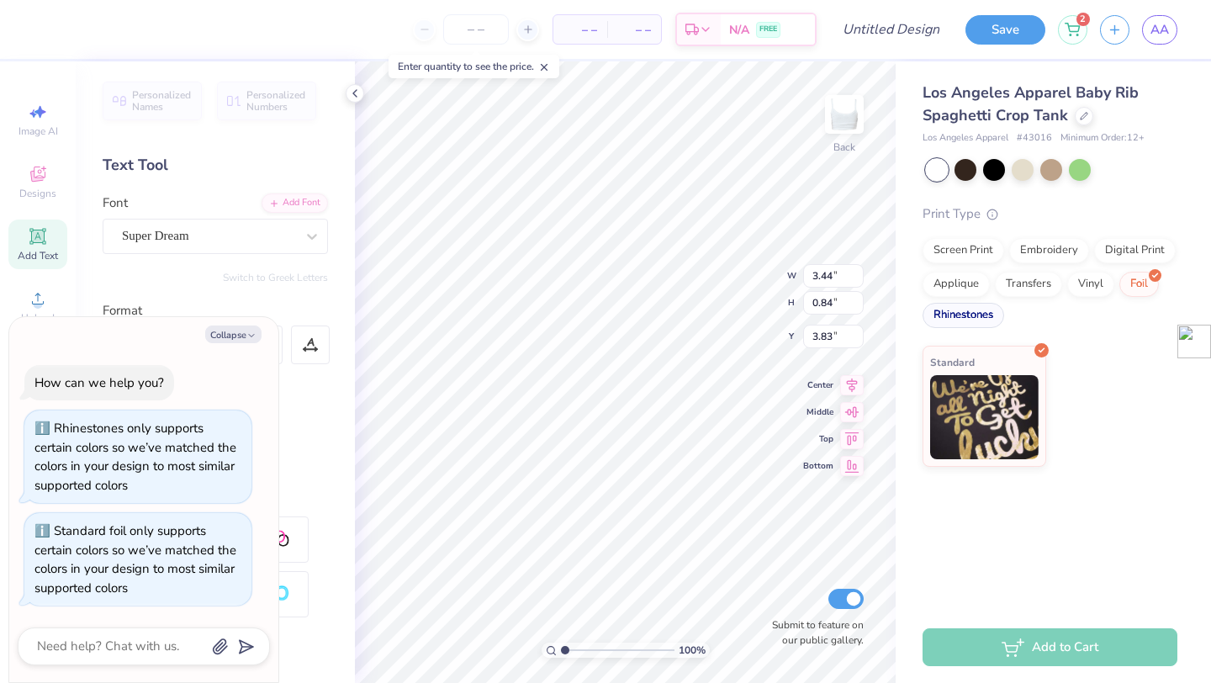
click at [973, 309] on div "Rhinestones" at bounding box center [964, 315] width 82 height 25
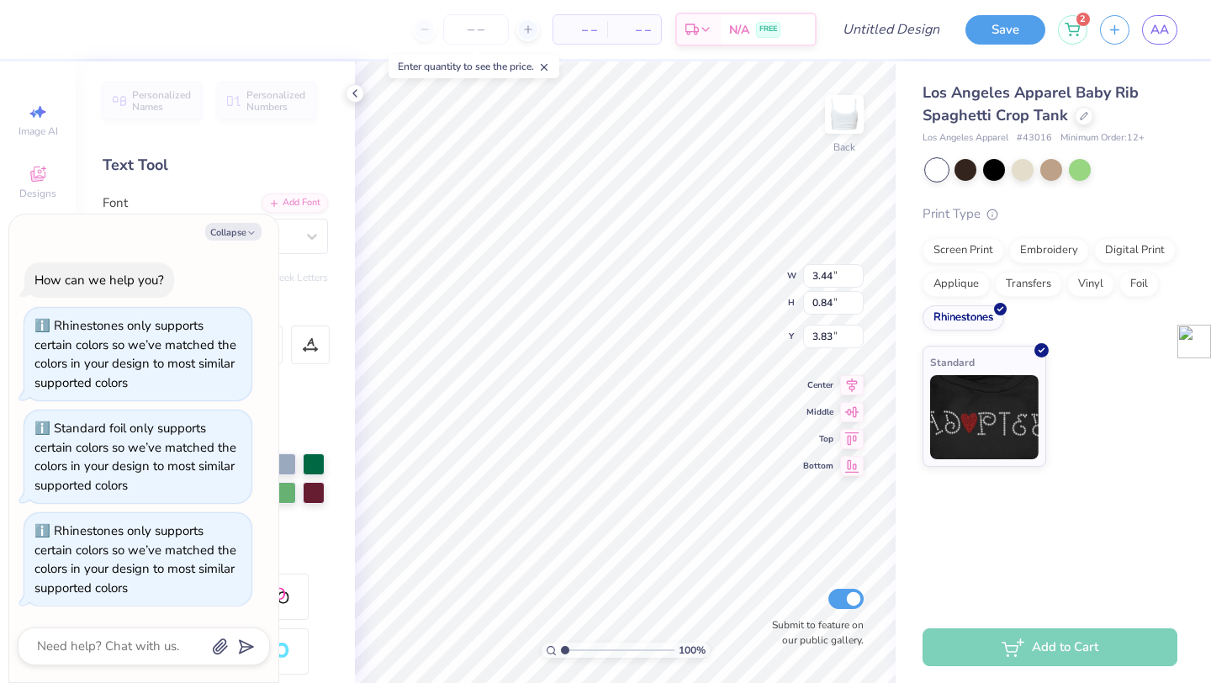
click at [238, 220] on div "Collapse How can we help you? Rhinestones only supports certain colors so we’ve…" at bounding box center [143, 448] width 269 height 468
click at [241, 227] on button "Collapse" at bounding box center [233, 232] width 56 height 18
type textarea "x"
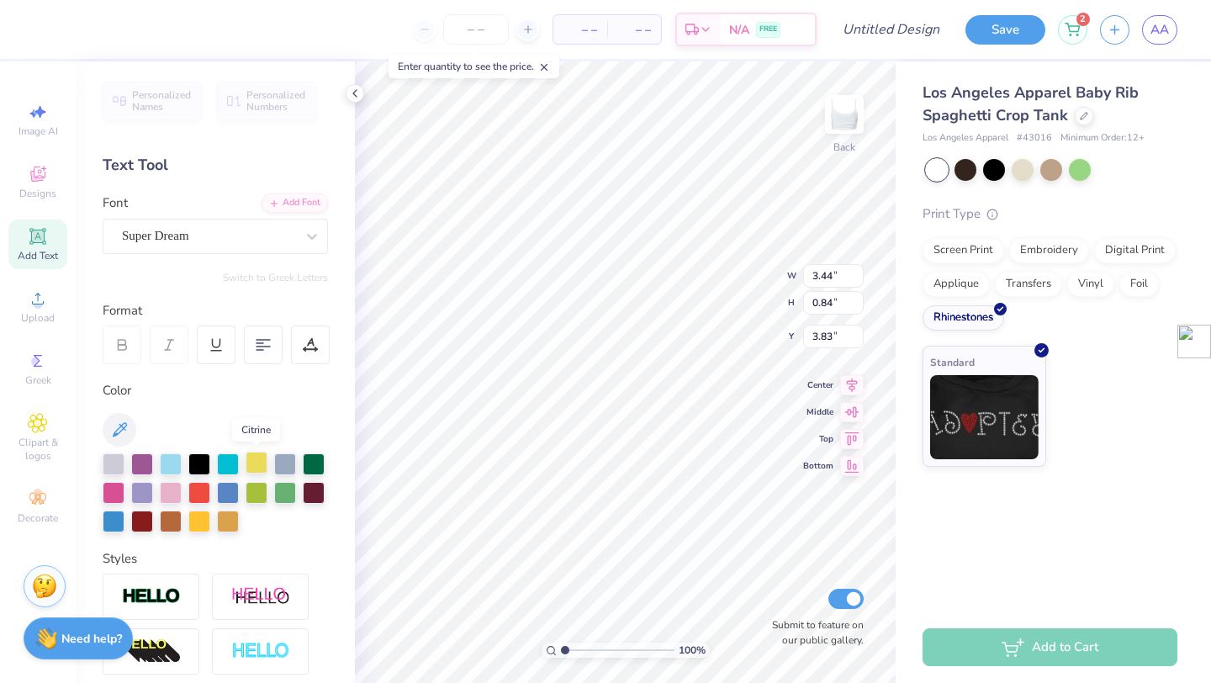
click at [257, 463] on div at bounding box center [257, 463] width 22 height 22
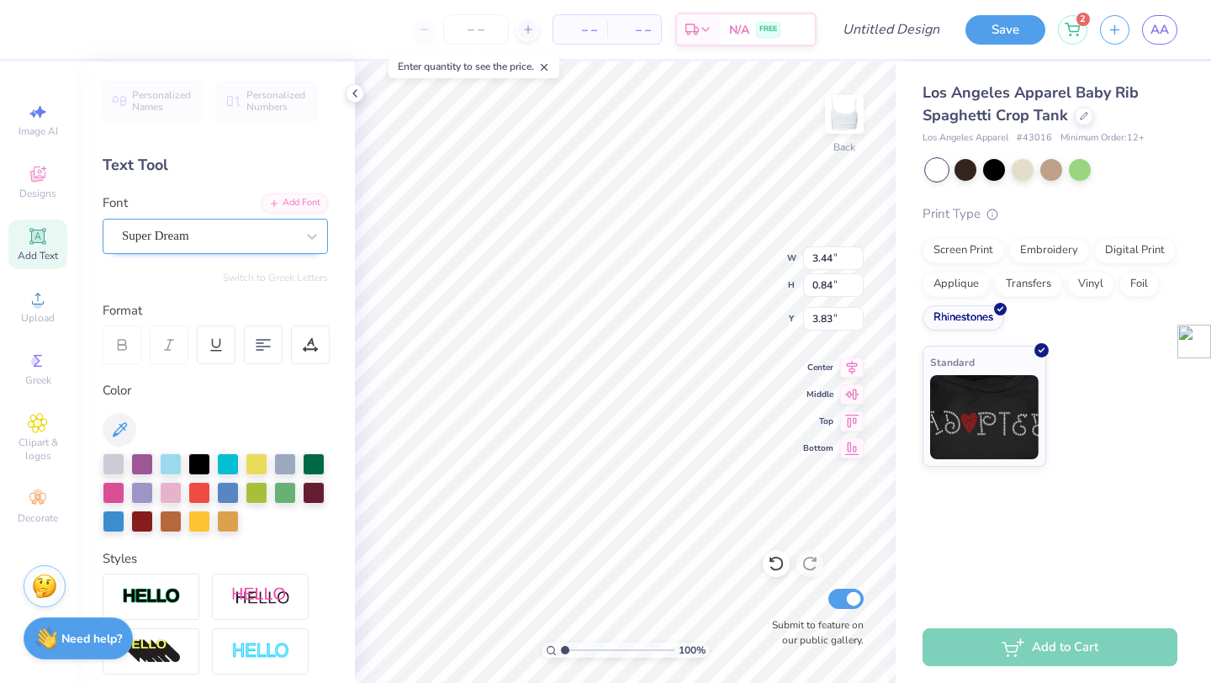
click at [217, 240] on div "Super Dream" at bounding box center [208, 236] width 177 height 26
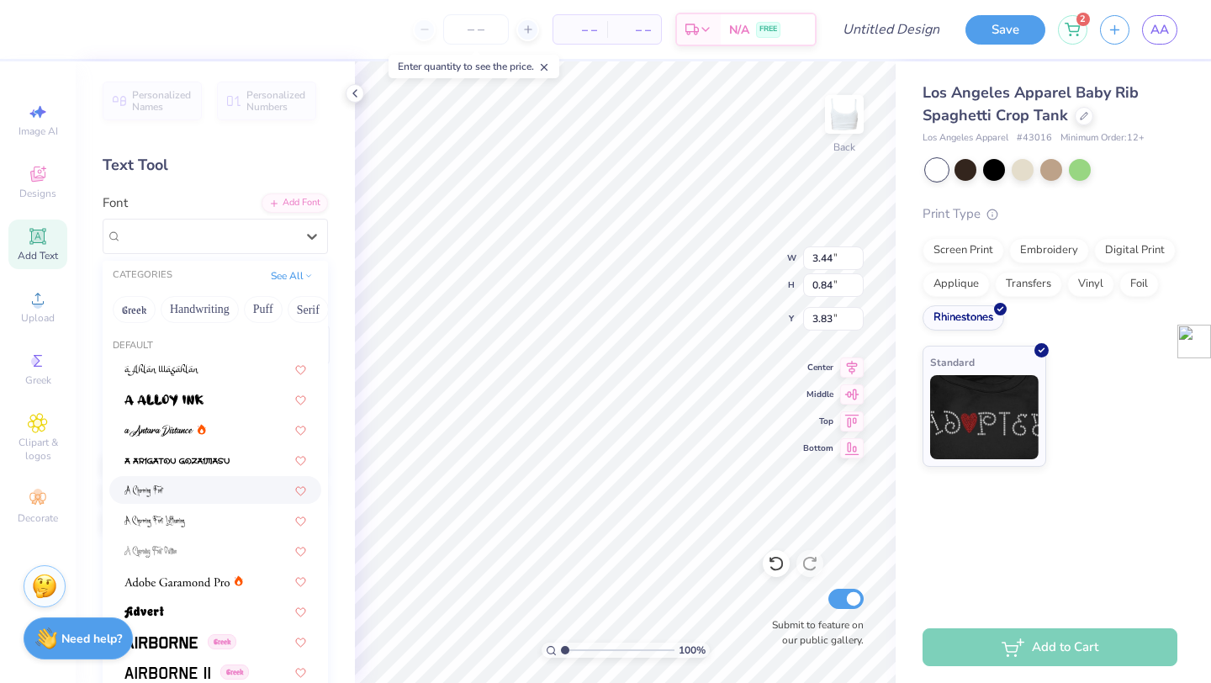
scroll to position [144, 0]
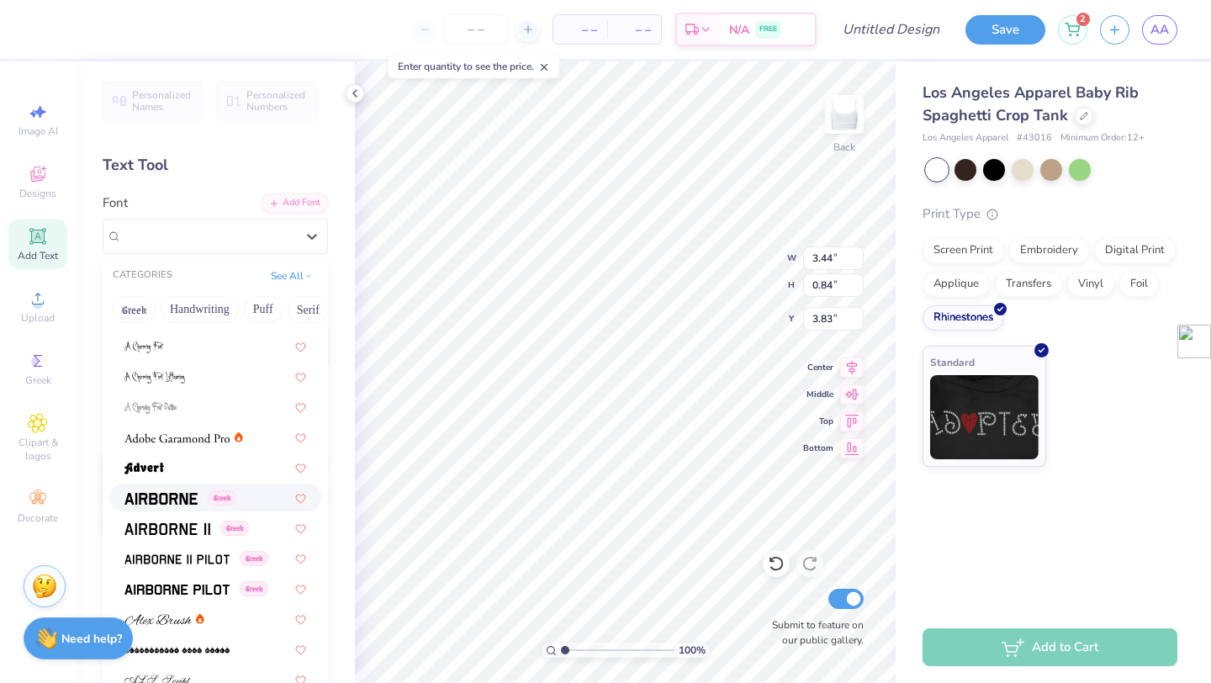
click at [172, 500] on img at bounding box center [160, 499] width 73 height 12
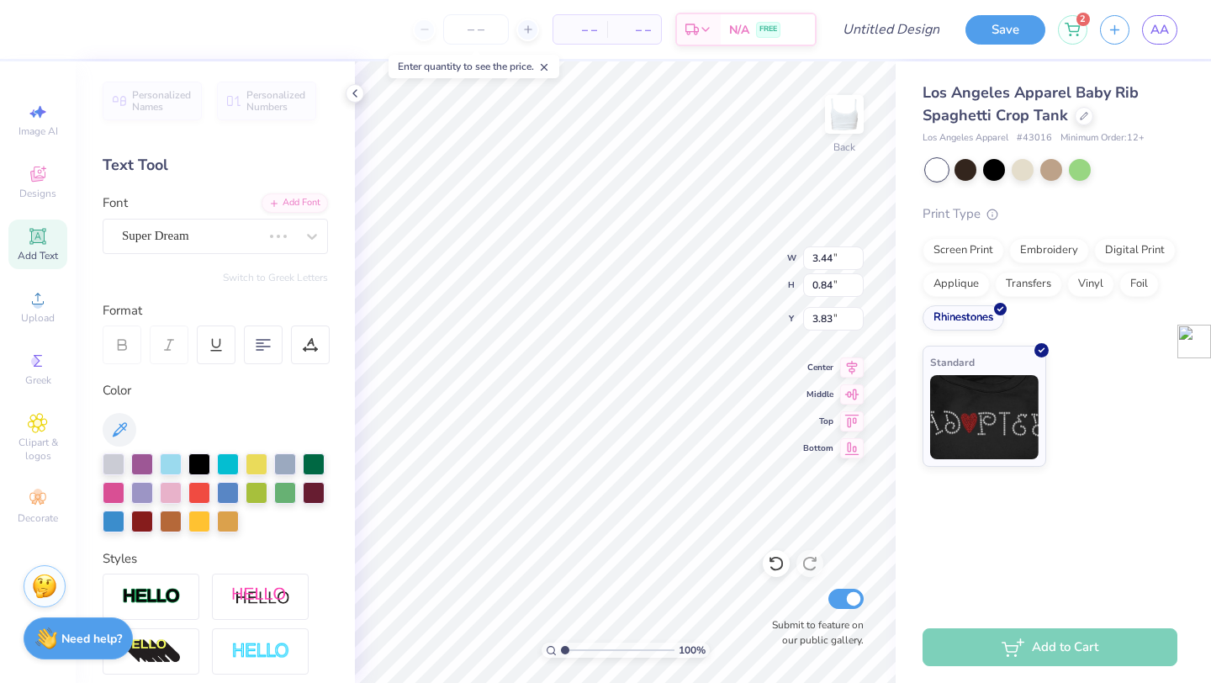
type input "3.61"
type input "0.88"
type input "3.81"
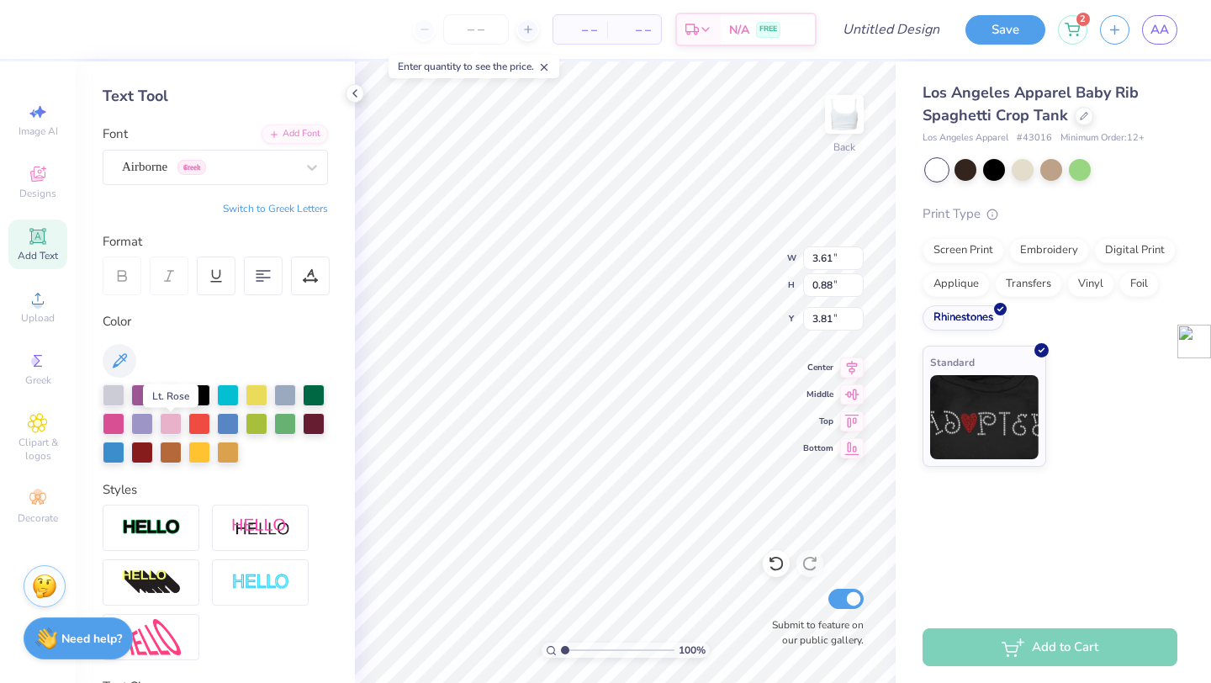
scroll to position [70, 0]
click at [230, 174] on div "Airborne Greek" at bounding box center [208, 166] width 177 height 26
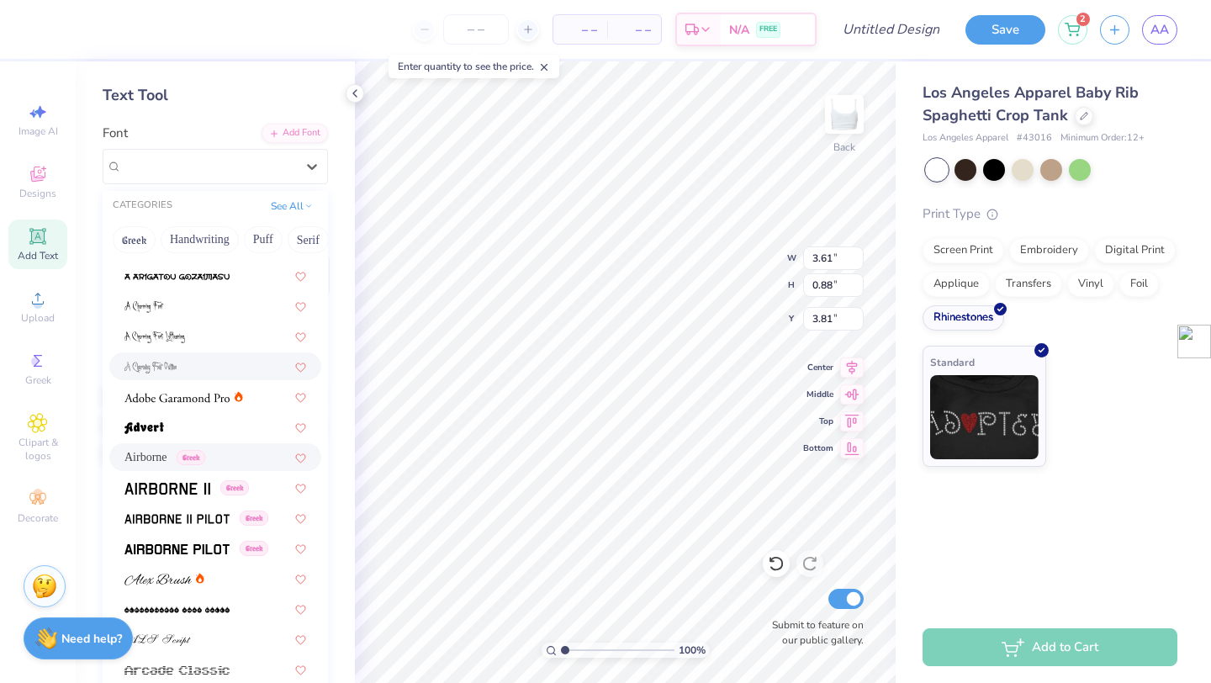
scroll to position [152, 0]
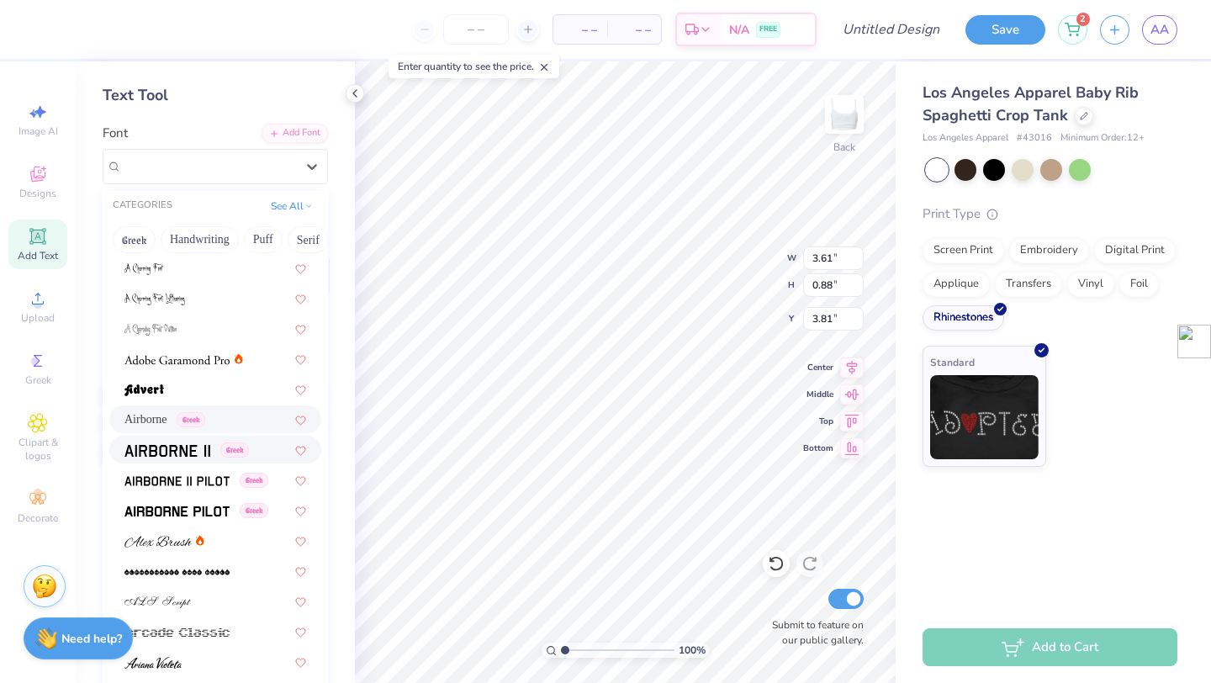
click at [185, 457] on span at bounding box center [167, 450] width 86 height 18
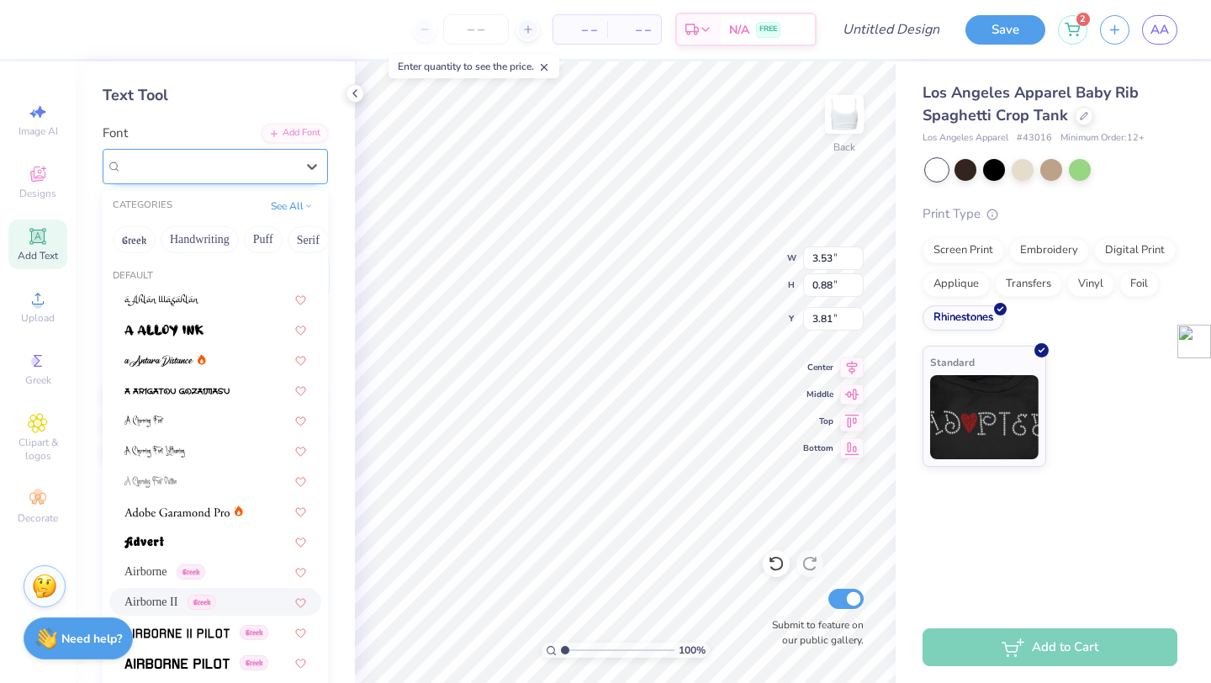
click at [277, 177] on div "Airborne II Greek" at bounding box center [208, 166] width 177 height 26
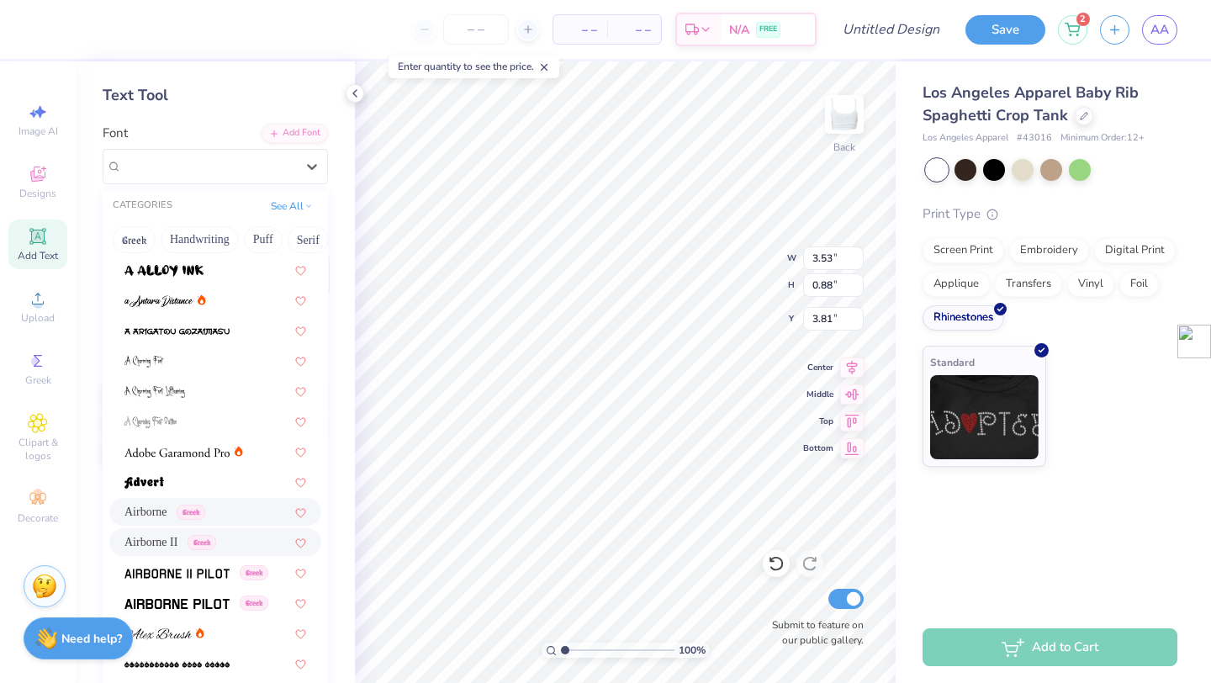
click at [159, 516] on span "Airborne" at bounding box center [145, 512] width 43 height 18
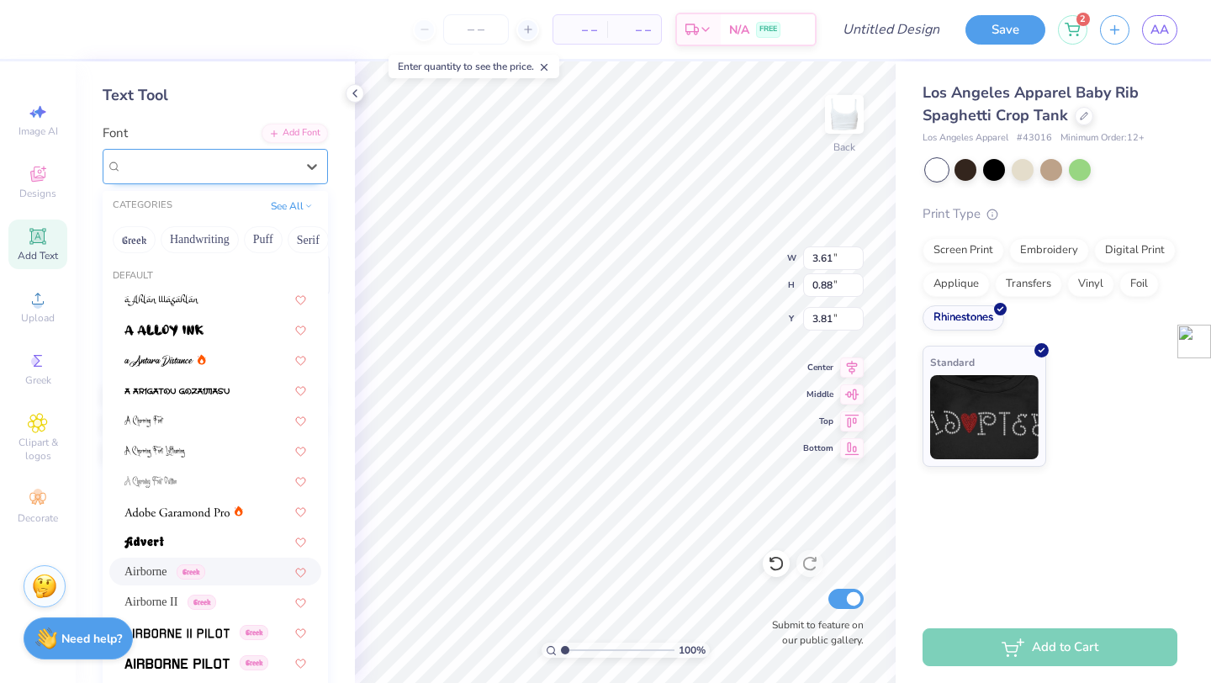
click at [248, 173] on div "Airborne Greek" at bounding box center [208, 166] width 177 height 26
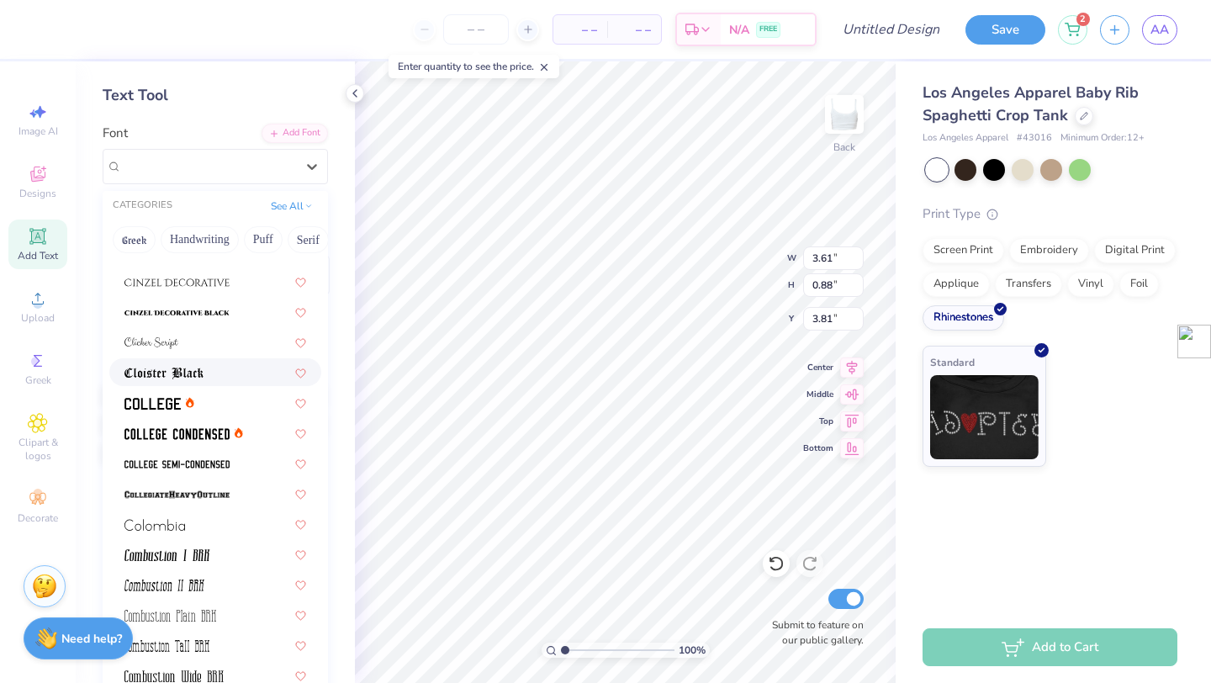
scroll to position [2076, 0]
click at [160, 410] on span at bounding box center [152, 403] width 56 height 18
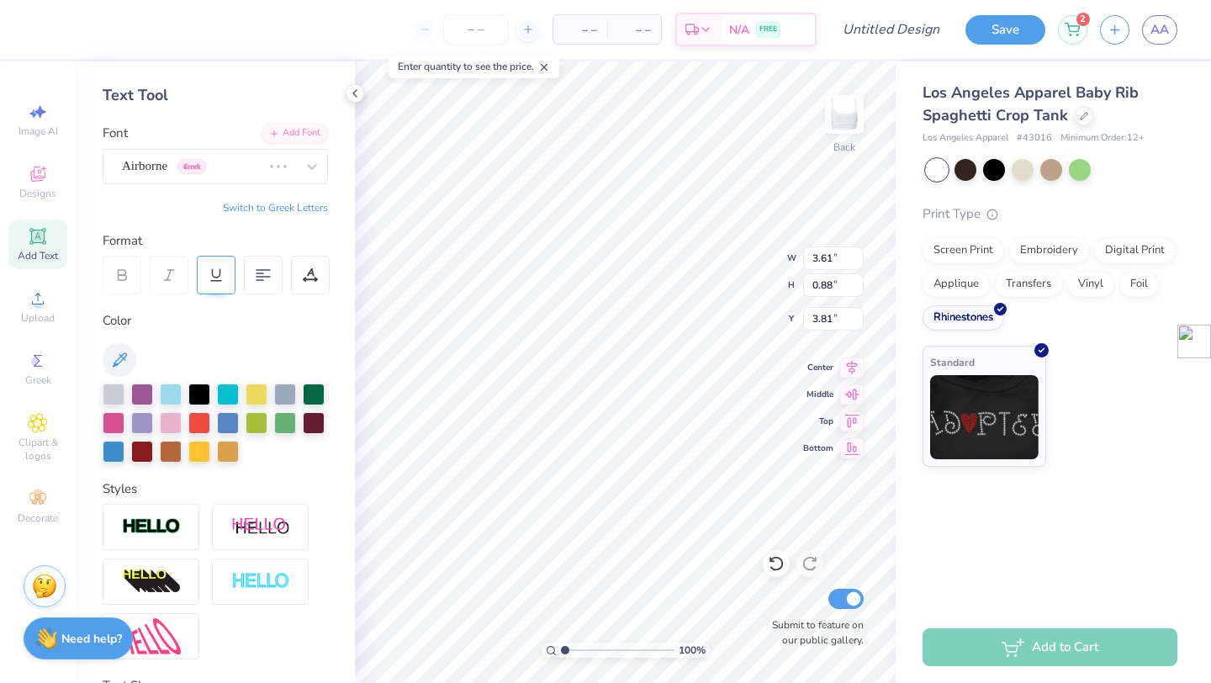
type input "3.34"
type input "0.82"
type input "3.84"
click at [246, 179] on div "College" at bounding box center [215, 166] width 225 height 35
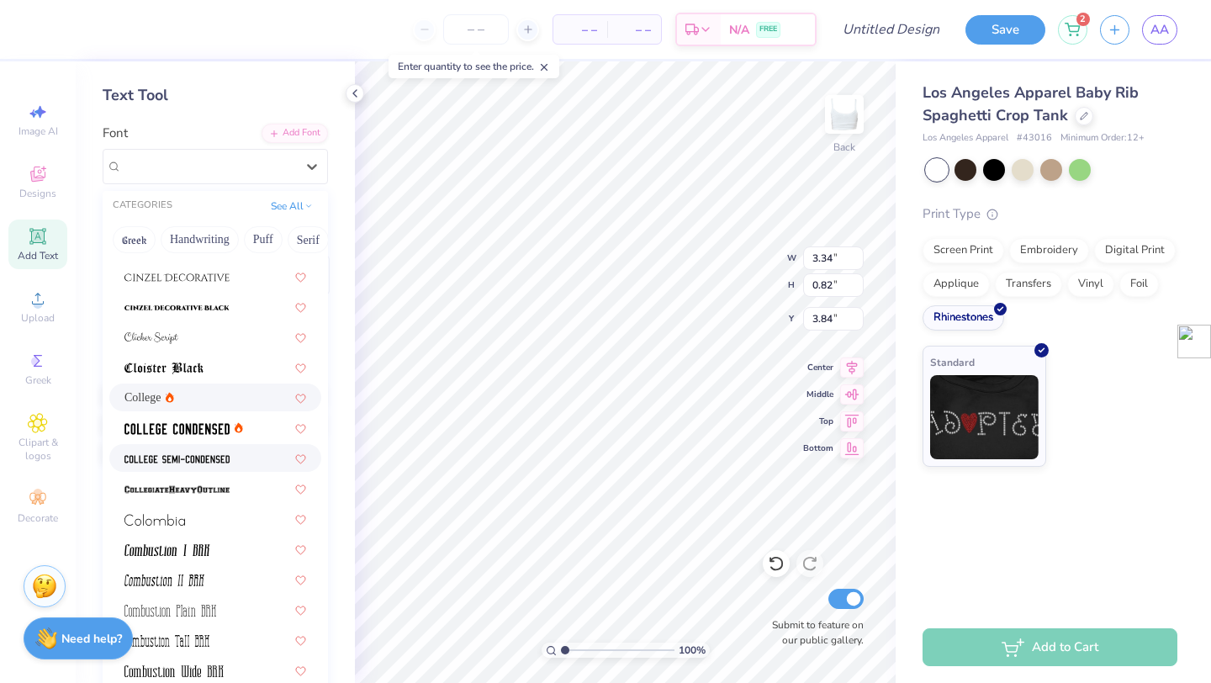
scroll to position [2081, 0]
click at [200, 429] on img at bounding box center [176, 430] width 105 height 12
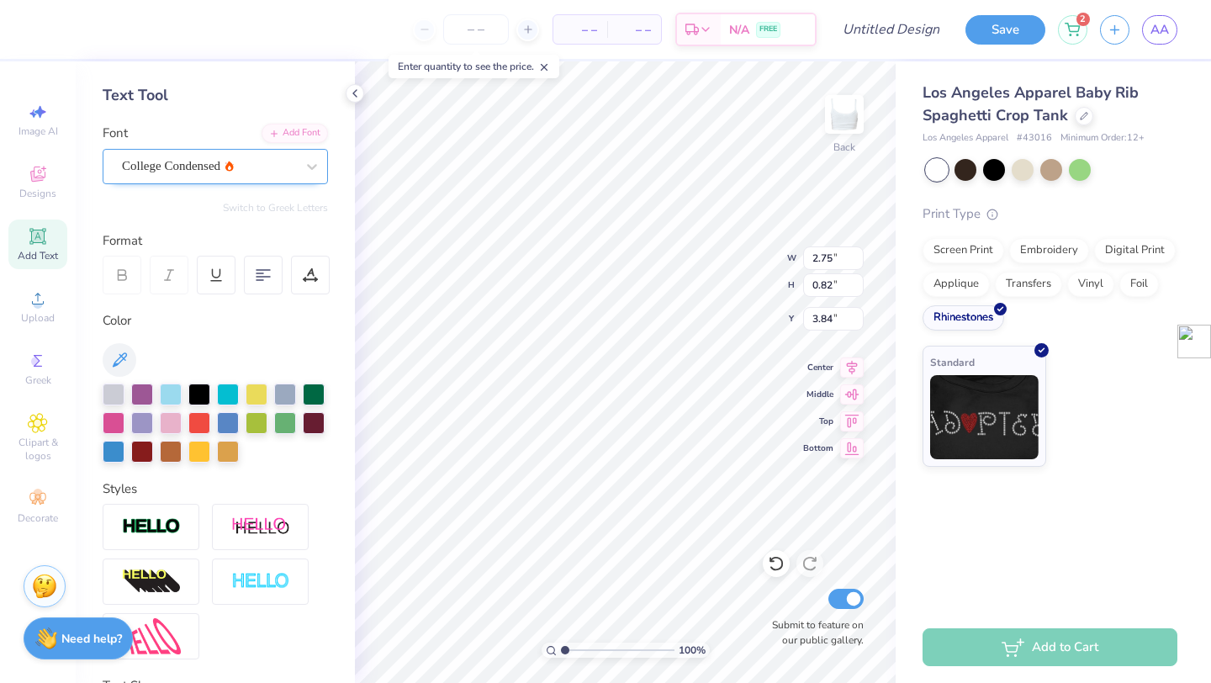
click at [227, 175] on div "College Condensed" at bounding box center [208, 166] width 177 height 26
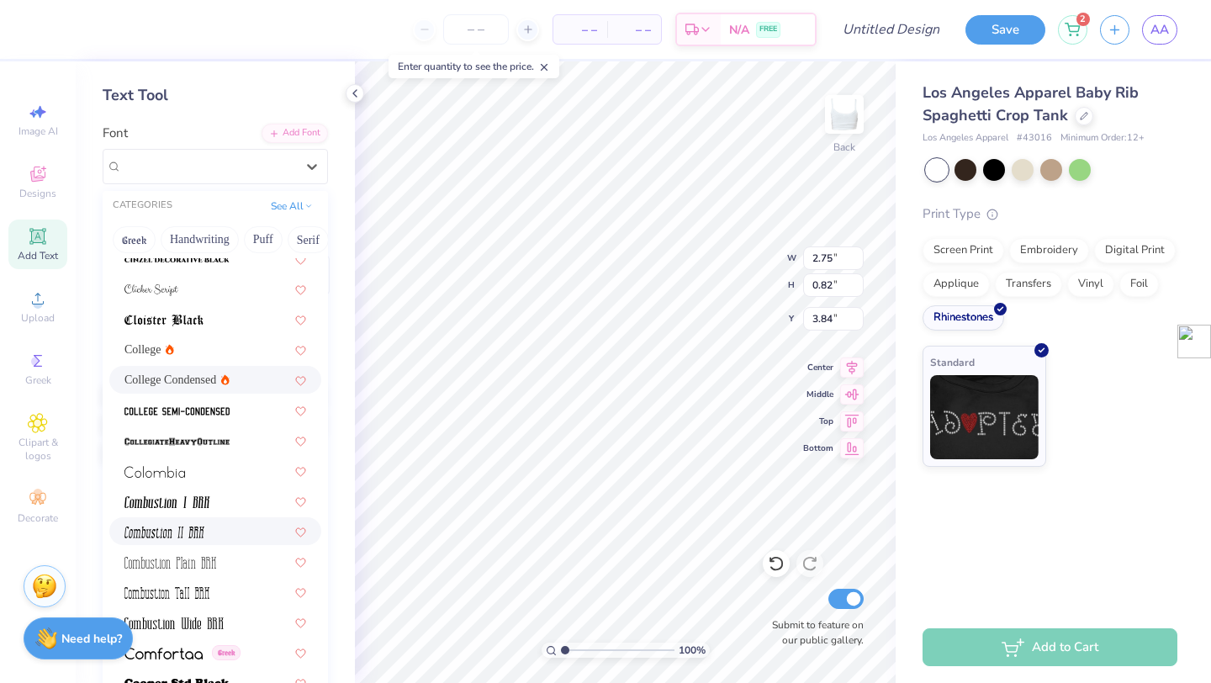
scroll to position [2126, 0]
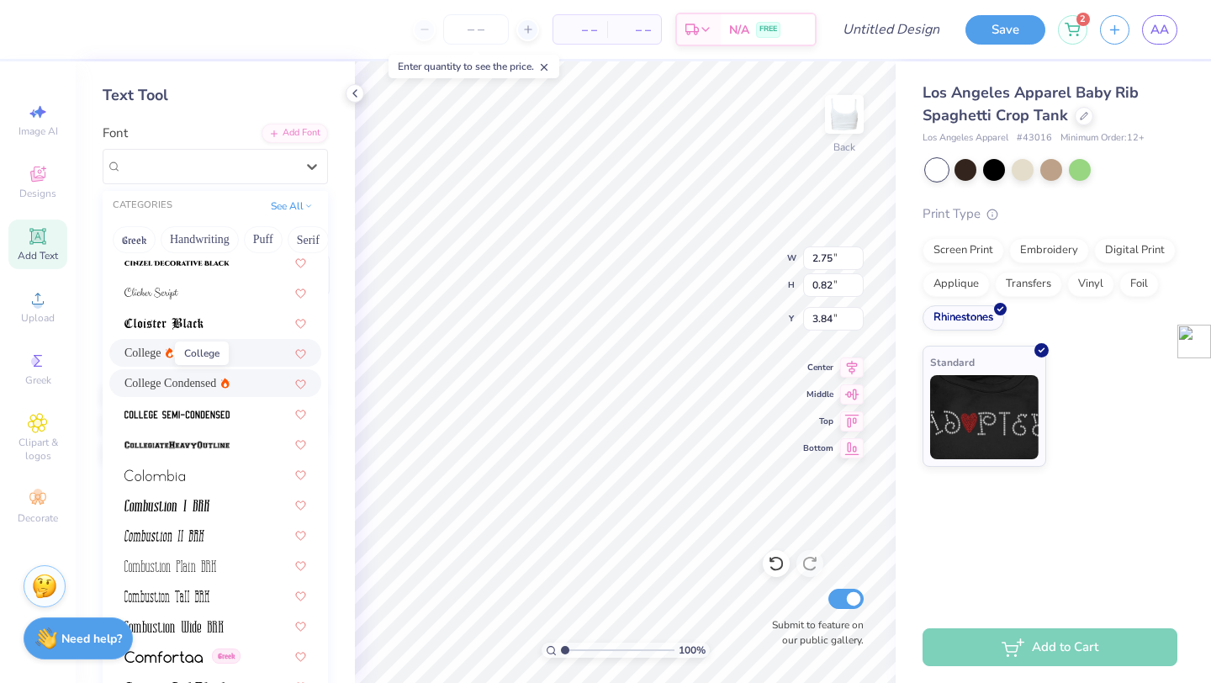
click at [156, 347] on span "College" at bounding box center [142, 353] width 37 height 18
type input "3.34"
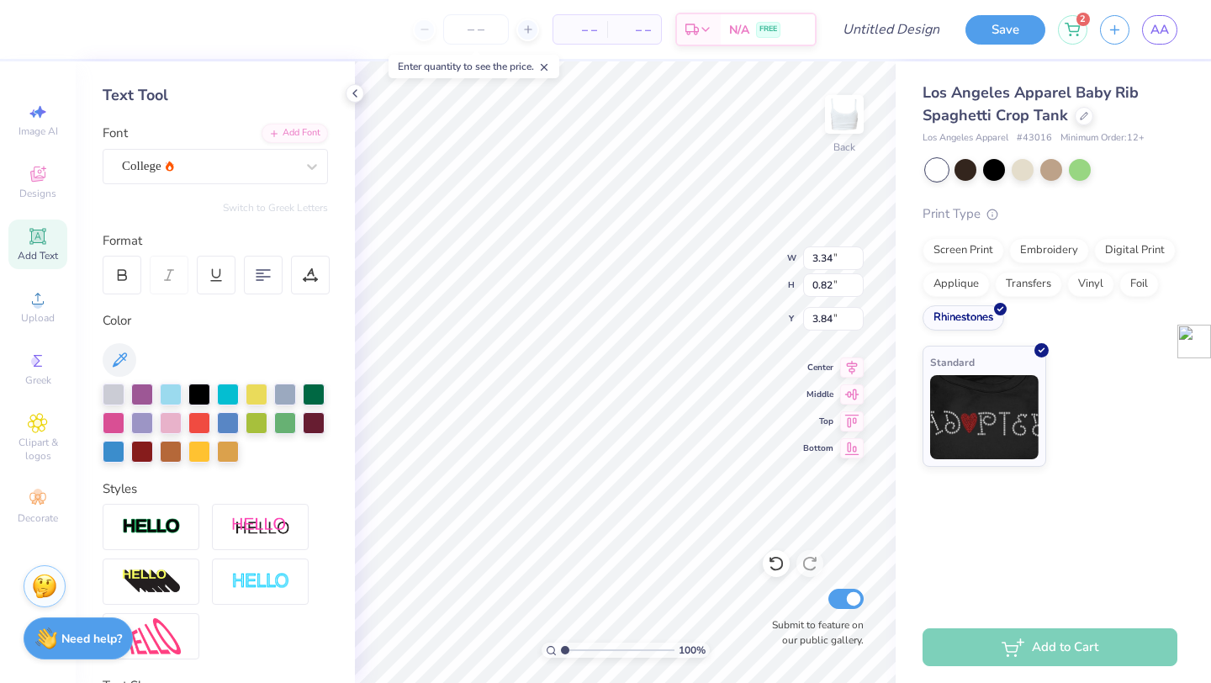
type input "3.00"
click at [362, 95] on div at bounding box center [355, 93] width 19 height 19
type input "5.49"
type input "1.35"
type input "8.08"
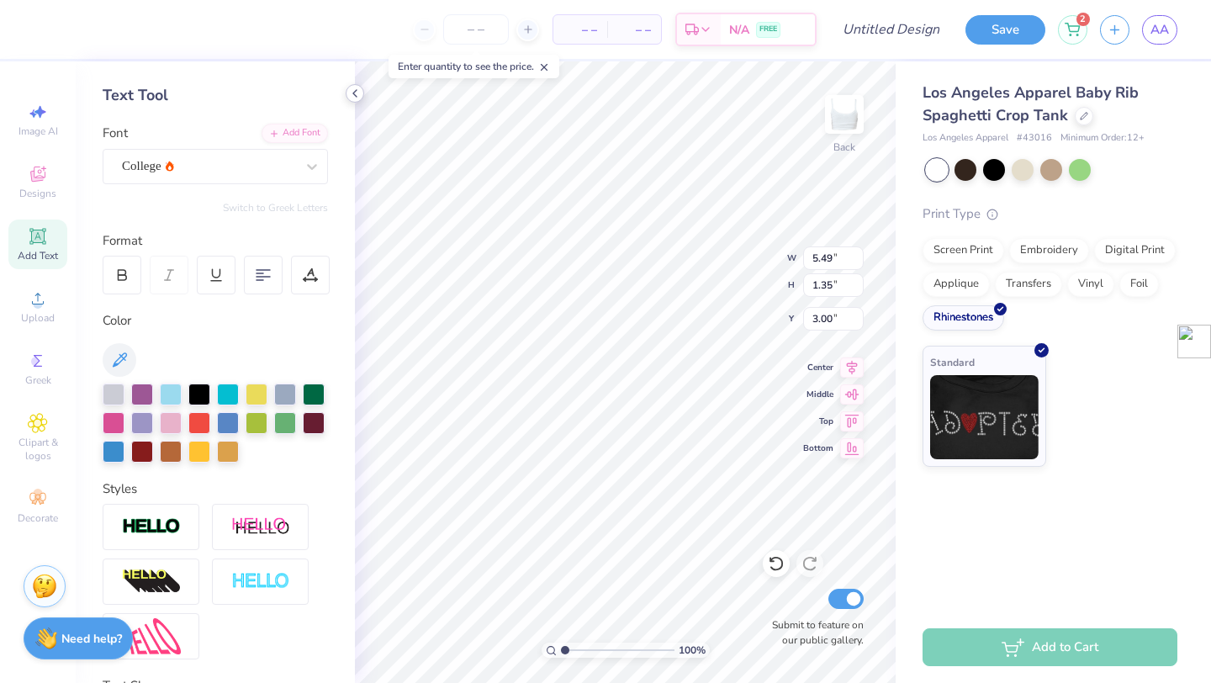
type input "1.99"
type input "2.00"
type input "9.14"
type input "2.25"
type input "1.63"
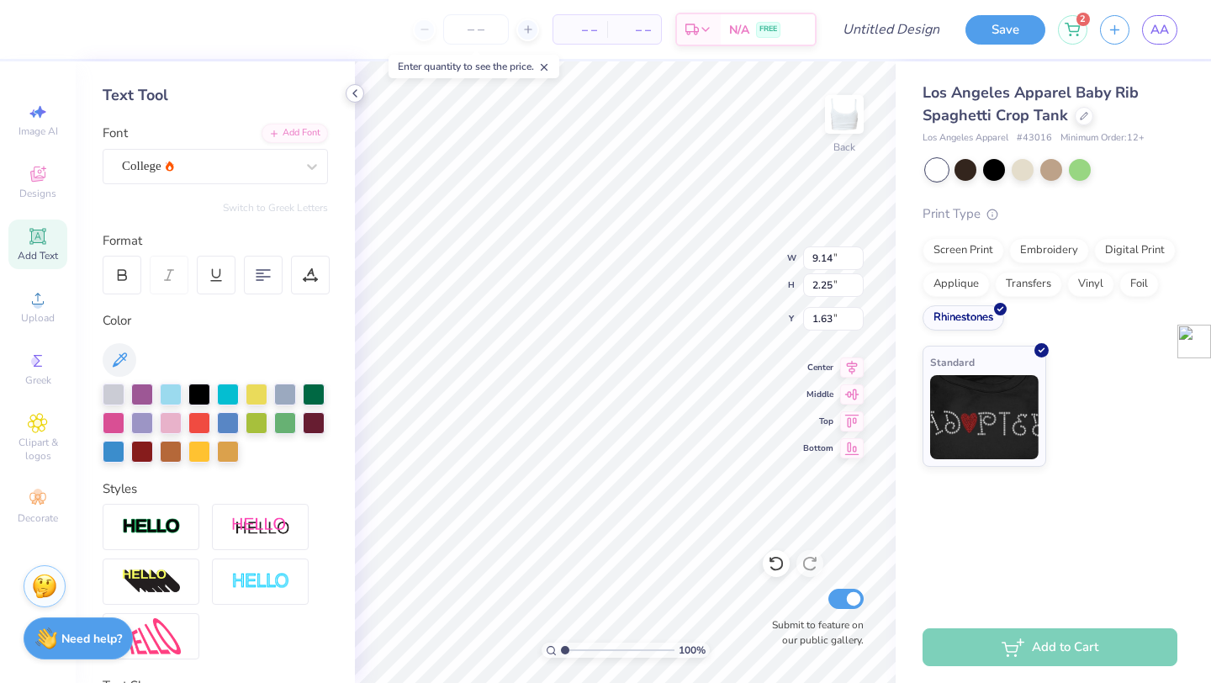
type input "9.48"
type input "2.34"
type input "2.02"
click at [49, 236] on div "Add Text" at bounding box center [37, 245] width 59 height 50
click at [45, 245] on icon at bounding box center [38, 236] width 20 height 20
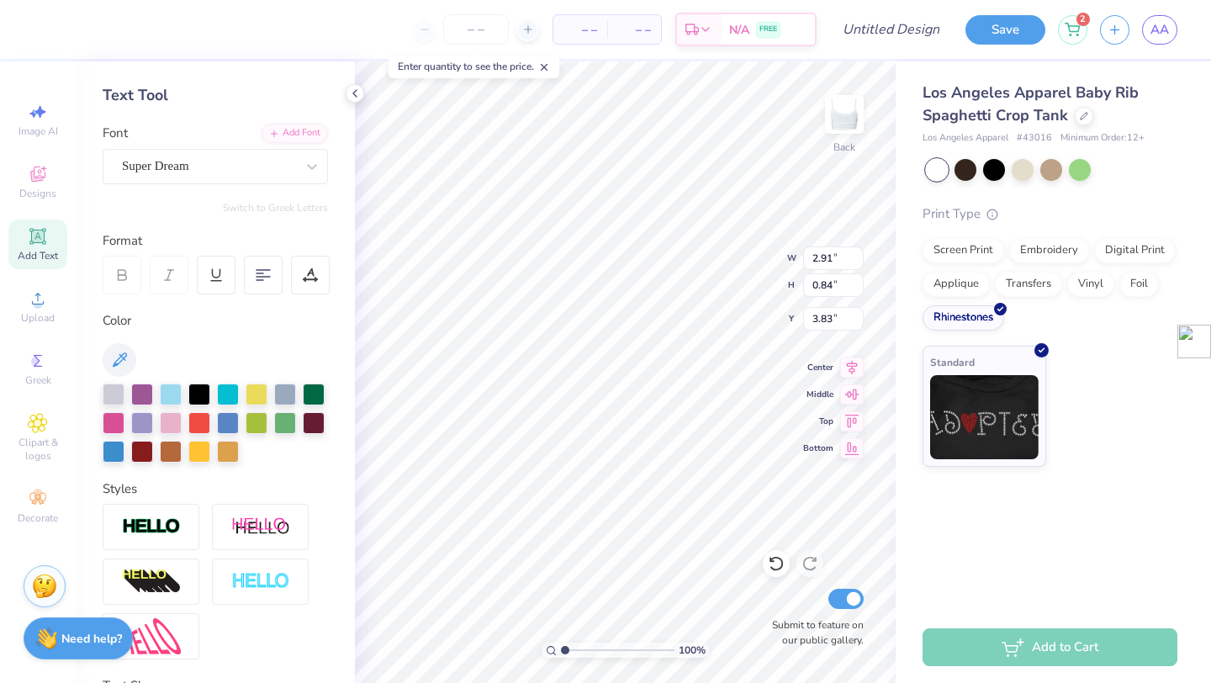
type input "3.94"
type textarea "LA"
click at [247, 172] on div "Super Dream" at bounding box center [208, 166] width 177 height 26
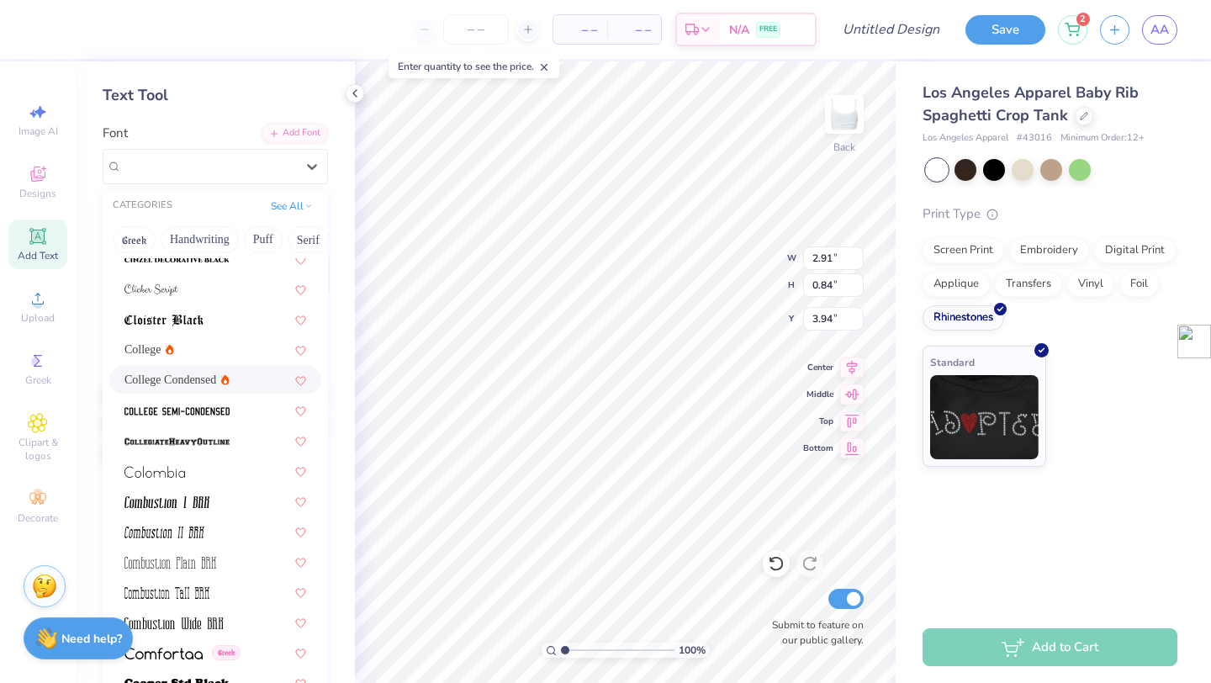
scroll to position [2207, 0]
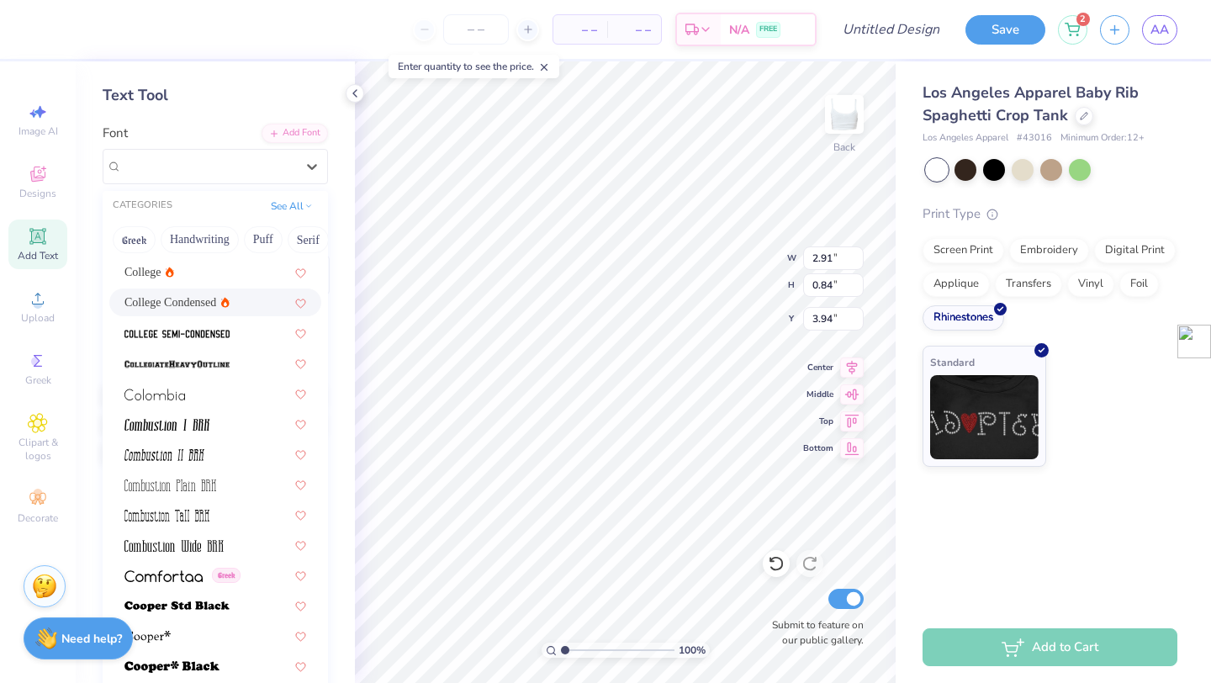
click at [176, 306] on span "College Condensed" at bounding box center [170, 303] width 92 height 18
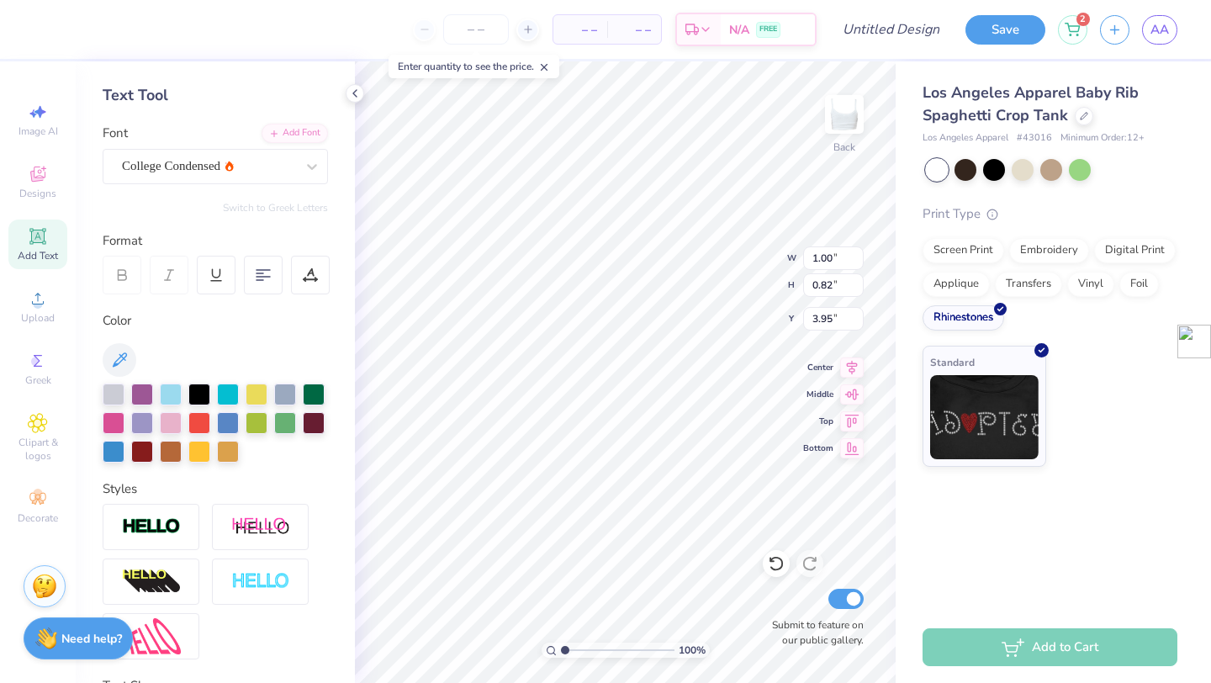
type input "4.52"
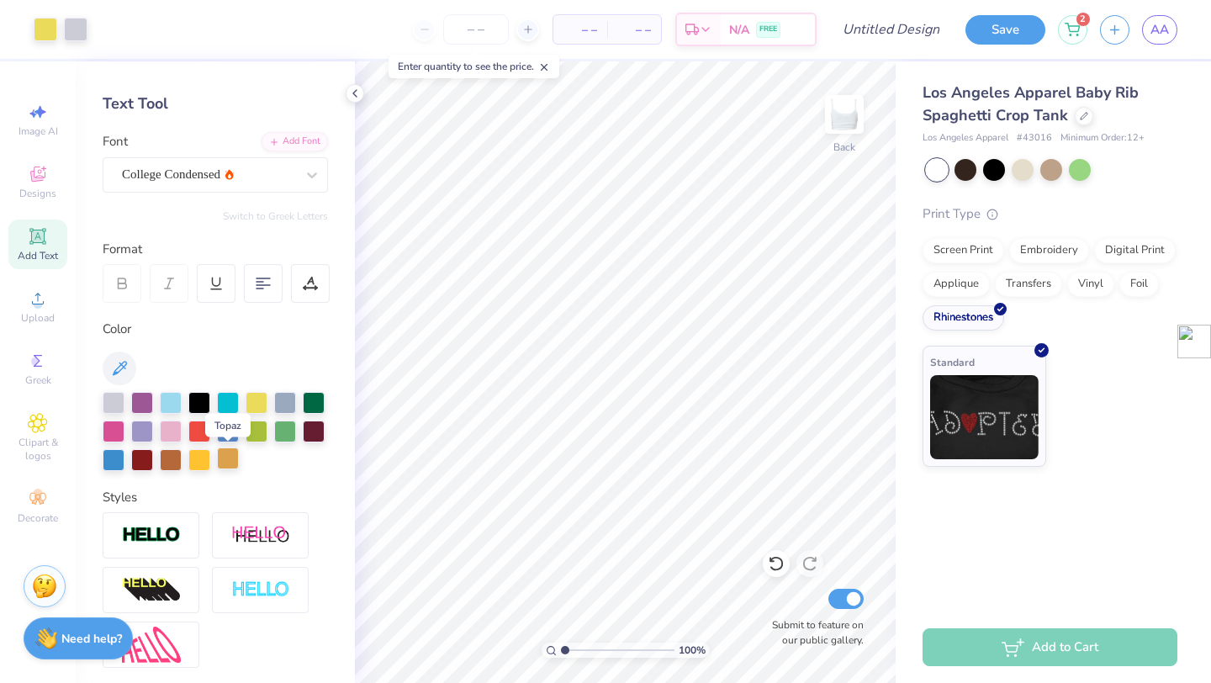
scroll to position [64, 0]
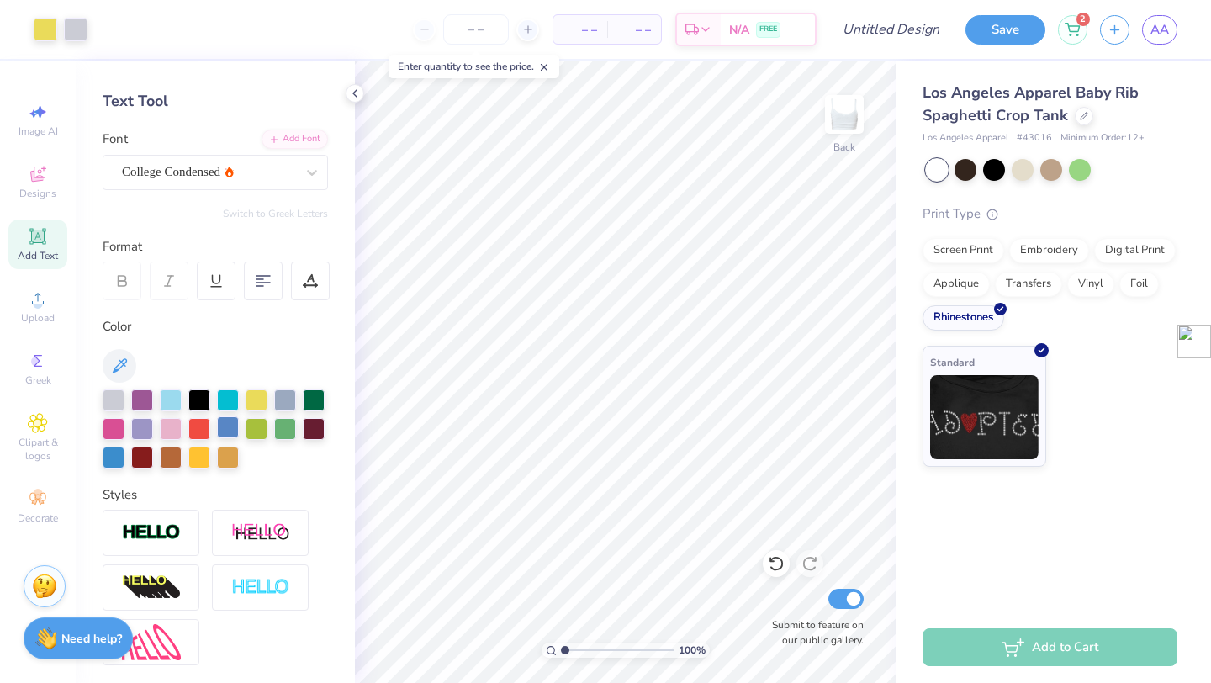
click at [232, 431] on div at bounding box center [228, 427] width 22 height 22
click at [351, 92] on icon at bounding box center [354, 93] width 13 height 13
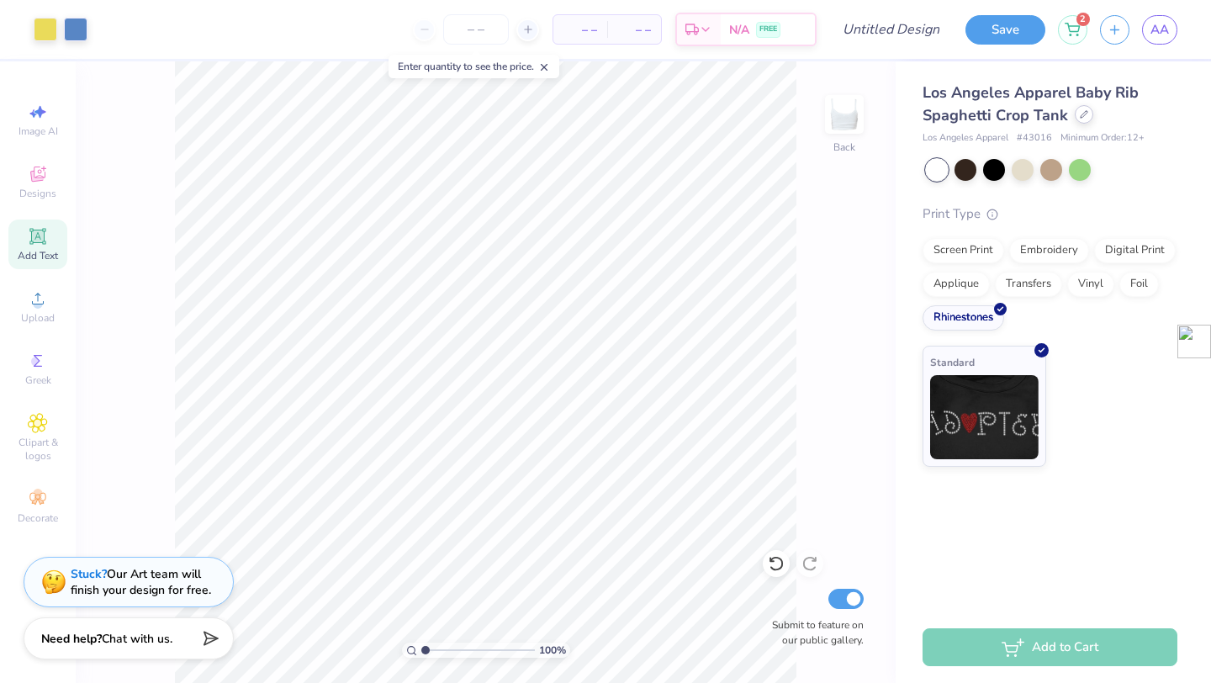
click at [1080, 118] on icon at bounding box center [1084, 114] width 8 height 8
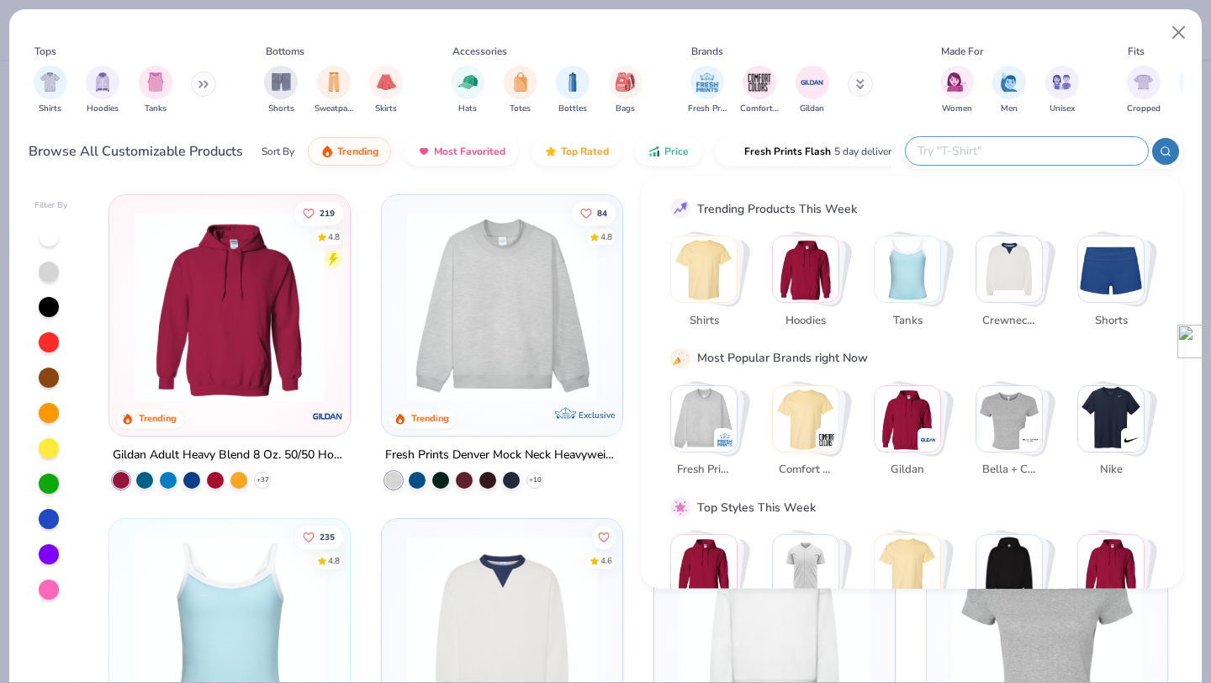
click at [1020, 147] on input "text" at bounding box center [1026, 150] width 220 height 19
type input "bra"
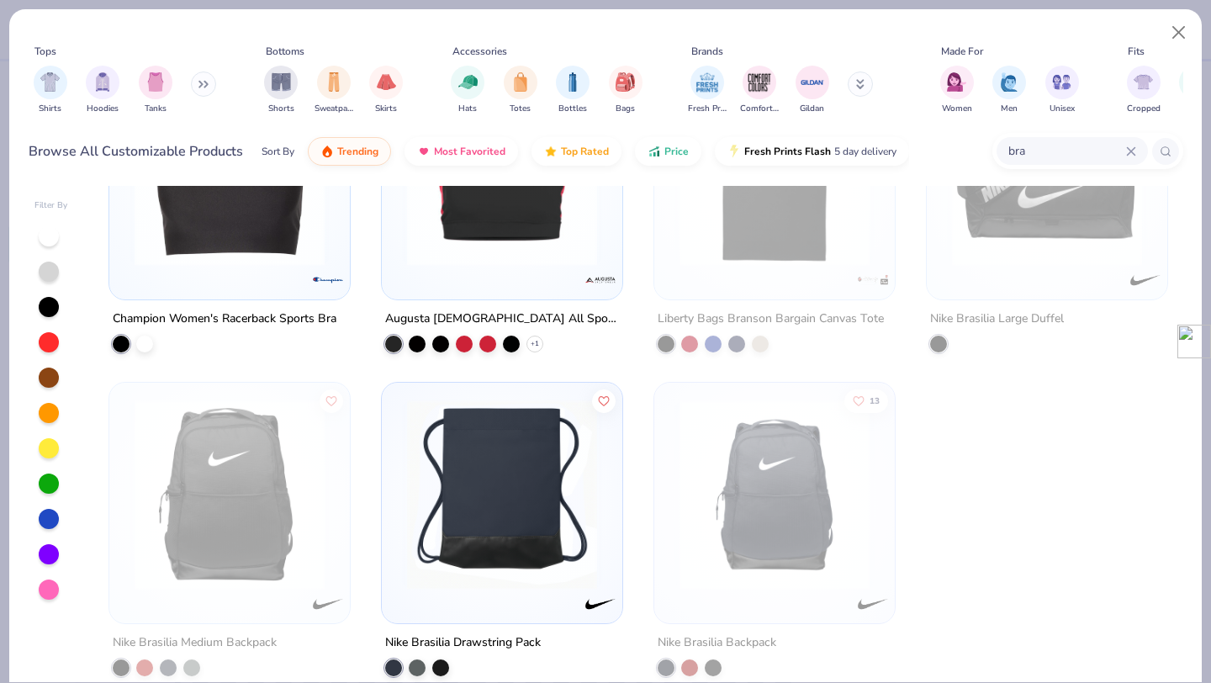
scroll to position [87, 0]
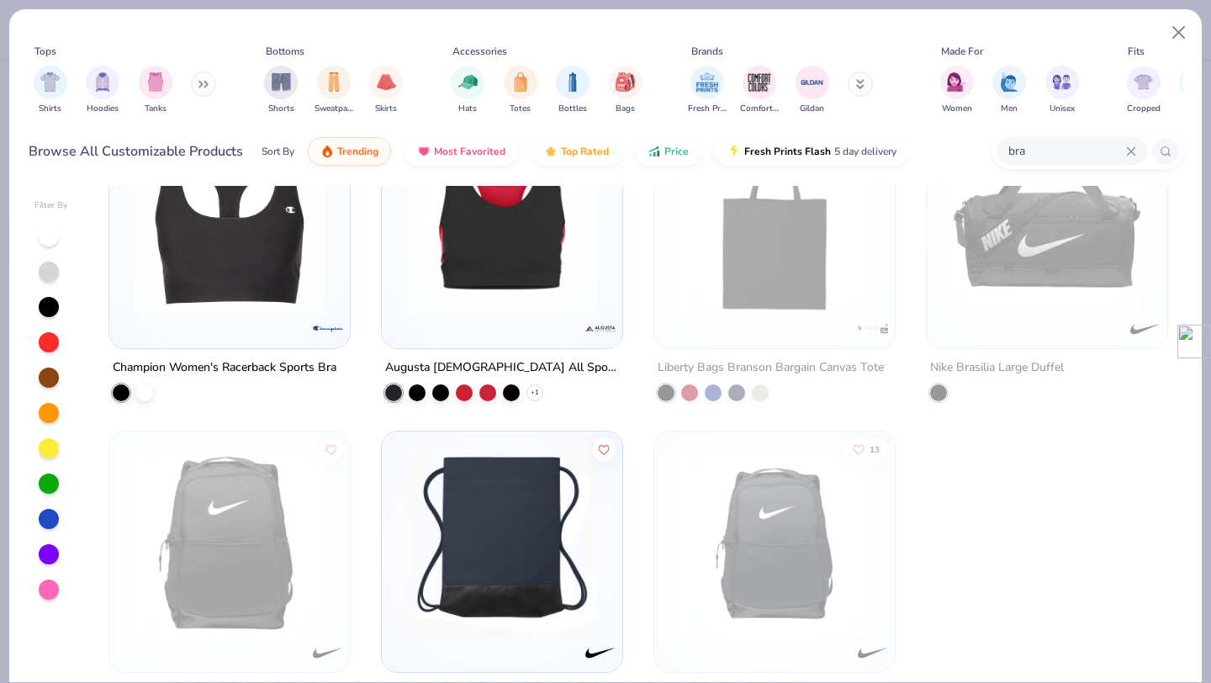
click at [1126, 153] on icon at bounding box center [1131, 151] width 10 height 10
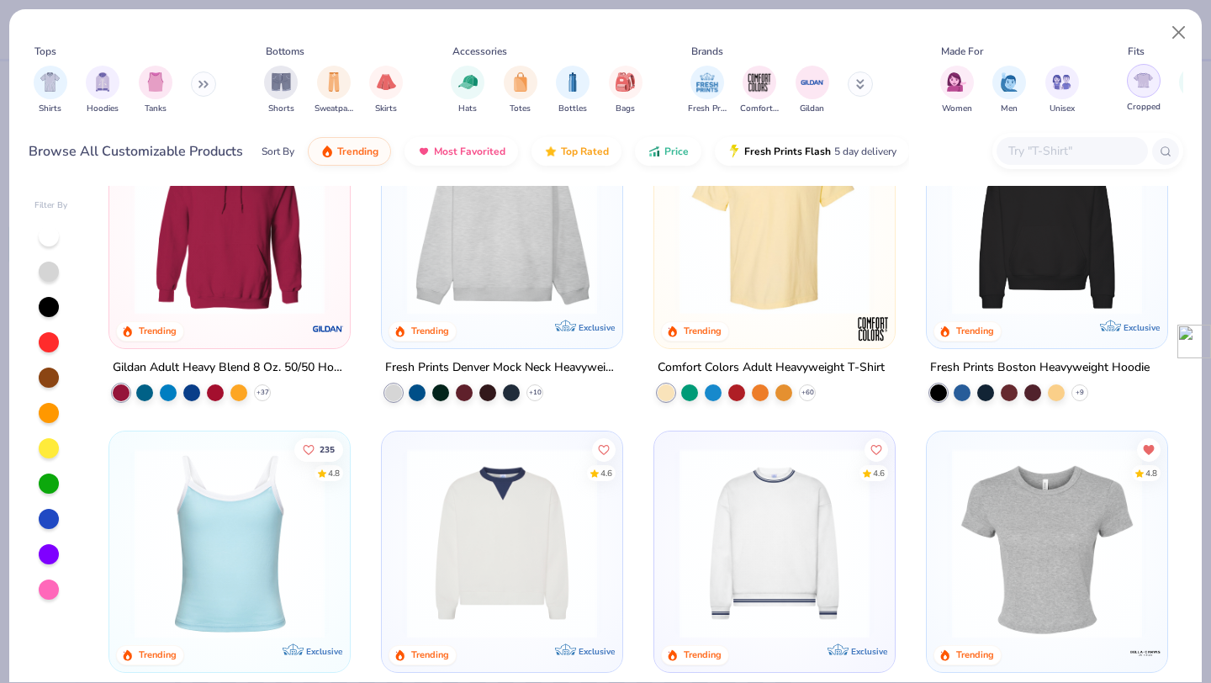
scroll to position [0, 0]
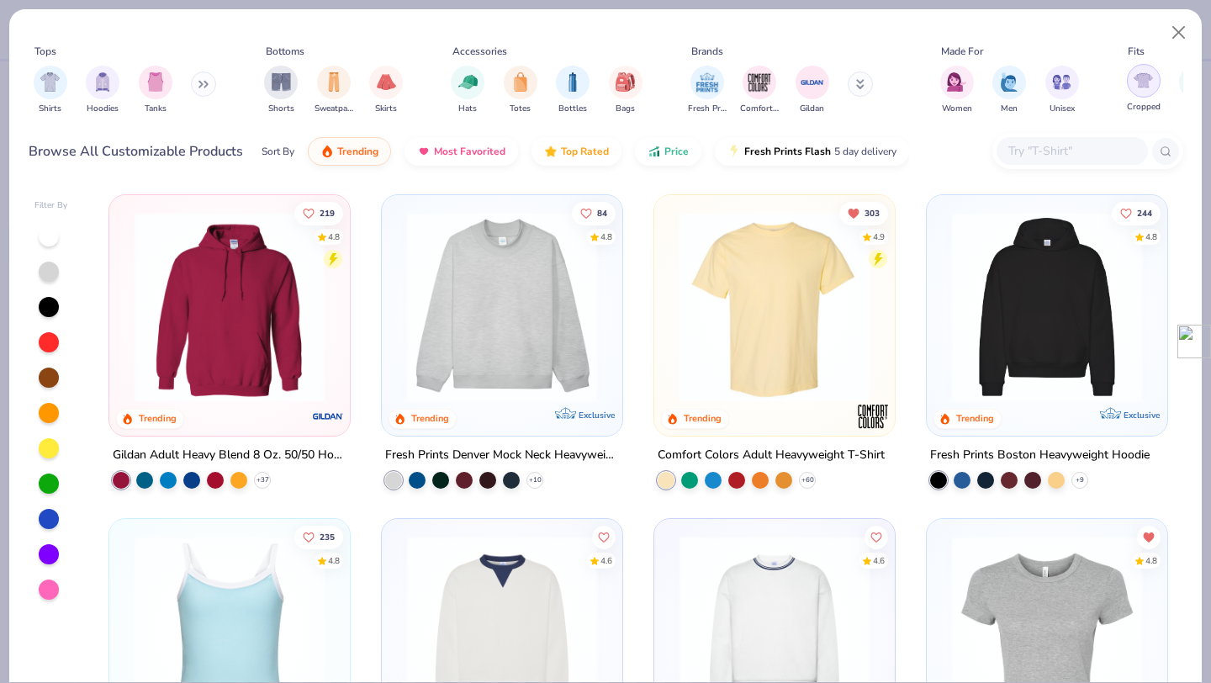
click at [1143, 95] on div "filter for Cropped" at bounding box center [1144, 81] width 34 height 34
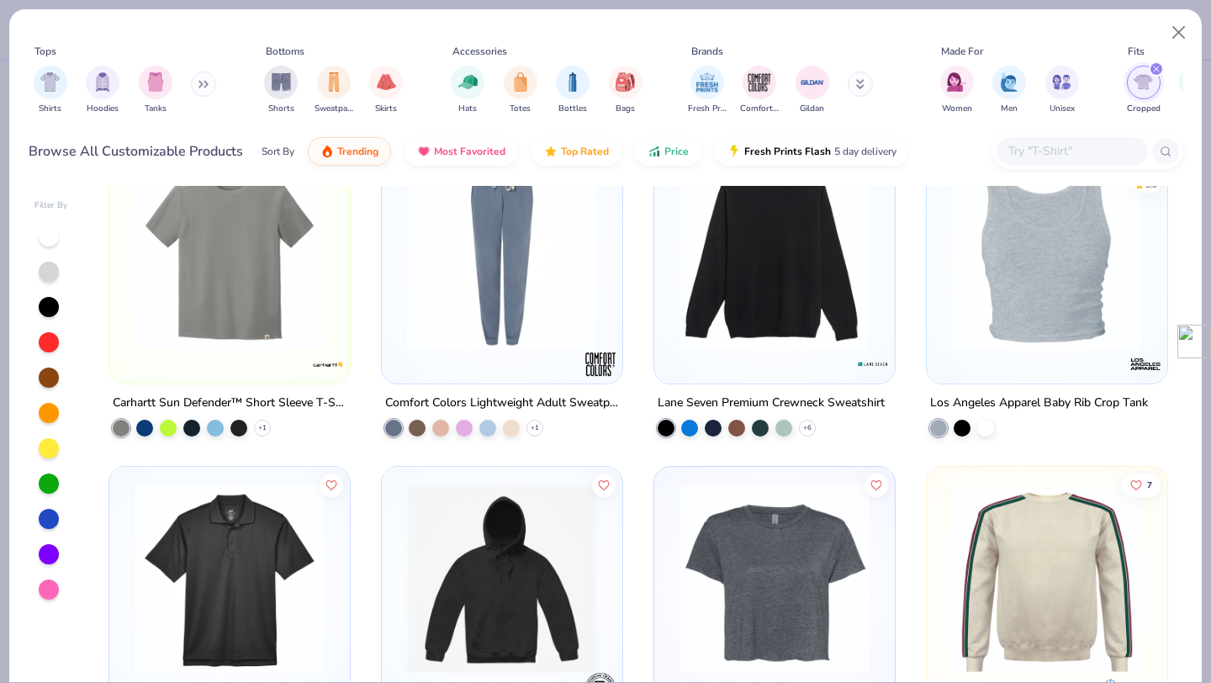
scroll to position [3880, 0]
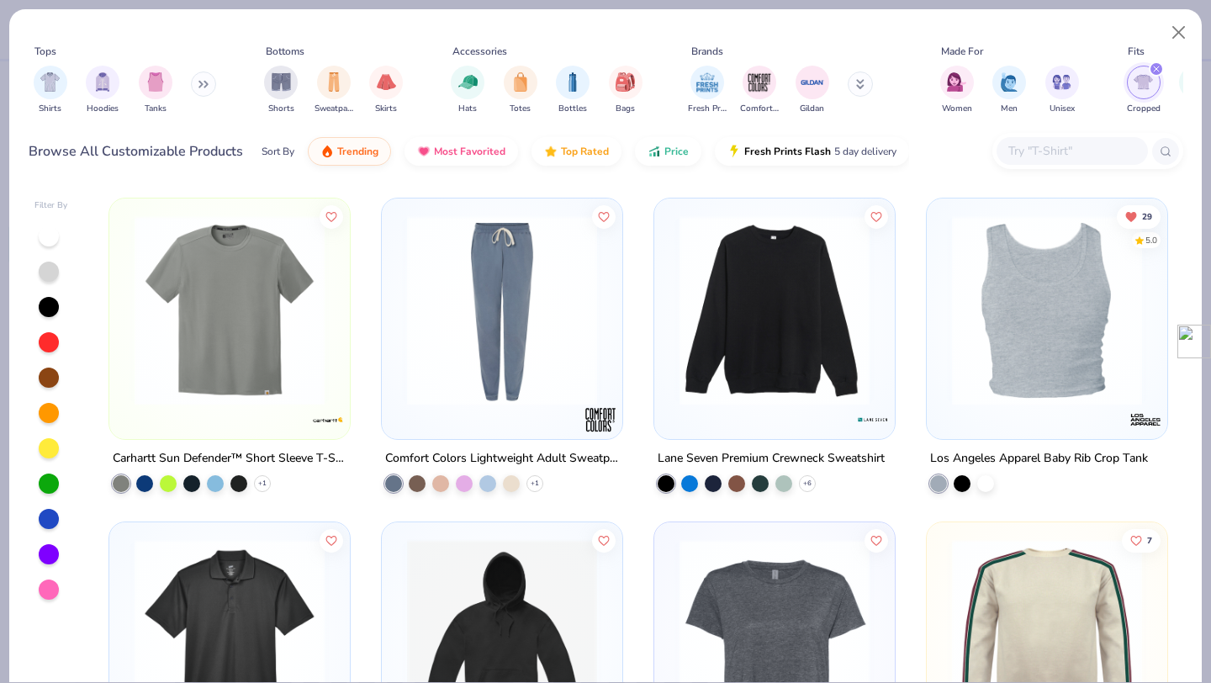
click at [1031, 278] on img at bounding box center [1047, 310] width 207 height 190
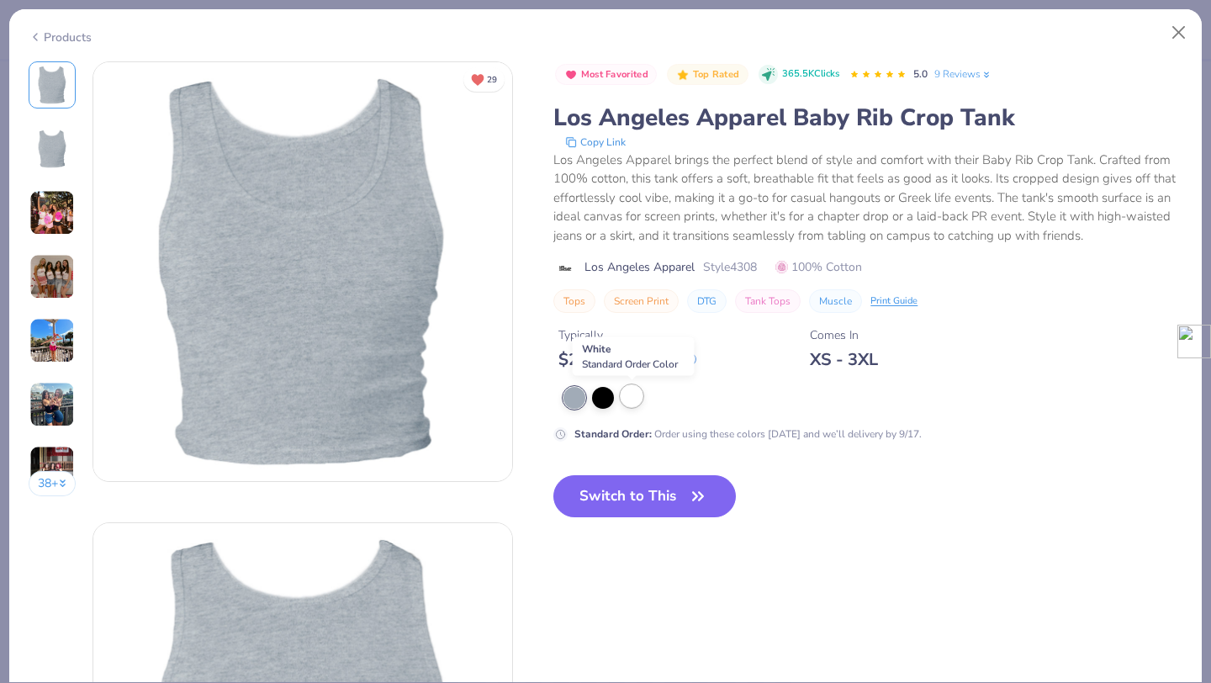
click at [636, 399] on div at bounding box center [632, 396] width 22 height 22
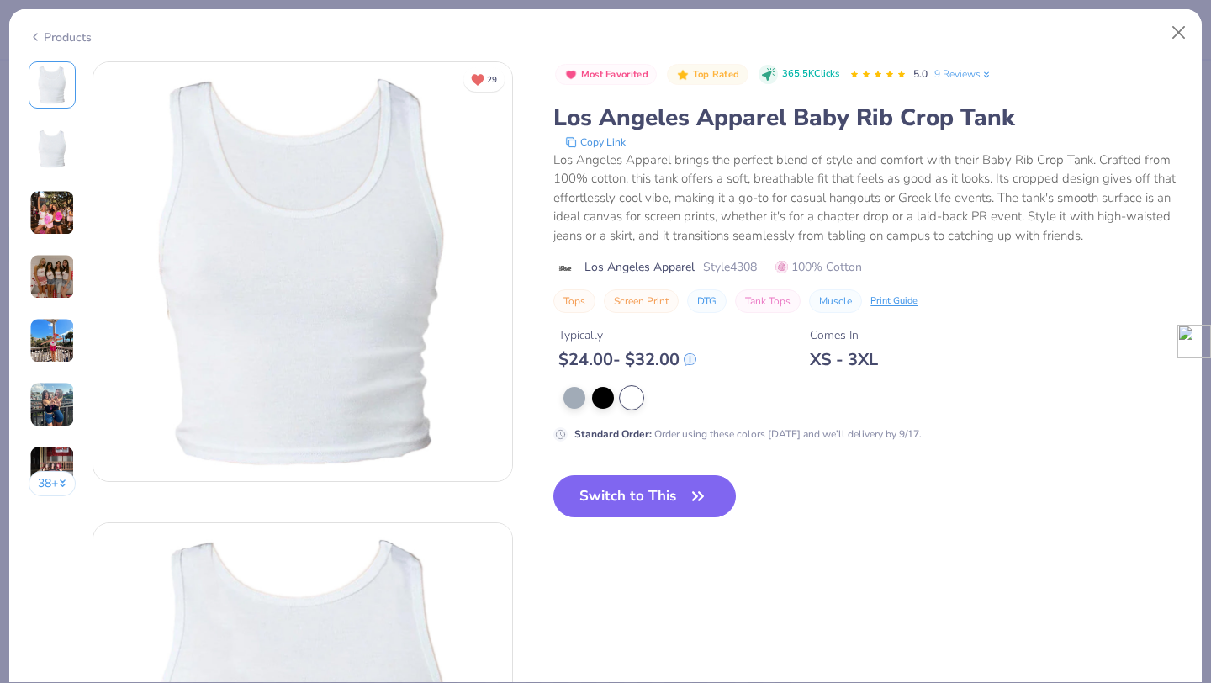
click at [62, 271] on img at bounding box center [51, 276] width 45 height 45
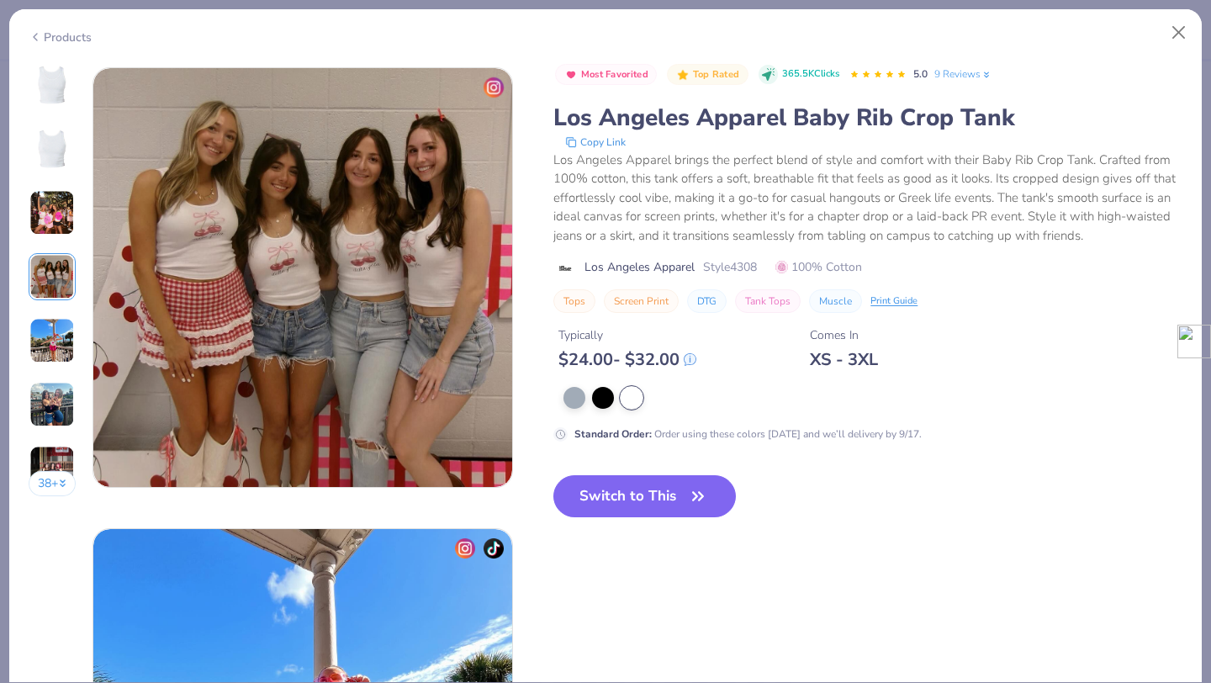
scroll to position [1383, 0]
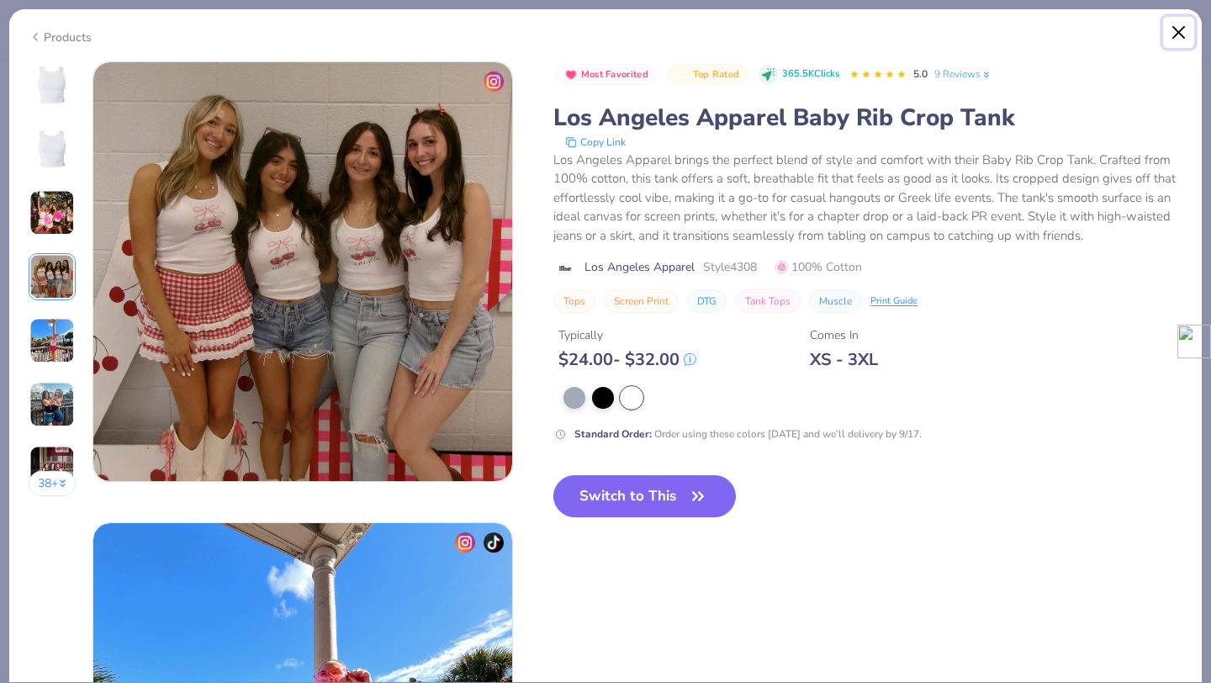
click at [1174, 39] on button "Close" at bounding box center [1179, 33] width 32 height 32
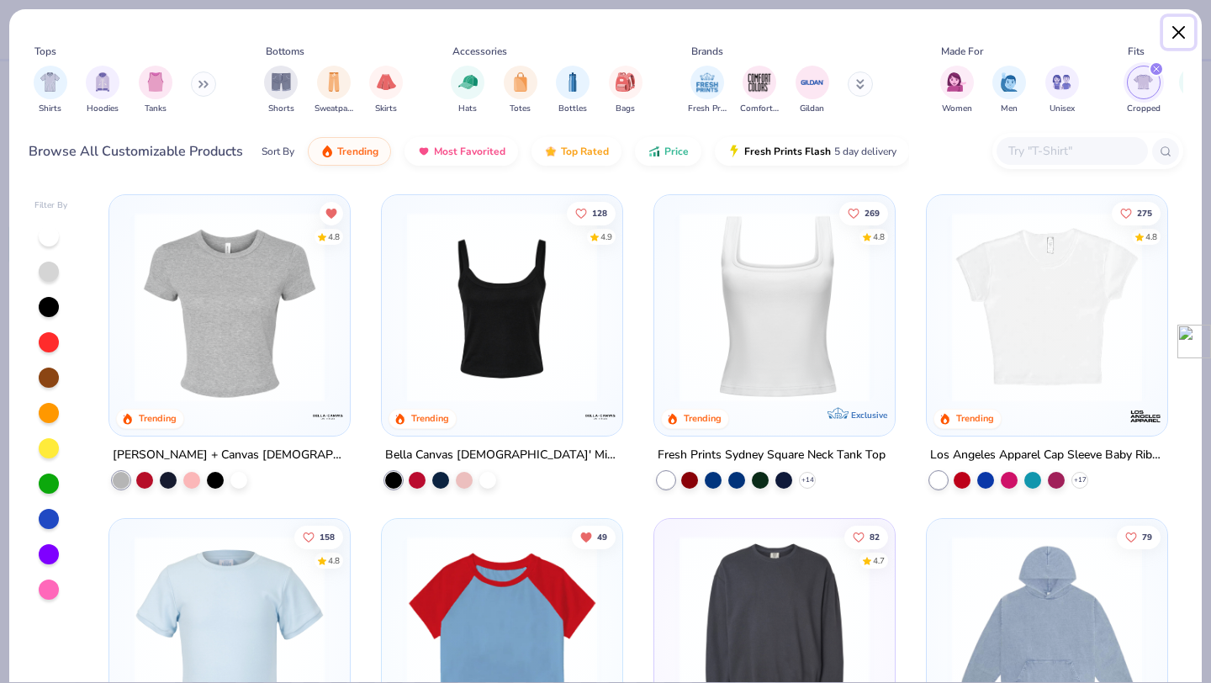
click at [1187, 41] on button "Close" at bounding box center [1179, 33] width 32 height 32
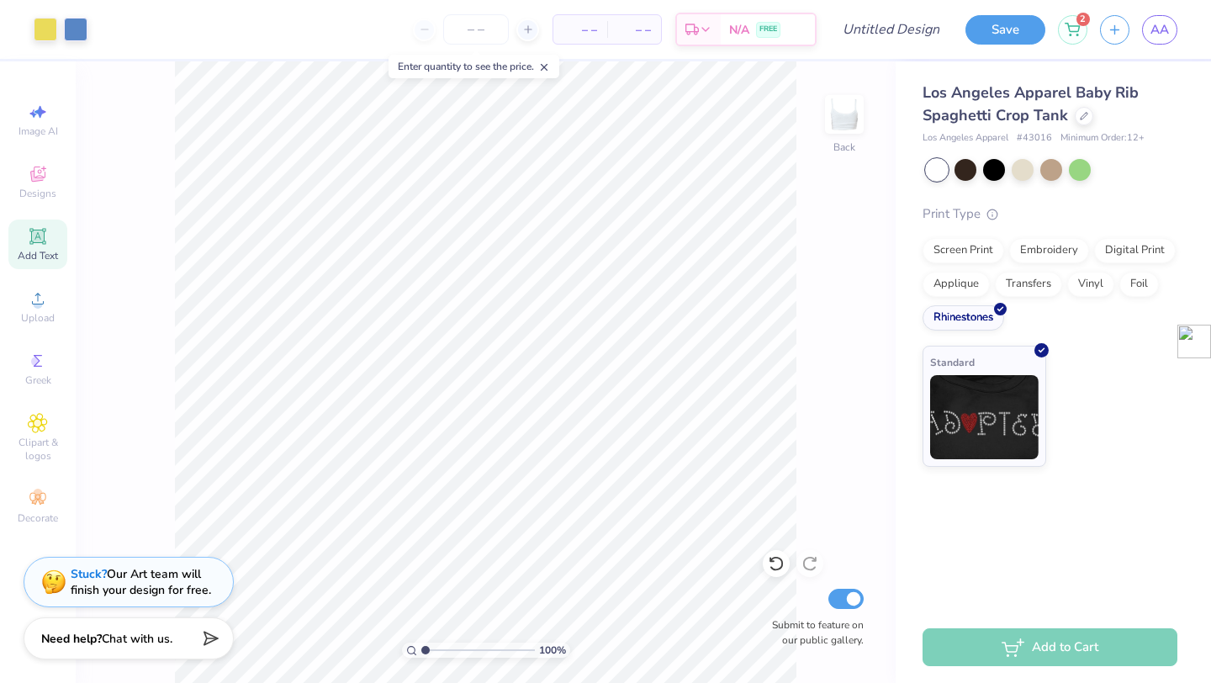
click at [1098, 366] on div "Standard" at bounding box center [1050, 406] width 255 height 121
click at [927, 31] on input "Design Title" at bounding box center [912, 30] width 82 height 34
type input "bedazzled tank"
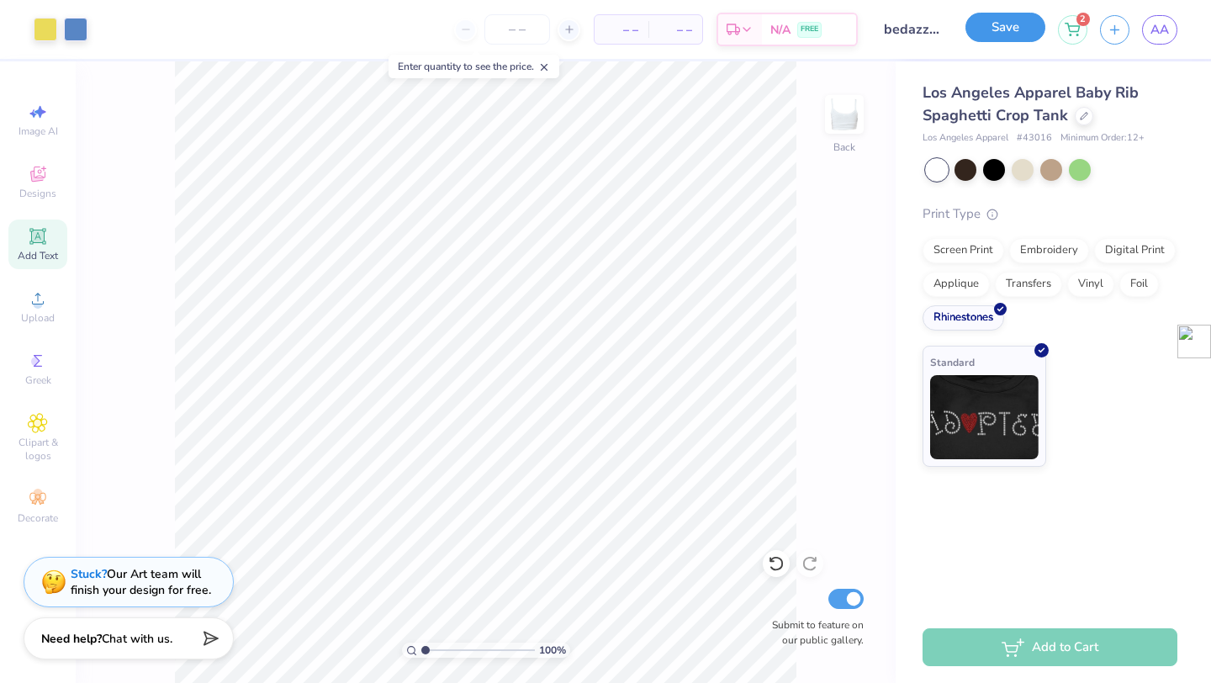
click at [984, 40] on button "Save" at bounding box center [1006, 27] width 80 height 29
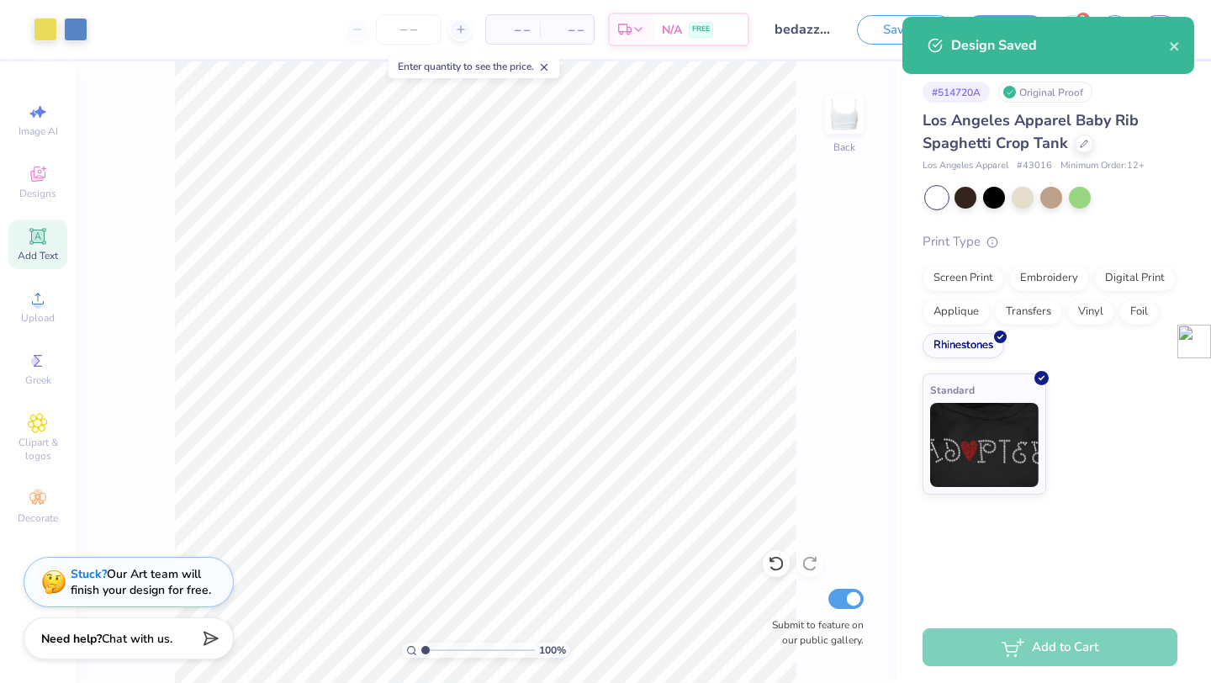
click at [1183, 47] on div "Design Saved" at bounding box center [1049, 45] width 292 height 57
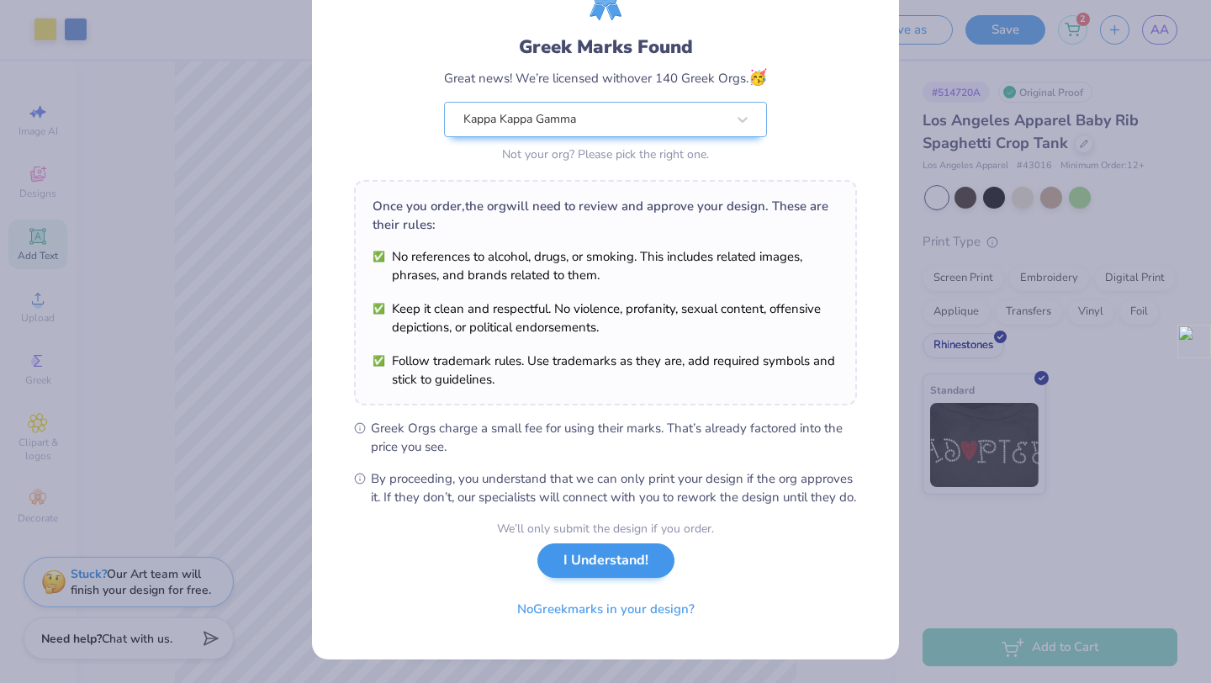
scroll to position [103, 0]
click at [603, 569] on button "I Understand!" at bounding box center [605, 560] width 137 height 34
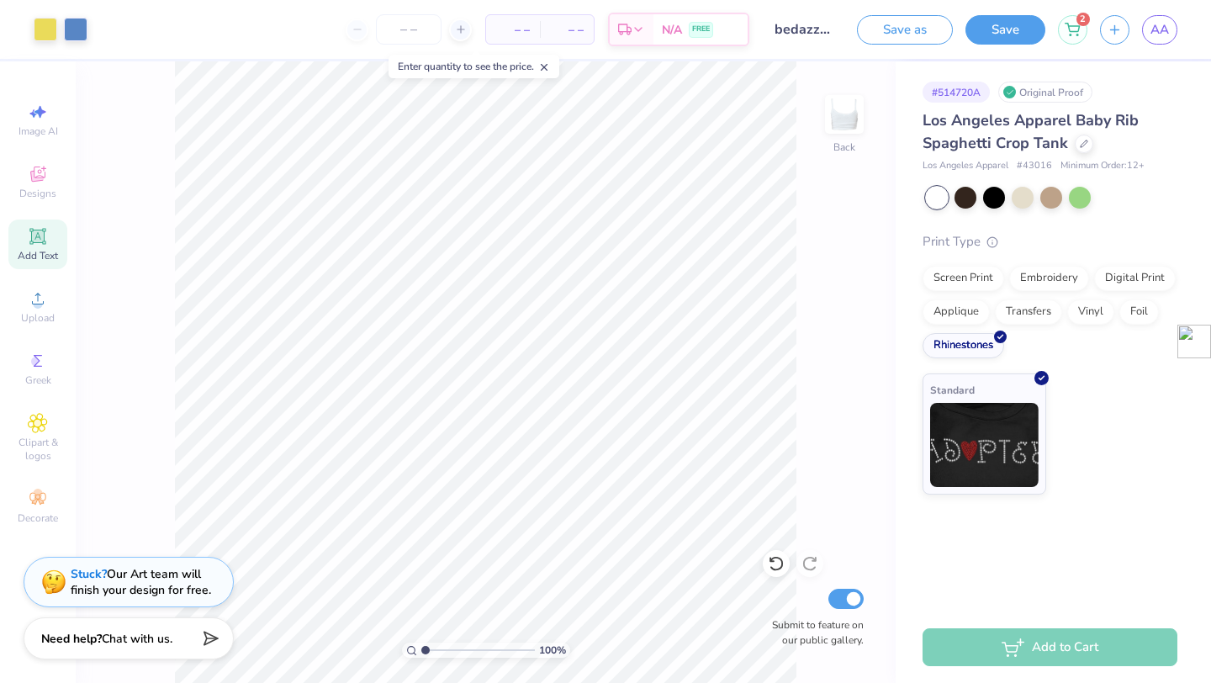
scroll to position [0, 0]
click at [1173, 21] on link "AA" at bounding box center [1159, 29] width 35 height 29
